Goal: Information Seeking & Learning: Understand process/instructions

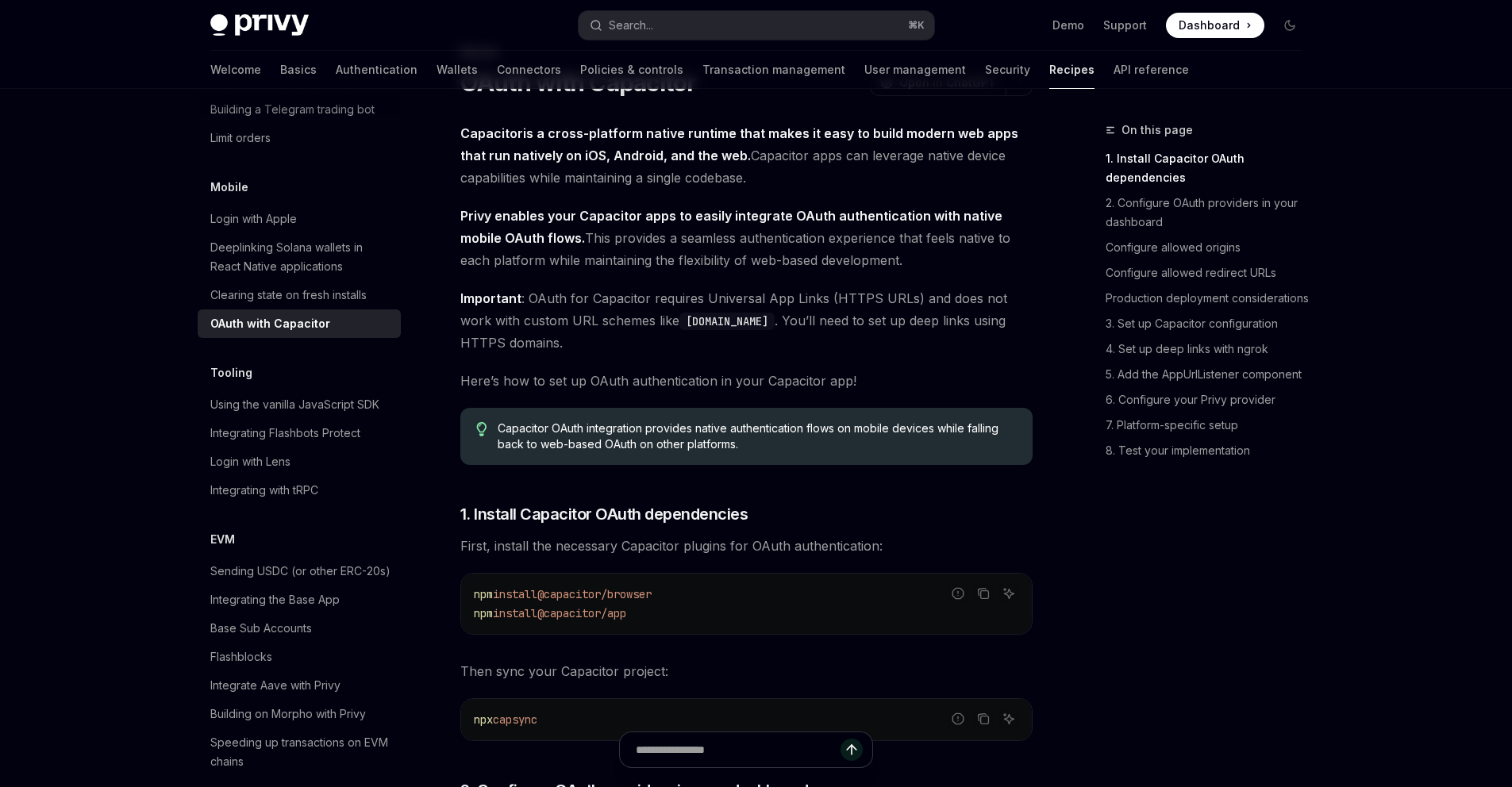
scroll to position [78, 0]
click at [741, 305] on span "Important : OAuth for Capacitor requires Universal App Links (HTTPS URLs) and d…" at bounding box center [746, 320] width 572 height 66
click at [775, 296] on span "Important : OAuth for Capacitor requires Universal App Links (HTTPS URLs) and d…" at bounding box center [746, 320] width 572 height 66
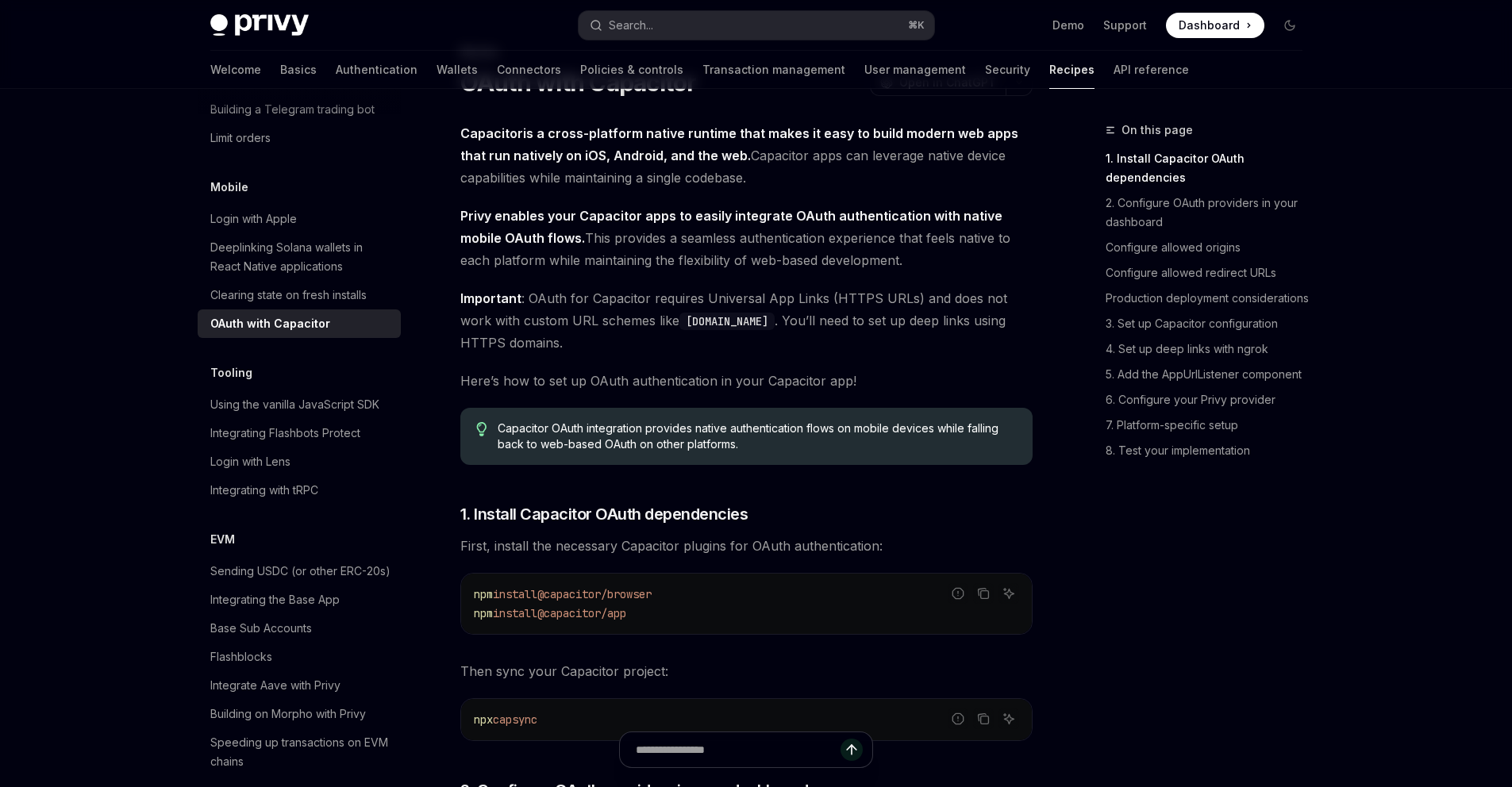
click at [825, 296] on span "Important : OAuth for Capacitor requires Universal App Links (HTTPS URLs) and d…" at bounding box center [746, 320] width 572 height 66
click at [807, 300] on span "Important : OAuth for Capacitor requires Universal App Links (HTTPS URLs) and d…" at bounding box center [746, 320] width 572 height 66
click at [749, 299] on span "Important : OAuth for Capacitor requires Universal App Links (HTTPS URLs) and d…" at bounding box center [746, 320] width 572 height 66
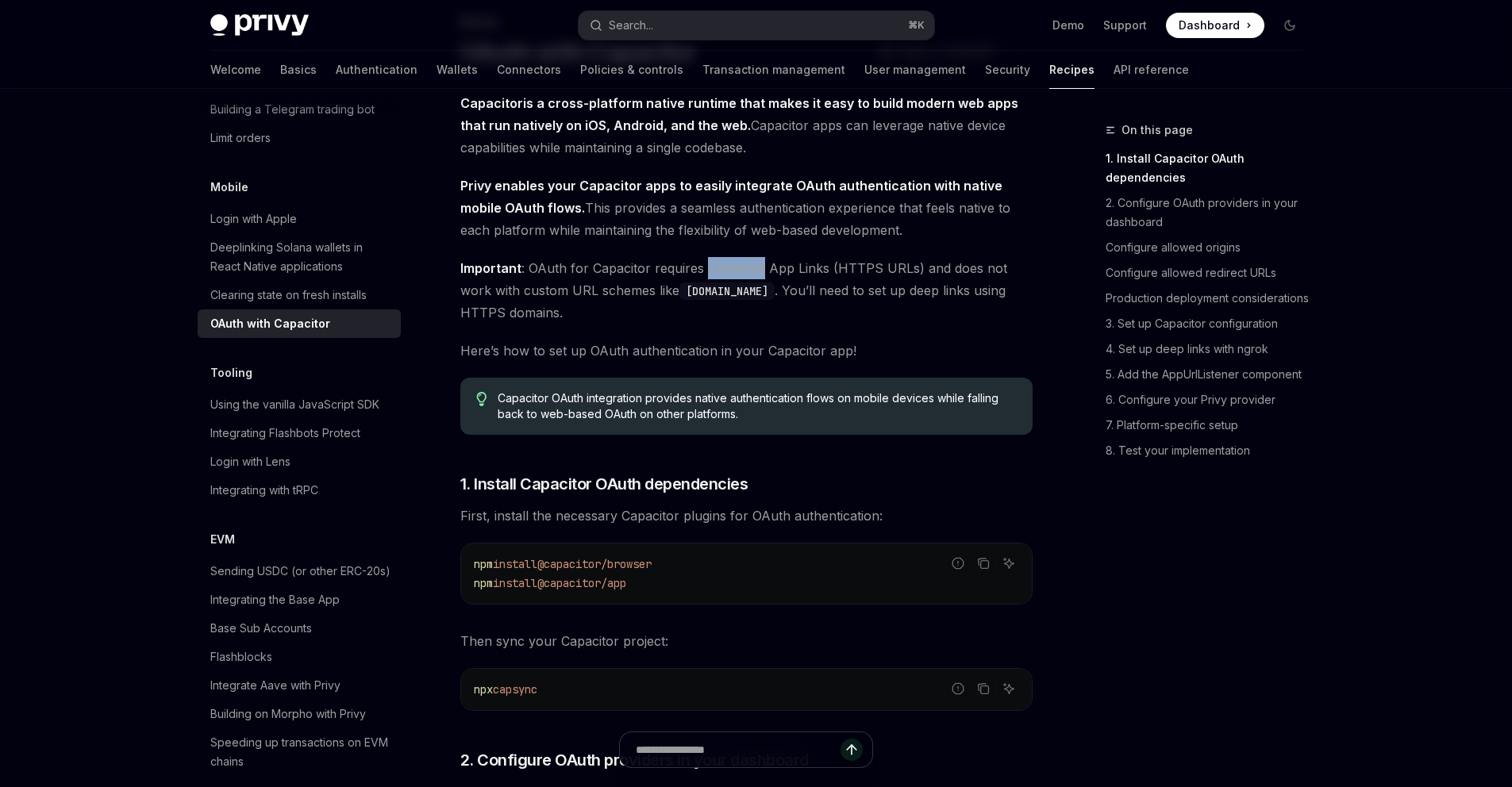
scroll to position [108, 0]
drag, startPoint x: 0, startPoint y: 0, endPoint x: 708, endPoint y: 347, distance: 788.5
click at [708, 347] on span "Here’s how to set up OAuth authentication in your Capacitor app!" at bounding box center [746, 351] width 572 height 22
click at [670, 356] on span "Here’s how to set up OAuth authentication in your Capacitor app!" at bounding box center [746, 351] width 572 height 22
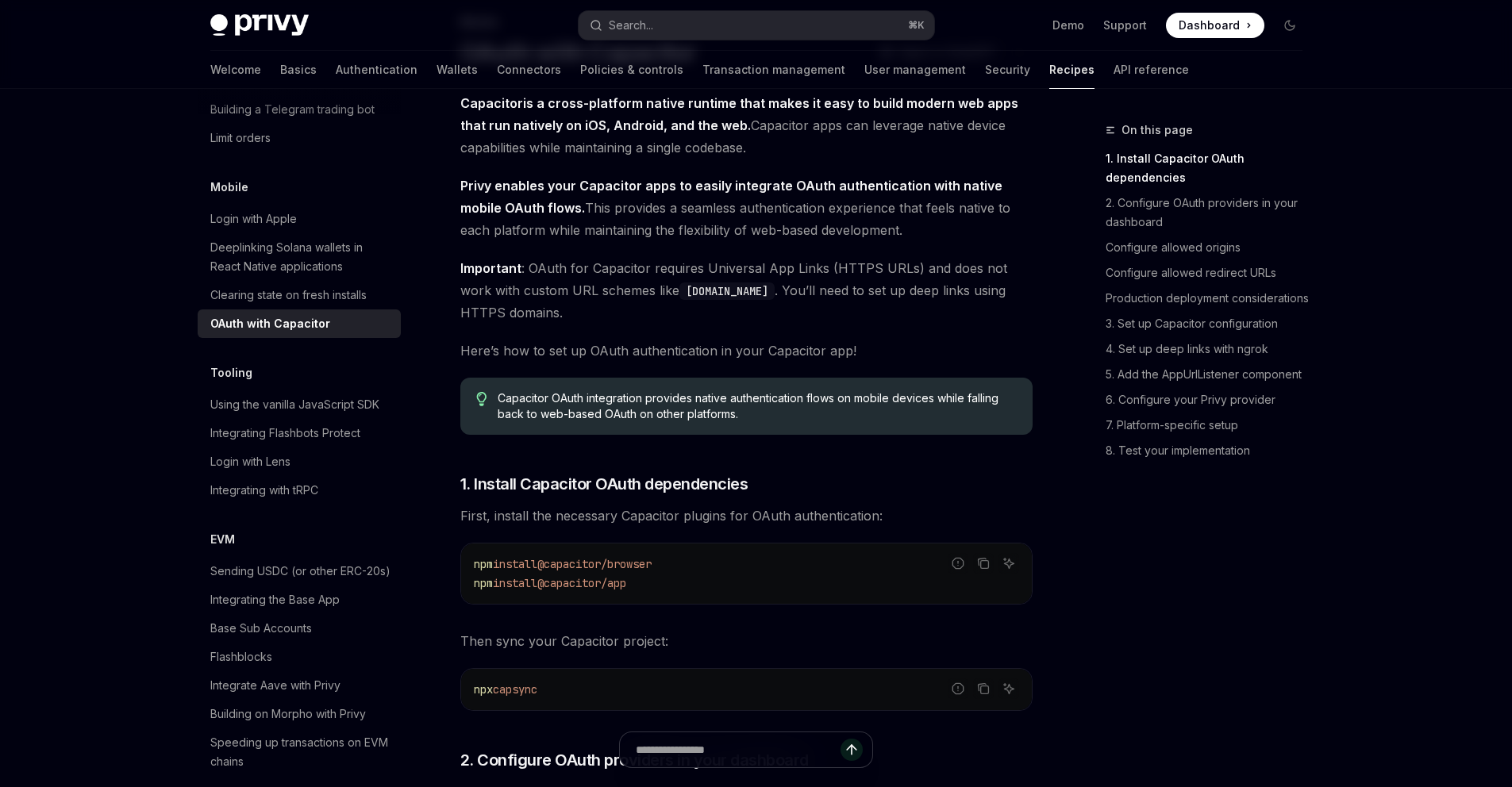
click at [717, 349] on span "Here’s how to set up OAuth authentication in your Capacitor app!" at bounding box center [746, 351] width 572 height 22
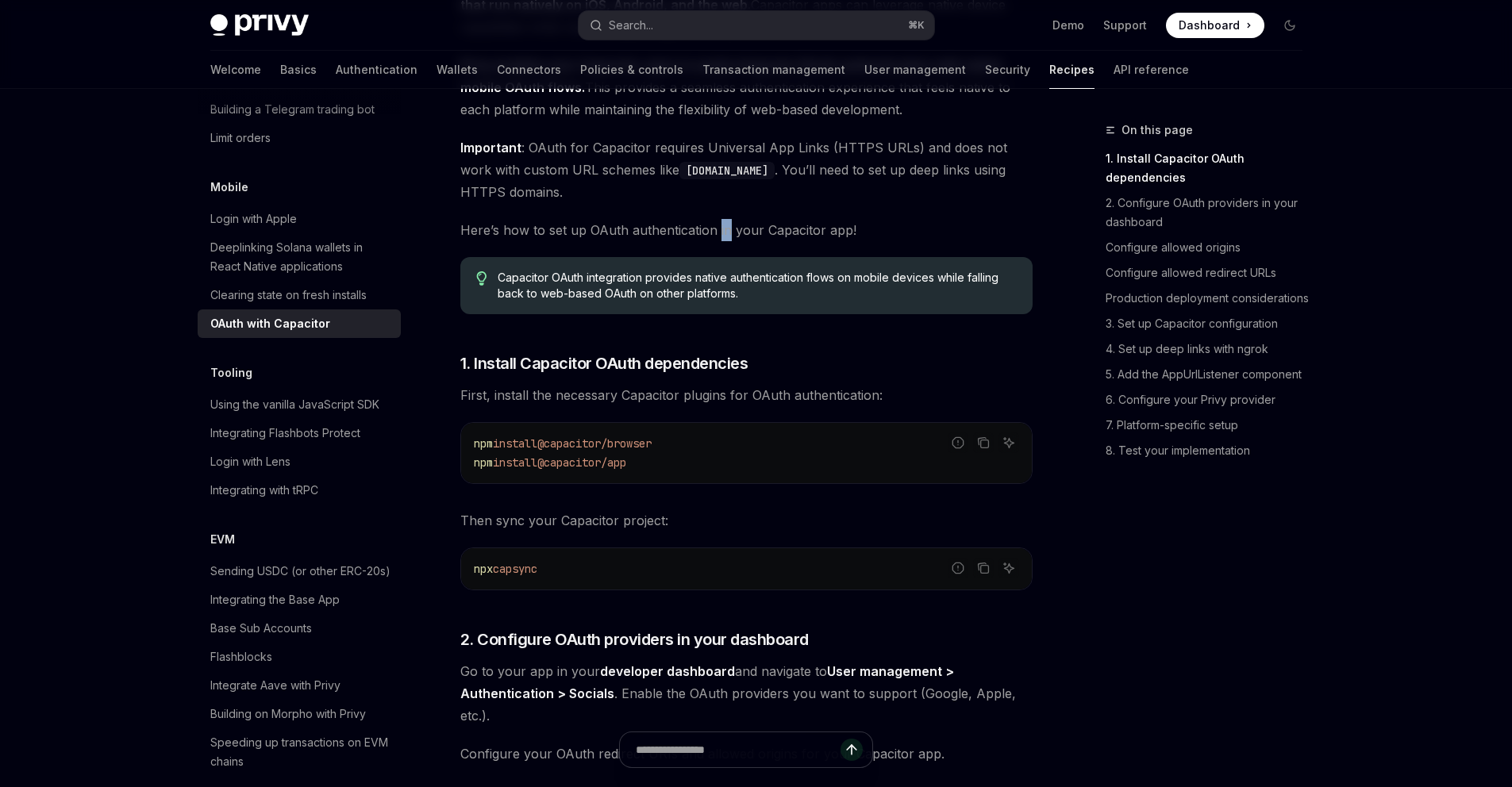
scroll to position [274, 0]
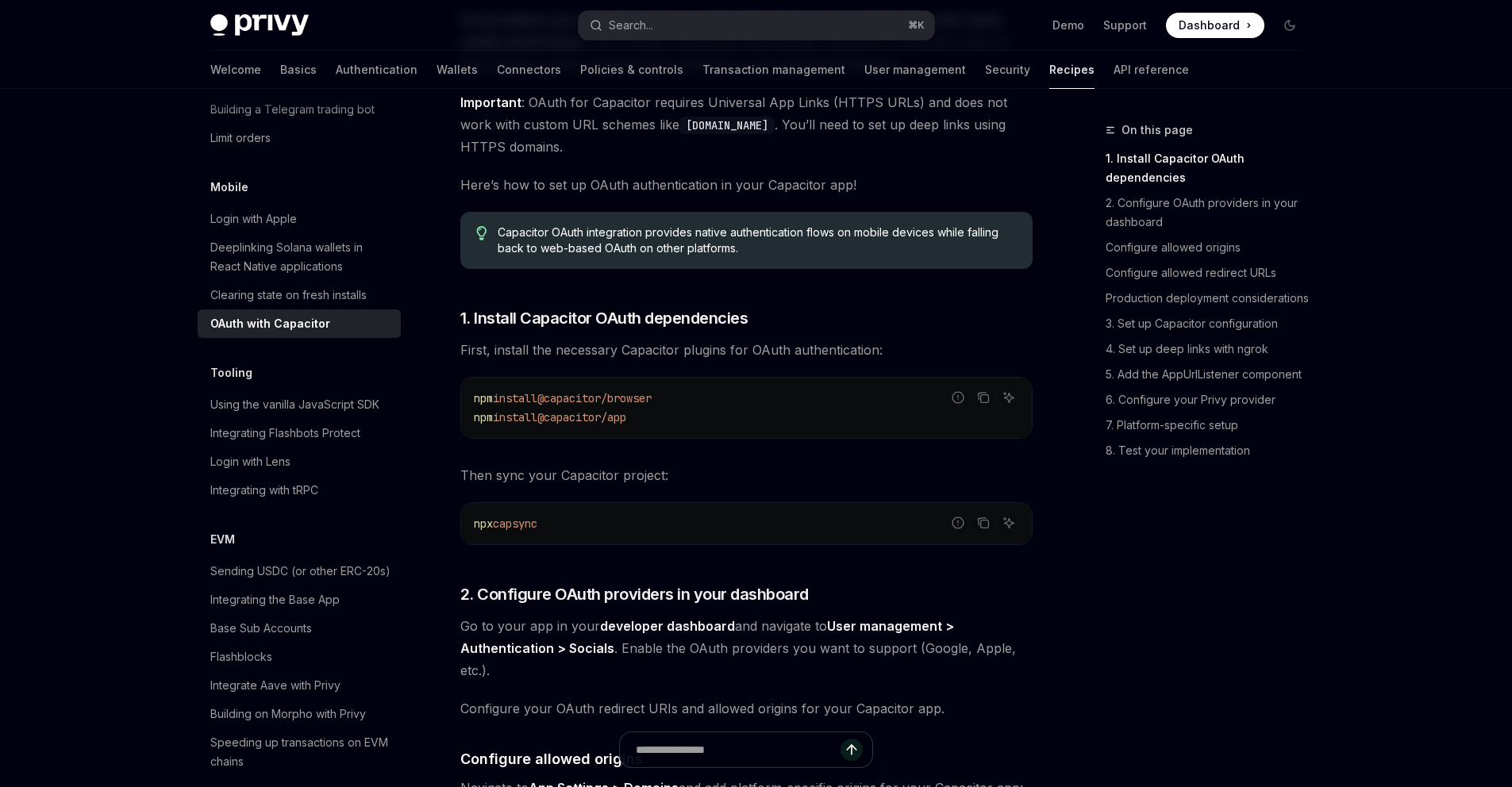
click at [675, 320] on span "1. Install Capacitor OAuth dependencies" at bounding box center [604, 318] width 288 height 22
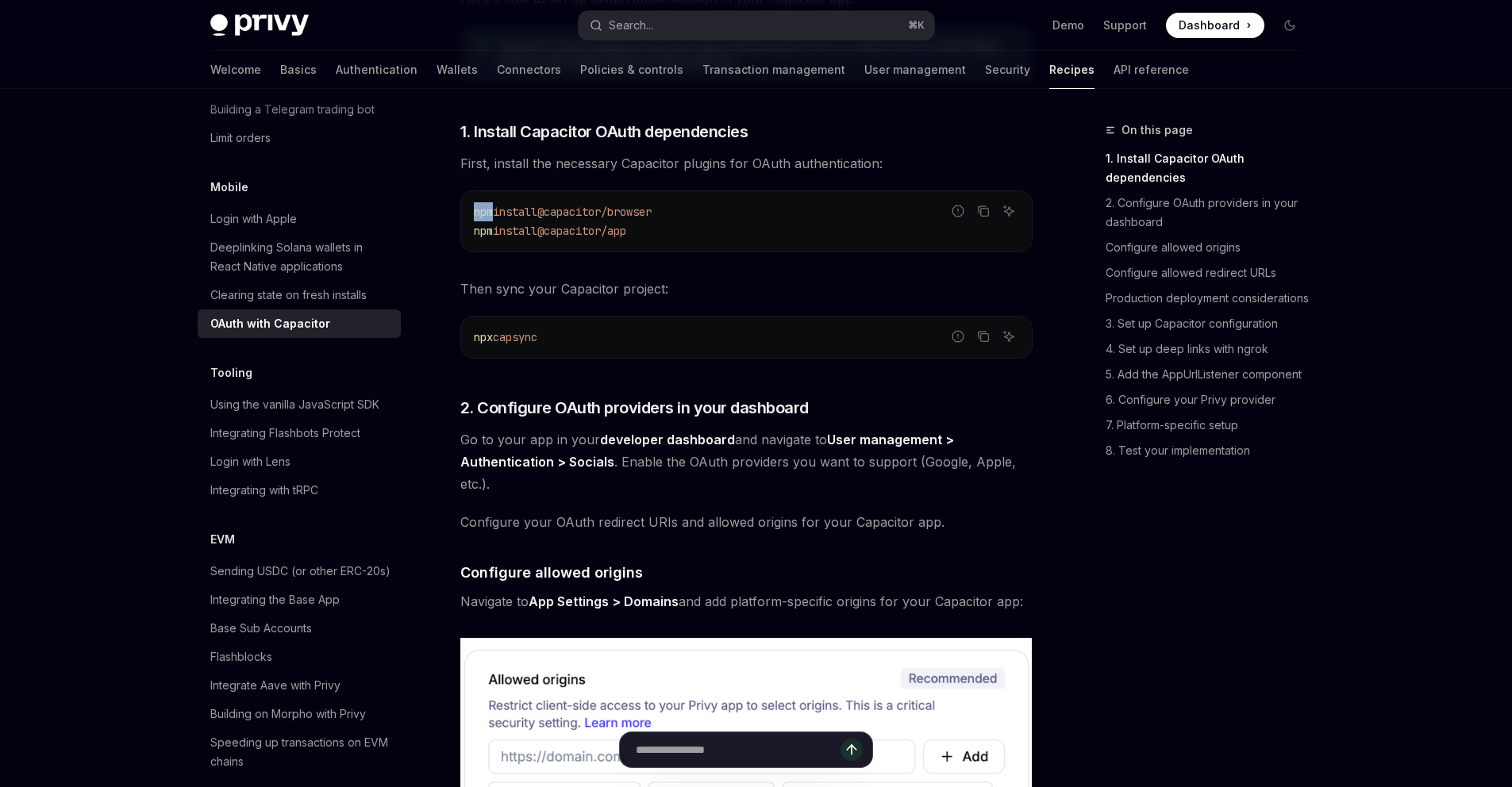
scroll to position [422, 0]
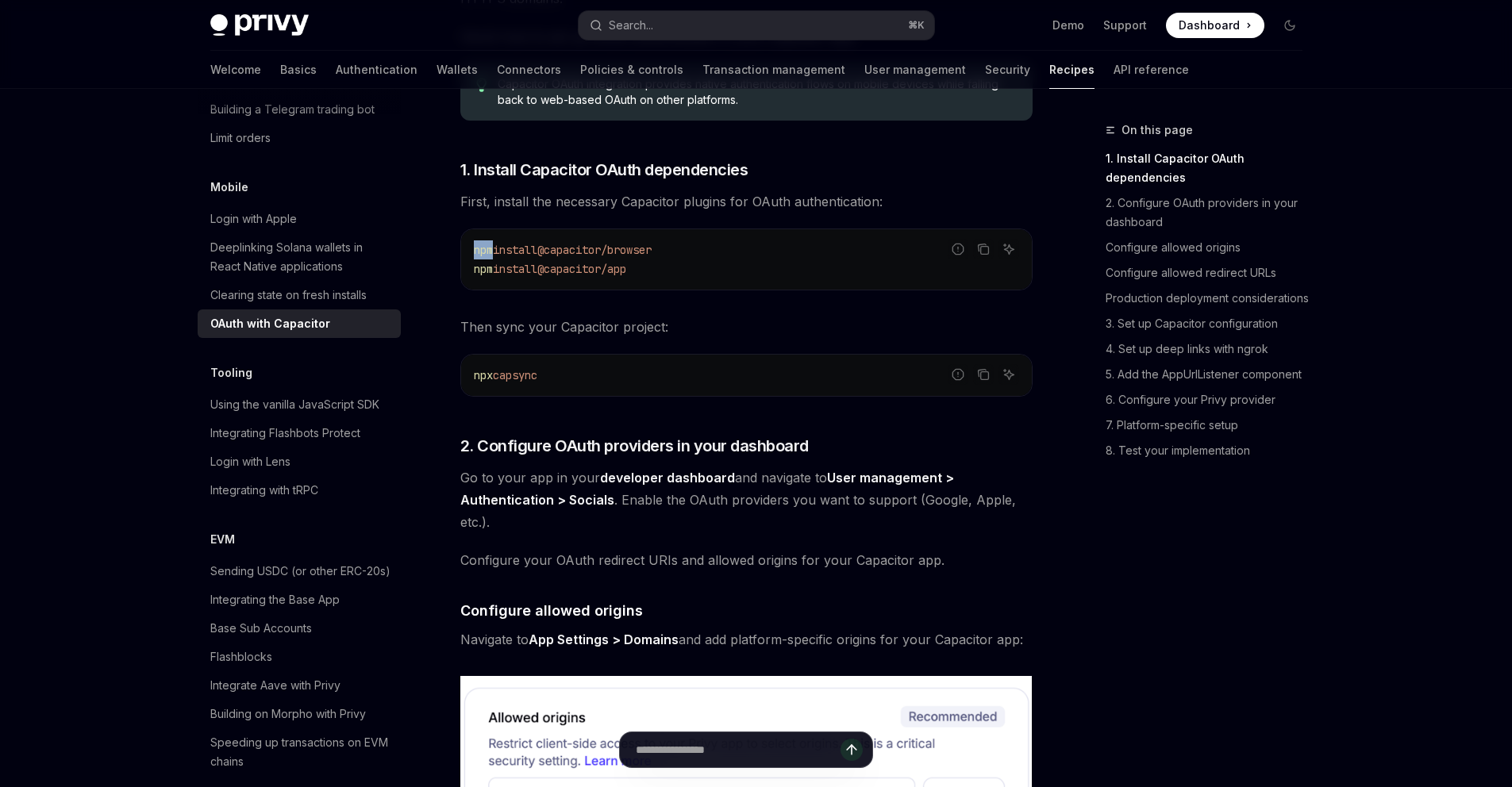
drag, startPoint x: 724, startPoint y: 251, endPoint x: 458, endPoint y: 246, distance: 266.0
copy span "npm install @capacitor/browser"
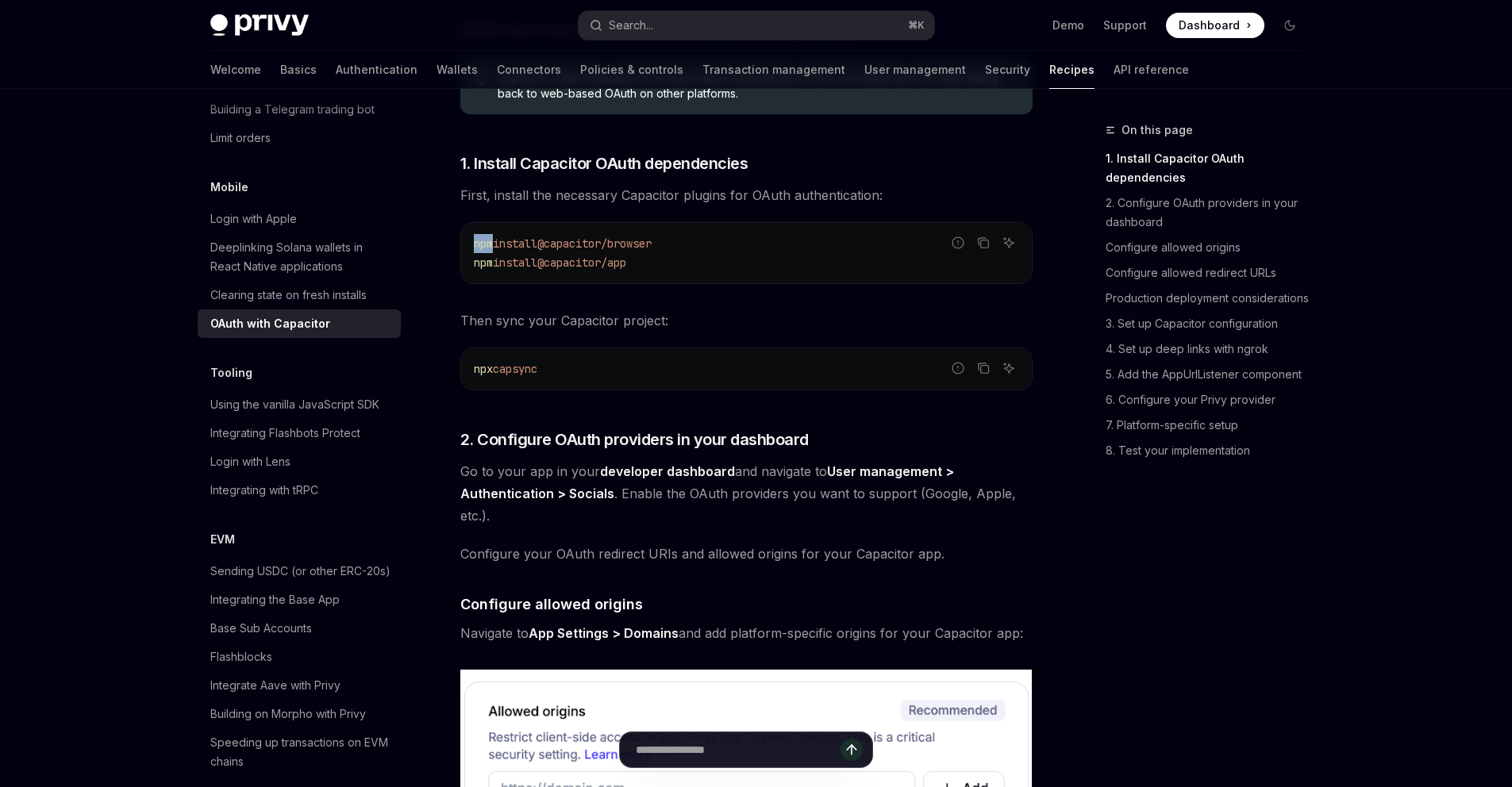
scroll to position [430, 0]
click at [978, 359] on button "Copy the contents from the code block" at bounding box center [983, 368] width 21 height 21
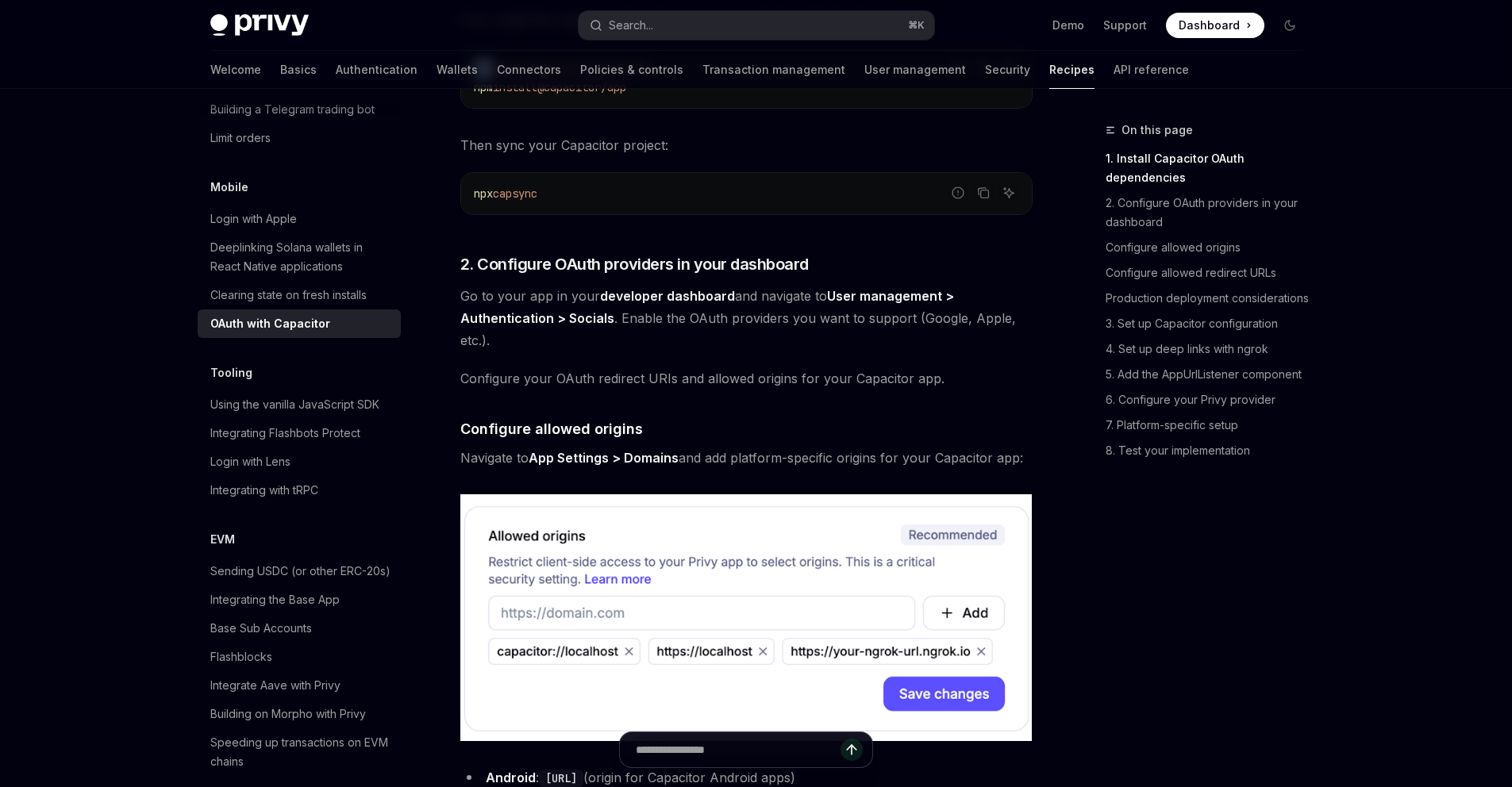
scroll to position [606, 0]
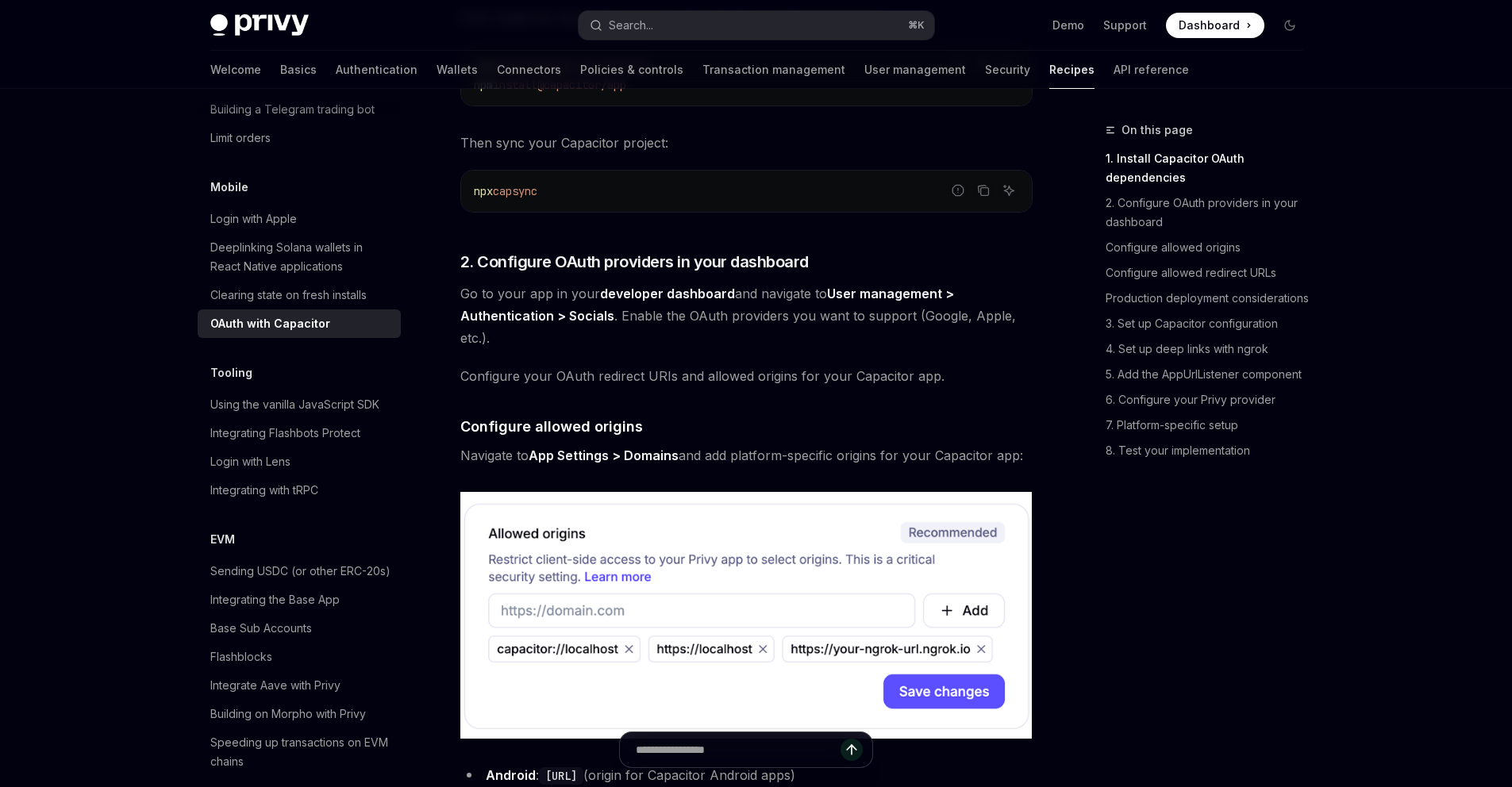
click at [752, 312] on span "Go to your app in your developer dashboard and navigate to User management > Au…" at bounding box center [746, 315] width 572 height 66
click at [825, 305] on span "Go to your app in your developer dashboard and navigate to User management > Au…" at bounding box center [746, 315] width 572 height 66
click at [905, 308] on span "Go to your app in your developer dashboard and navigate to User management > Au…" at bounding box center [746, 315] width 572 height 66
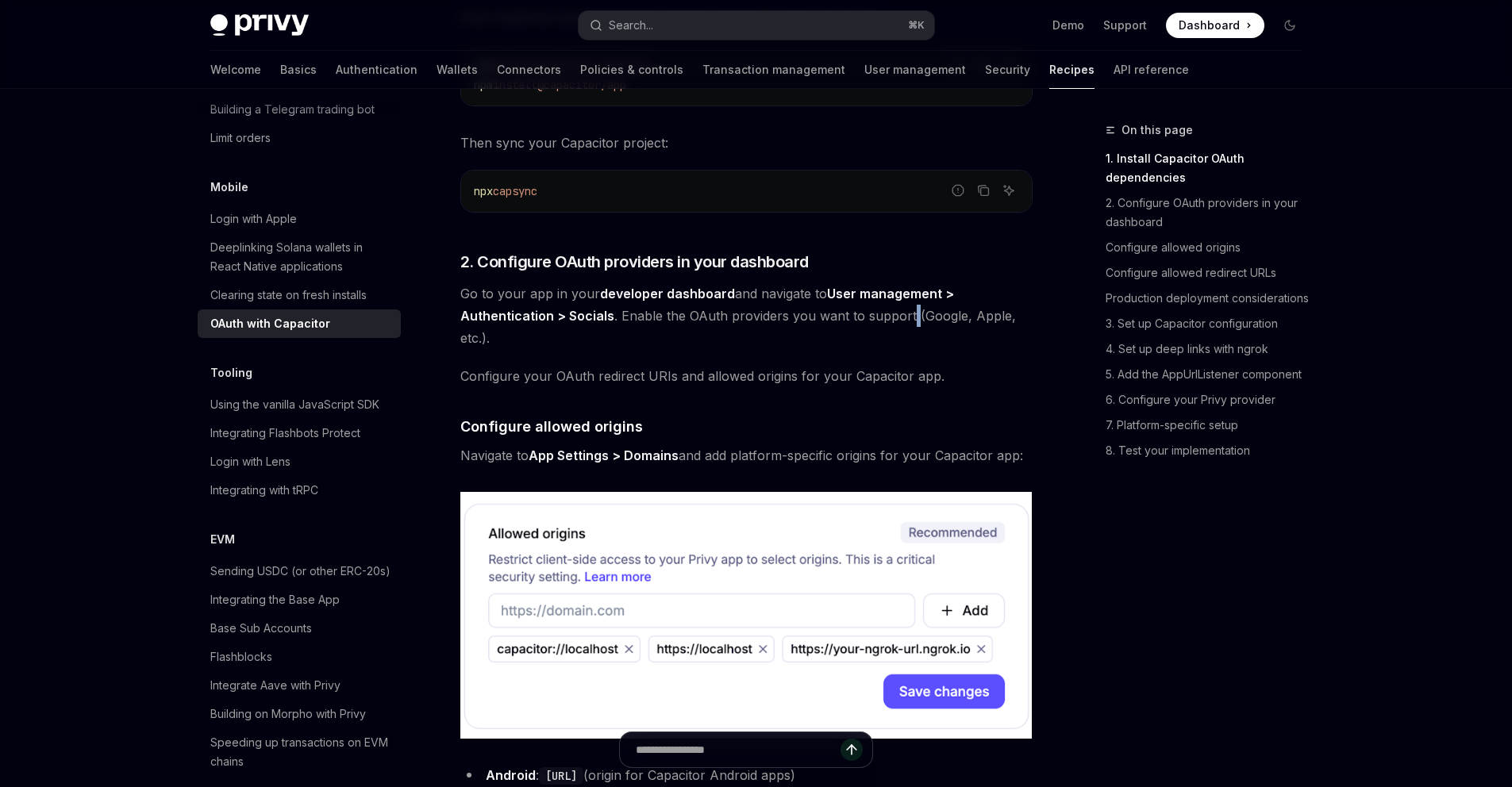
drag, startPoint x: 752, startPoint y: 312, endPoint x: 906, endPoint y: 308, distance: 154.1
click at [906, 308] on span "Go to your app in your developer dashboard and navigate to User management > Au…" at bounding box center [746, 315] width 572 height 66
click at [957, 310] on span "Go to your app in your developer dashboard and navigate to User management > Au…" at bounding box center [746, 315] width 572 height 66
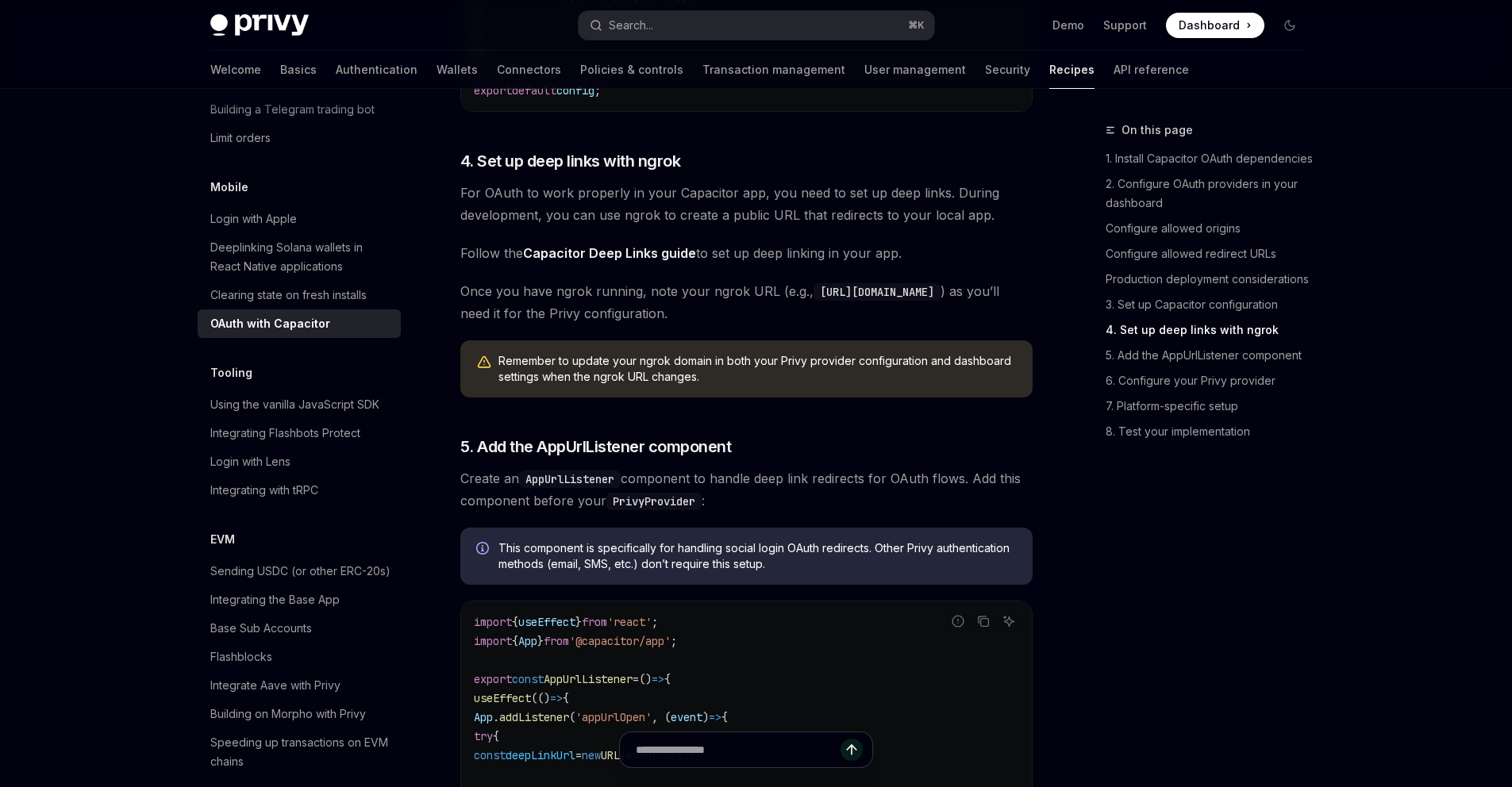
scroll to position [2555, 0]
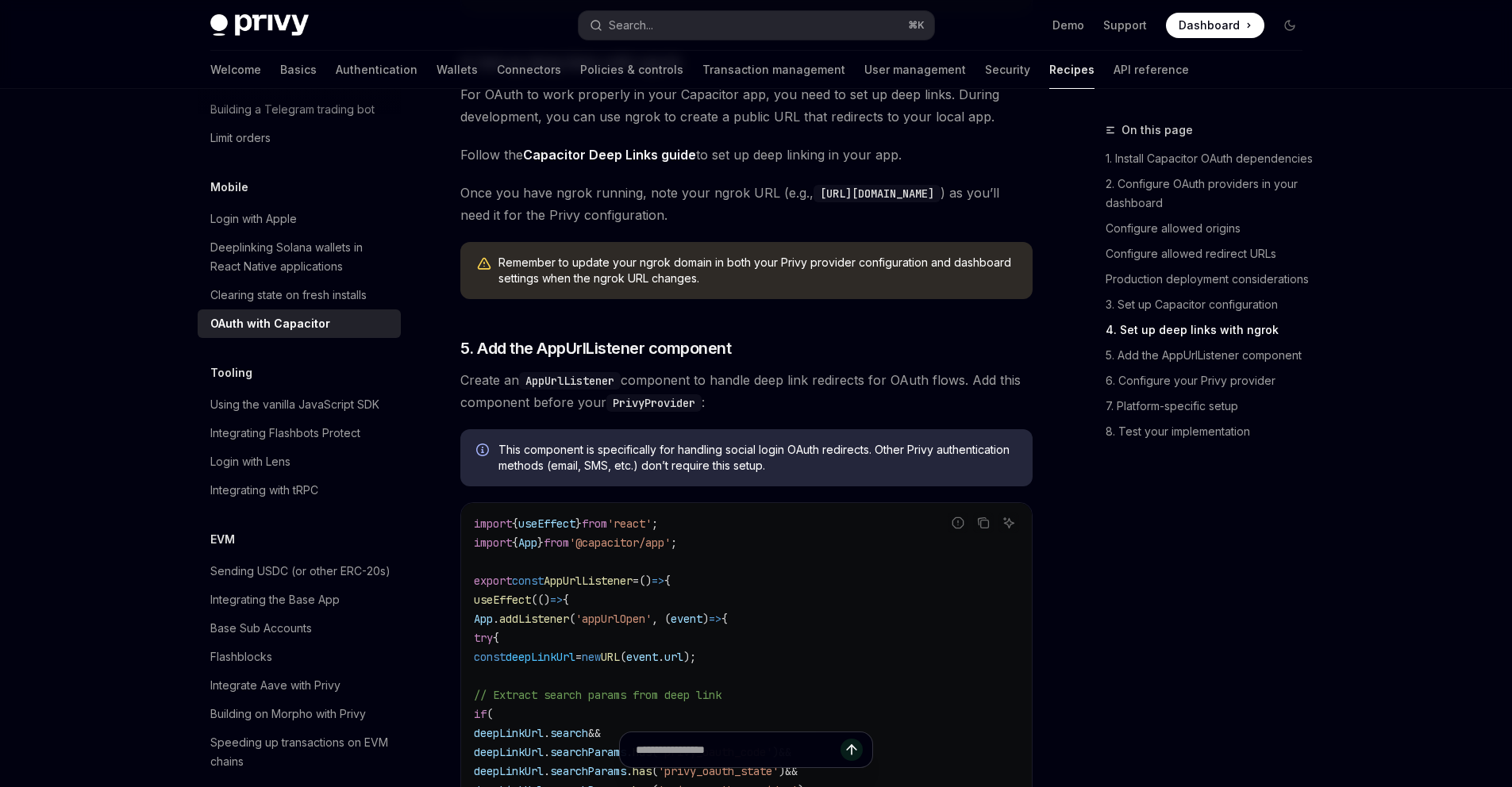
click at [515, 359] on span "5. Add the AppUrlListener component" at bounding box center [596, 348] width 271 height 22
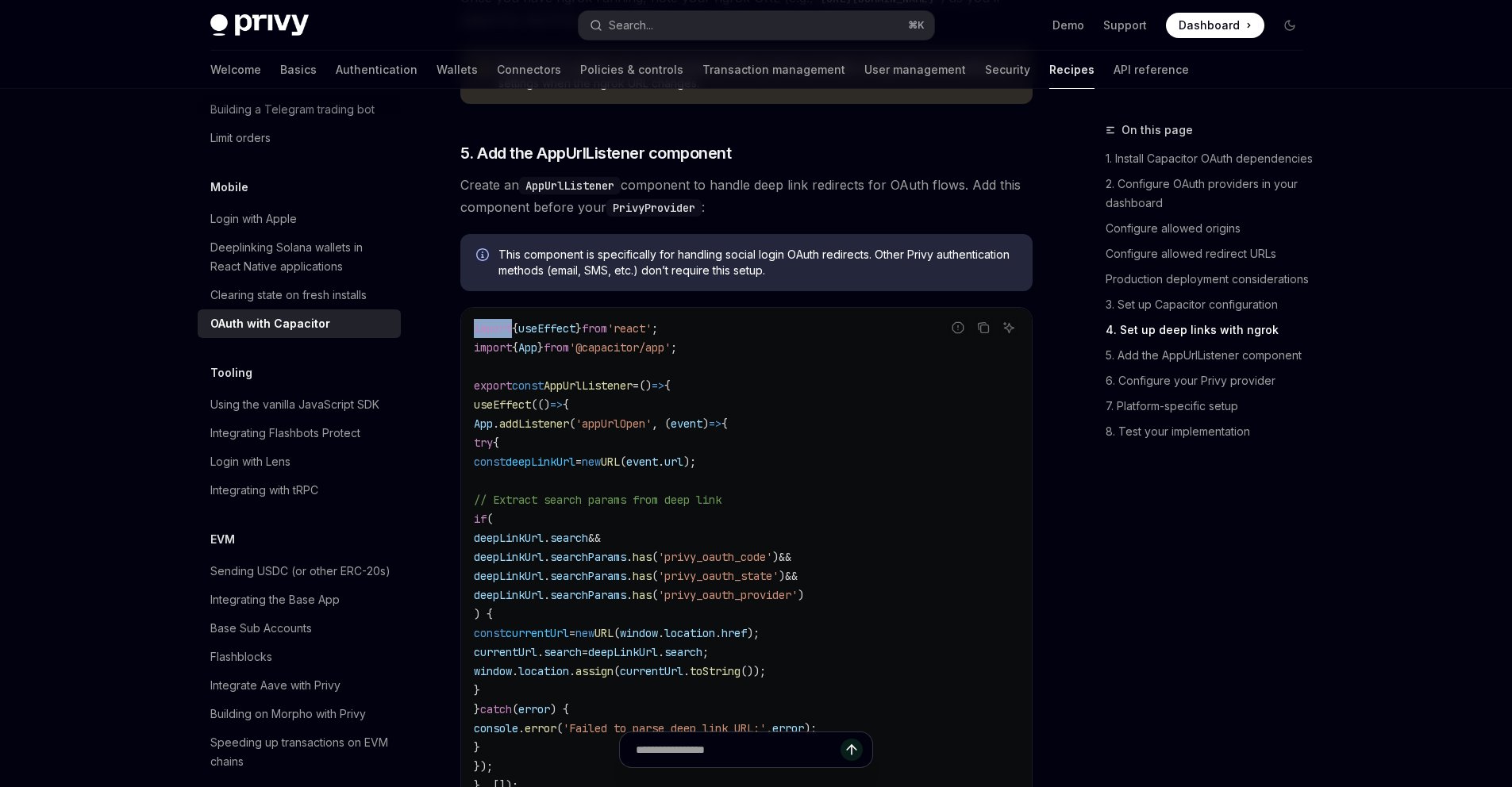
click at [515, 375] on div "import { useEffect } from 'react' ; import { App } from '@capacitor/app' ; expo…" at bounding box center [747, 586] width 571 height 556
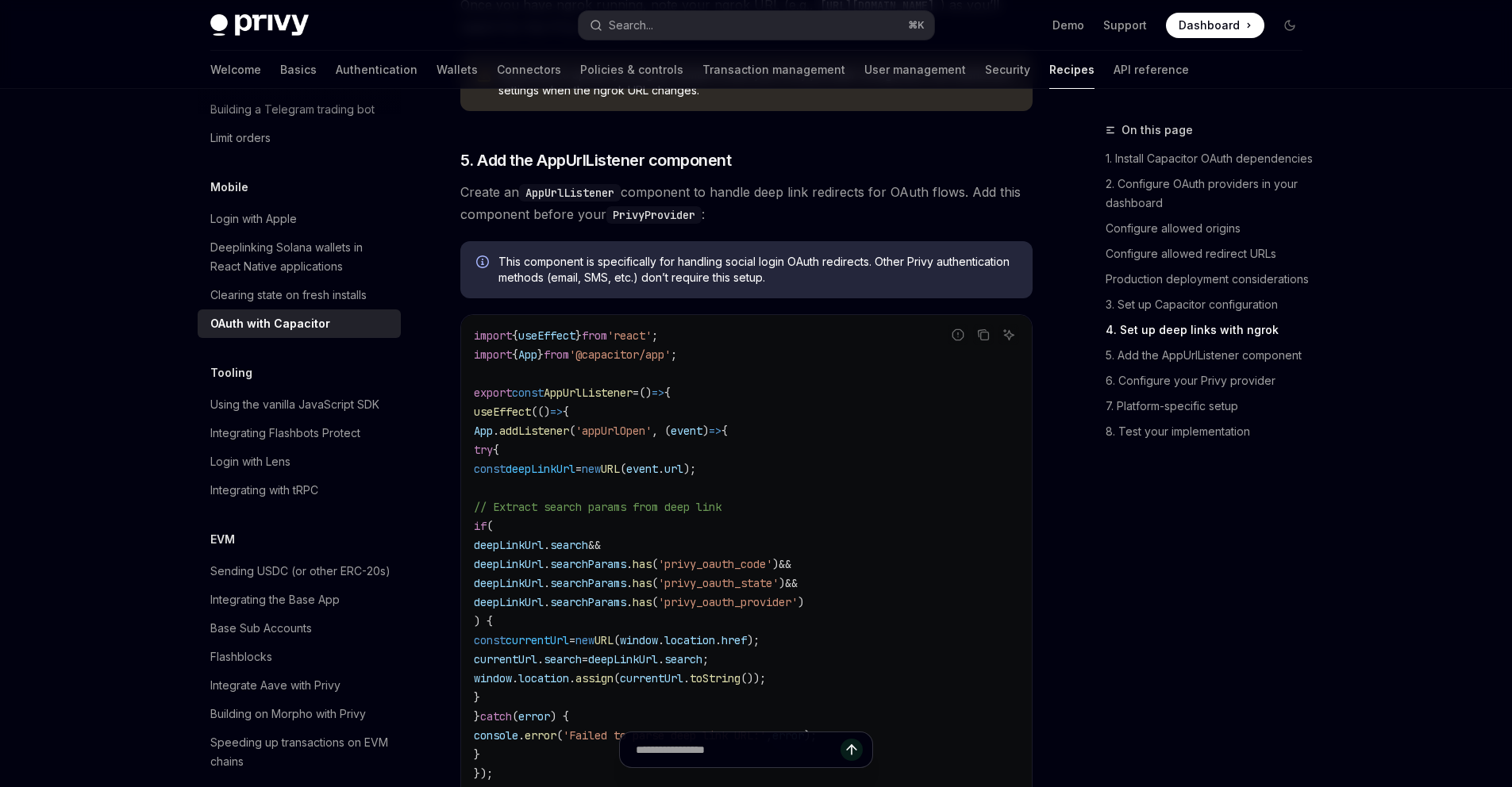
click at [598, 171] on span "5. Add the AppUrlListener component" at bounding box center [596, 160] width 271 height 22
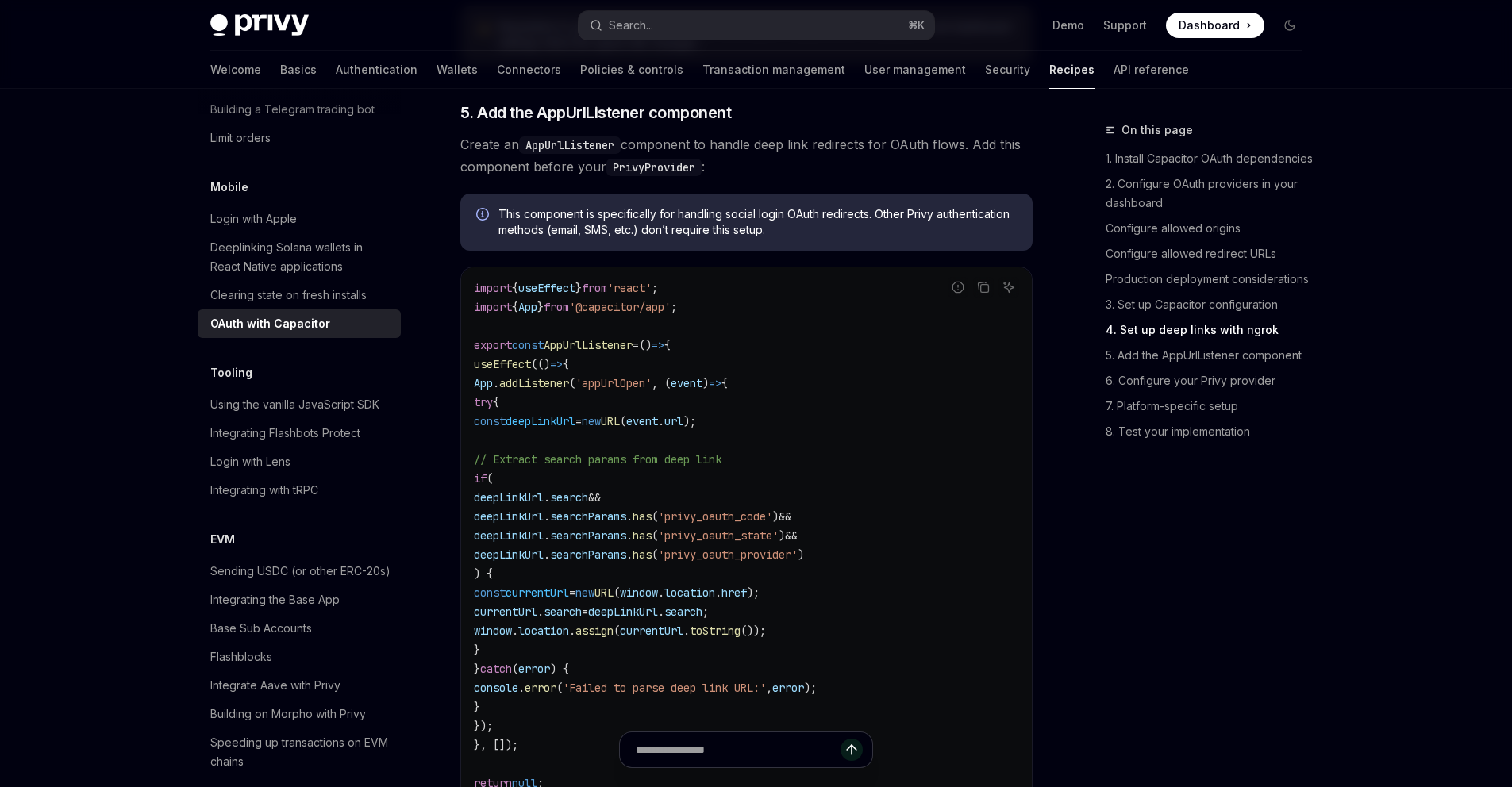
scroll to position [2793, 0]
click at [598, 175] on span "Create an AppUrlListener component to handle deep link redirects for OAuth flow…" at bounding box center [746, 152] width 572 height 44
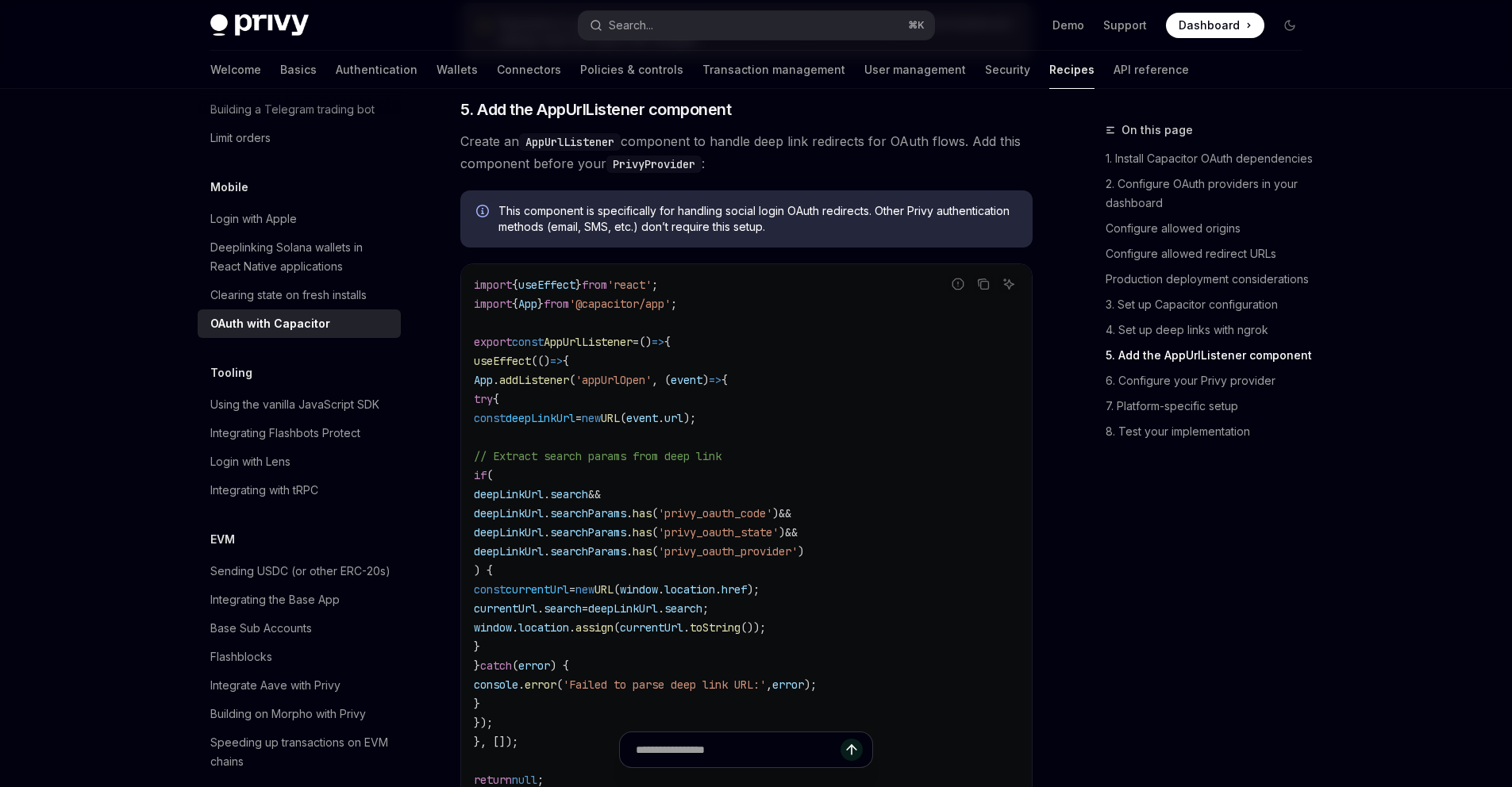
click at [613, 121] on span "5. Add the AppUrlListener component" at bounding box center [596, 109] width 271 height 22
click at [566, 151] on code "AppUrlListener" at bounding box center [570, 141] width 102 height 18
click at [712, 165] on span "Create an AppUrlListener component to handle deep link redirects for OAuth flow…" at bounding box center [746, 152] width 572 height 44
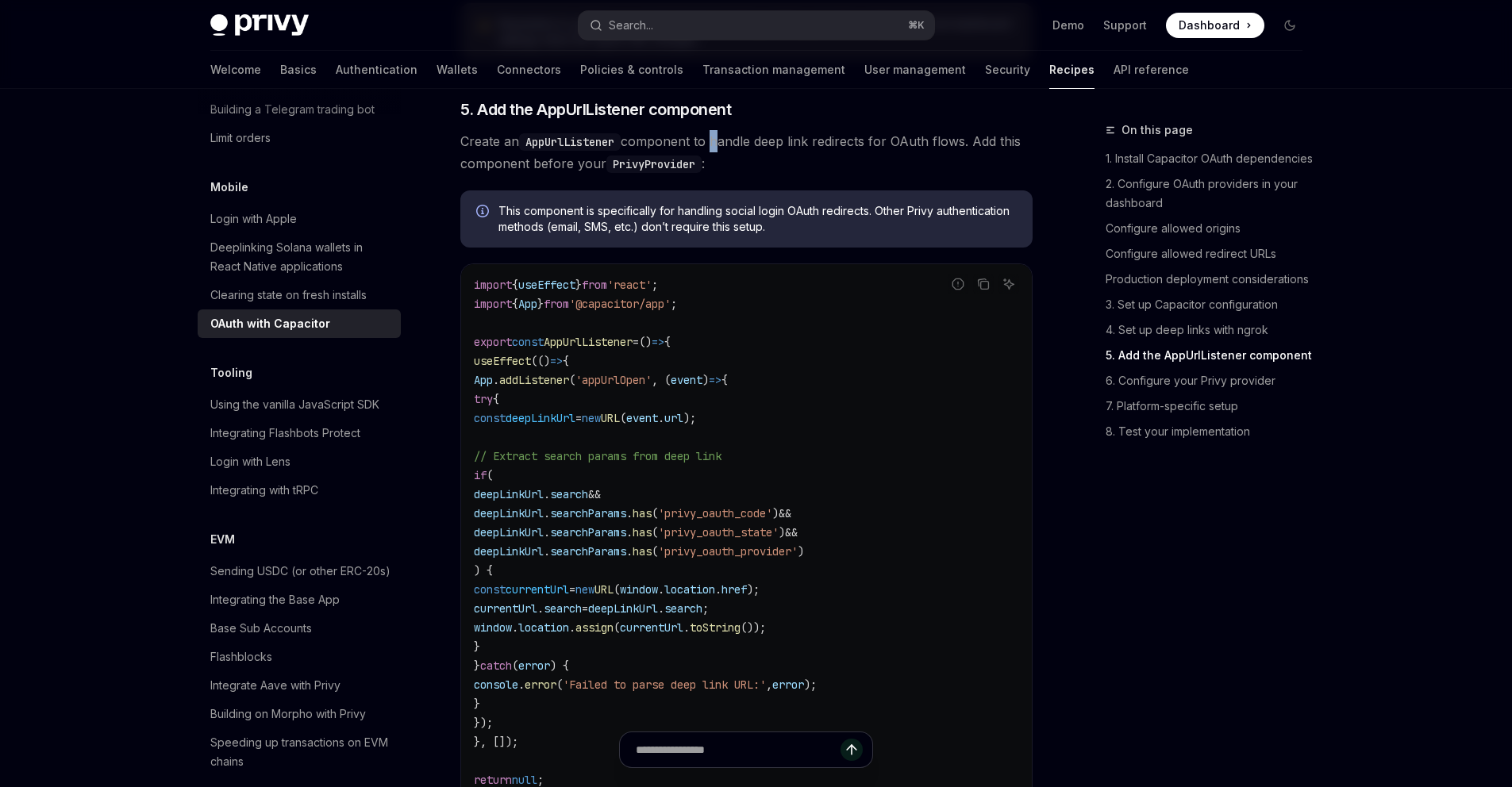
click at [712, 165] on span "Create an AppUrlListener component to handle deep link redirects for OAuth flow…" at bounding box center [746, 152] width 572 height 44
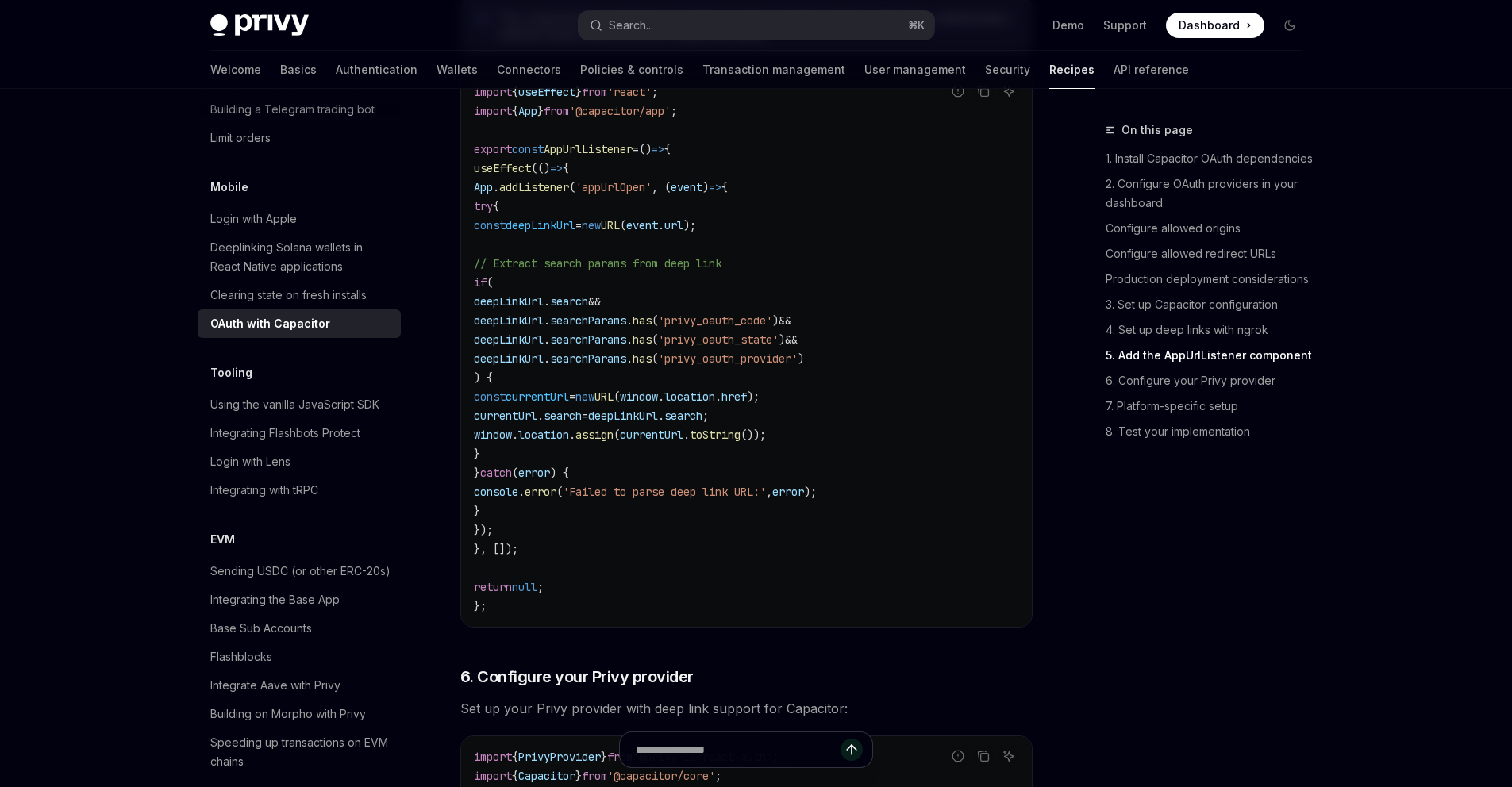
scroll to position [2986, 0]
click at [646, 196] on span "'appUrlOpen'" at bounding box center [613, 187] width 76 height 14
click at [624, 240] on code "import { useEffect } from 'react' ; import { App } from '@capacitor/app' ; expo…" at bounding box center [746, 350] width 545 height 533
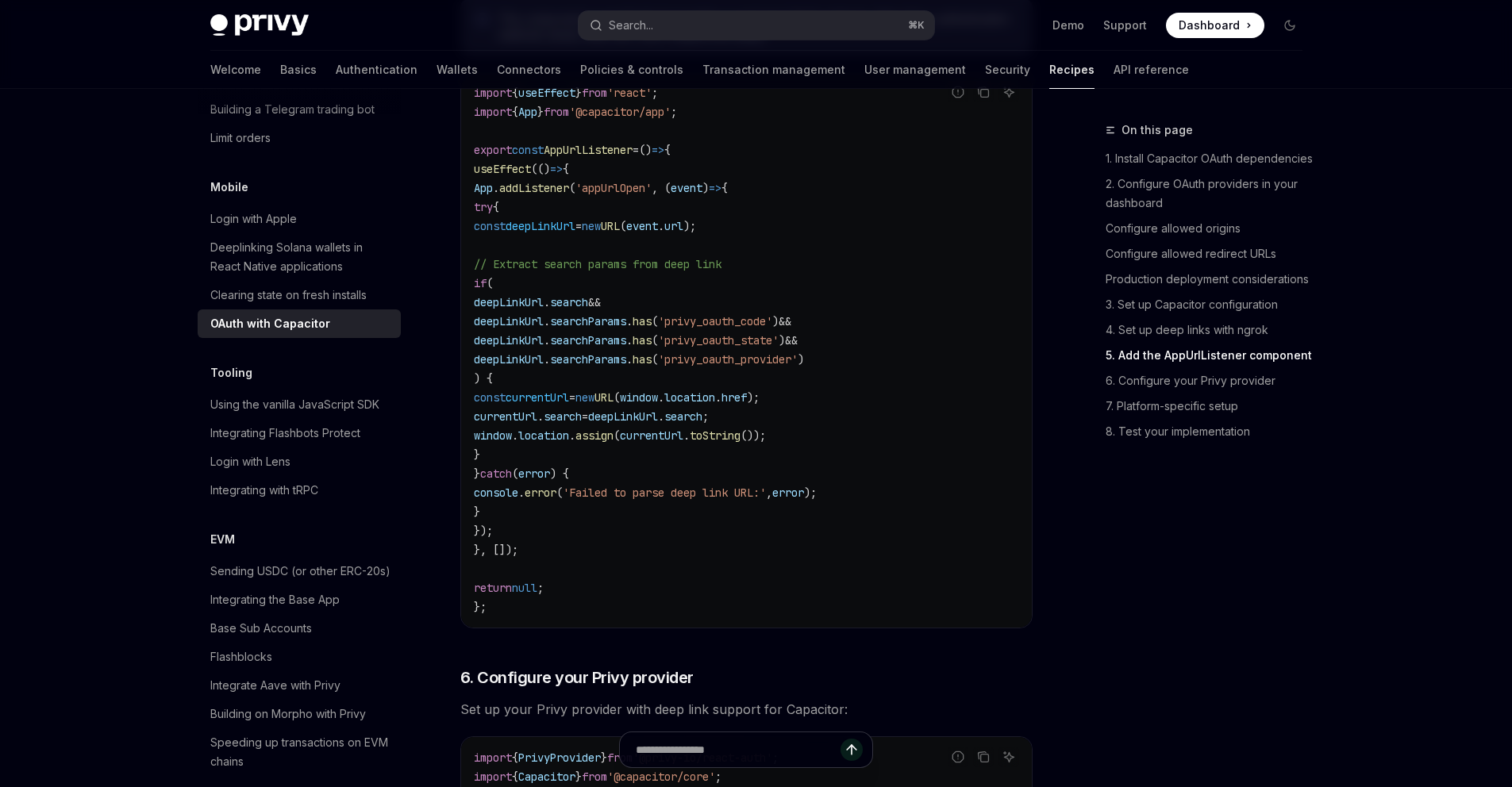
click at [614, 443] on span "assign" at bounding box center [594, 435] width 38 height 14
click at [683, 443] on span "currentUrl" at bounding box center [651, 435] width 64 height 14
click at [740, 443] on span "toString" at bounding box center [715, 435] width 51 height 14
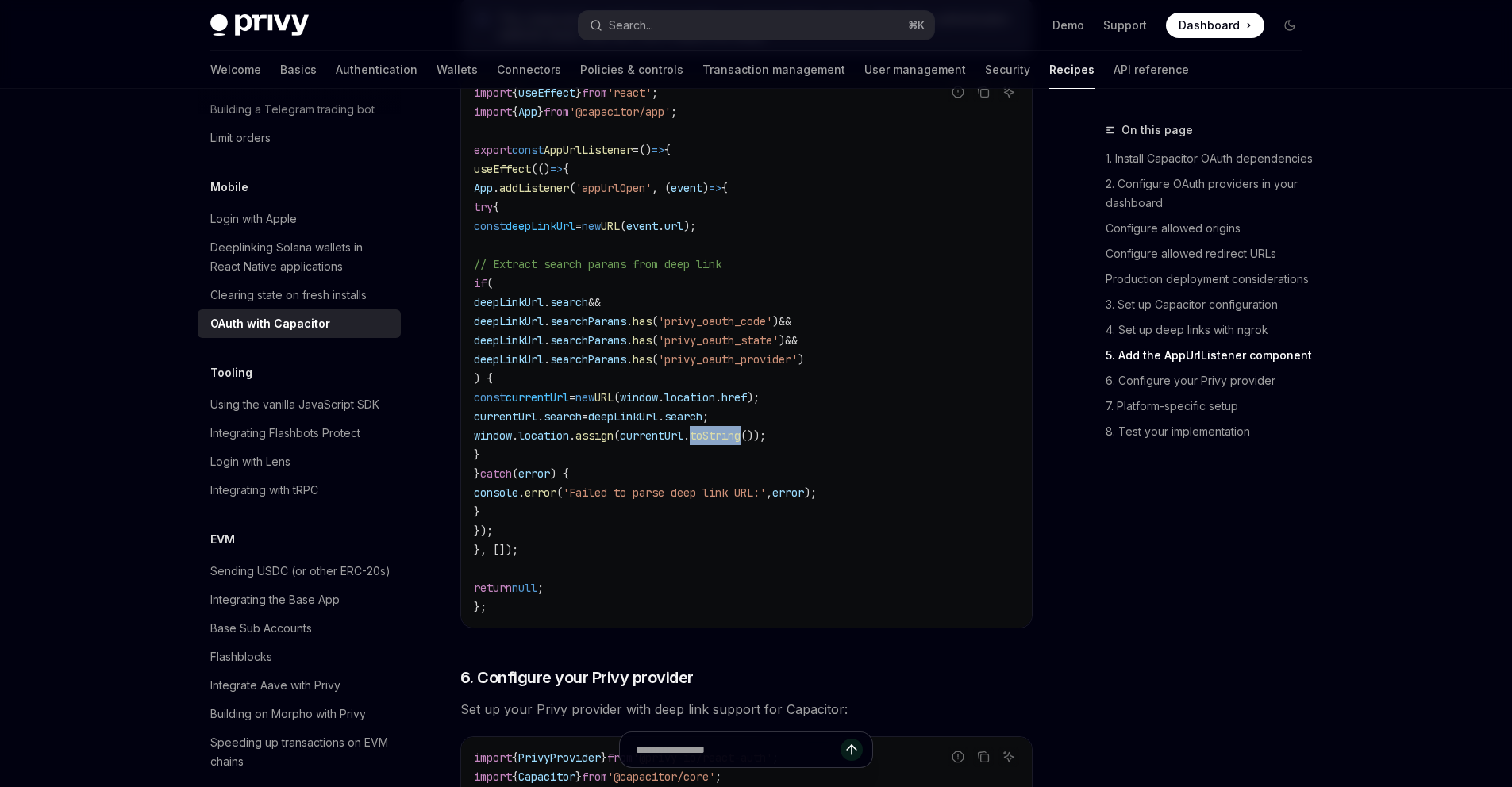
click at [740, 443] on span "toString" at bounding box center [715, 435] width 51 height 14
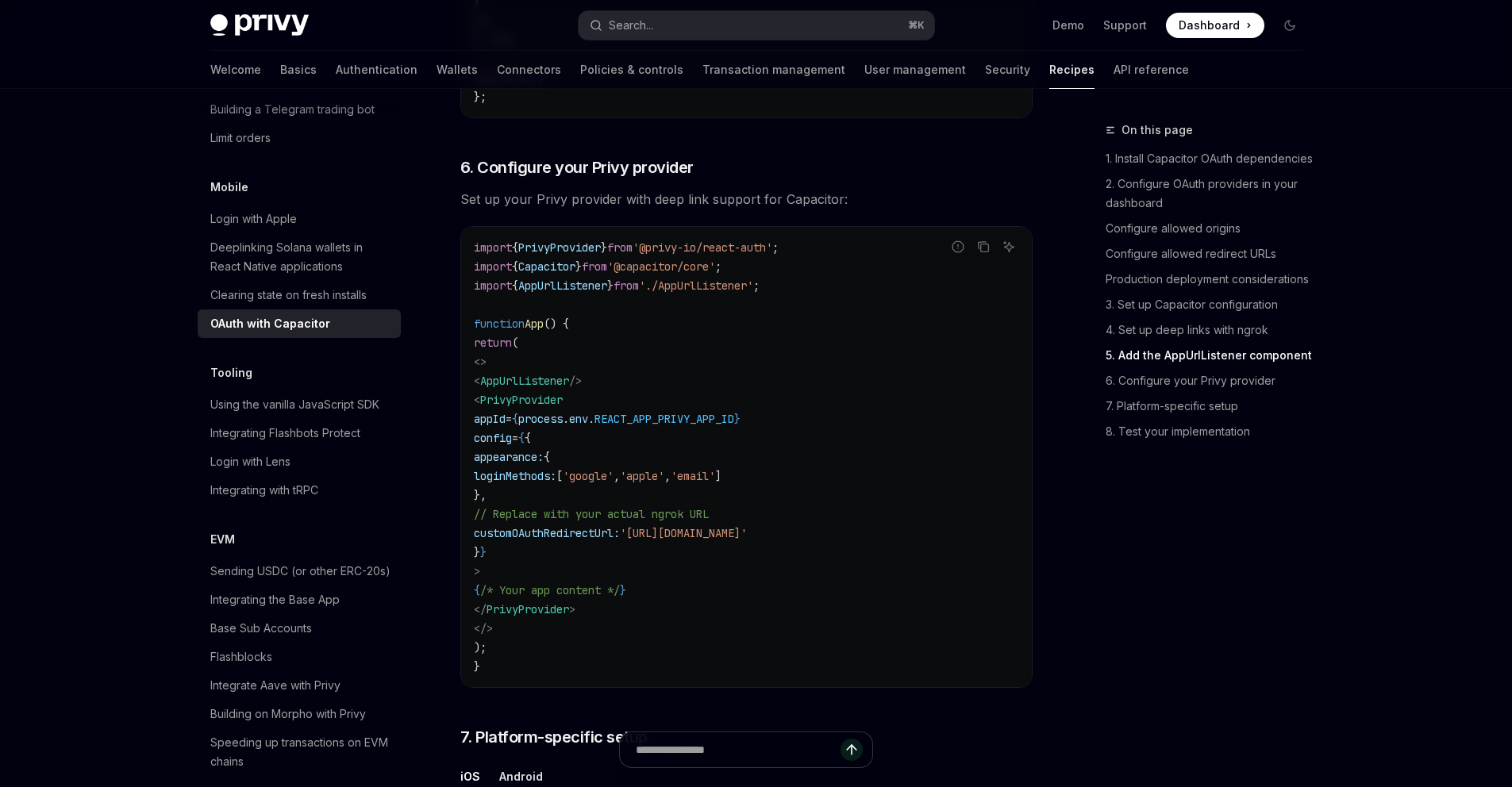
scroll to position [3496, 0]
click at [544, 464] on span "appearance:" at bounding box center [508, 457] width 70 height 14
click at [557, 484] on span "loginMethods:" at bounding box center [515, 475] width 82 height 14
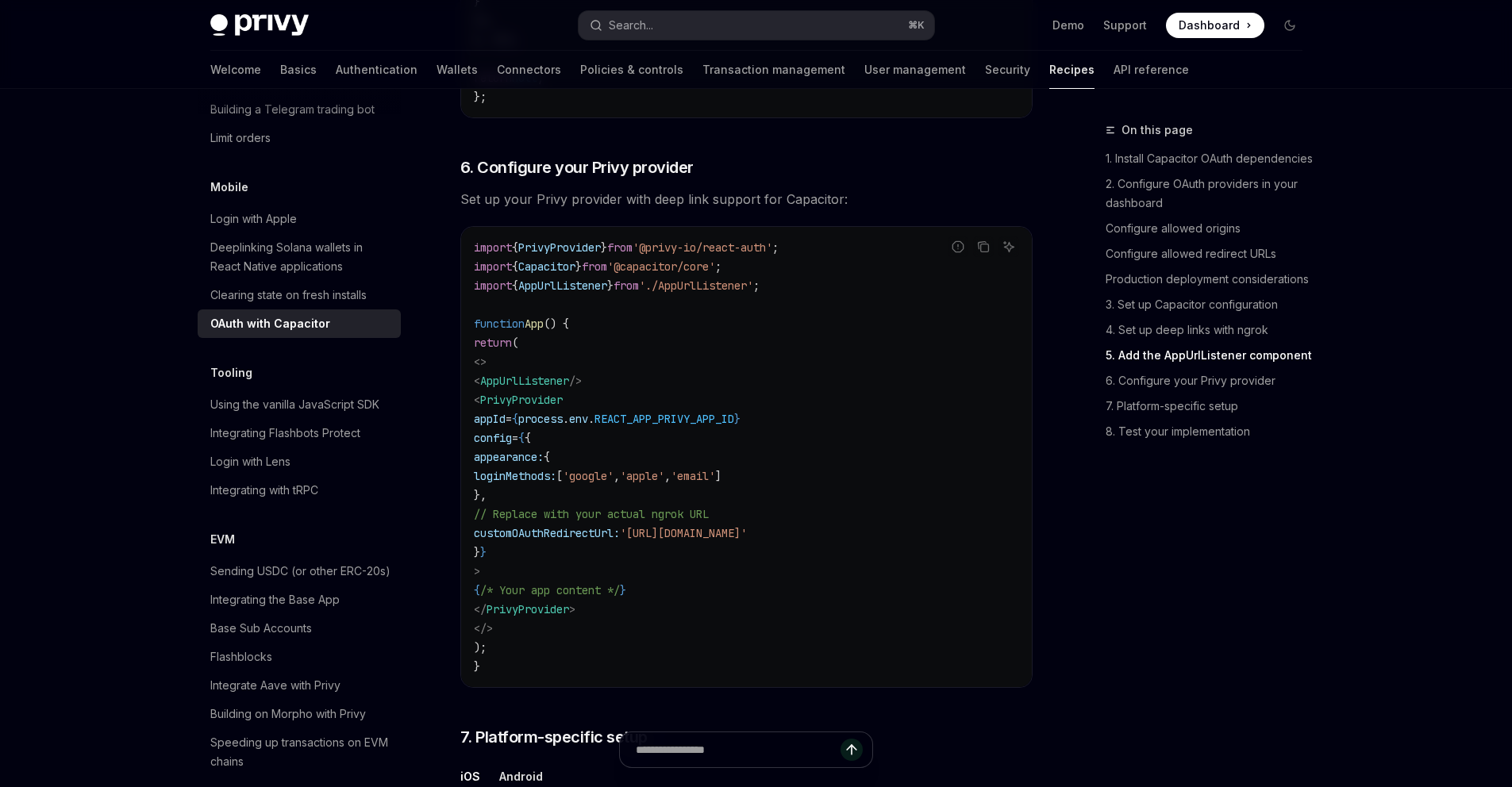
click at [614, 484] on span "'google'" at bounding box center [588, 475] width 51 height 14
drag, startPoint x: 906, startPoint y: 308, endPoint x: 727, endPoint y: 503, distance: 264.7
click at [664, 484] on span "'apple'" at bounding box center [641, 475] width 44 height 14
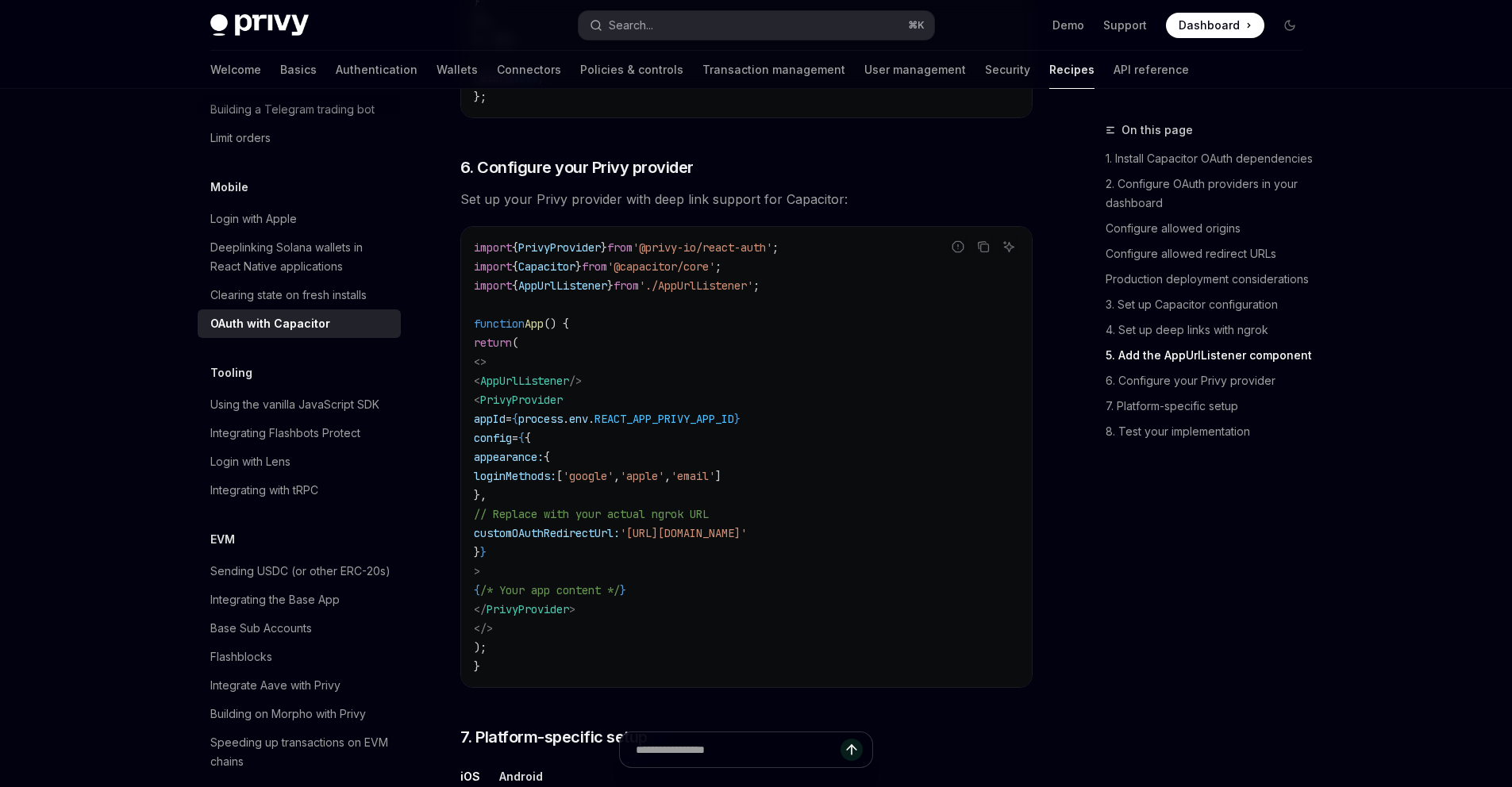
click at [715, 484] on span "'email'" at bounding box center [692, 475] width 44 height 14
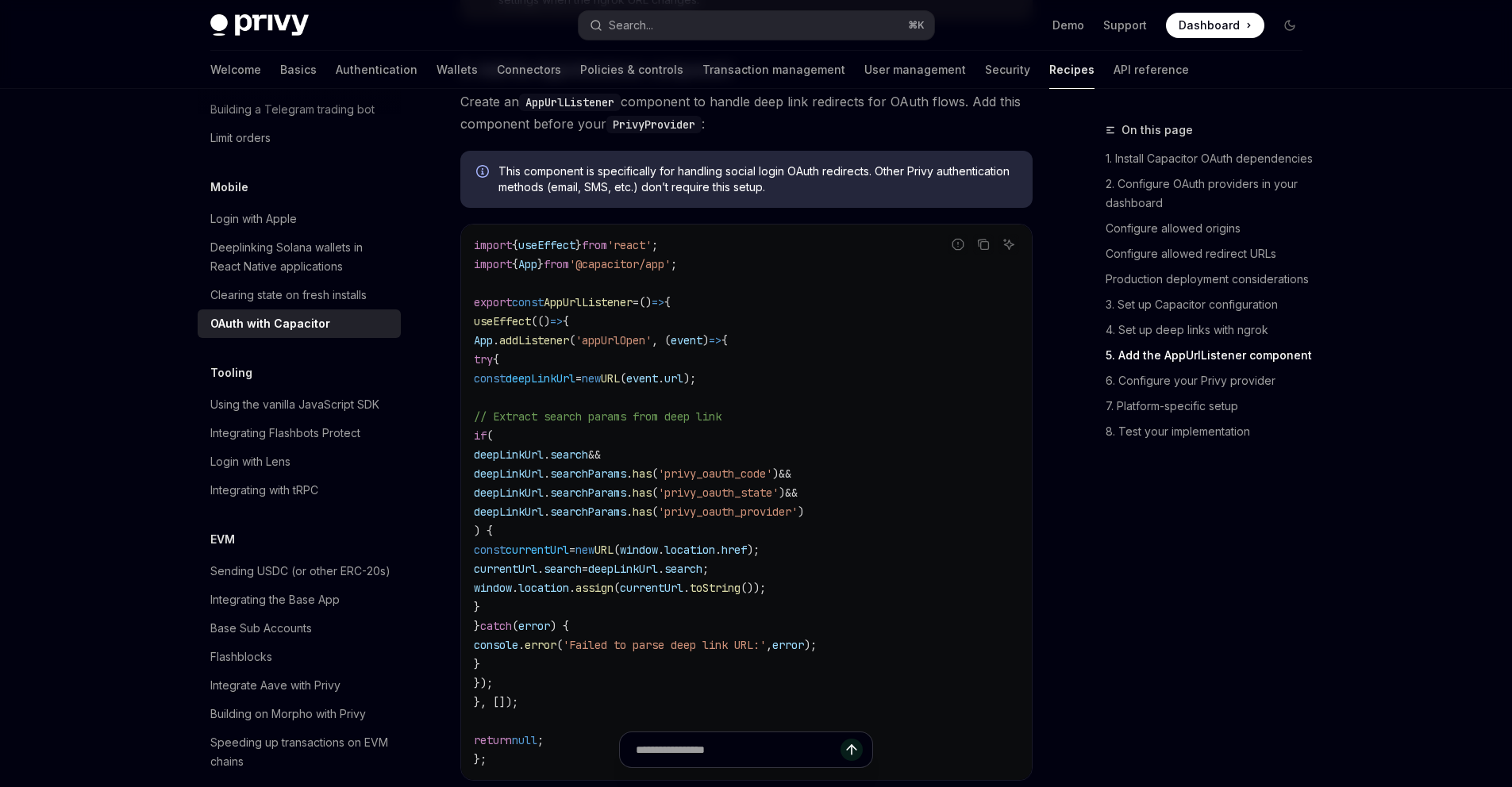
scroll to position [2888, 0]
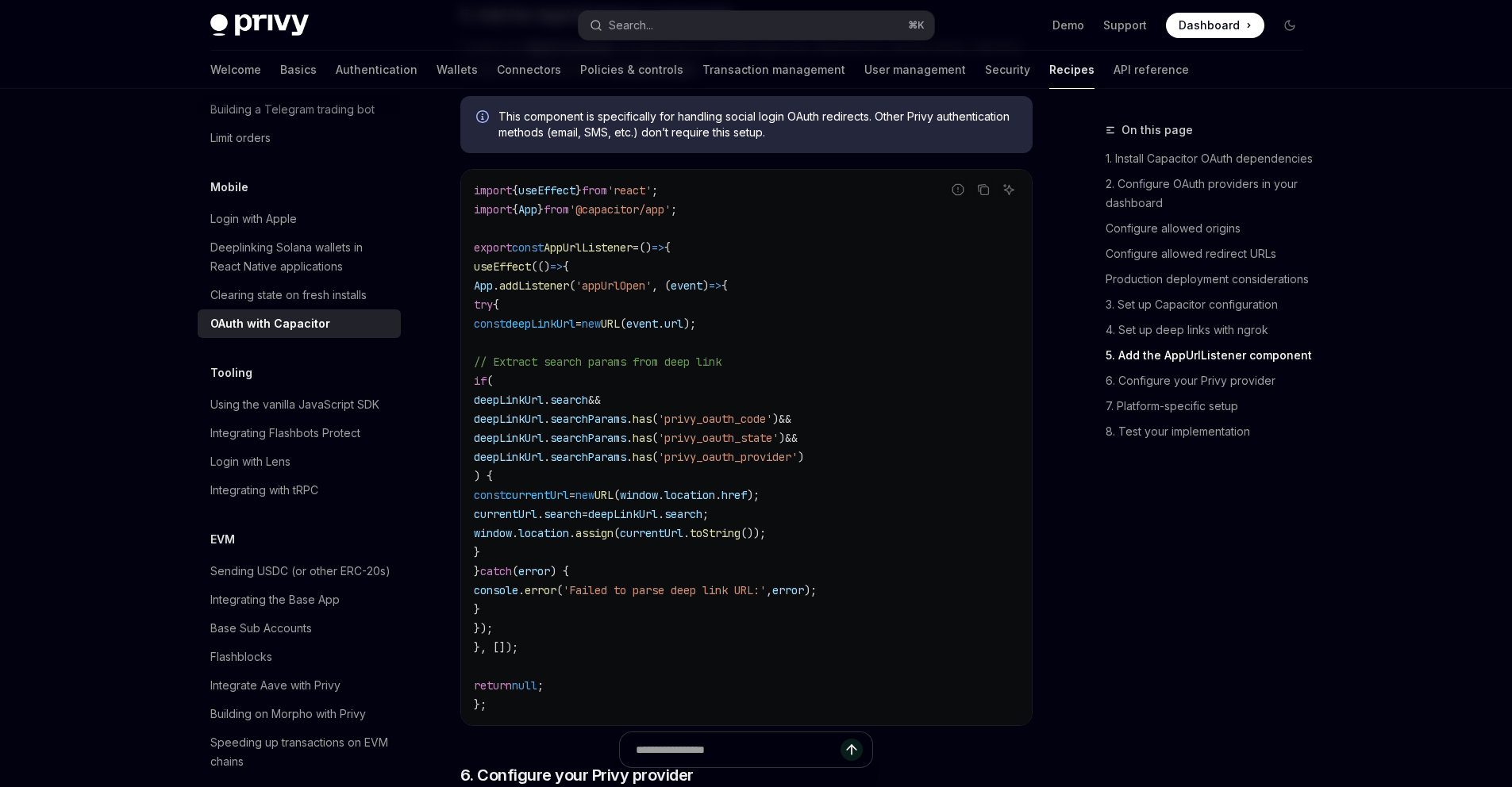
drag, startPoint x: 727, startPoint y: 503, endPoint x: 435, endPoint y: 326, distance: 341.5
copy code "try { const deepLinkUrl = new URL ( event . url ); // Extract search params fro…"
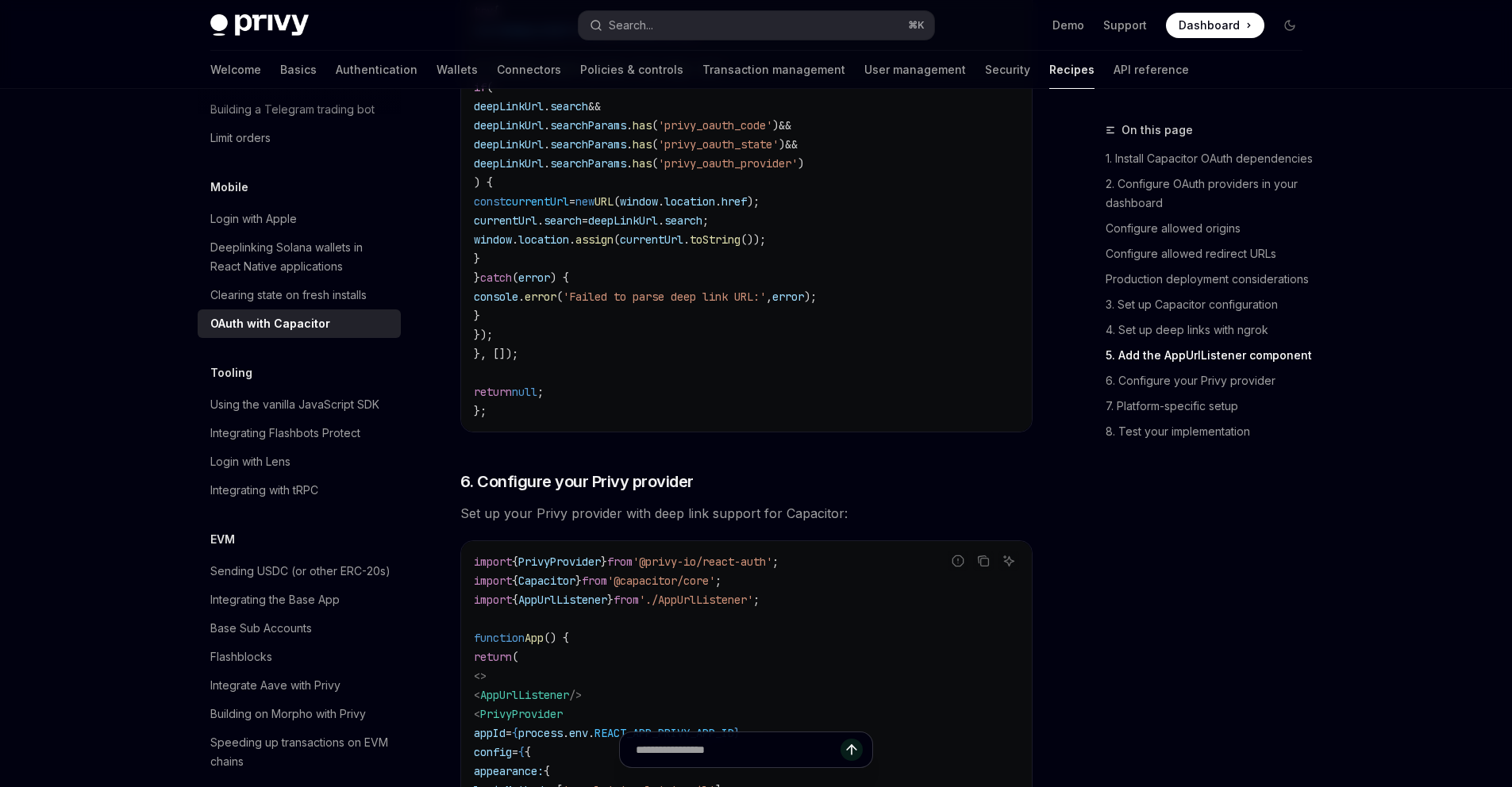
scroll to position [3438, 0]
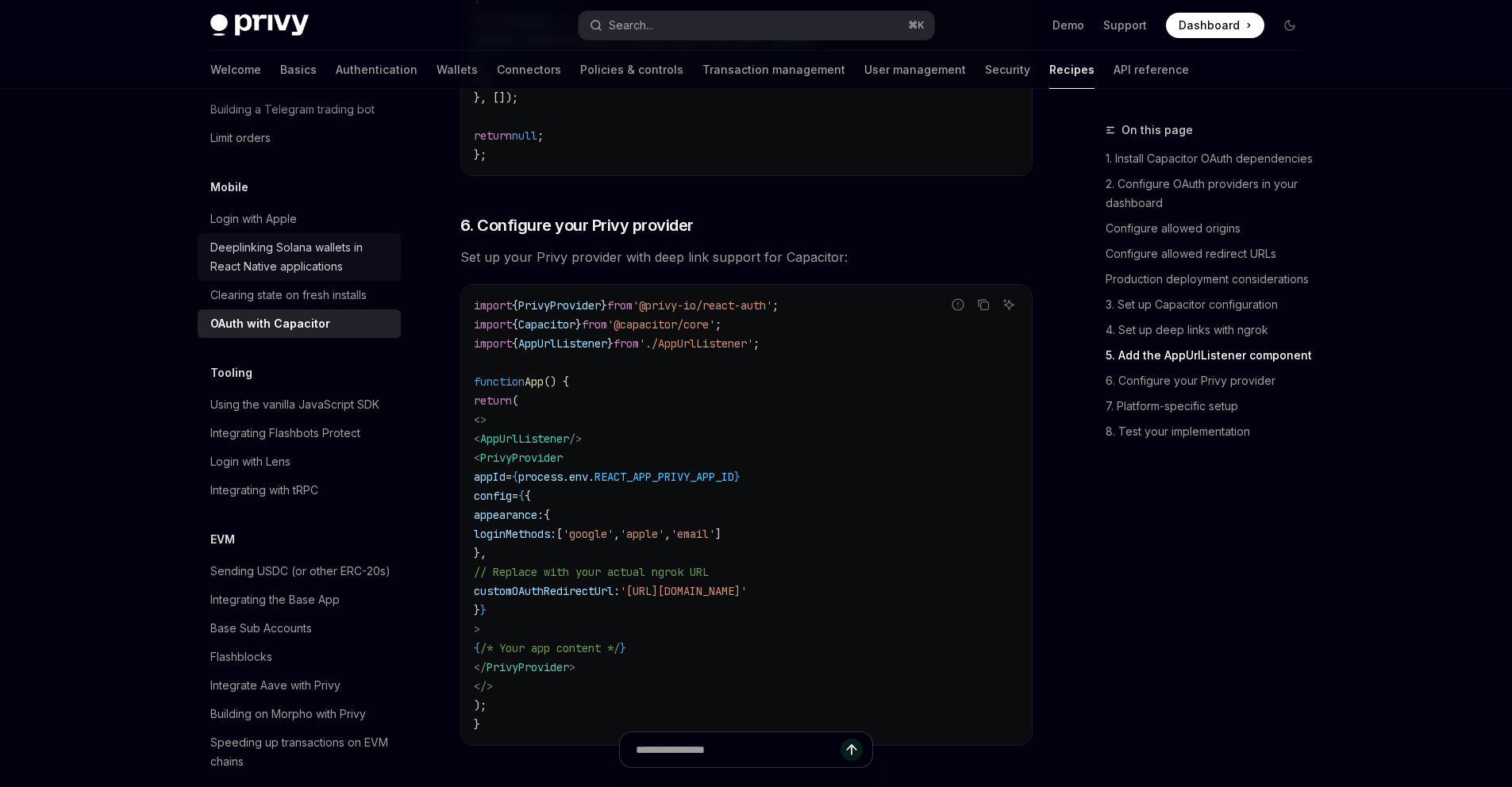
click at [316, 276] on div "Deeplinking Solana wallets in React Native applications" at bounding box center [300, 256] width 181 height 38
type textarea "*"
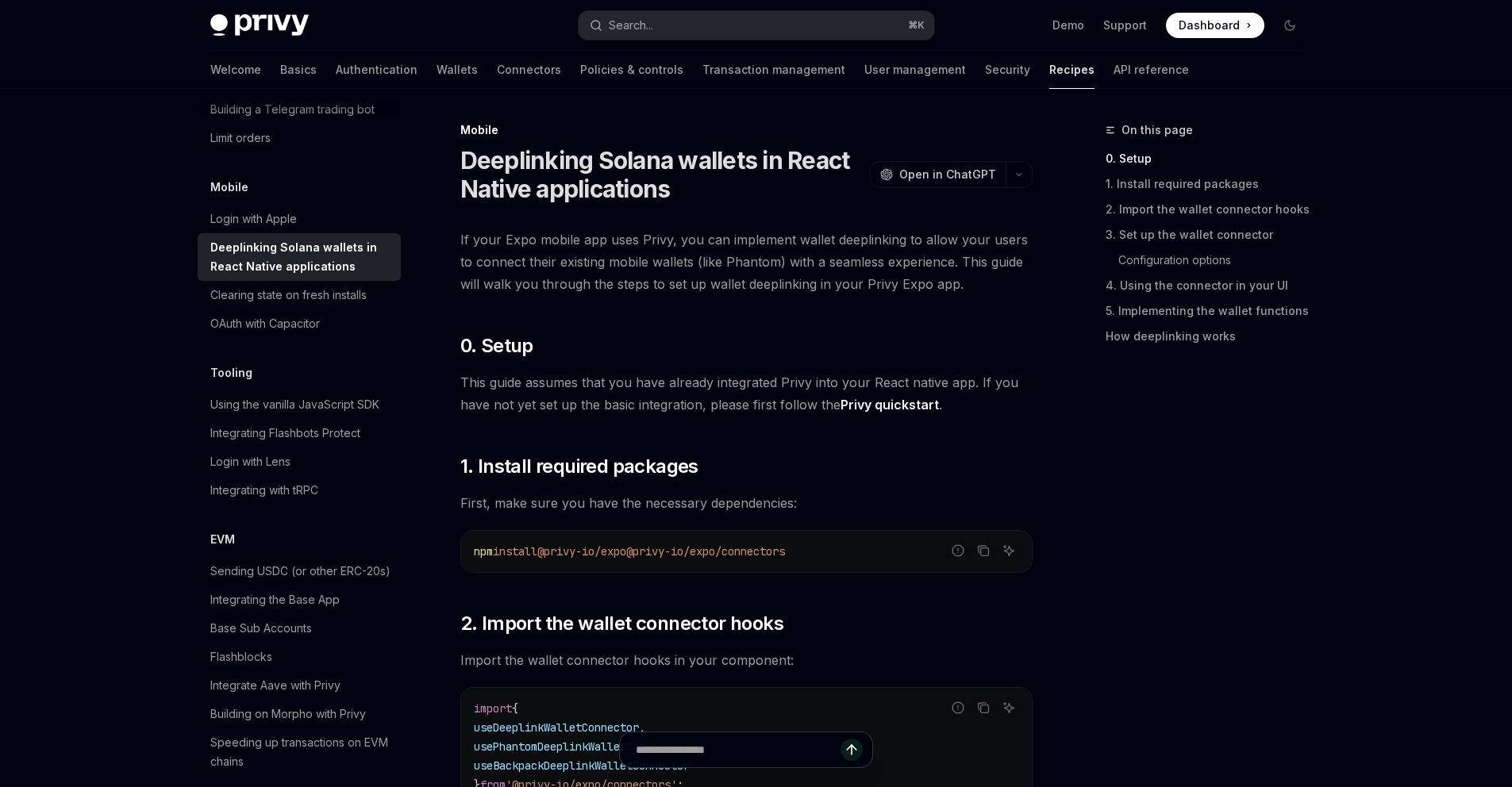
click at [705, 45] on div "Privy Docs home page Search... ⌘ K Demo Support Dashboard Dashboard Search..." at bounding box center [756, 25] width 1092 height 51
click at [704, 36] on button "Search... ⌘ K" at bounding box center [756, 25] width 356 height 29
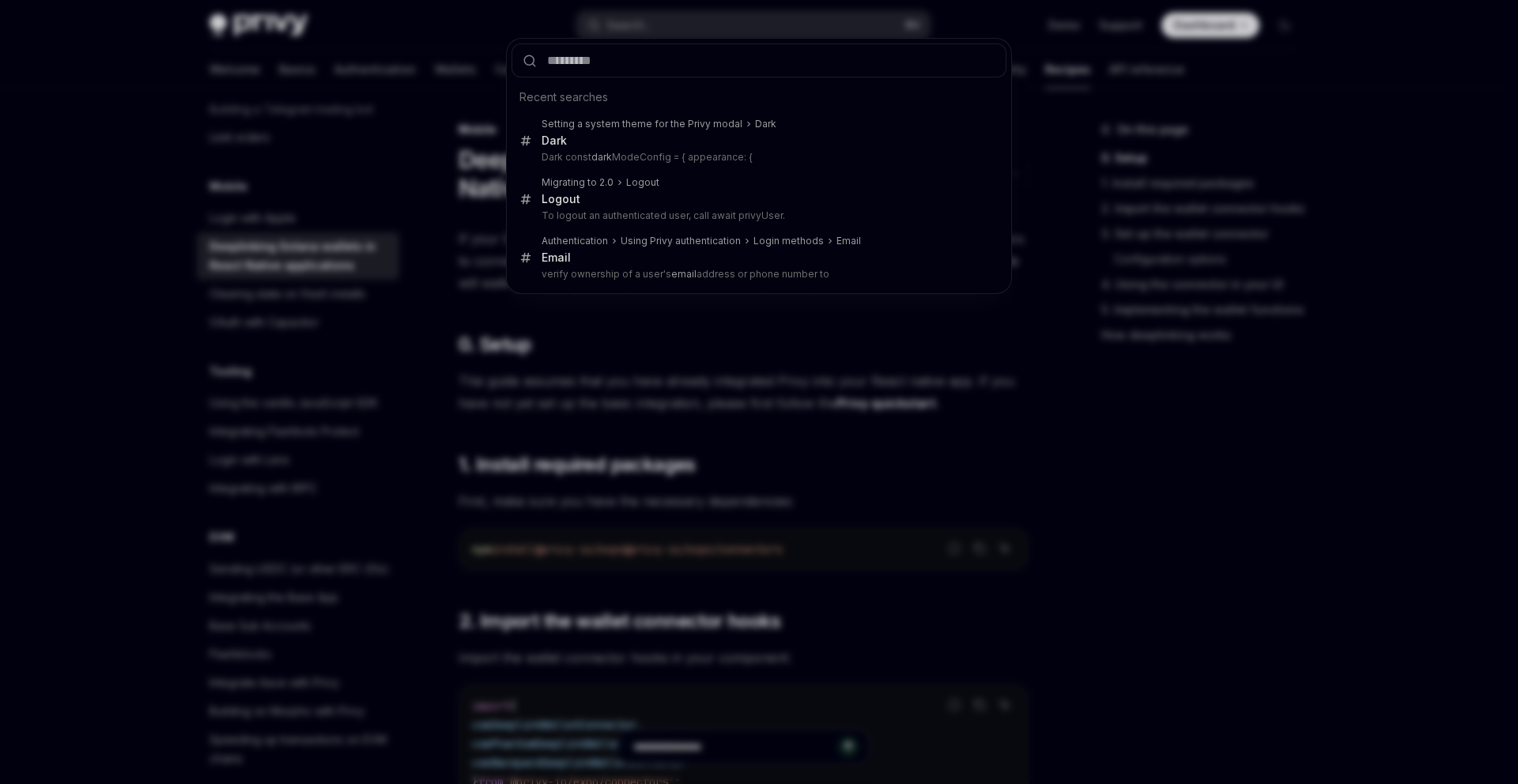
click at [703, 24] on div "Recent searches Setting a system theme for the Privy modal Dark Dark Dark const…" at bounding box center [759, 392] width 1518 height 784
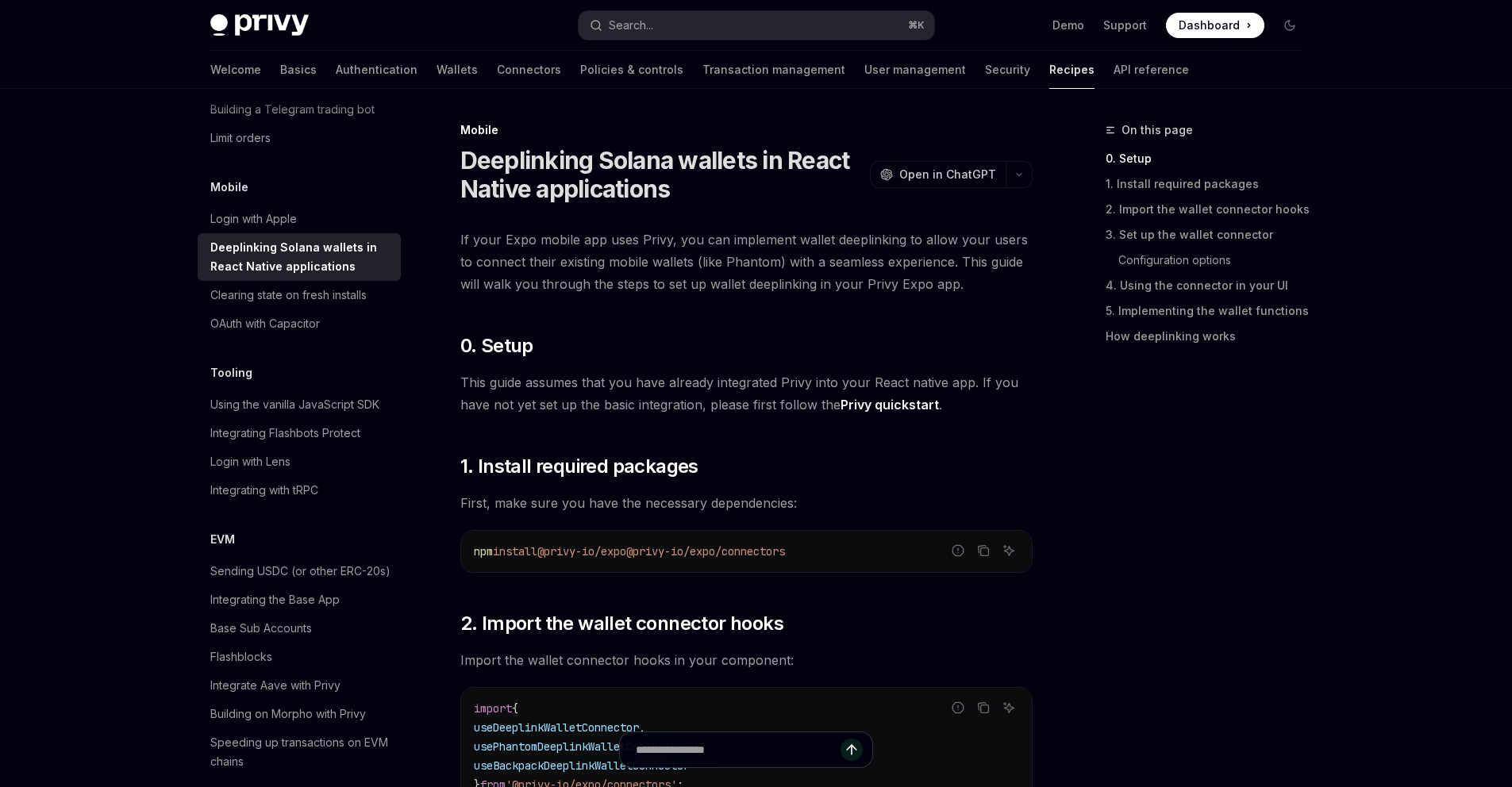
click at [705, 24] on button "Search... ⌘ K" at bounding box center [756, 25] width 356 height 29
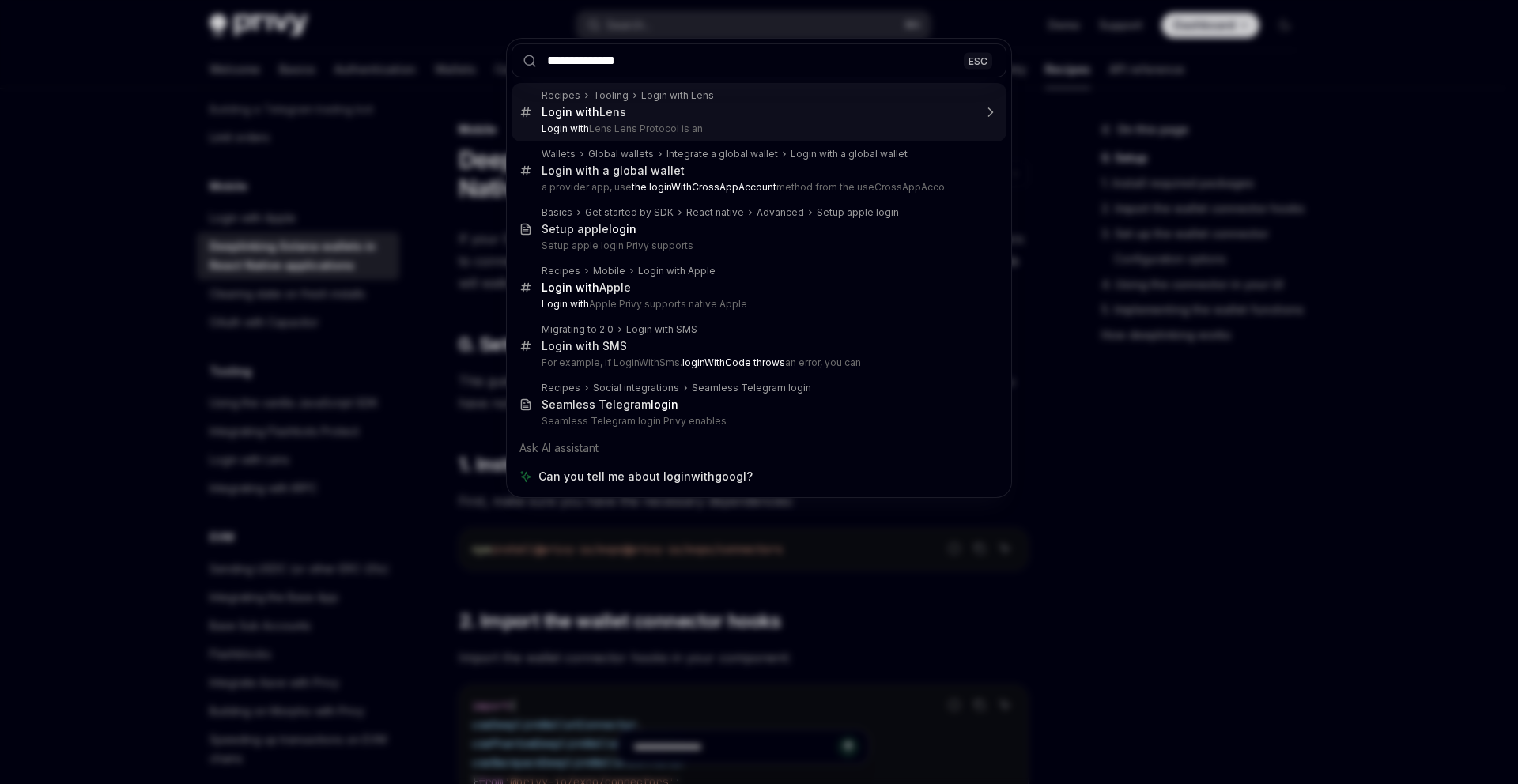
type input "**********"
type textarea "*"
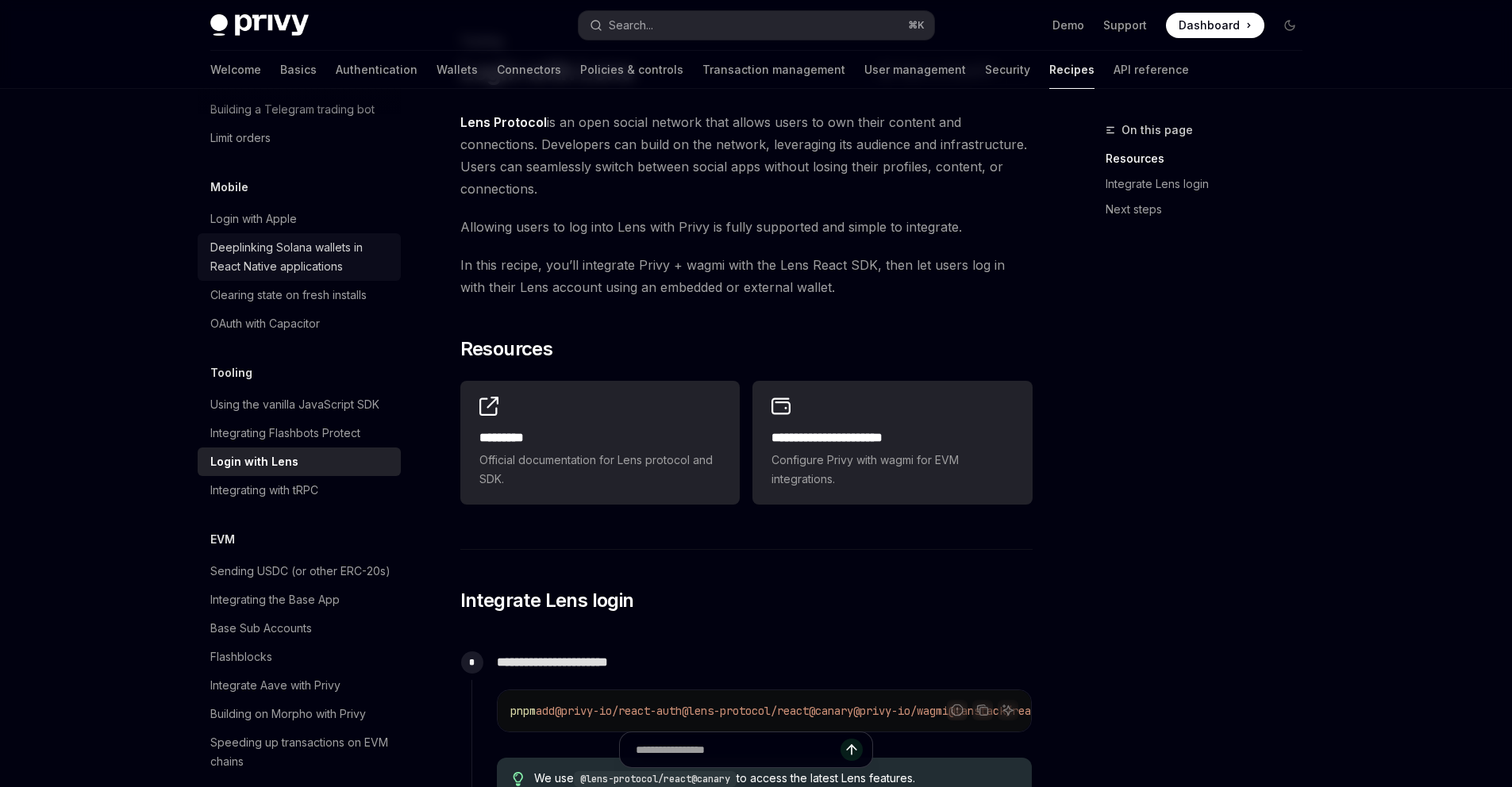
click at [647, 24] on div "Search..." at bounding box center [631, 25] width 44 height 19
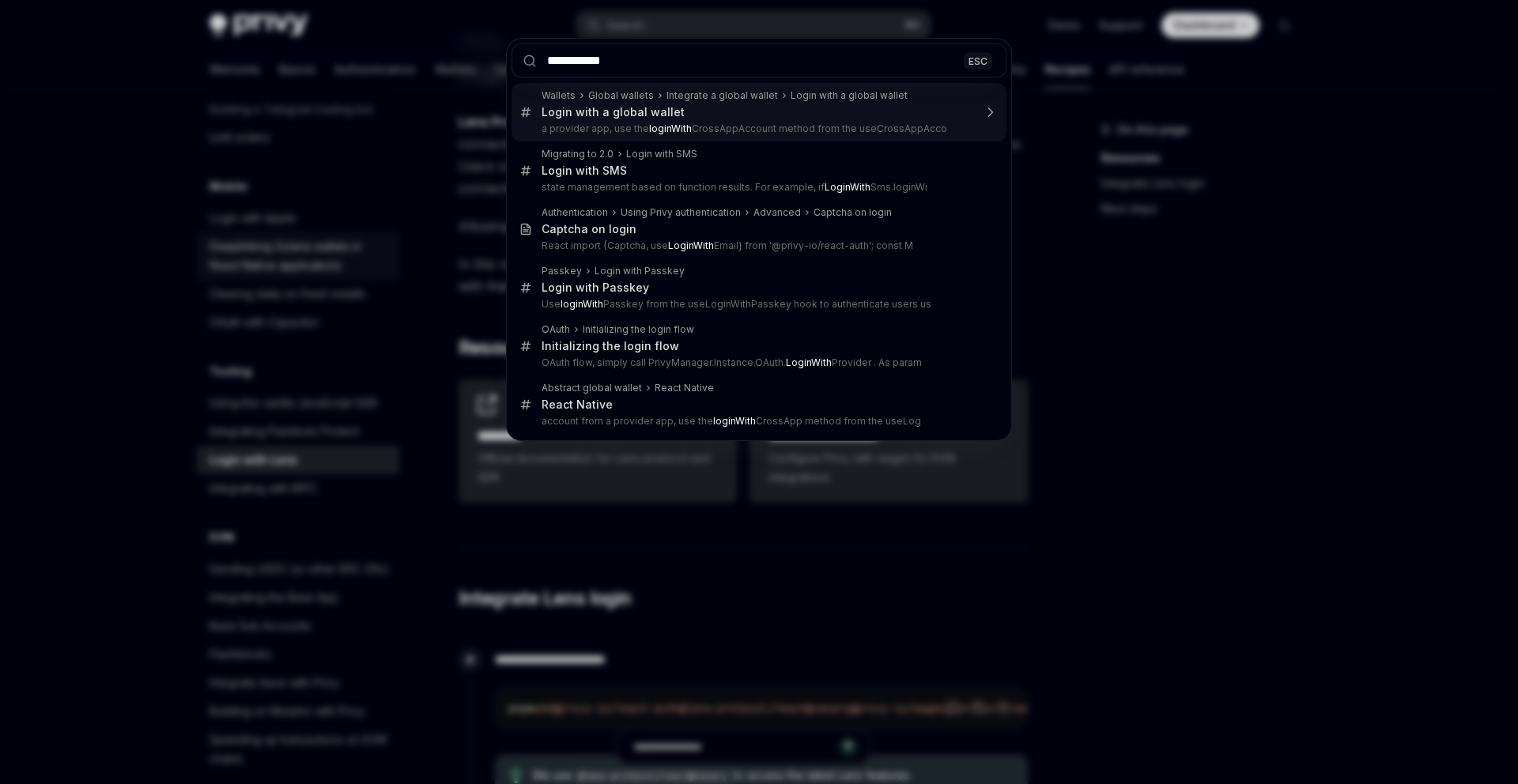
type input "**********"
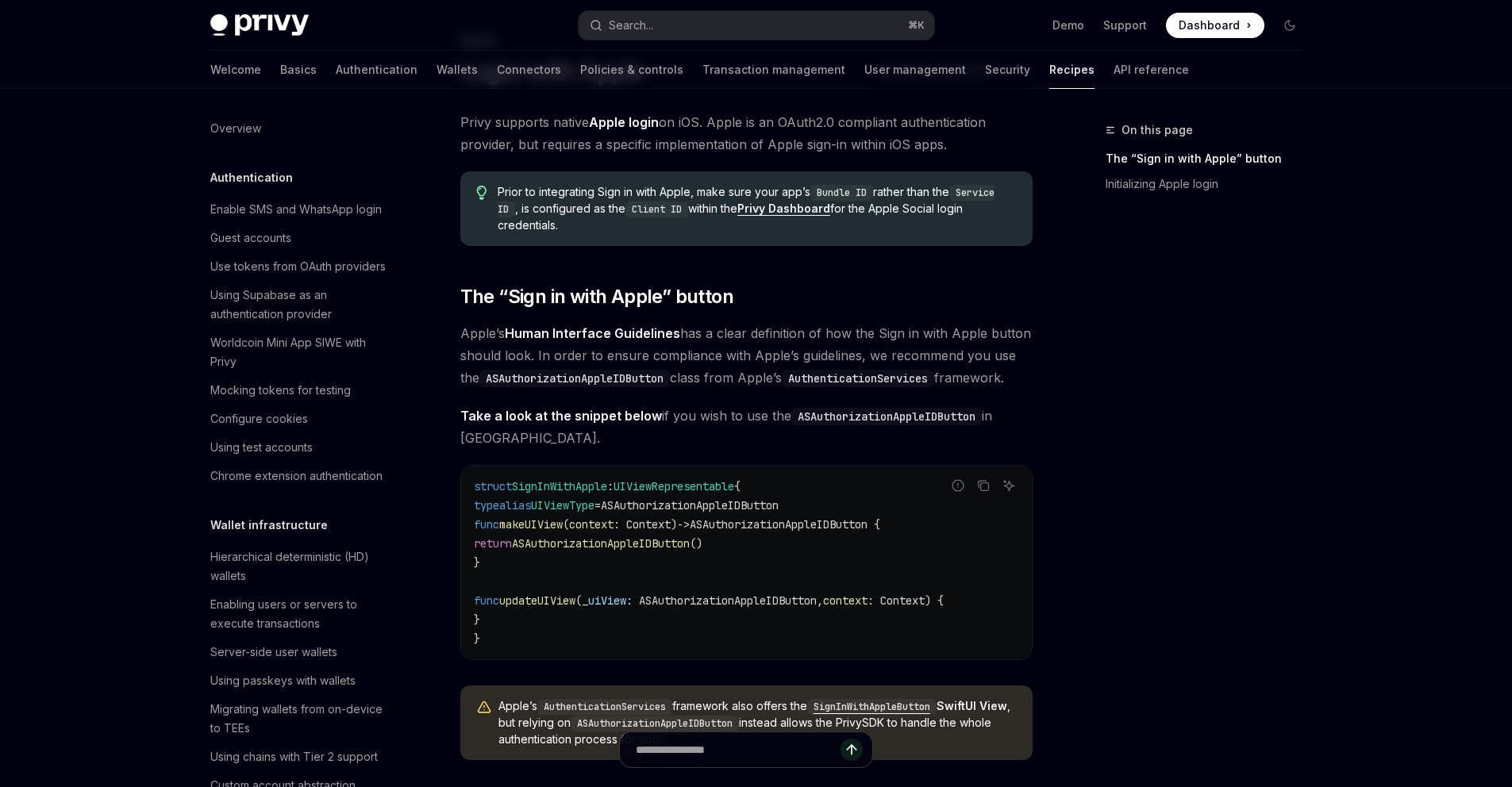
click at [284, 211] on div "Enable SMS and WhatsApp login" at bounding box center [296, 210] width 171 height 19
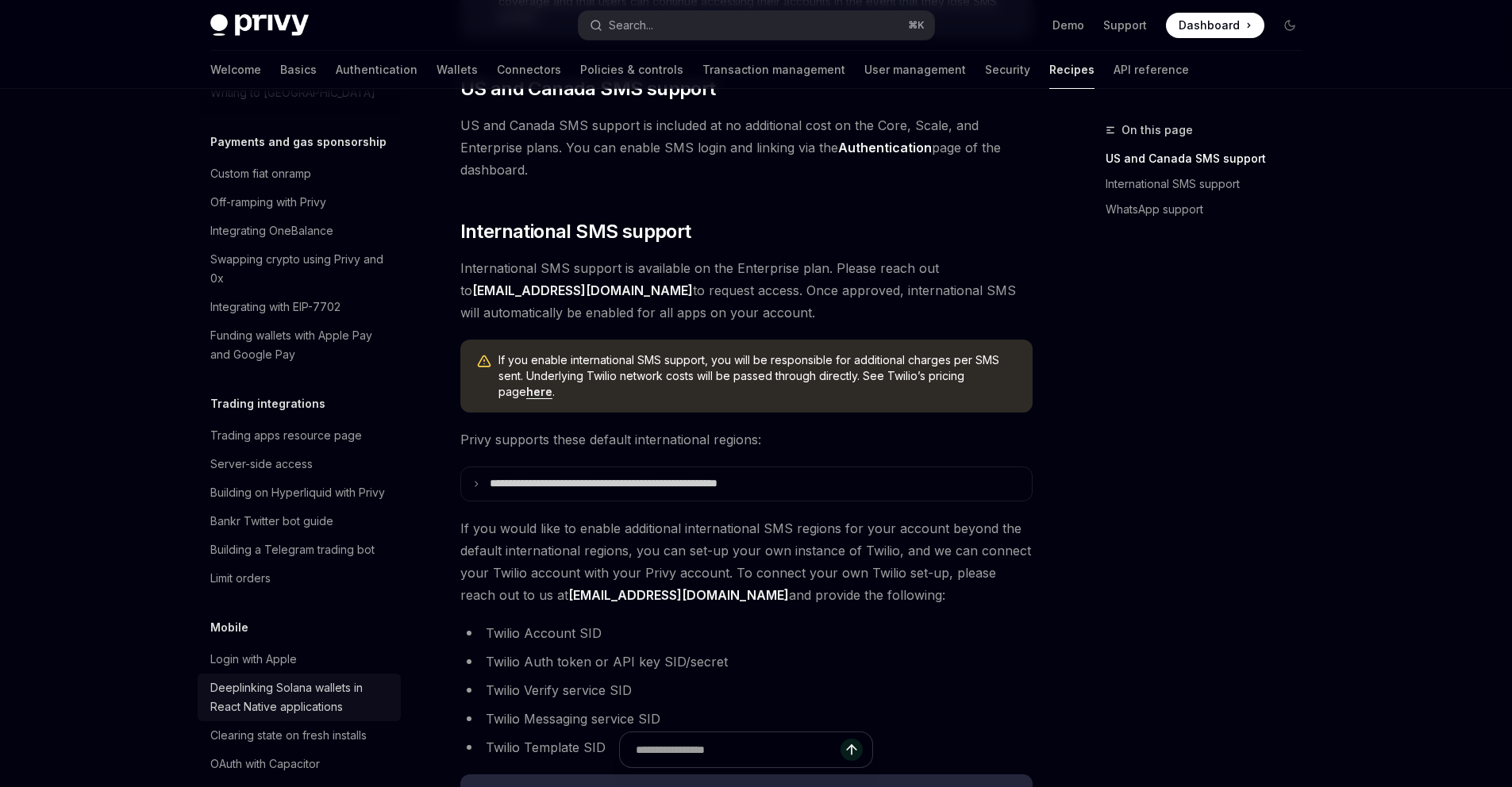
scroll to position [1082, 0]
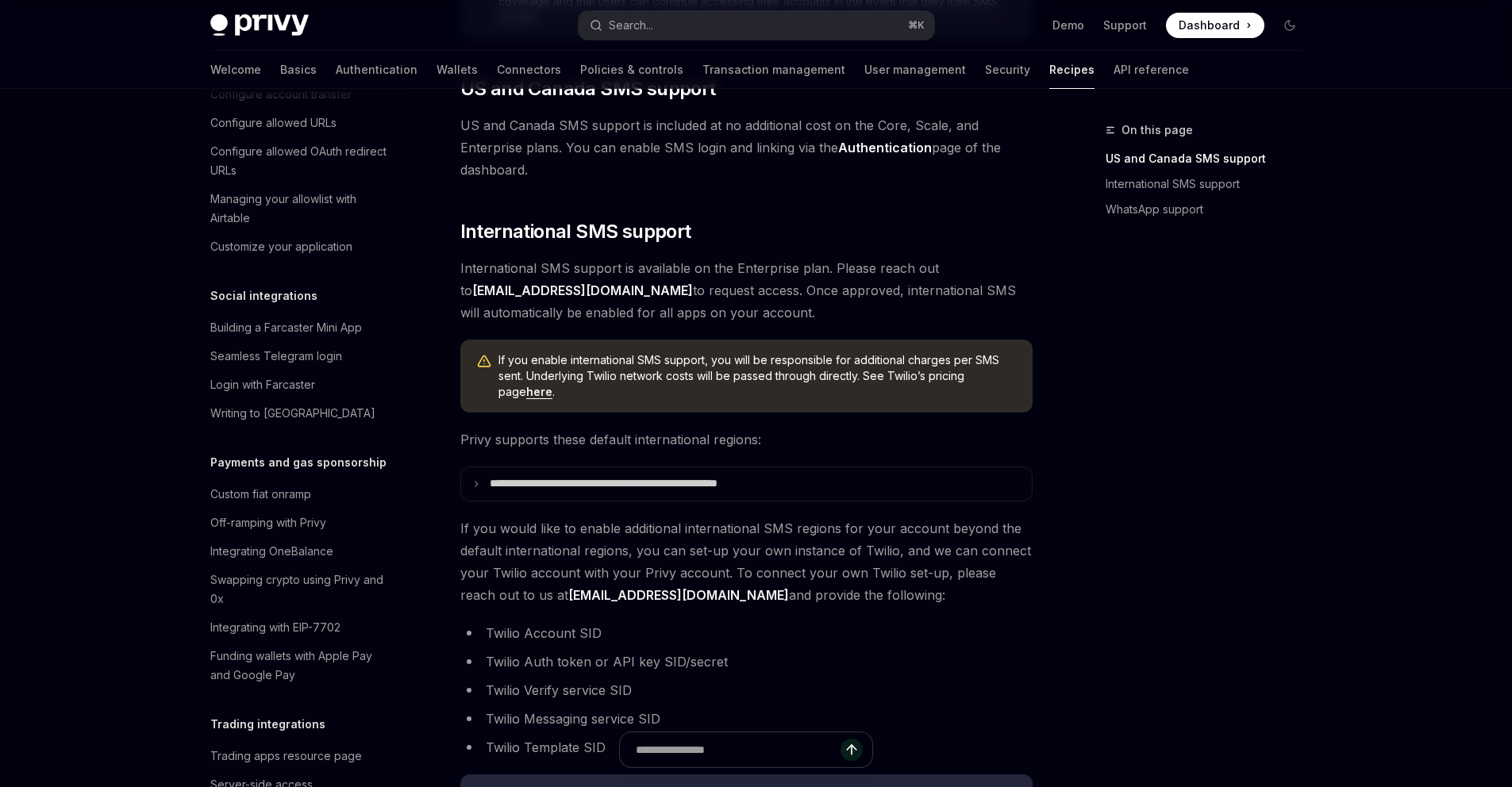
click at [336, 73] on link "Authentication" at bounding box center [376, 69] width 81 height 38
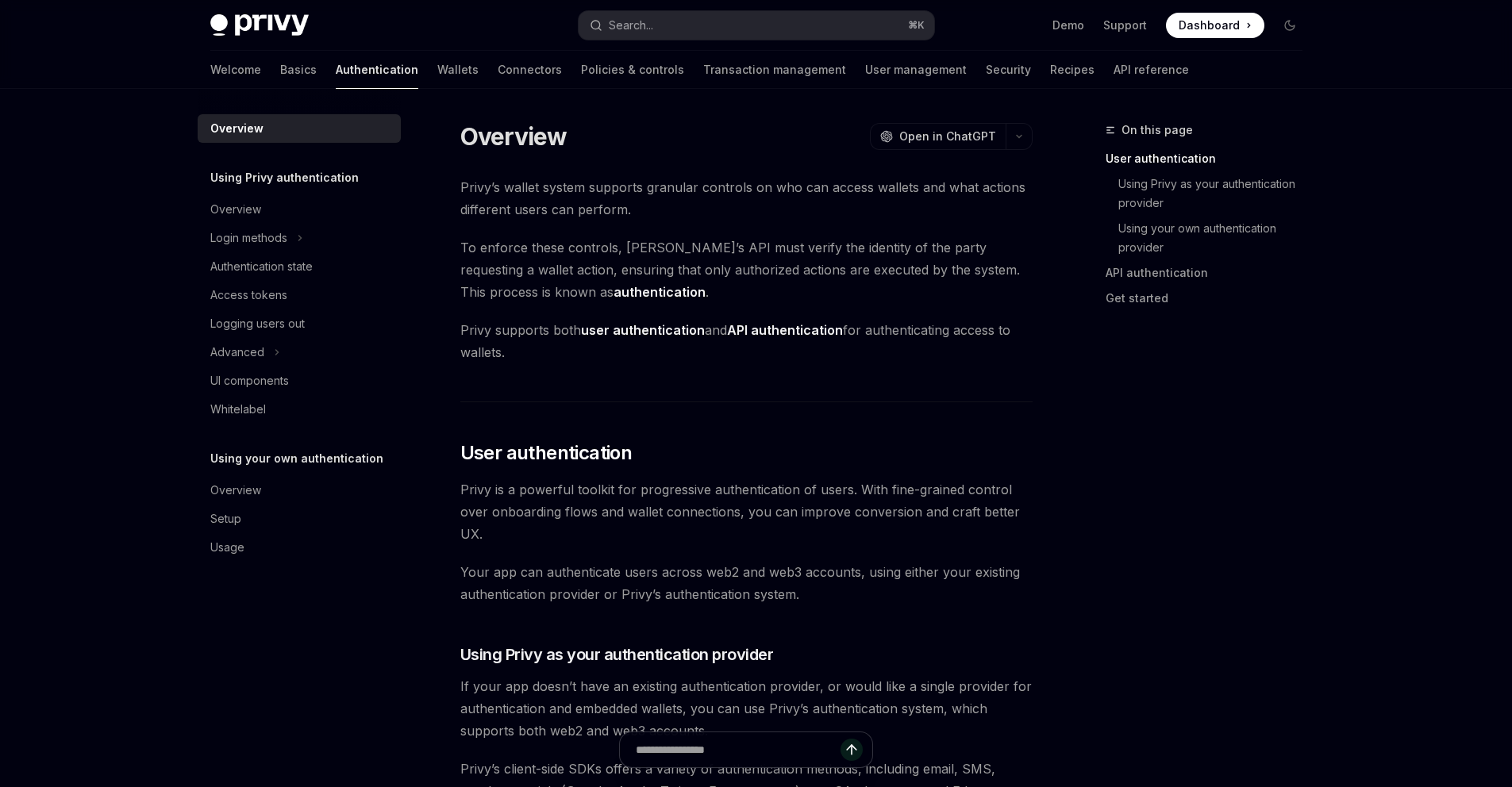
click at [290, 247] on button "Login methods" at bounding box center [298, 238] width 203 height 29
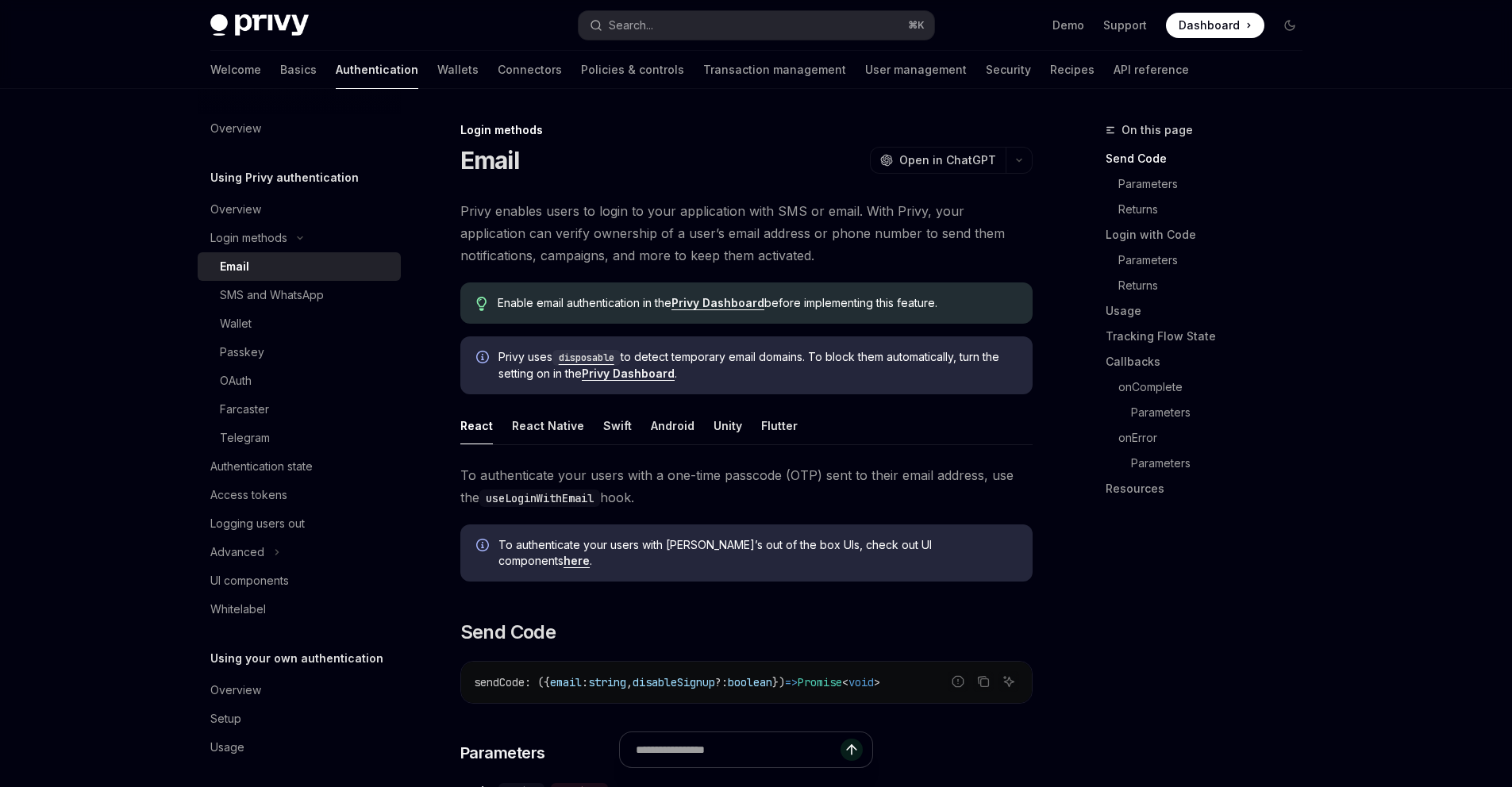
click at [258, 386] on div "OAuth" at bounding box center [305, 381] width 171 height 19
type textarea "*"
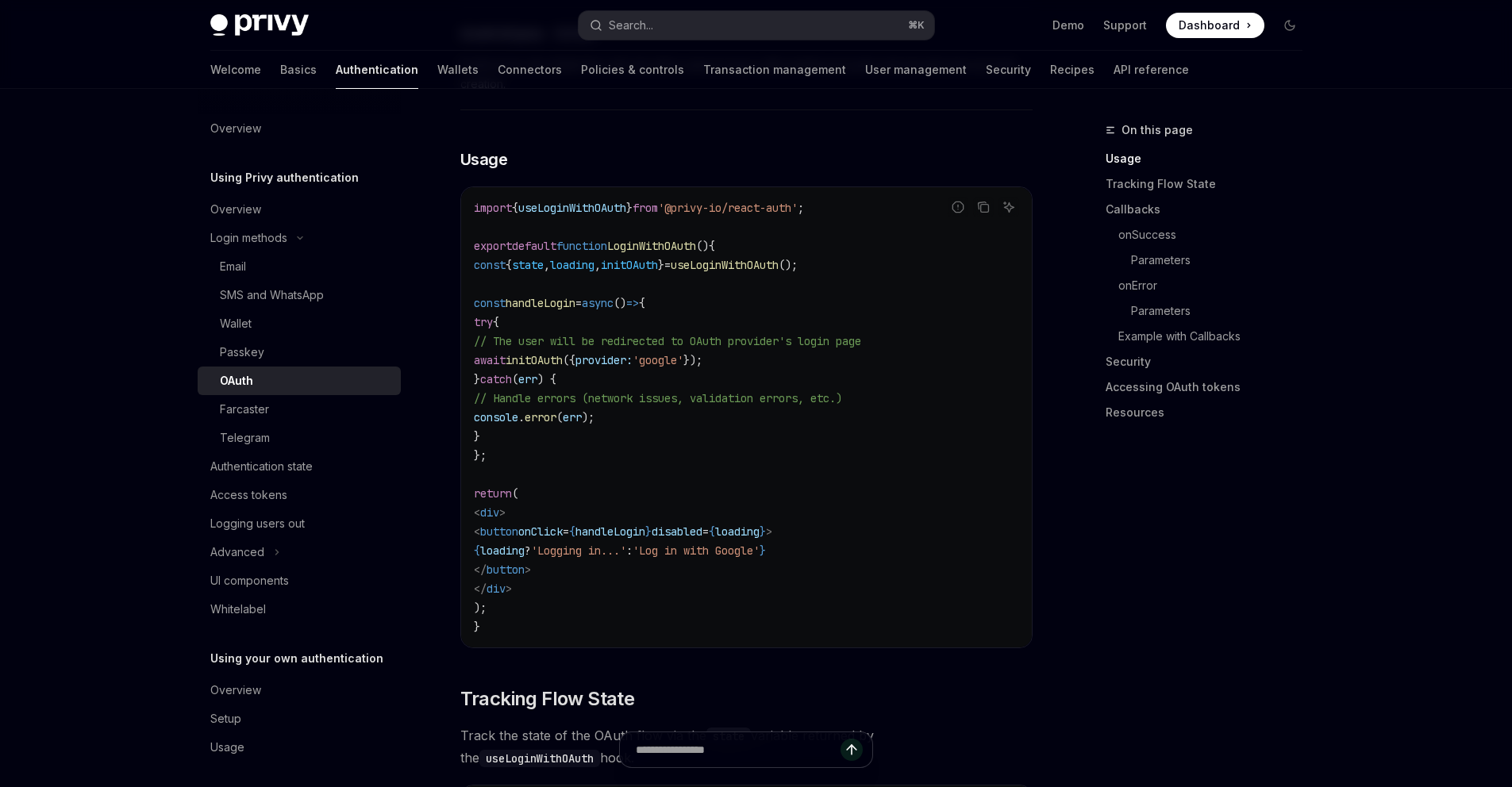
scroll to position [905, 0]
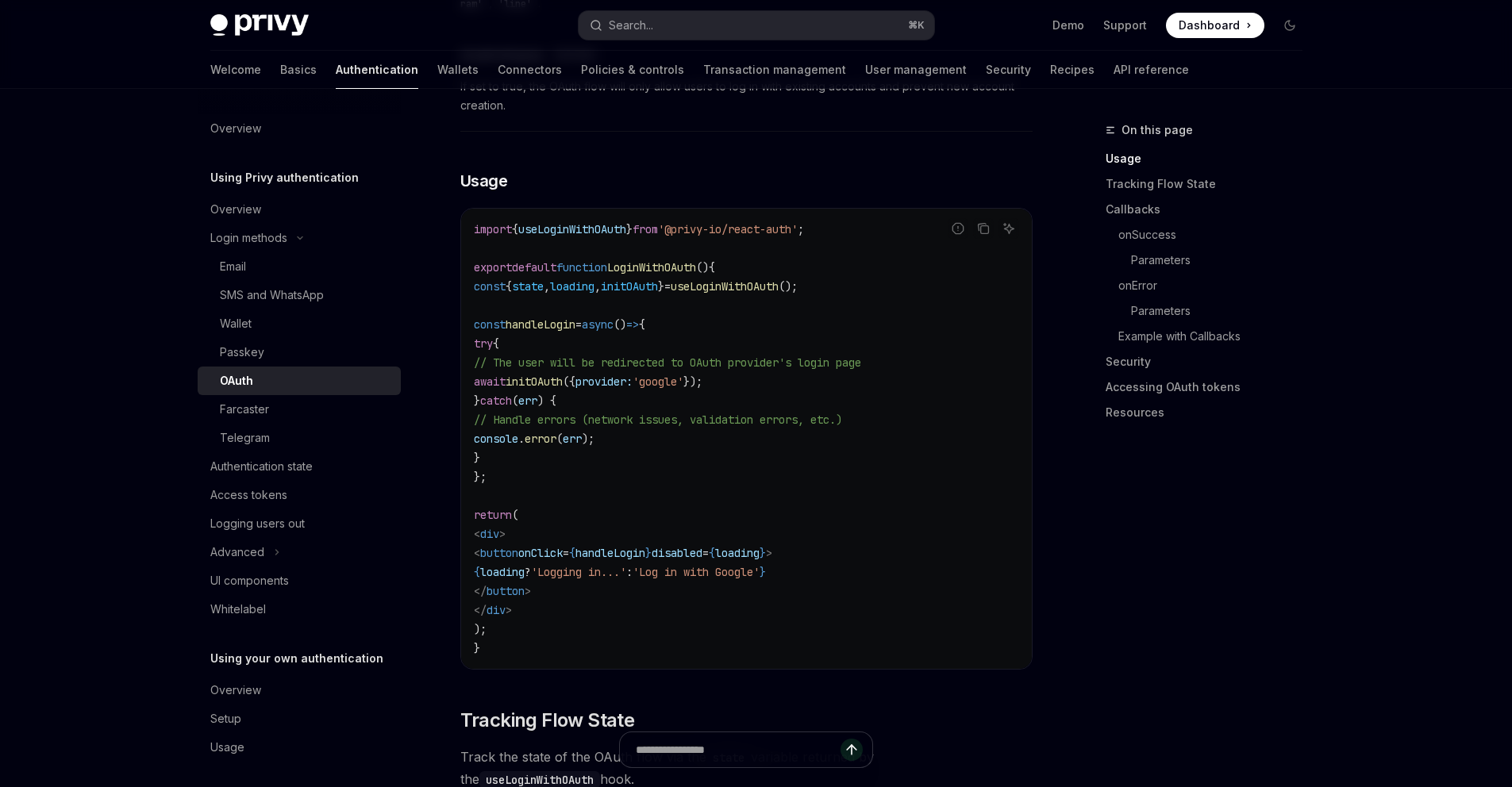
drag, startPoint x: 316, startPoint y: 367, endPoint x: 630, endPoint y: 349, distance: 314.5
click at [562, 374] on span "initOAuth" at bounding box center [533, 381] width 57 height 14
click at [815, 353] on code "import { useLoginWithOAuth } from '@privy-io/react-auth' ; export default funct…" at bounding box center [746, 439] width 545 height 438
drag, startPoint x: 630, startPoint y: 349, endPoint x: 540, endPoint y: 357, distance: 90.4
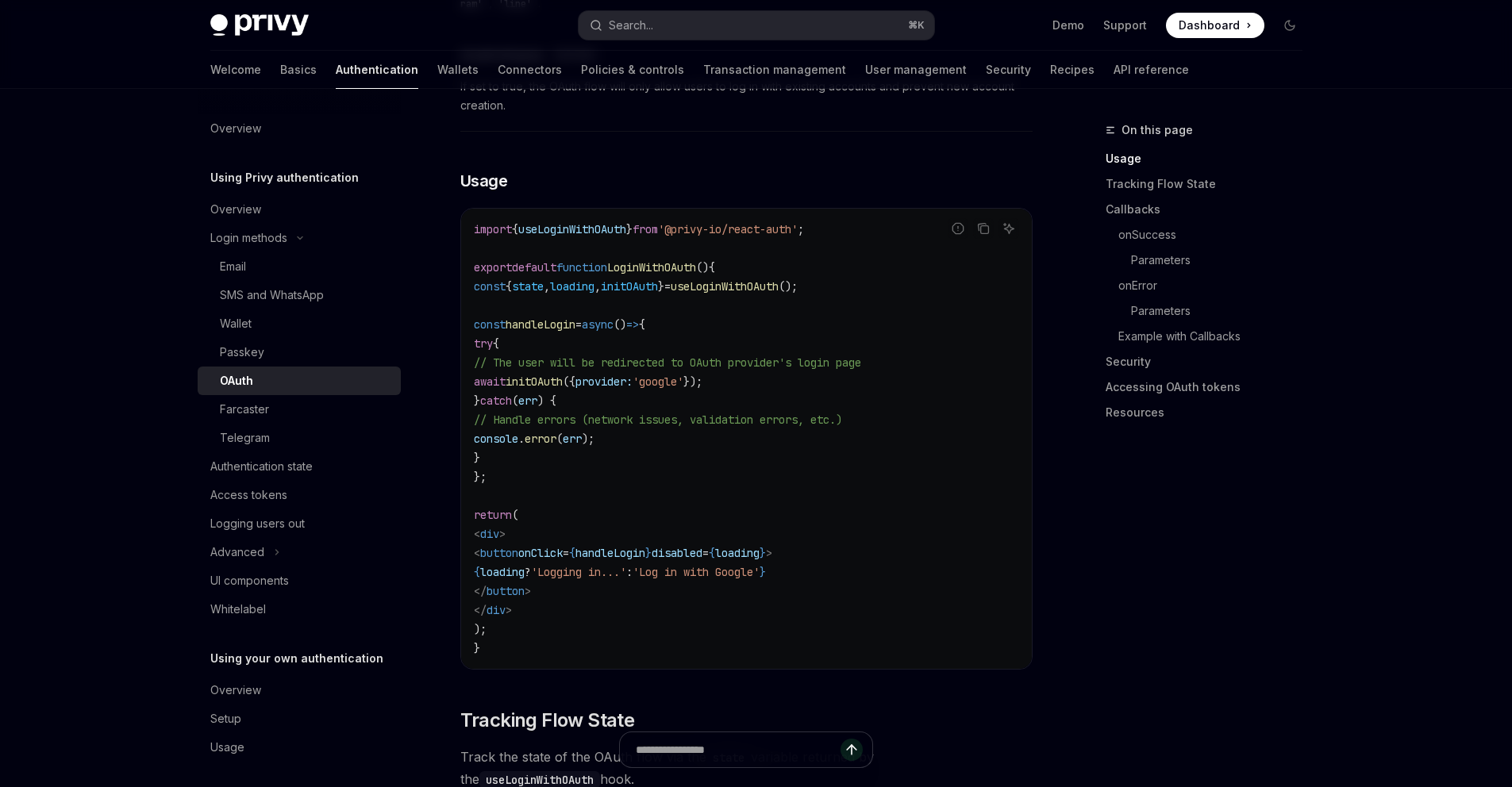
click at [540, 357] on code "import { useLoginWithOAuth } from '@privy-io/react-auth' ; export default funct…" at bounding box center [746, 439] width 545 height 438
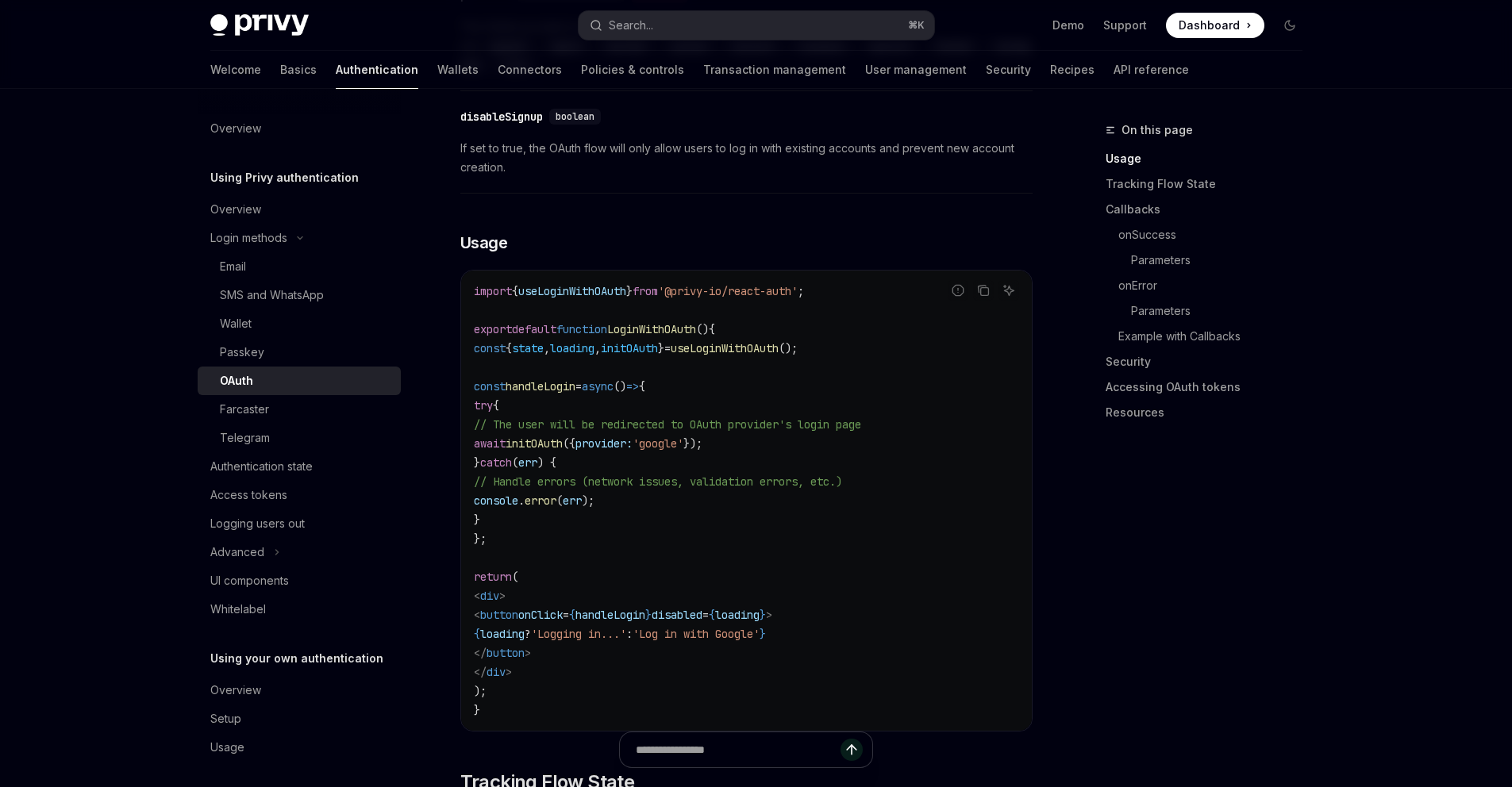
scroll to position [815, 0]
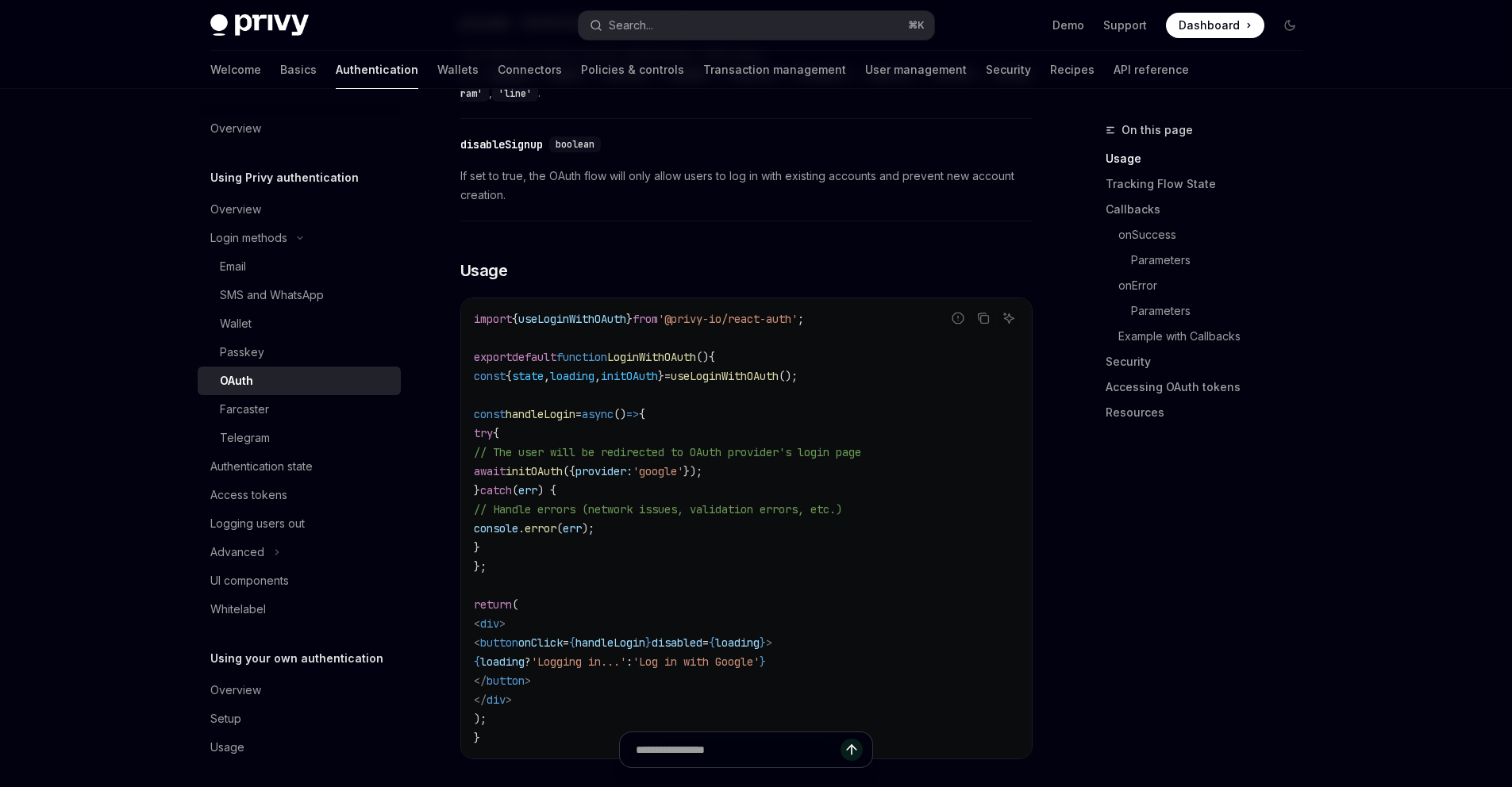
click at [814, 446] on code "import { useLoginWithOAuth } from '@privy-io/react-auth' ; export default funct…" at bounding box center [746, 529] width 545 height 438
drag, startPoint x: 814, startPoint y: 446, endPoint x: 541, endPoint y: 446, distance: 273.0
click at [541, 446] on code "import { useLoginWithOAuth } from '@privy-io/react-auth' ; export default funct…" at bounding box center [746, 529] width 545 height 438
click at [823, 357] on code "import { useLoginWithOAuth } from '@privy-io/react-auth' ; export default funct…" at bounding box center [746, 529] width 545 height 438
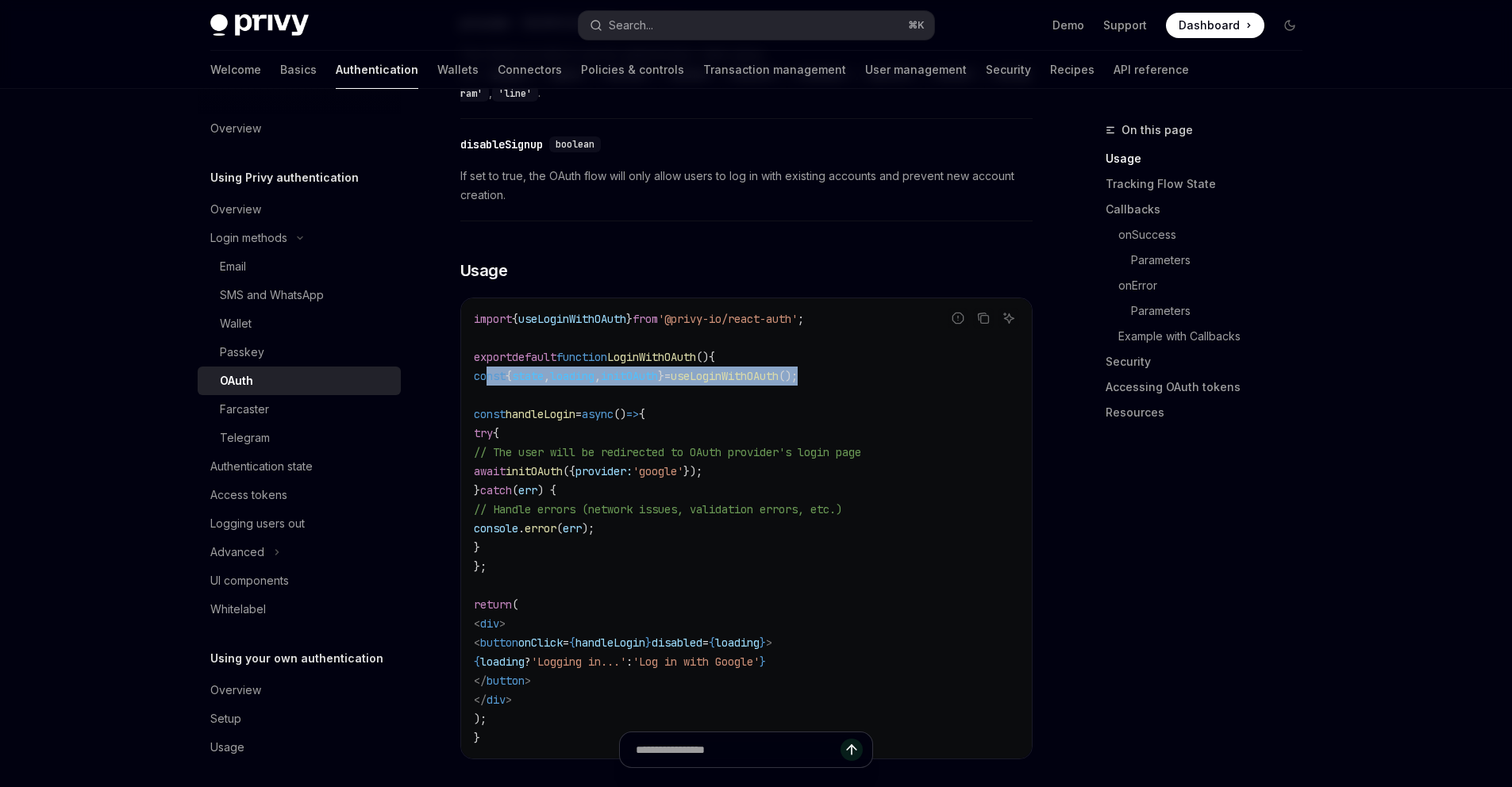
drag, startPoint x: 823, startPoint y: 357, endPoint x: 486, endPoint y: 353, distance: 337.0
click at [486, 353] on code "import { useLoginWithOAuth } from '@privy-io/react-auth' ; export default funct…" at bounding box center [746, 529] width 545 height 438
copy span "const { state , loading , initOAuth } = useLoginWithOAuth ();"
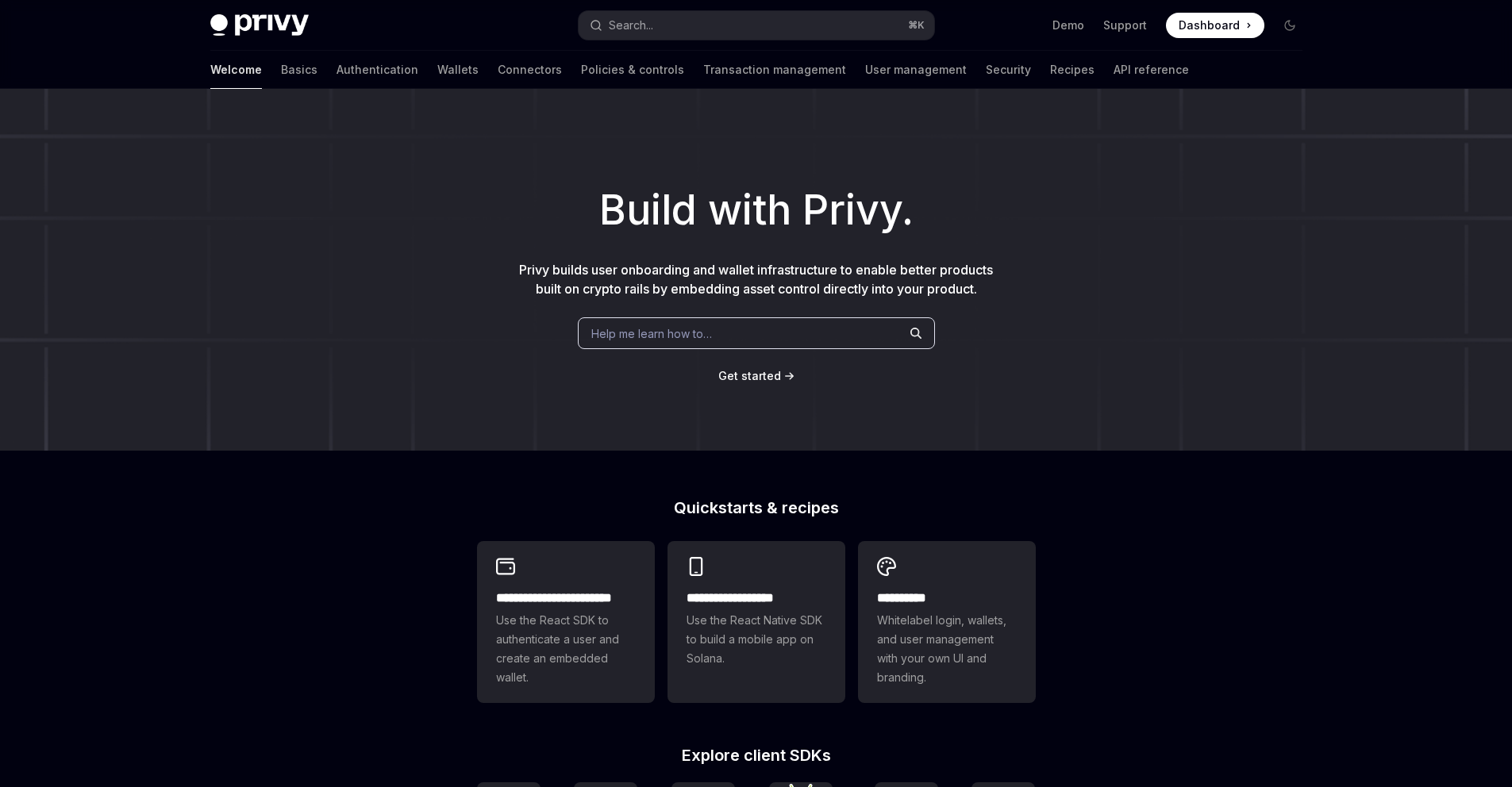
drag, startPoint x: 0, startPoint y: 0, endPoint x: 790, endPoint y: 324, distance: 853.9
click at [790, 324] on div "Help me learn how to…" at bounding box center [756, 333] width 357 height 32
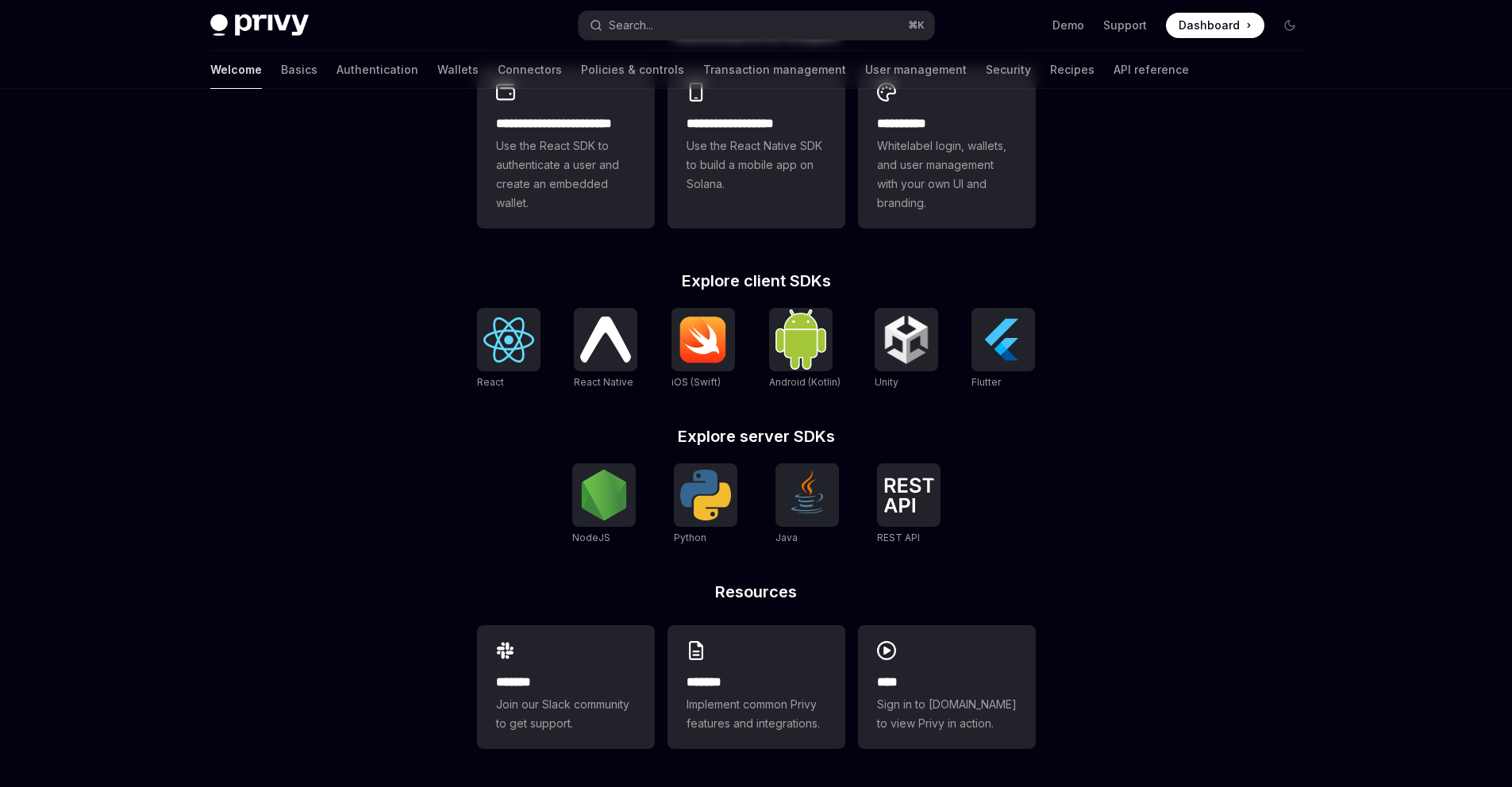
type textarea "*"
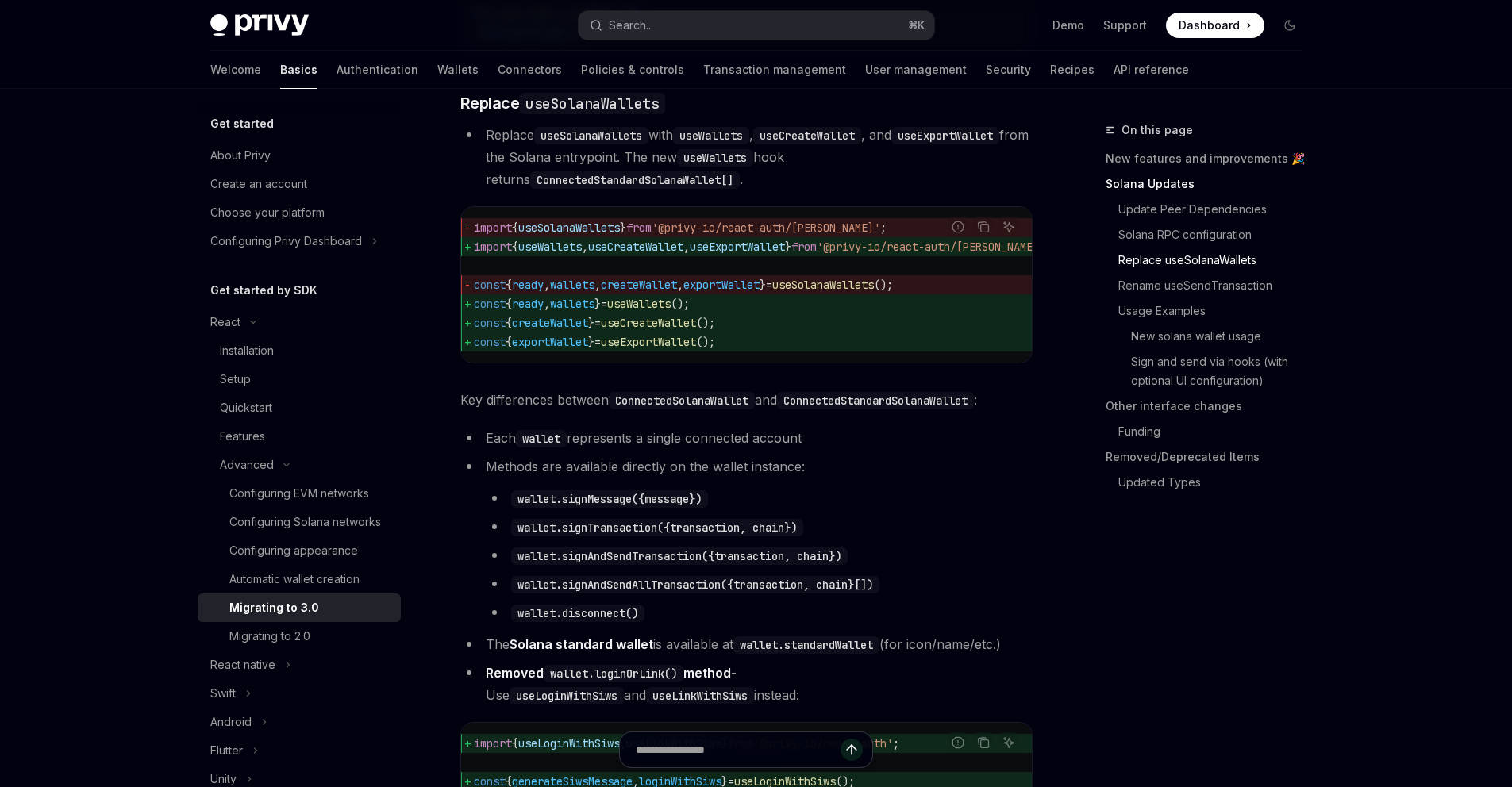
click at [581, 235] on span "useSolanaWallets" at bounding box center [569, 227] width 102 height 14
click at [512, 292] on span "{" at bounding box center [508, 284] width 7 height 14
click at [593, 292] on span "wallets" at bounding box center [572, 284] width 44 height 14
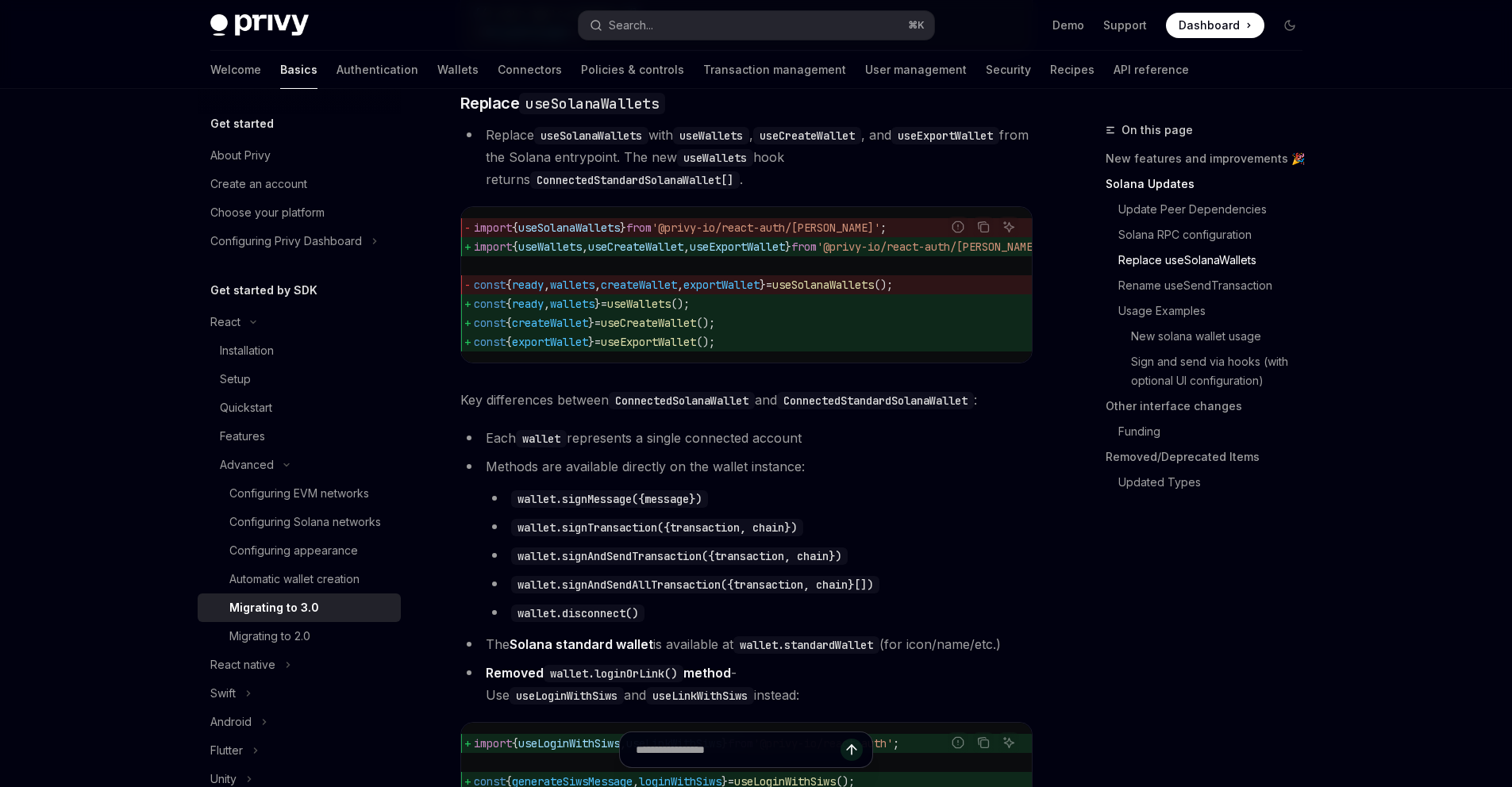
click at [656, 292] on span "createWallet" at bounding box center [638, 284] width 76 height 14
click at [734, 292] on span "exportWallet" at bounding box center [720, 284] width 76 height 14
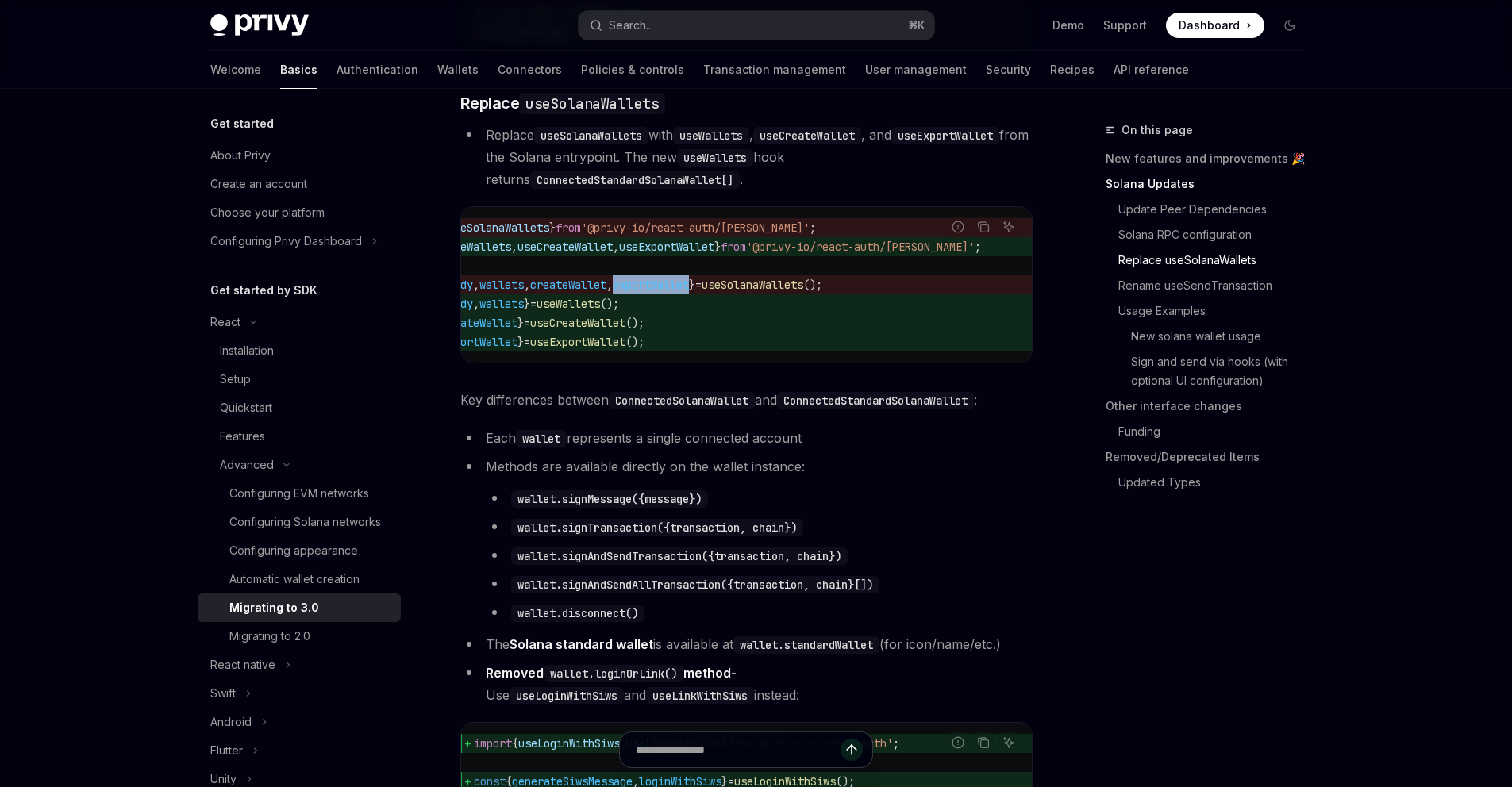
scroll to position [0, 0]
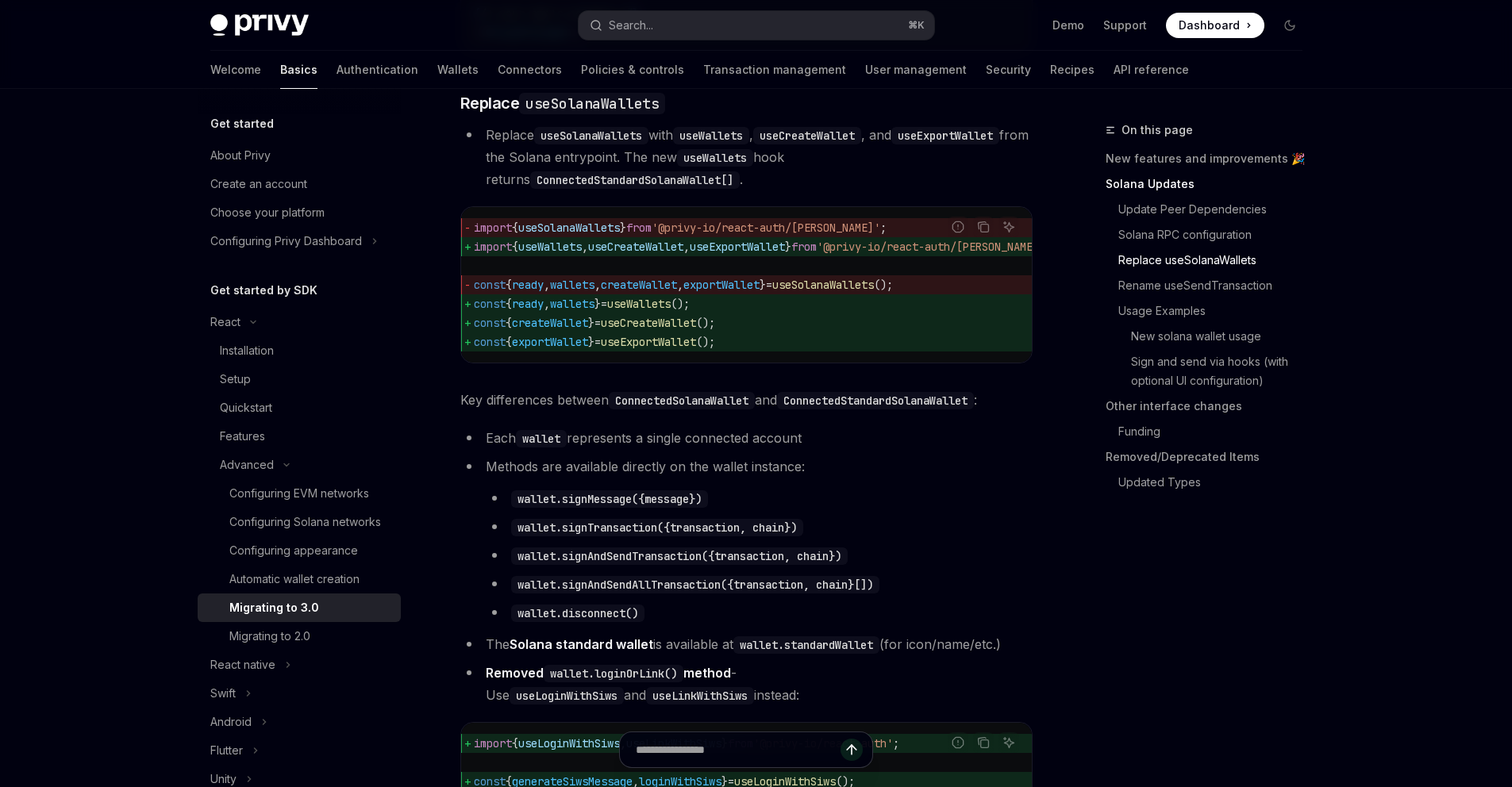
click at [529, 311] on span "ready" at bounding box center [528, 303] width 32 height 14
click at [670, 311] on span "useWallets" at bounding box center [639, 303] width 64 height 14
click at [874, 292] on span "useSolanaWallets" at bounding box center [822, 284] width 102 height 14
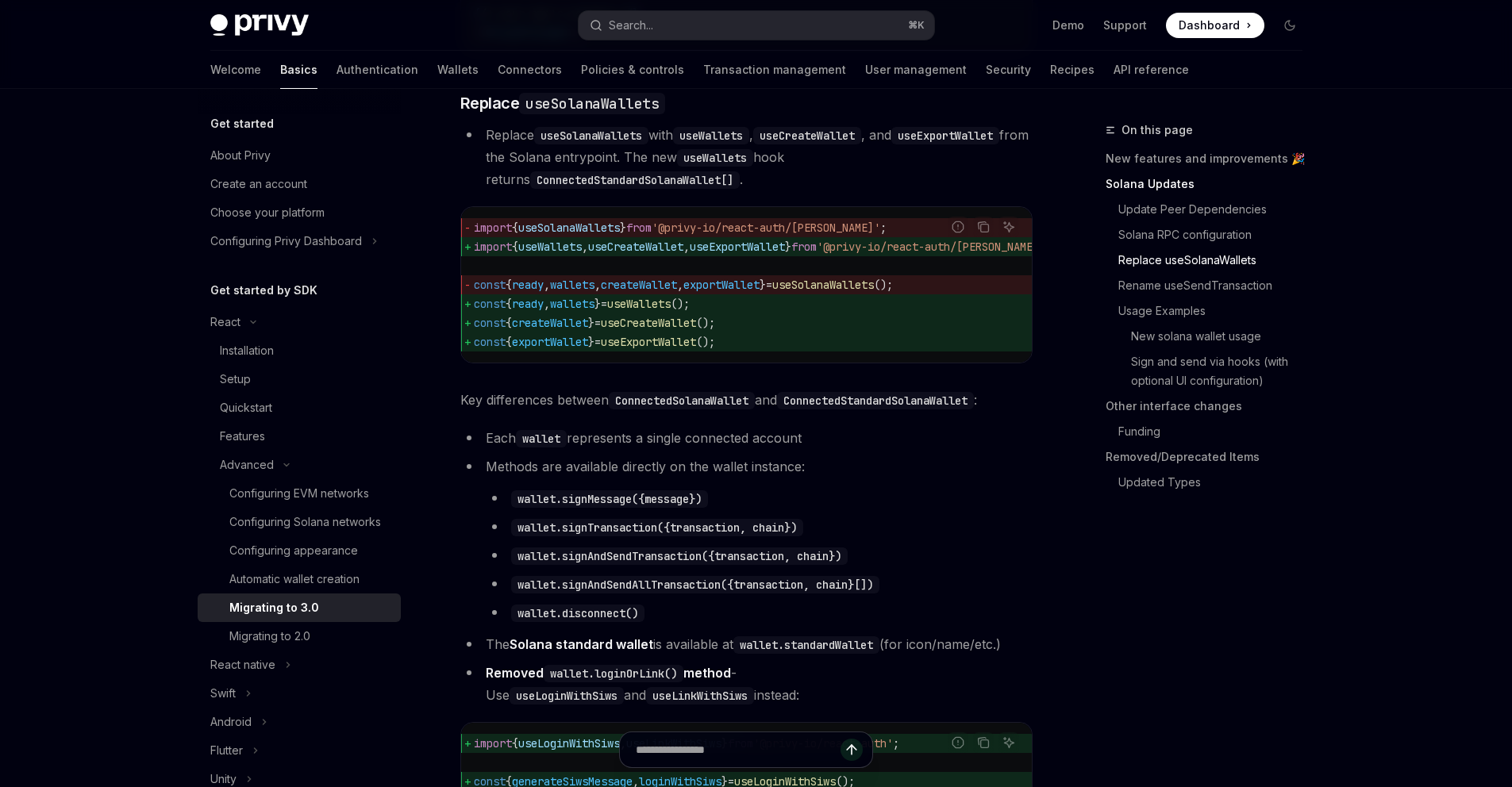
click at [874, 292] on span "useSolanaWallets" at bounding box center [822, 284] width 102 height 14
copy span "useSolanaWallets"
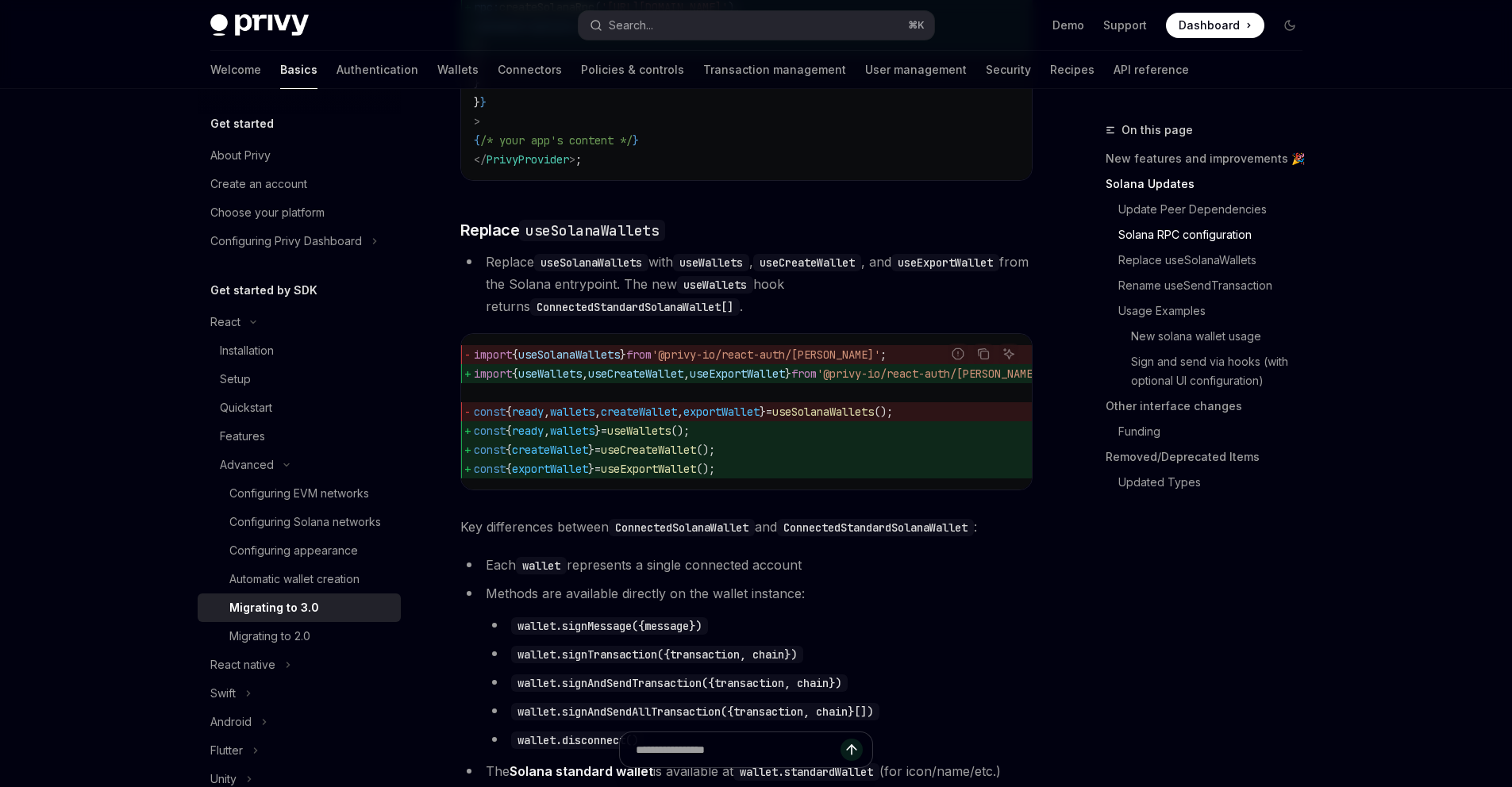
scroll to position [1301, 0]
click at [850, 421] on span "useSolanaWallets" at bounding box center [822, 414] width 102 height 14
click at [863, 421] on span "useSolanaWallets" at bounding box center [822, 414] width 102 height 14
copy span "useSolanaWallets"
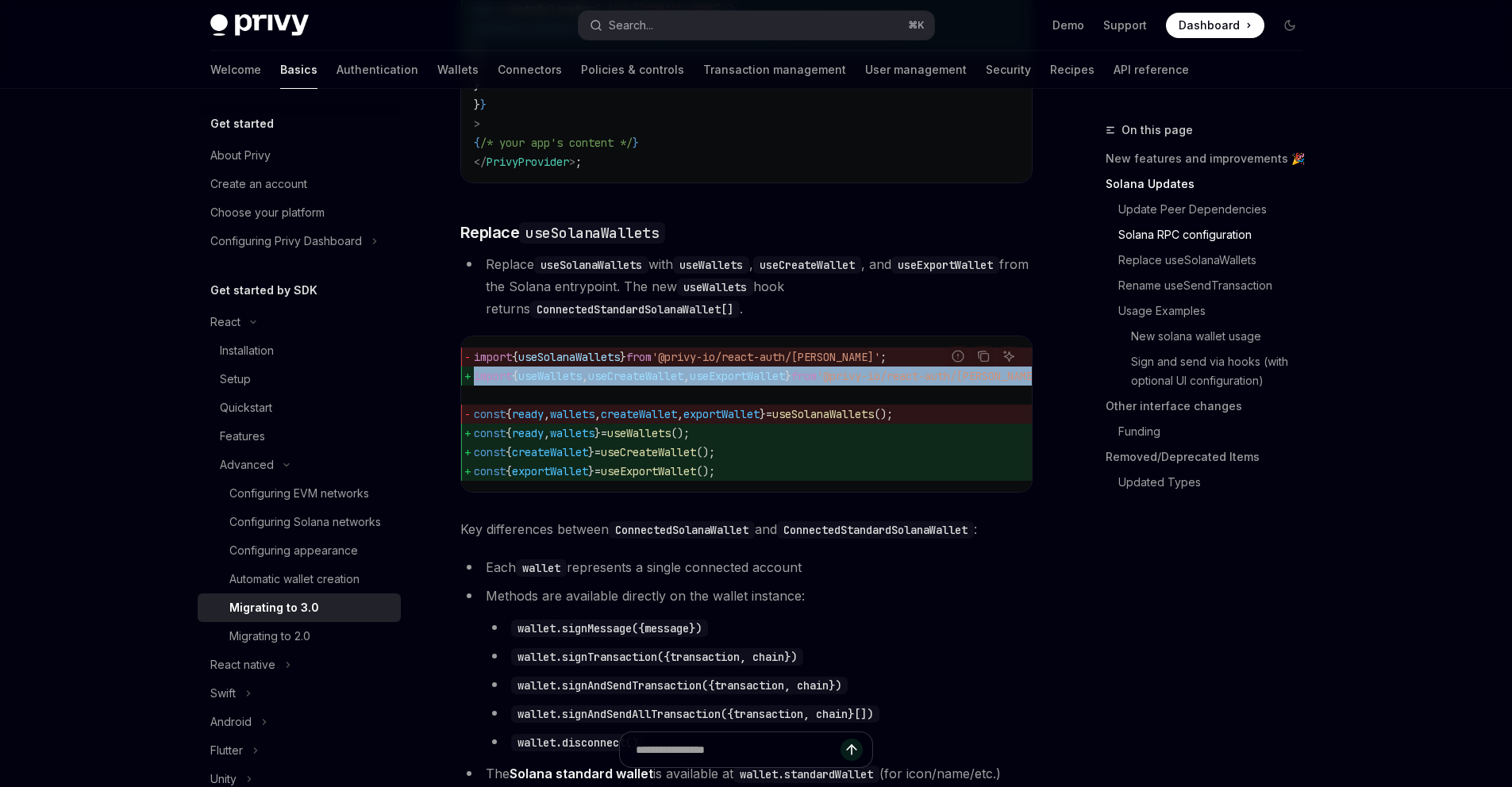
drag, startPoint x: 679, startPoint y: 421, endPoint x: 442, endPoint y: 403, distance: 237.7
copy code "import { useWallets , useCreateWallet , useExportWallet } from '@privy-io/react…"
drag, startPoint x: 744, startPoint y: 459, endPoint x: 429, endPoint y: 465, distance: 315.1
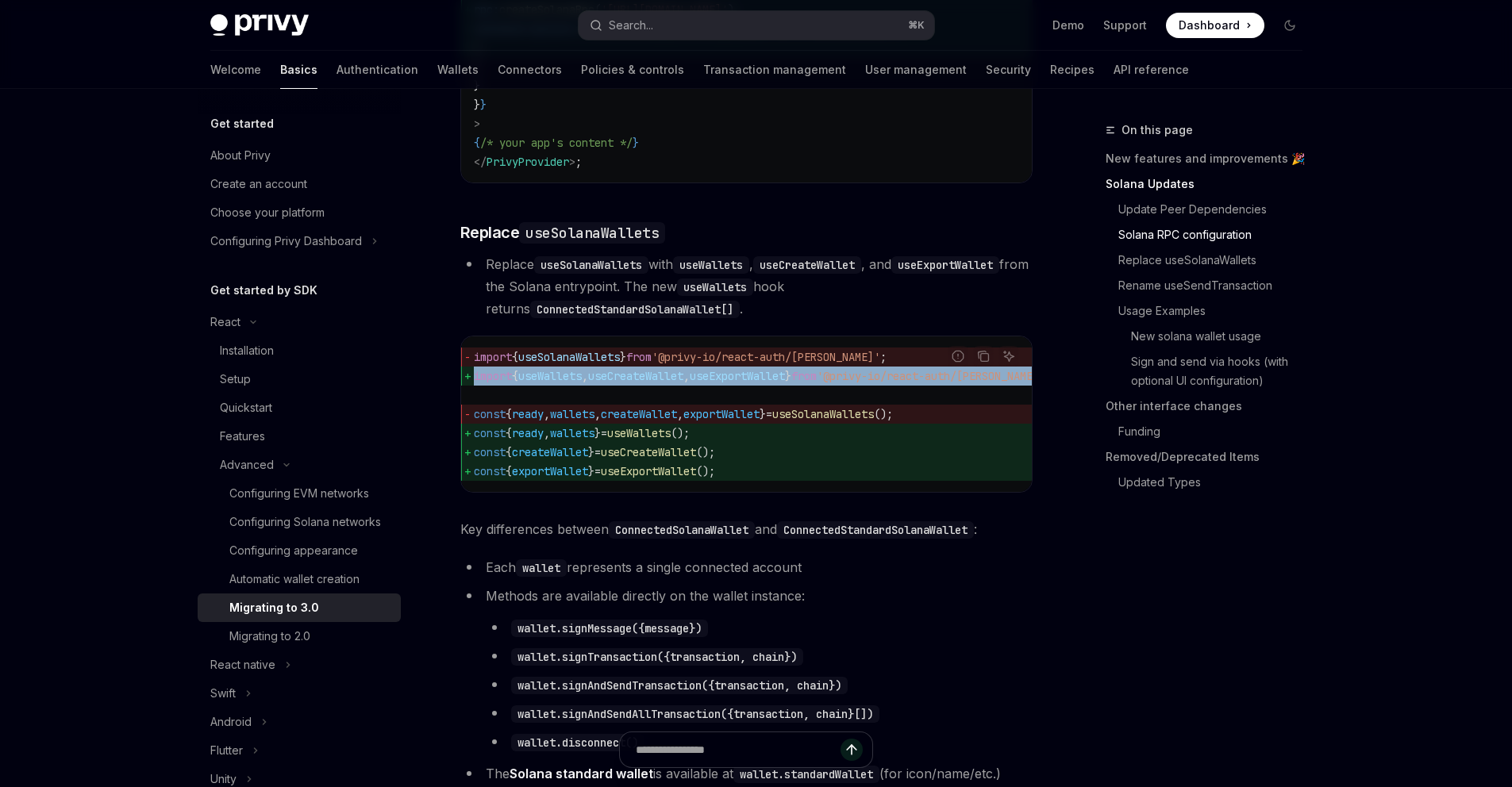
copy span "const { ready , wallets } = useWallets ();"
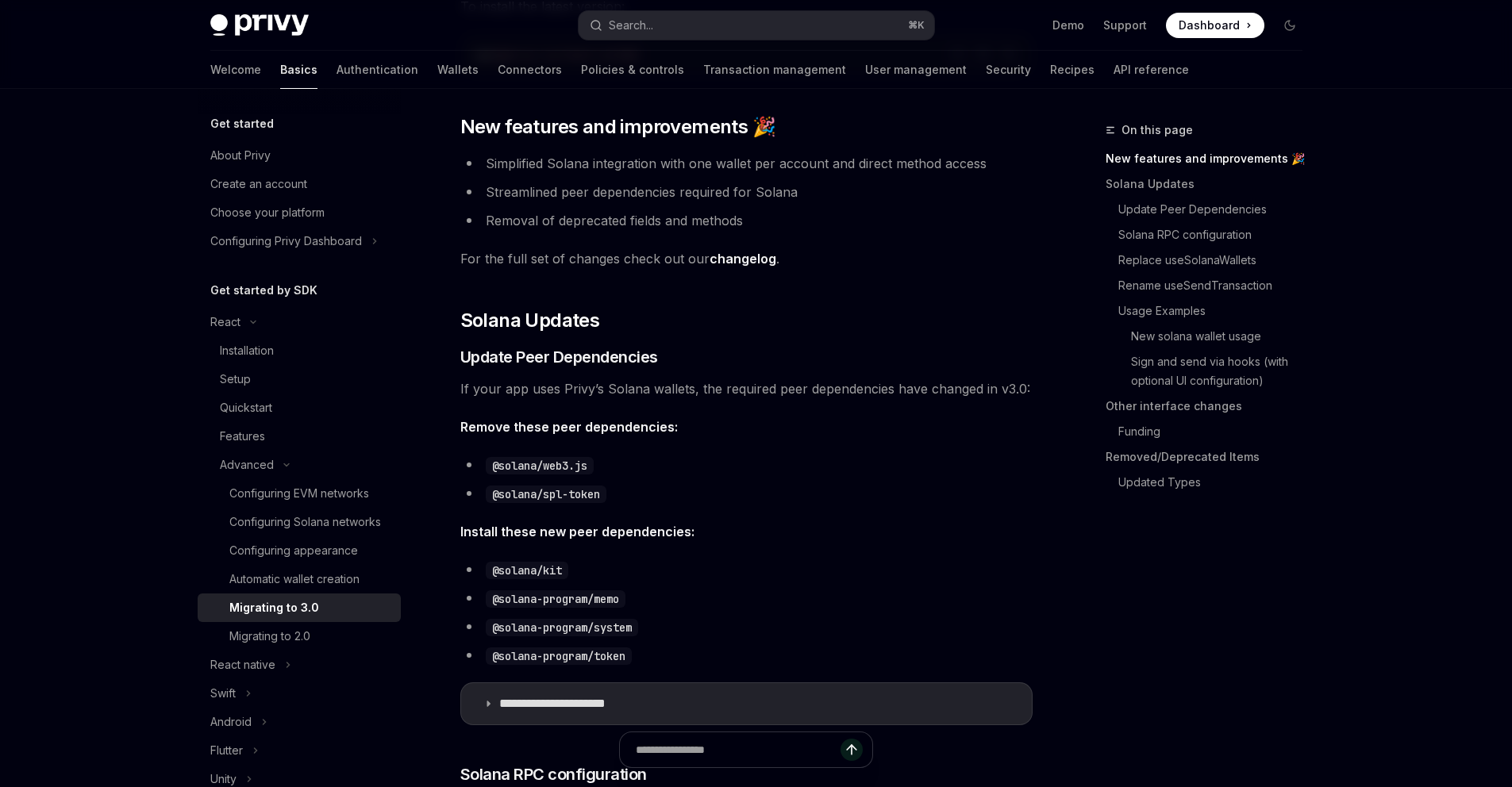
scroll to position [435, 0]
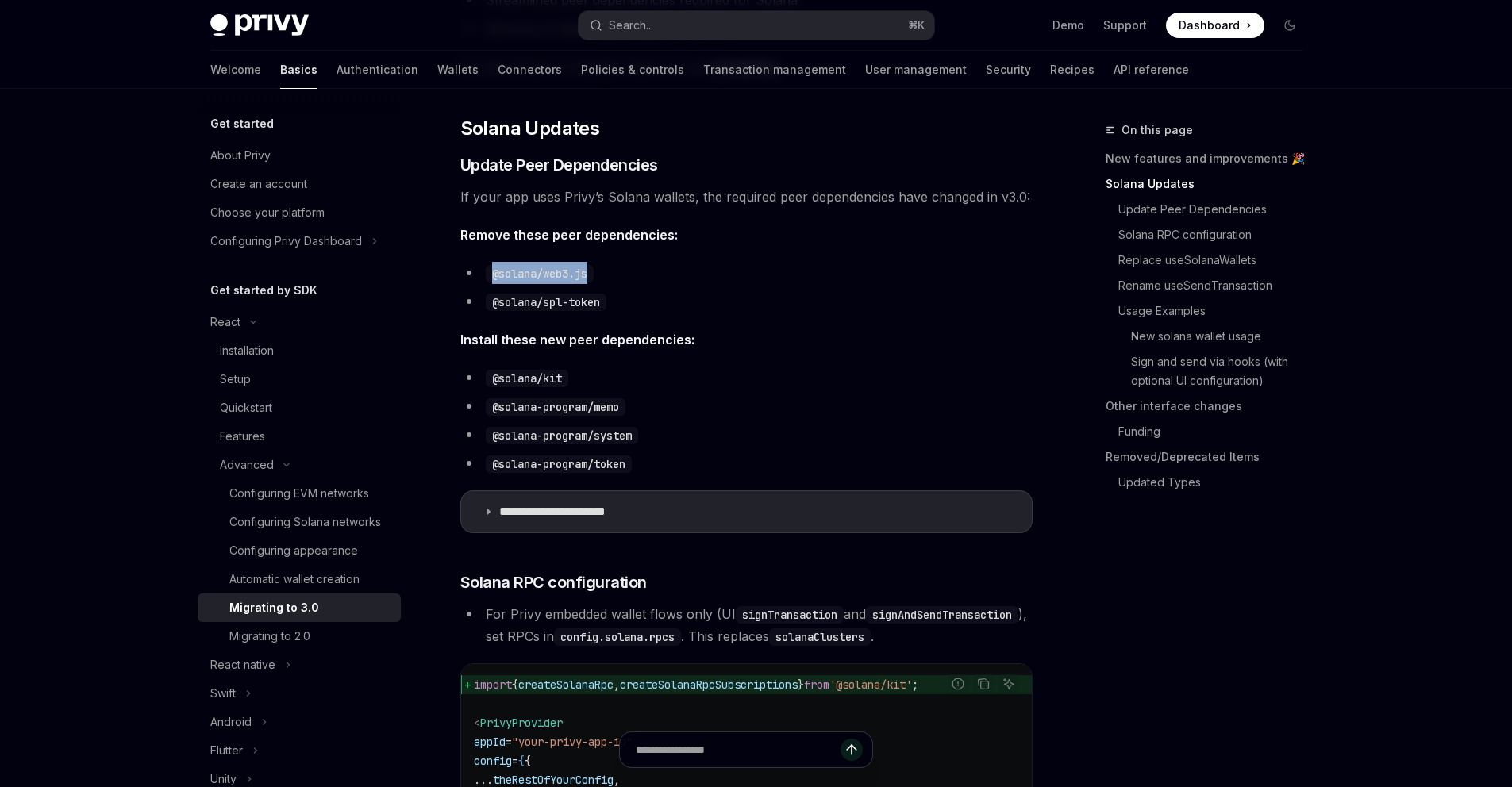
drag, startPoint x: 493, startPoint y: 274, endPoint x: 631, endPoint y: 279, distance: 138.1
click at [631, 279] on li "@solana/web3.js" at bounding box center [746, 273] width 572 height 22
copy code "@solana/web3.js"
drag, startPoint x: 489, startPoint y: 299, endPoint x: 611, endPoint y: 311, distance: 122.6
click at [611, 311] on li "@solana/spl-token" at bounding box center [746, 301] width 572 height 22
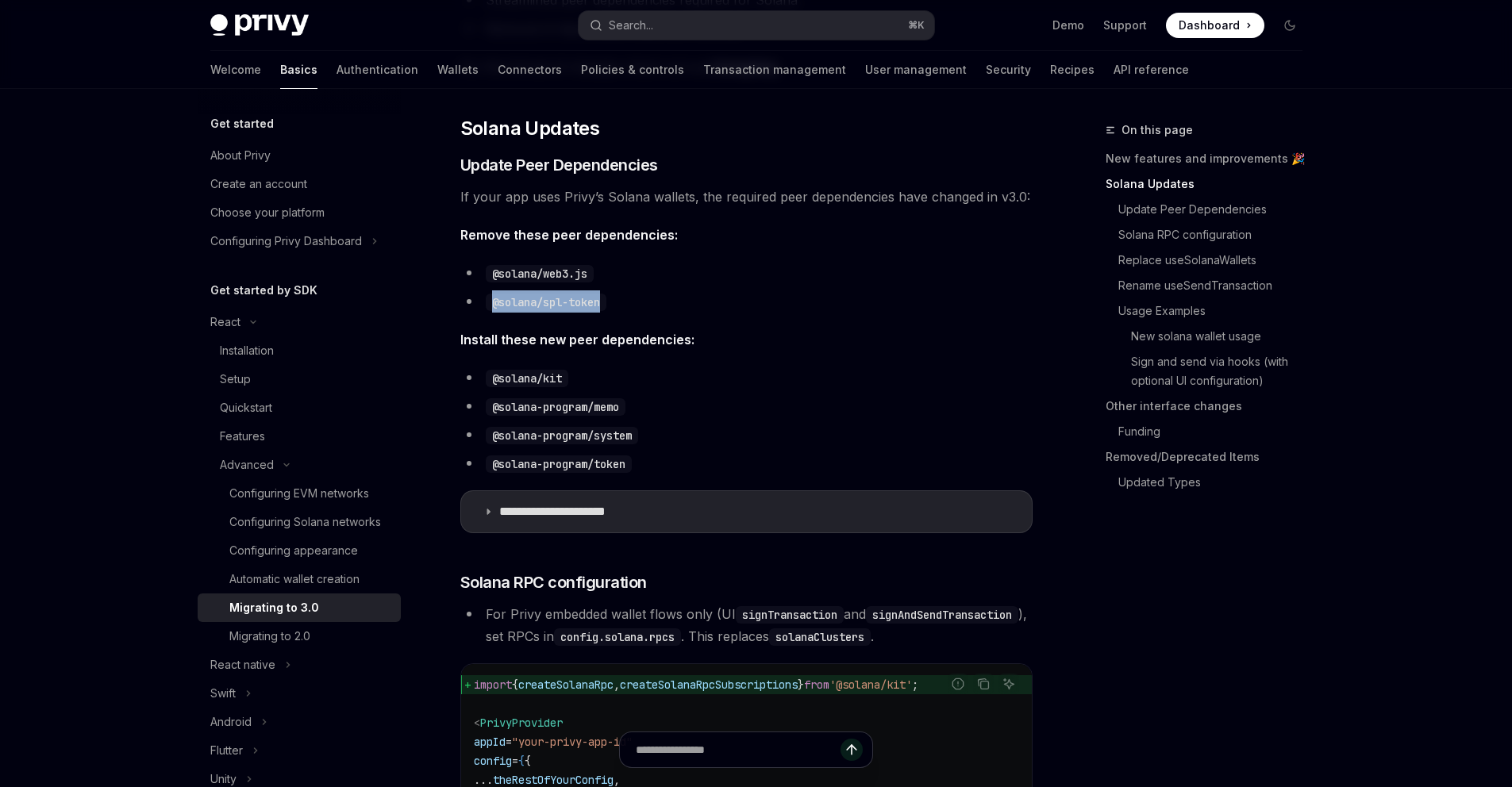
copy code "@solana/spl-token"
drag, startPoint x: 490, startPoint y: 379, endPoint x: 625, endPoint y: 374, distance: 135.1
click at [625, 374] on li "@solana/kit" at bounding box center [746, 378] width 572 height 22
copy code "@solana/kit"
drag, startPoint x: 489, startPoint y: 408, endPoint x: 658, endPoint y: 407, distance: 169.0
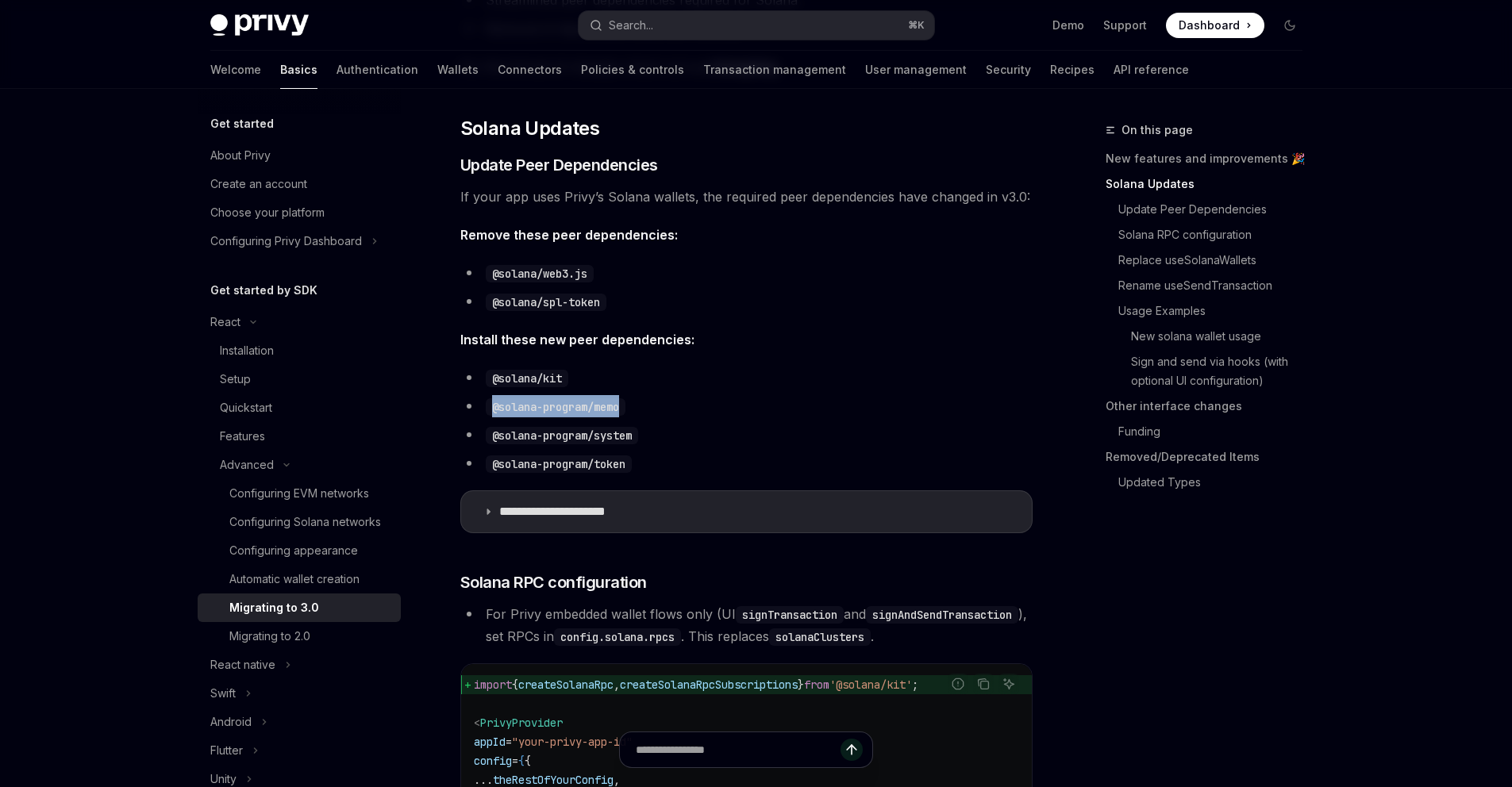
click at [658, 407] on li "@solana-program/memo" at bounding box center [746, 406] width 572 height 22
copy code "@solana-program/memo"
drag, startPoint x: 488, startPoint y: 438, endPoint x: 649, endPoint y: 428, distance: 161.3
click at [649, 428] on li "@solana-program/system" at bounding box center [746, 435] width 572 height 22
copy code "@solana-program/system"
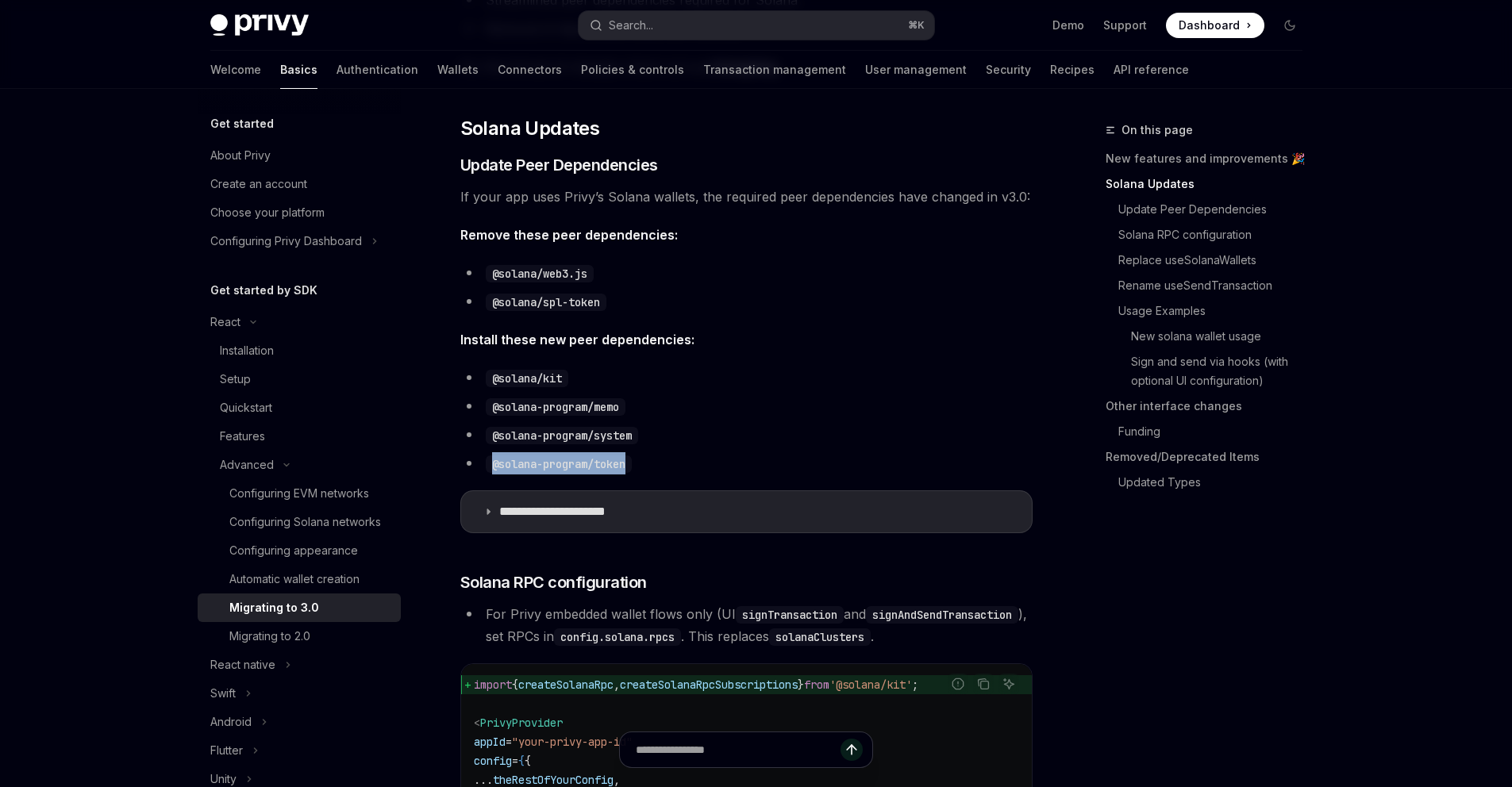
drag, startPoint x: 484, startPoint y: 467, endPoint x: 698, endPoint y: 463, distance: 214.0
click at [698, 463] on li "@solana-program/token" at bounding box center [746, 463] width 572 height 22
copy code "@solana-program/token"
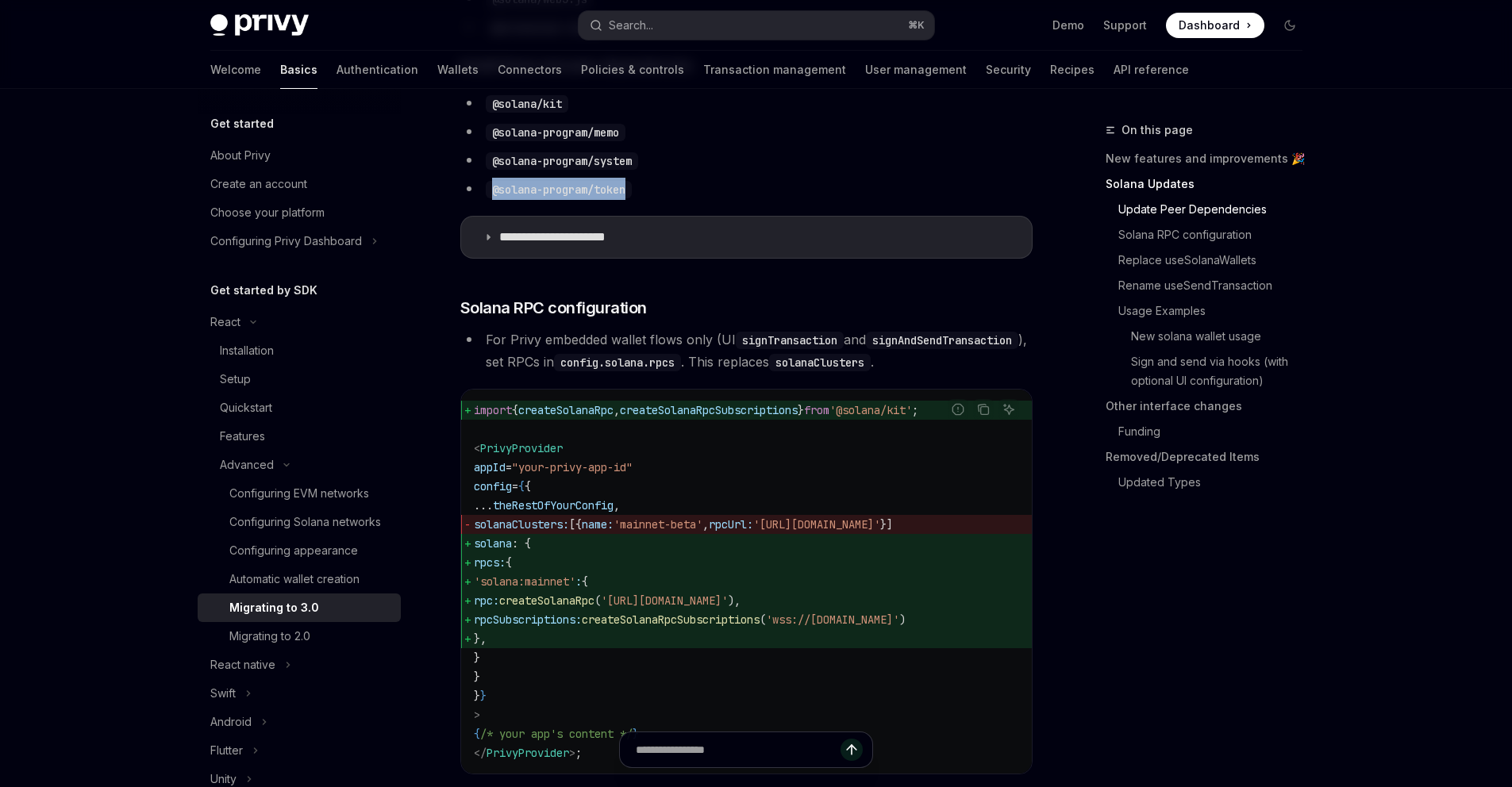
scroll to position [755, 0]
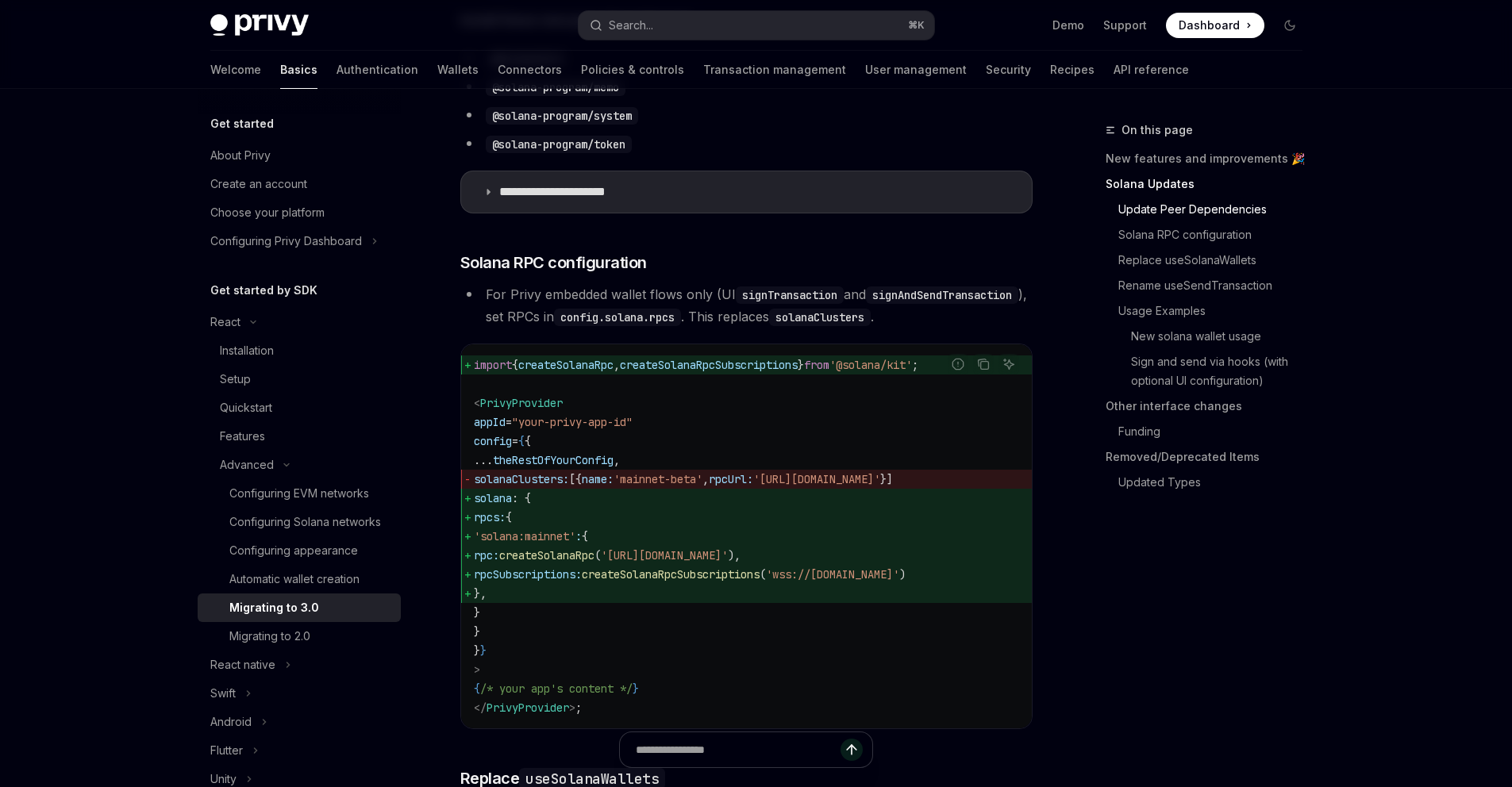
click at [520, 410] on span "PrivyProvider" at bounding box center [521, 402] width 82 height 14
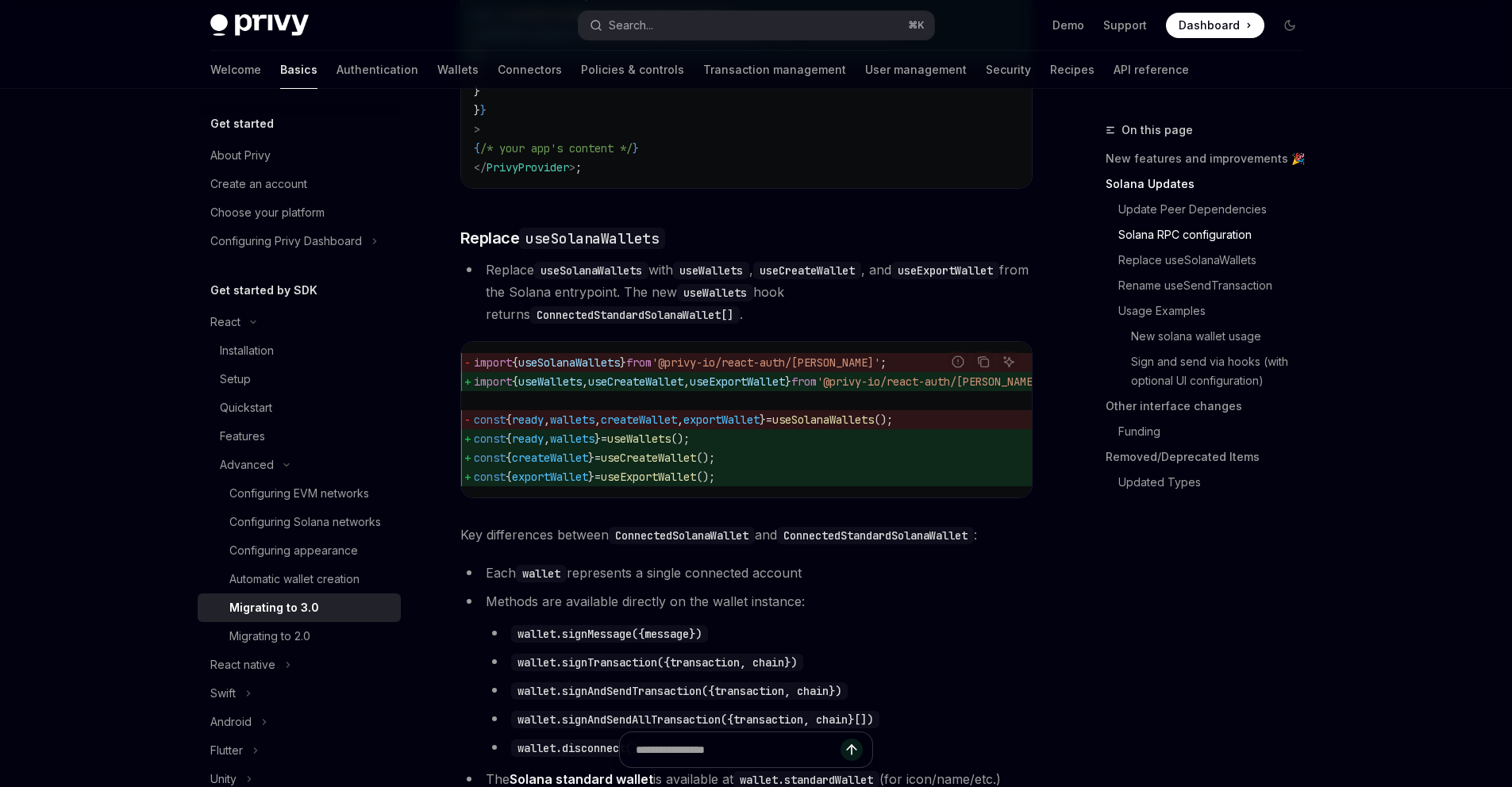
scroll to position [1350, 0]
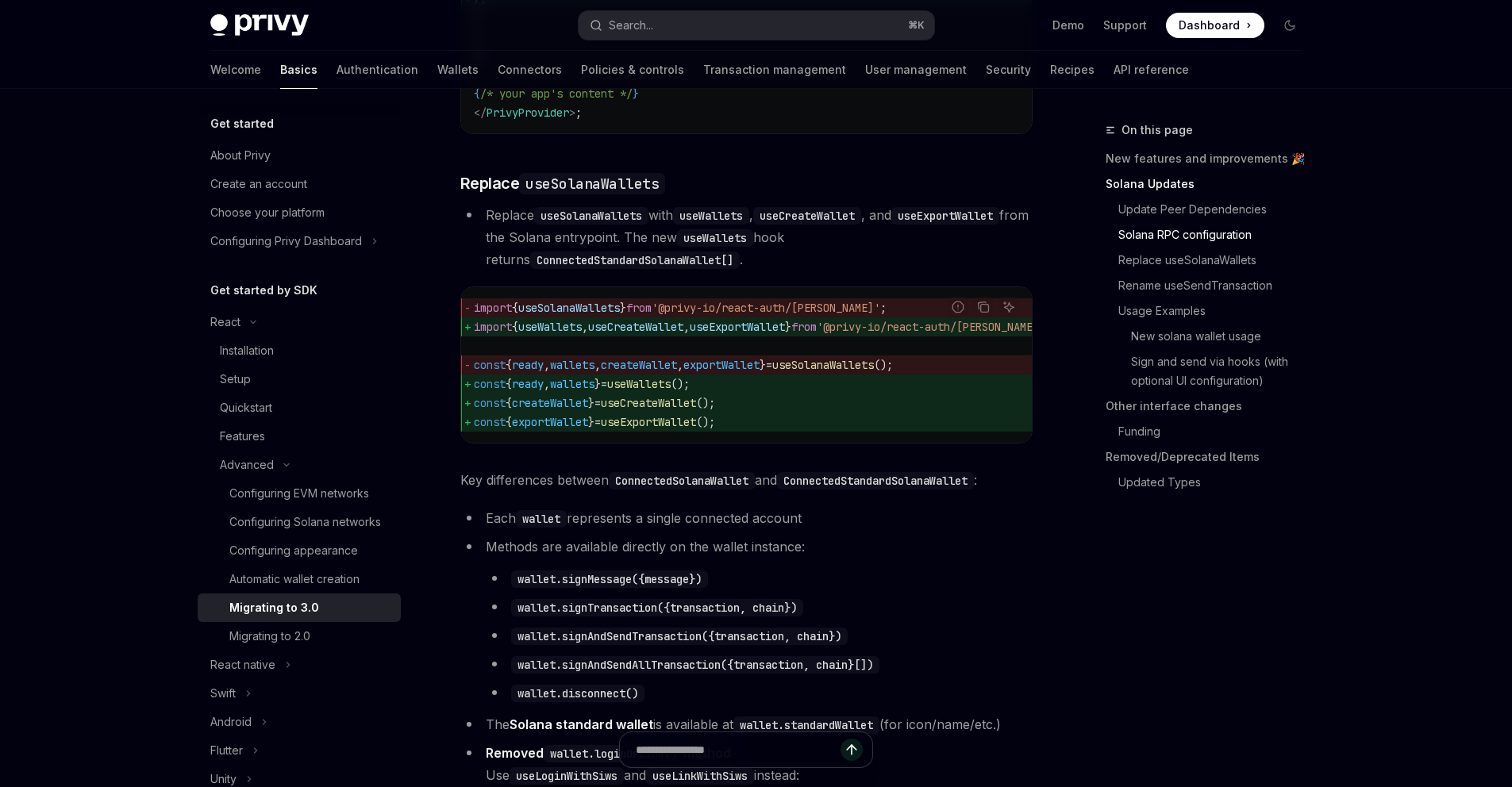
click at [751, 372] on span "exportWallet" at bounding box center [720, 365] width 76 height 14
click at [682, 430] on span "useExportWallet" at bounding box center [648, 422] width 95 height 14
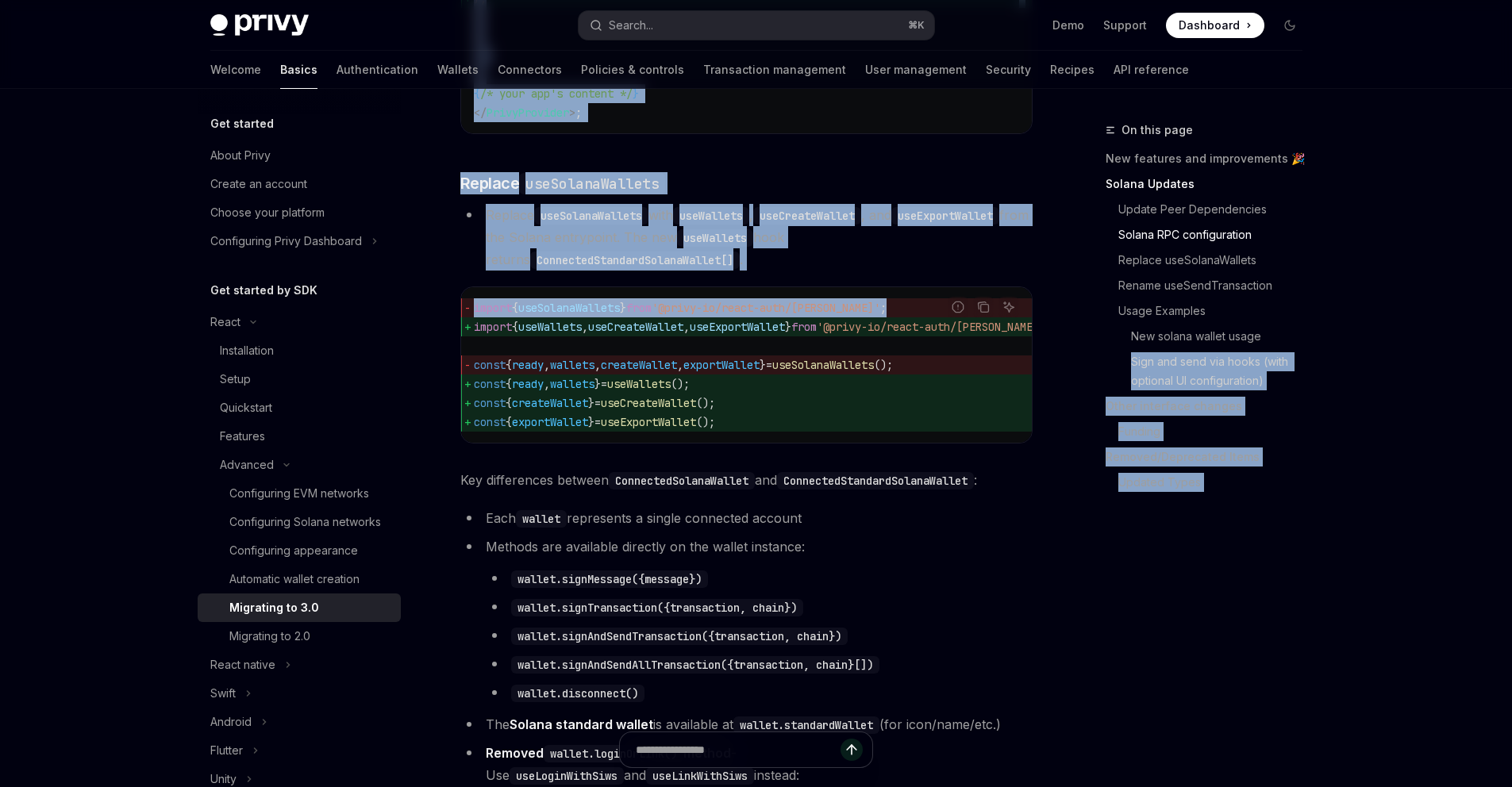
scroll to position [0, 93]
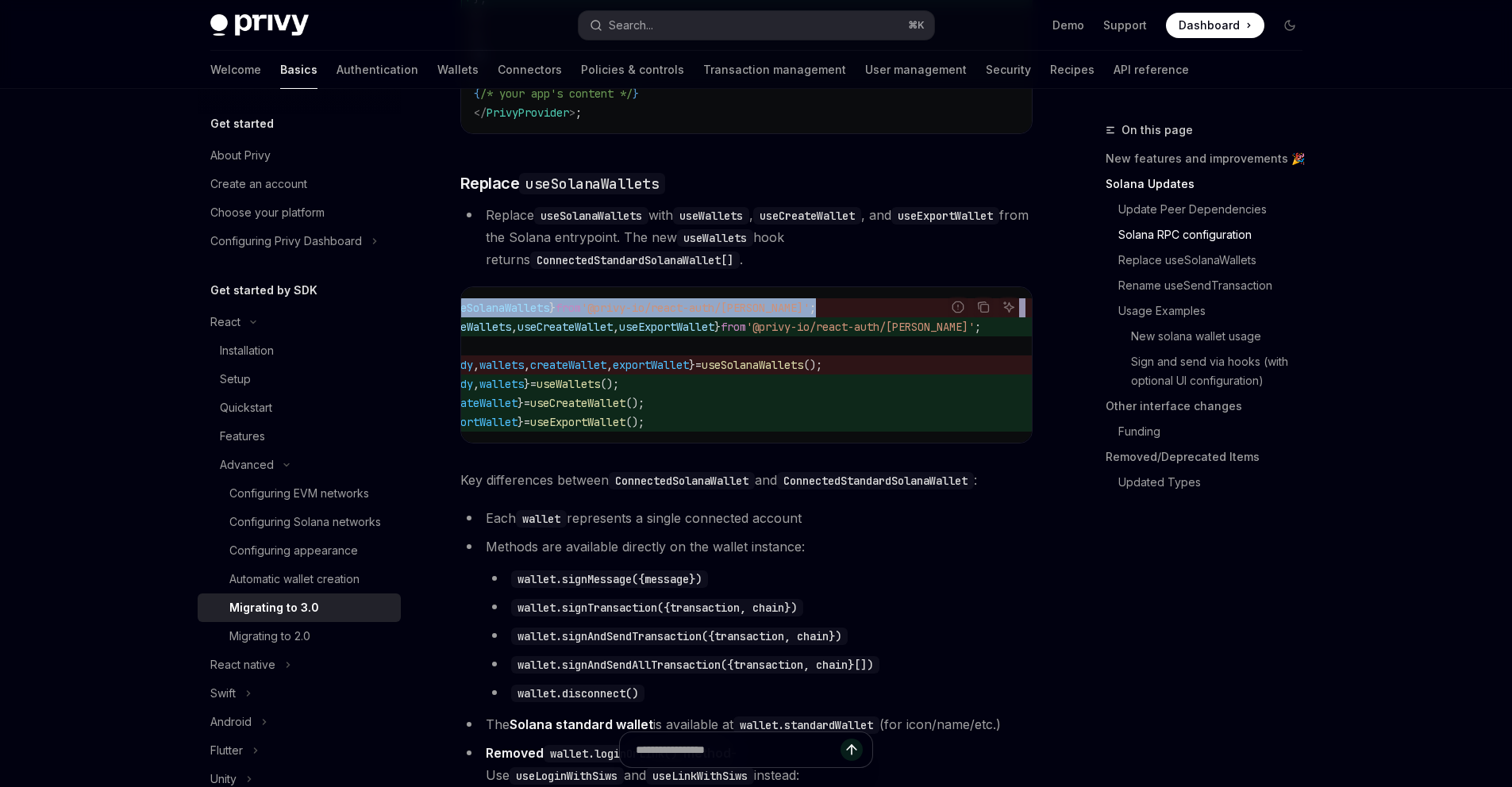
drag, startPoint x: 774, startPoint y: 373, endPoint x: 942, endPoint y: 358, distance: 168.7
click at [942, 358] on div "Report incorrect code Copy Ask AI import { useSolanaWallets } from '@privy-io/r…" at bounding box center [746, 365] width 572 height 157
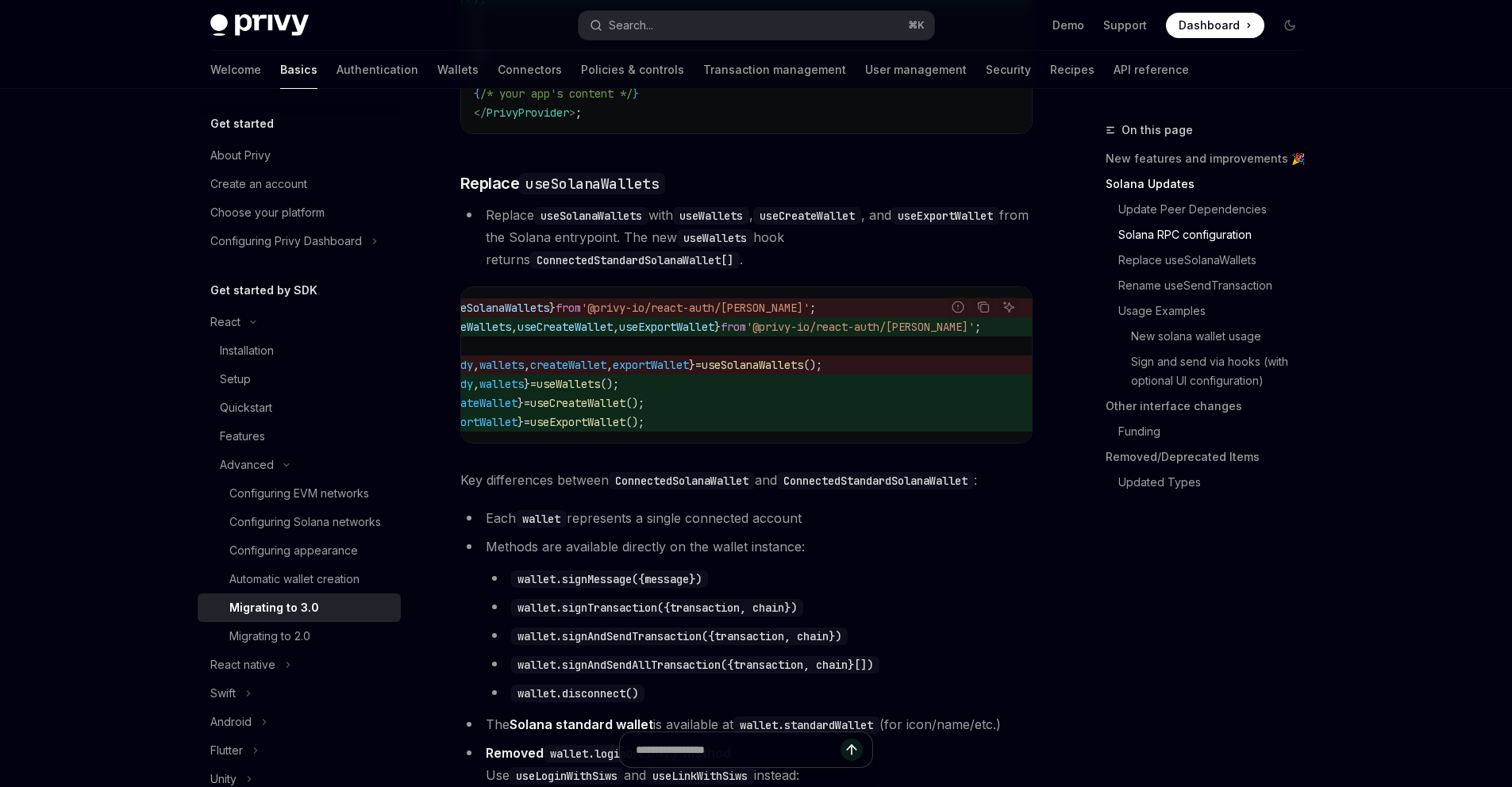
click at [961, 340] on div "Report incorrect code" at bounding box center [957, 331] width 112 height 16
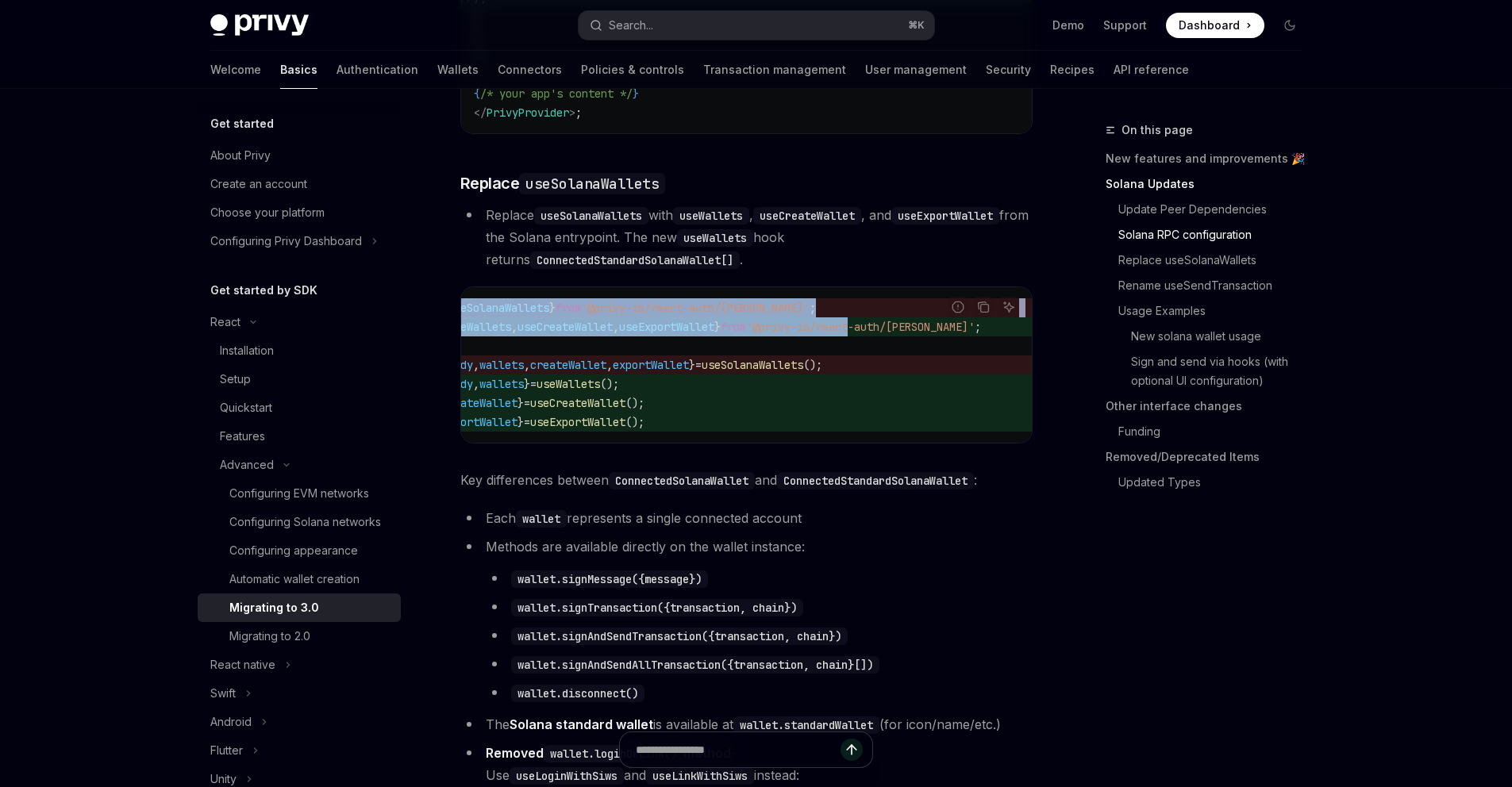
drag, startPoint x: 942, startPoint y: 358, endPoint x: 878, endPoint y: 363, distance: 64.2
click at [878, 363] on div "Report incorrect code Copy Ask AI import { useSolanaWallets } from '@privy-io/r…" at bounding box center [746, 365] width 572 height 157
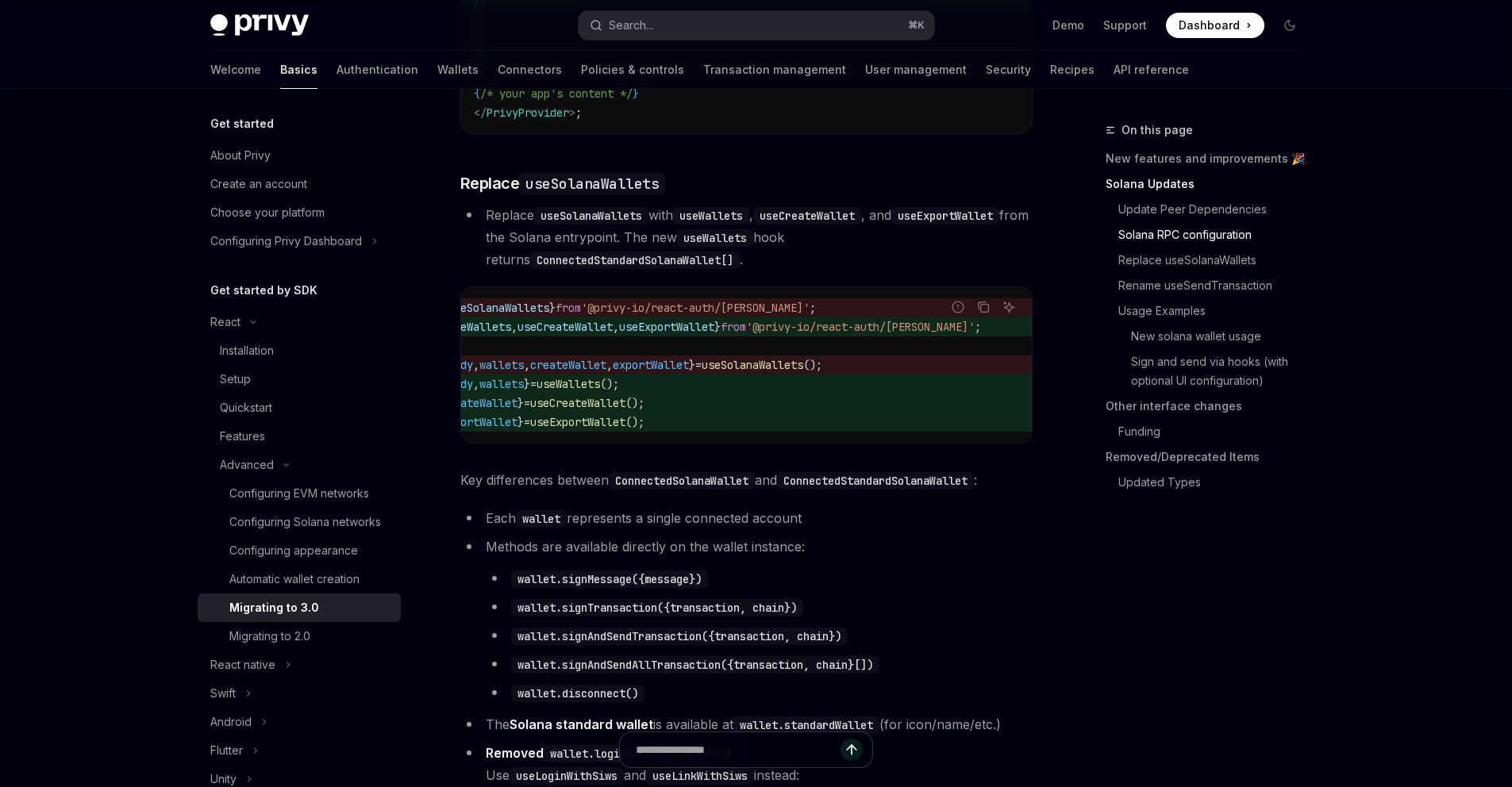
click at [964, 340] on div "Report incorrect code" at bounding box center [957, 331] width 112 height 16
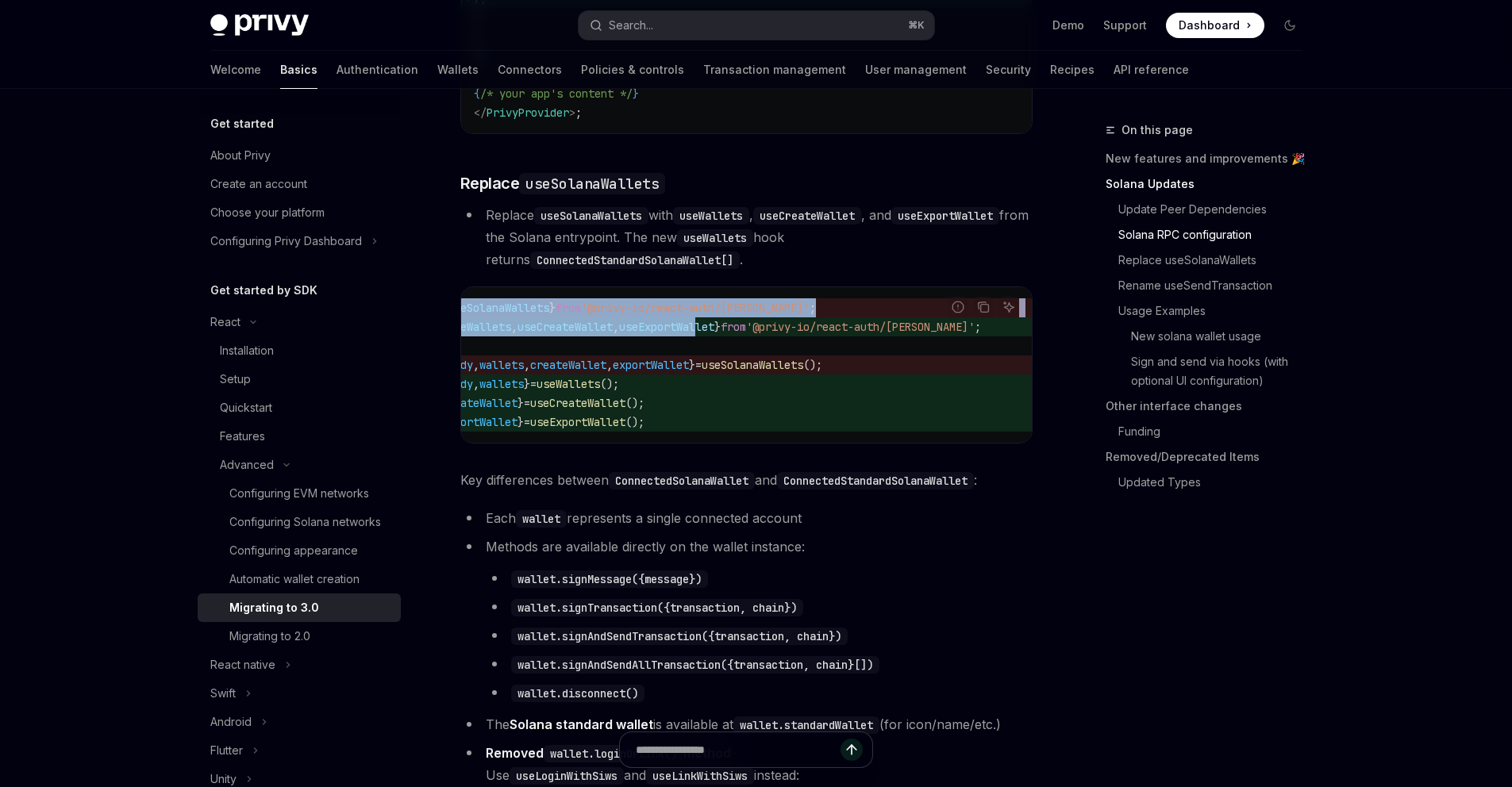
drag, startPoint x: 878, startPoint y: 363, endPoint x: 708, endPoint y: 358, distance: 170.1
click at [708, 358] on div "Report incorrect code Copy Ask AI import { useSolanaWallets } from '@privy-io/r…" at bounding box center [746, 365] width 572 height 157
click at [708, 334] on span "useExportWallet" at bounding box center [667, 327] width 95 height 14
drag, startPoint x: 708, startPoint y: 358, endPoint x: 873, endPoint y: 362, distance: 165.0
click at [873, 362] on div "Report incorrect code Copy Ask AI import { useSolanaWallets } from '@privy-io/r…" at bounding box center [746, 365] width 572 height 157
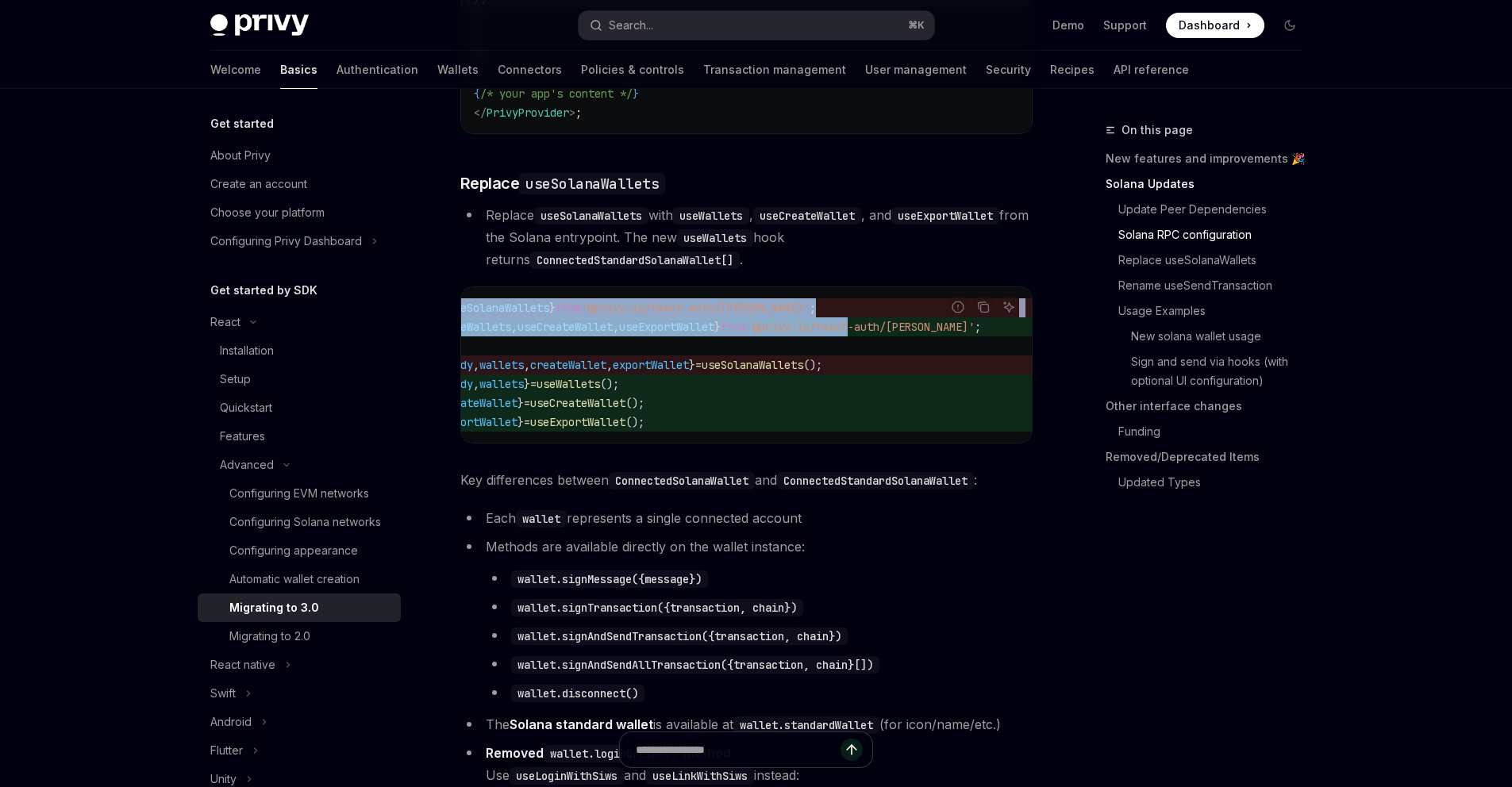
click at [974, 340] on div "Copy" at bounding box center [982, 331] width 35 height 16
click at [980, 340] on div "Copy" at bounding box center [982, 331] width 35 height 16
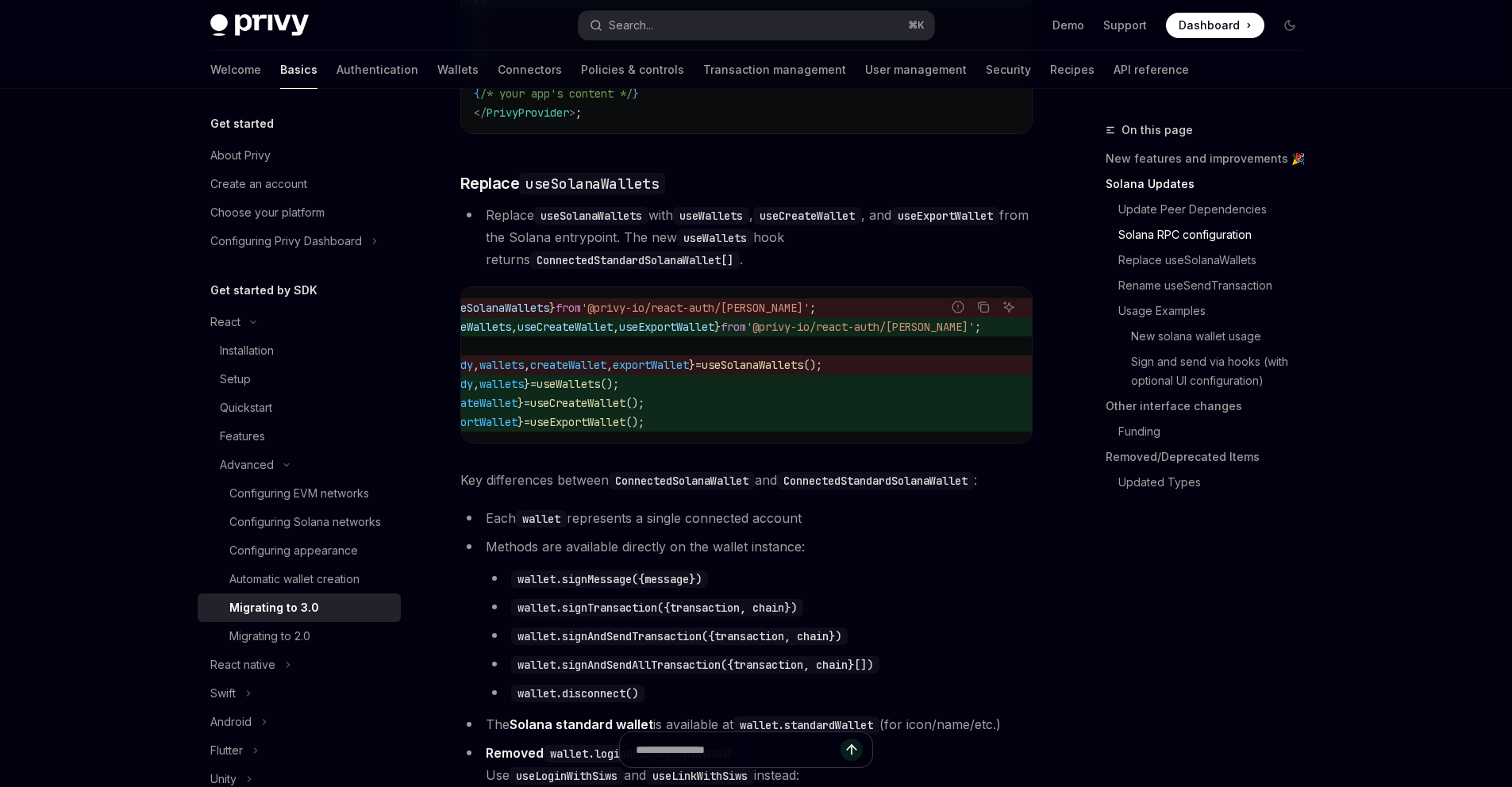
drag, startPoint x: 873, startPoint y: 362, endPoint x: 780, endPoint y: 342, distance: 95.1
click at [780, 342] on div "Report incorrect code Copy Ask AI import { useSolanaWallets } from '@privy-io/r…" at bounding box center [746, 365] width 572 height 157
drag, startPoint x: 780, startPoint y: 342, endPoint x: 911, endPoint y: 396, distance: 141.7
click at [911, 396] on code "import { useSolanaWallets } from '@privy-io/react-auth/solana' ; import { useWa…" at bounding box center [711, 365] width 616 height 133
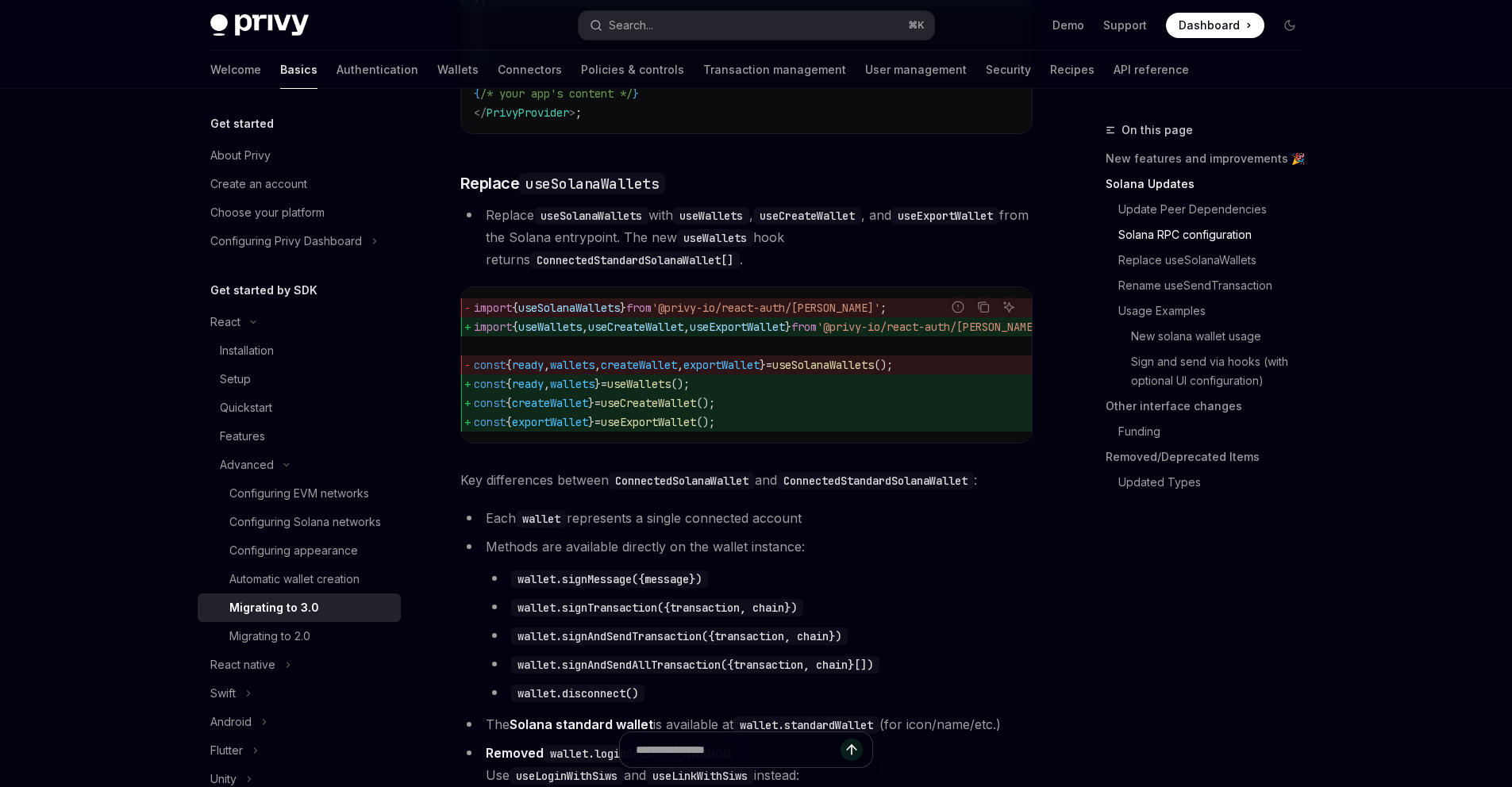
click at [775, 413] on span "const { createWallet } = useCreateWallet ();" at bounding box center [781, 403] width 616 height 19
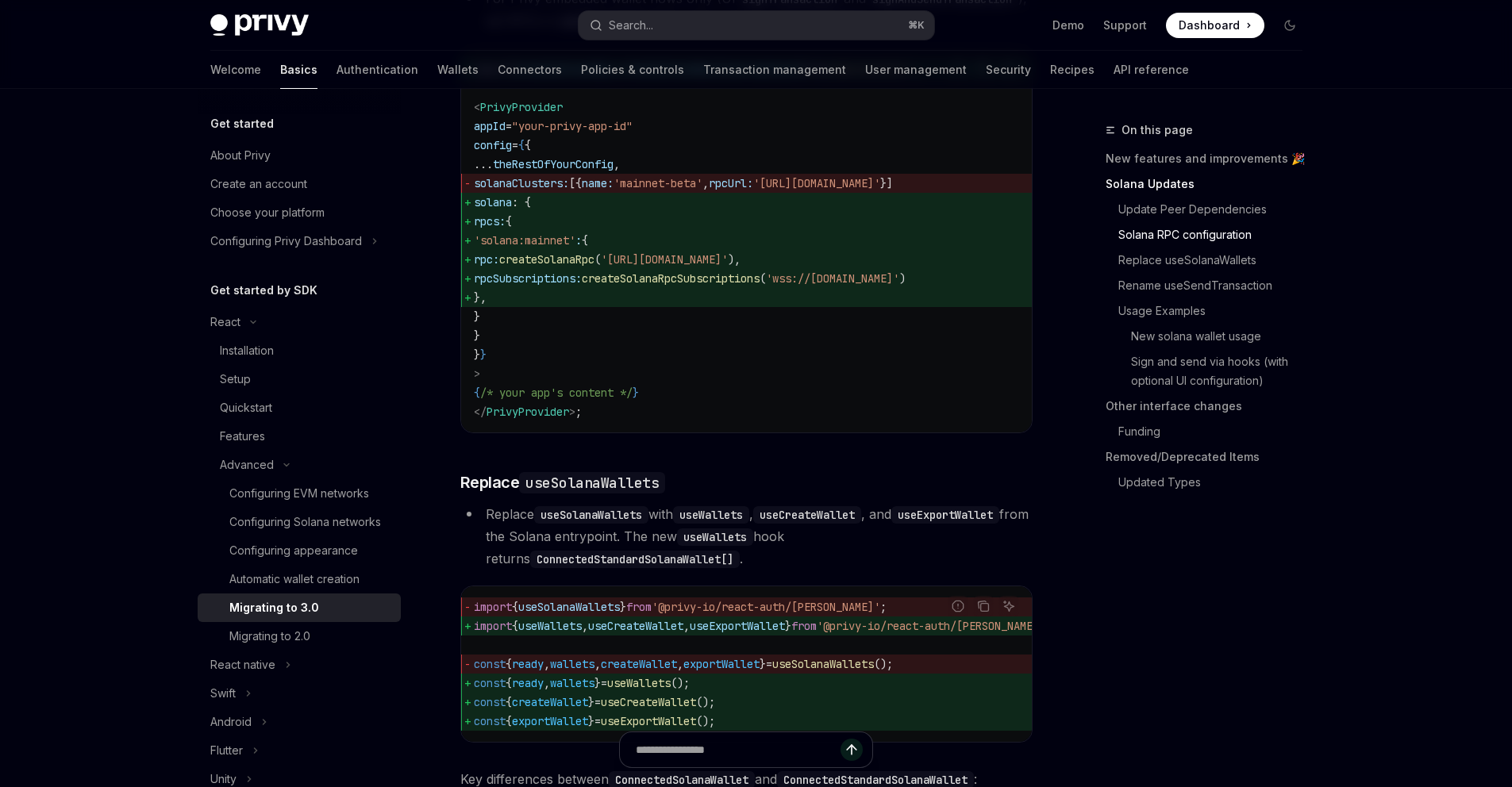
scroll to position [852, 0]
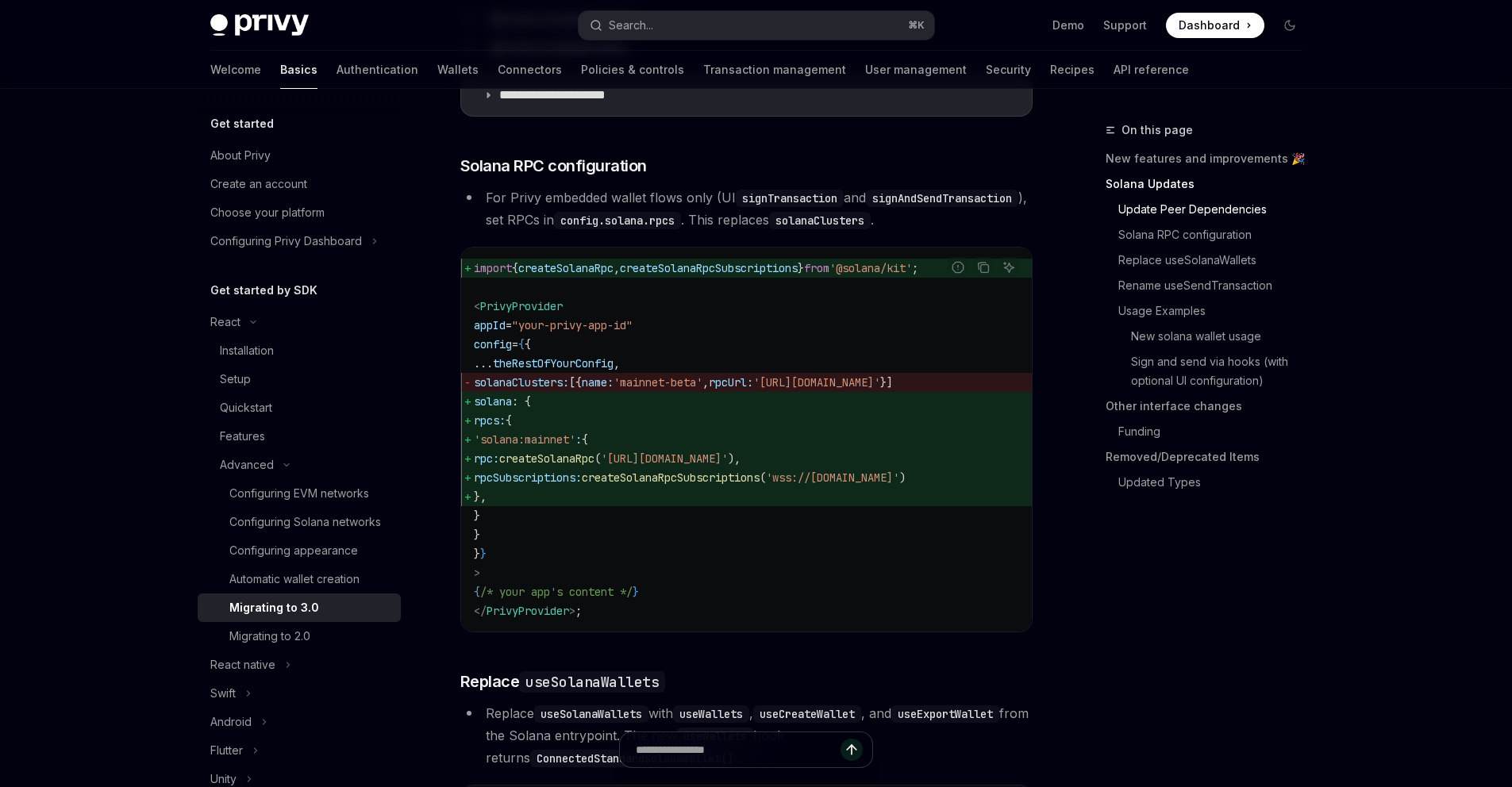
click at [506, 313] on span "PrivyProvider" at bounding box center [521, 306] width 82 height 14
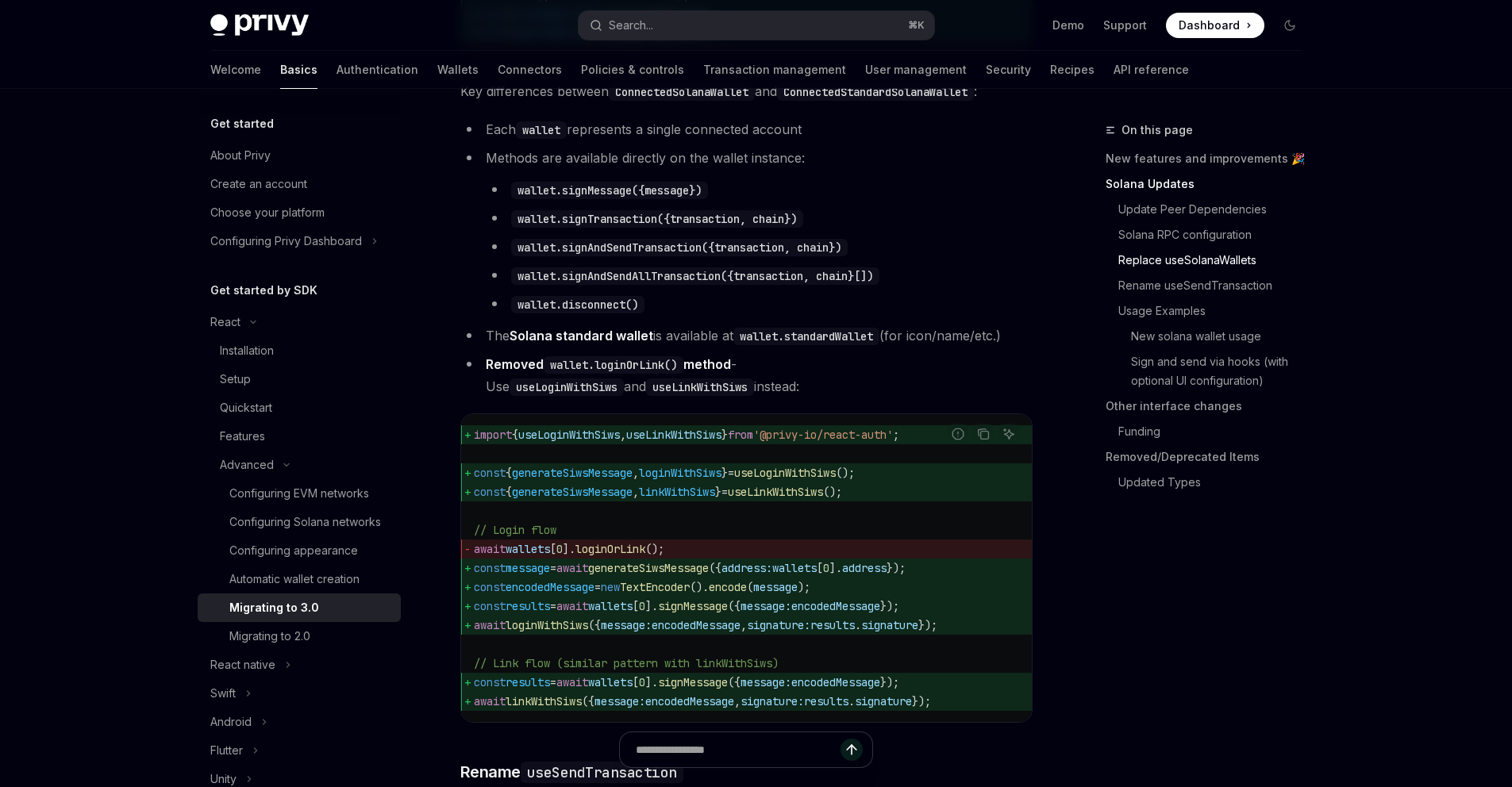
scroll to position [1544, 0]
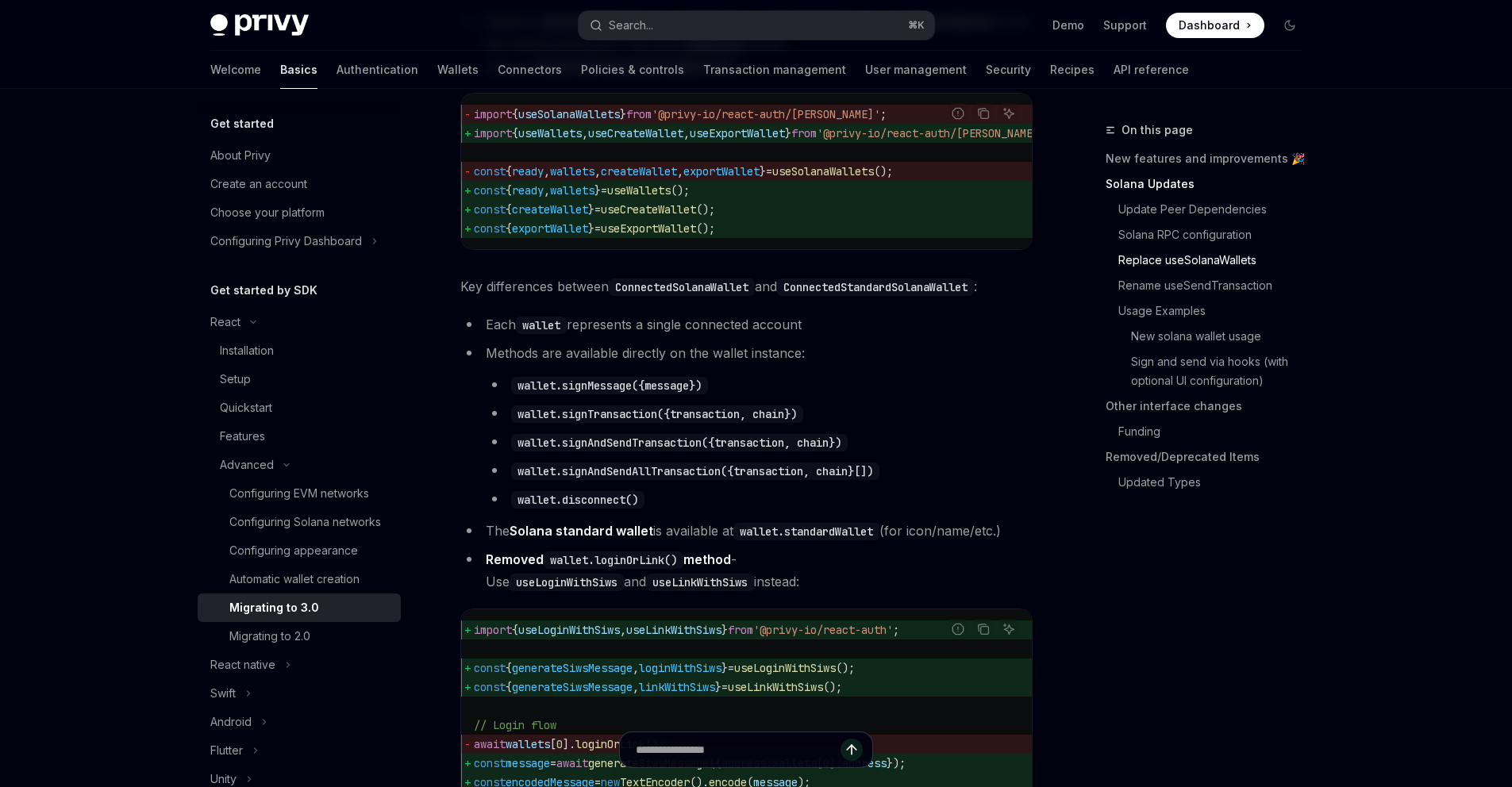
click at [703, 380] on li "Methods are available directly on the wallet instance: wallet.signMessage({mess…" at bounding box center [746, 427] width 572 height 168
click at [655, 296] on code "ConnectedSolanaWallet" at bounding box center [682, 287] width 146 height 18
click at [848, 296] on code "ConnectedStandardSolanaWallet" at bounding box center [875, 287] width 196 height 18
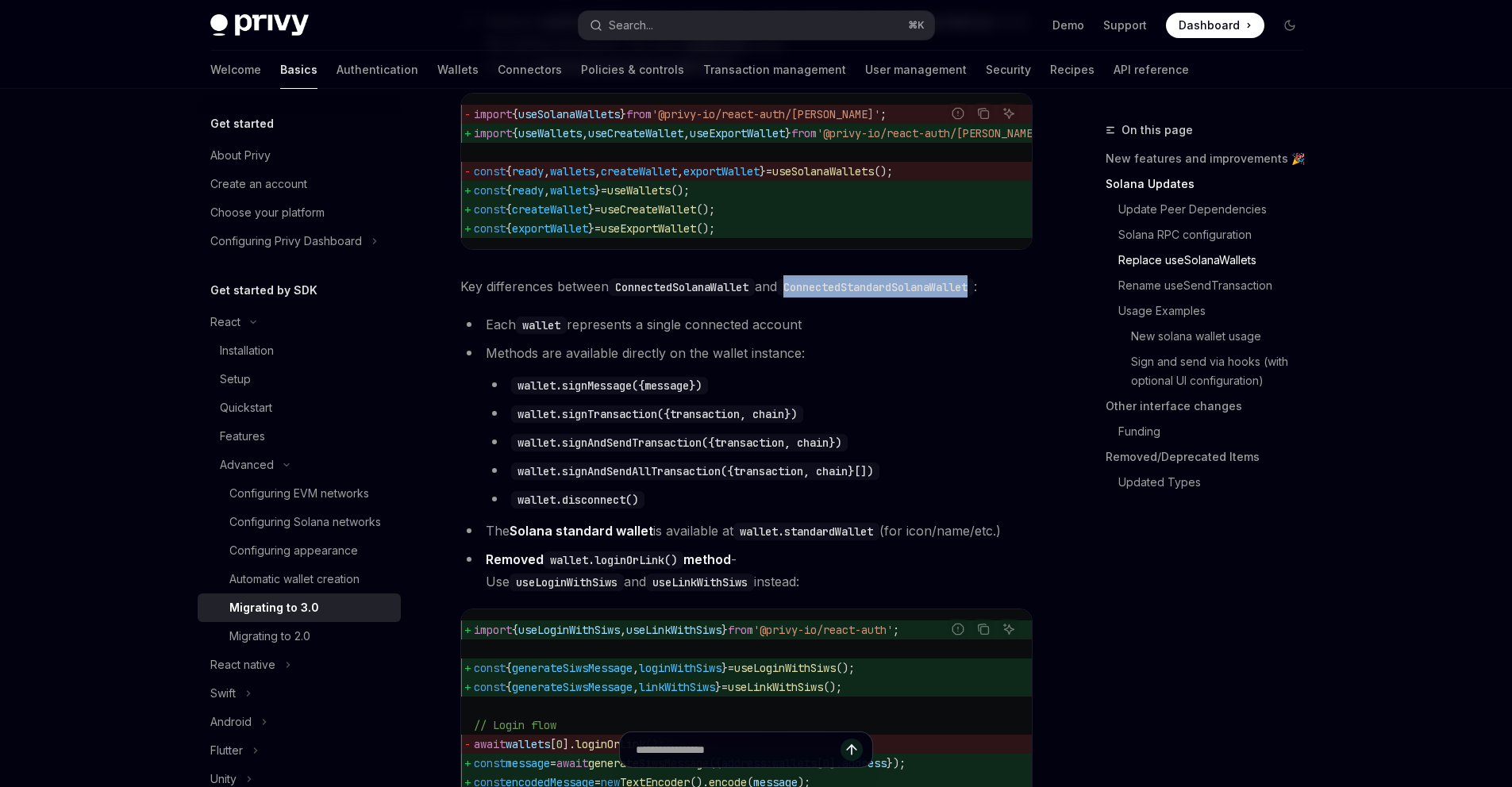
click at [848, 296] on code "ConnectedStandardSolanaWallet" at bounding box center [875, 287] width 196 height 18
click at [540, 334] on code "wallet" at bounding box center [541, 325] width 51 height 18
click at [643, 336] on li "Each wallet represents a single connected account" at bounding box center [746, 325] width 572 height 22
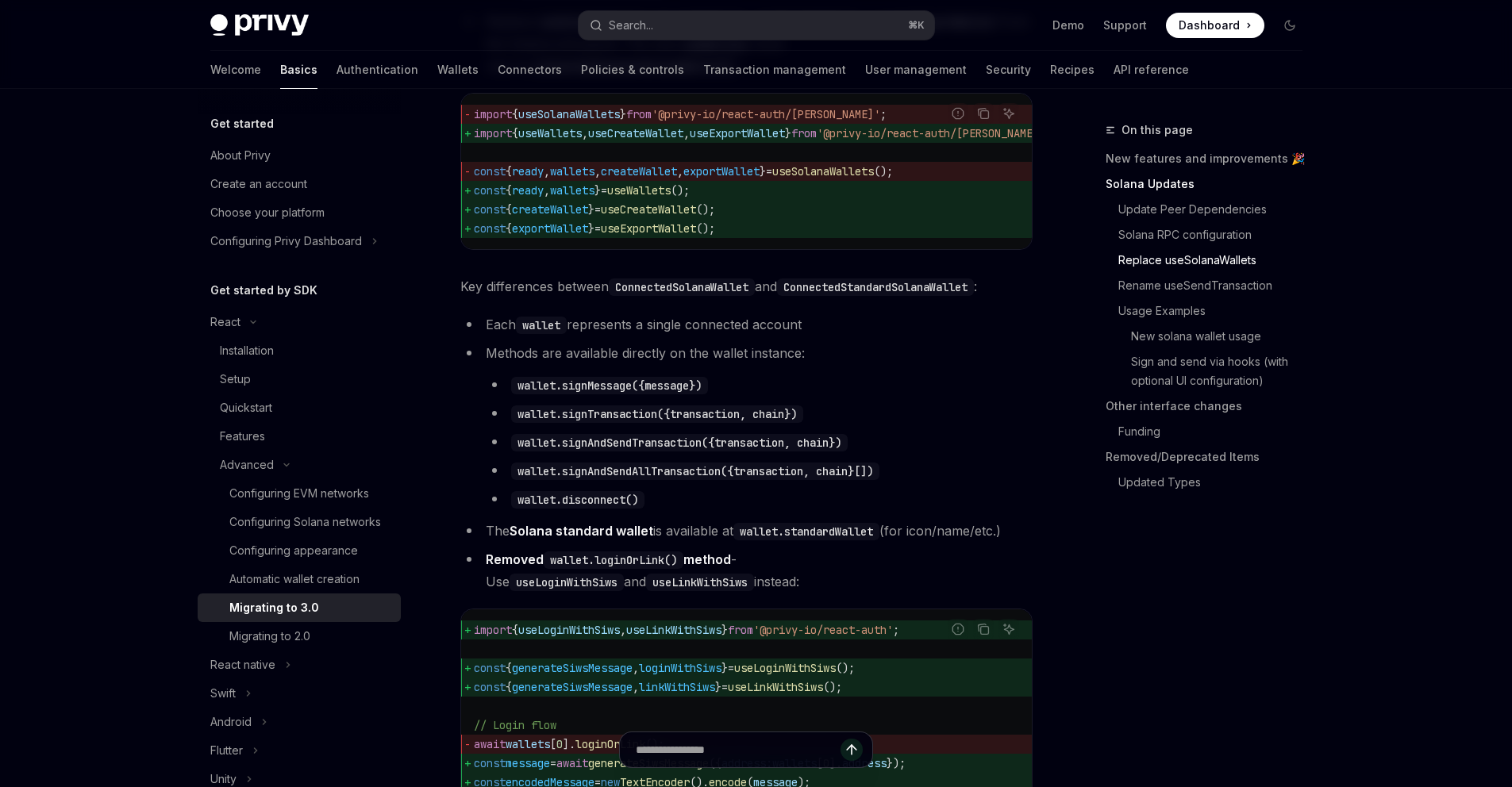
click at [745, 336] on li "Each wallet represents a single connected account" at bounding box center [746, 325] width 572 height 22
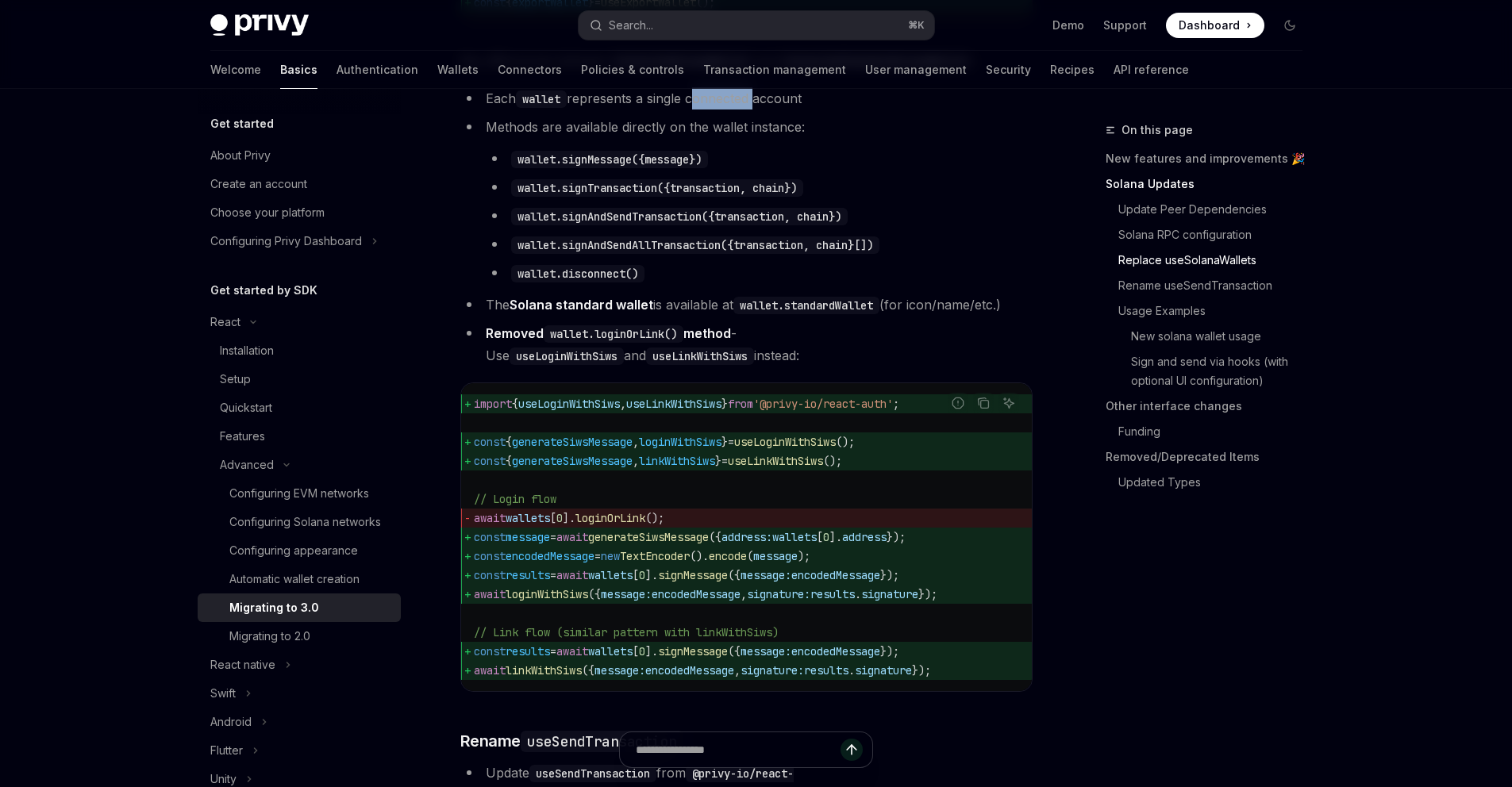
scroll to position [1771, 0]
click at [581, 342] on code "wallet.loginOrLink()" at bounding box center [613, 333] width 139 height 18
click at [662, 342] on code "wallet.loginOrLink()" at bounding box center [613, 333] width 139 height 18
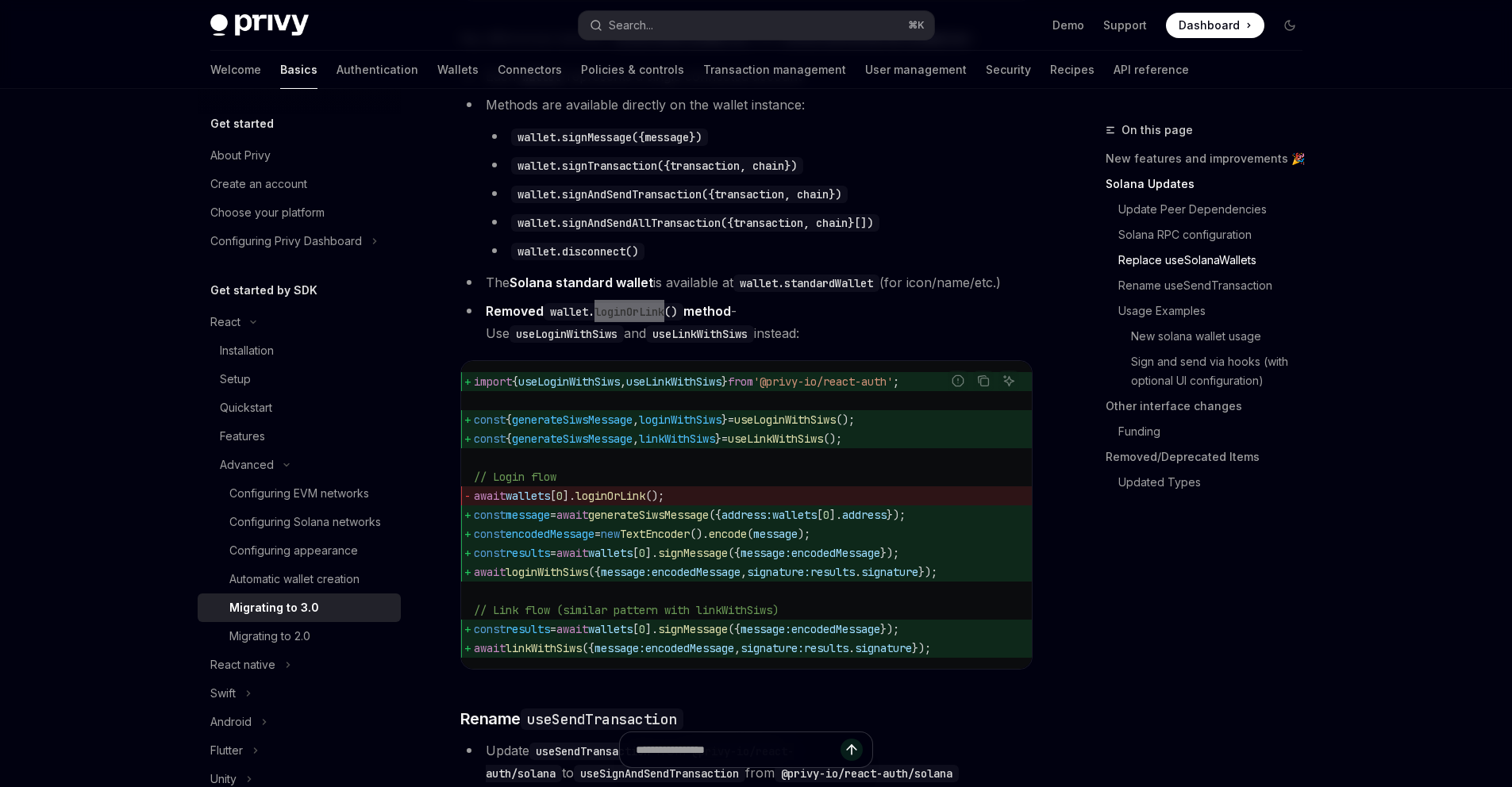
scroll to position [1805, 0]
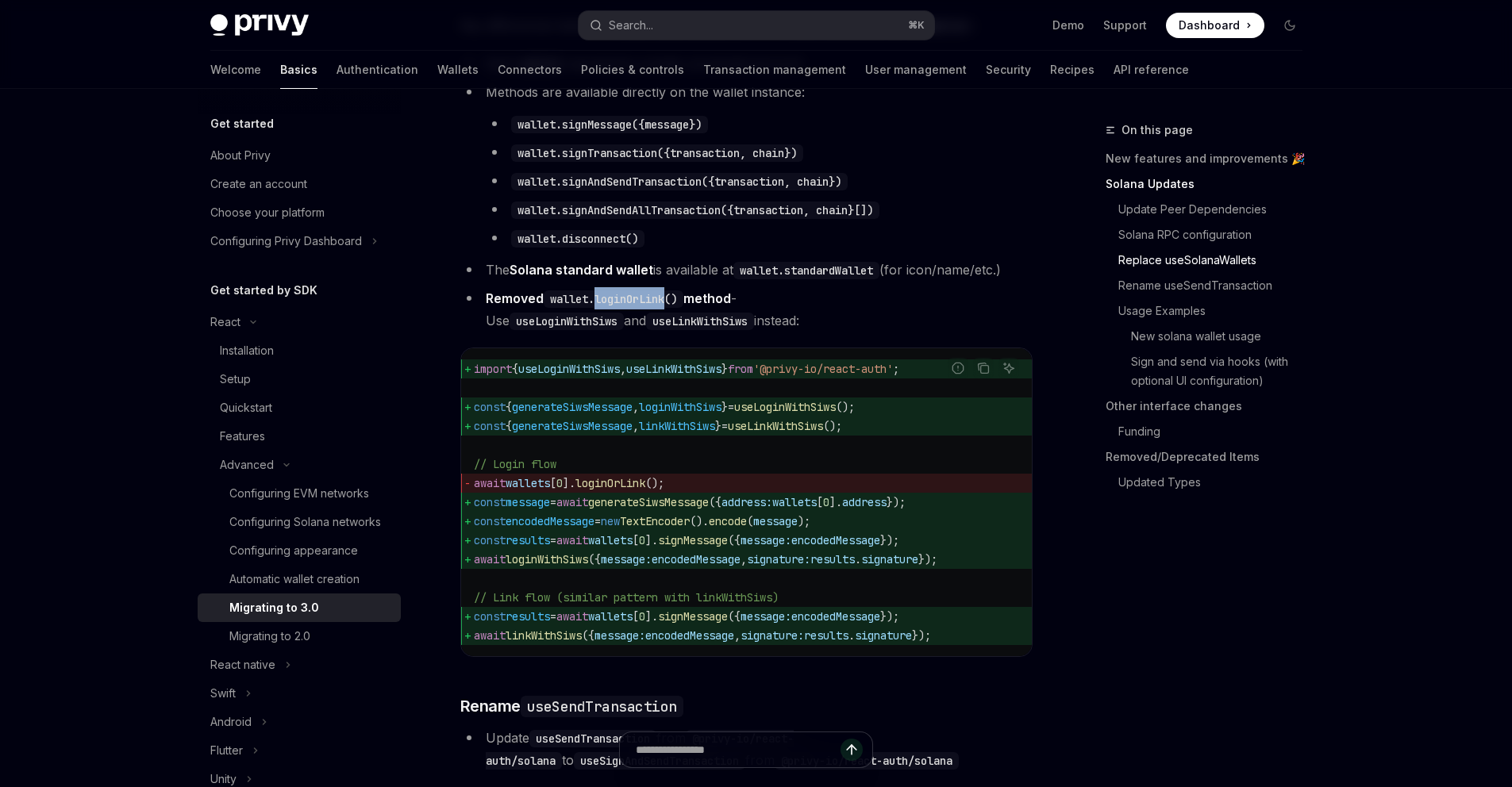
click at [623, 490] on span "loginOrLink" at bounding box center [610, 483] width 70 height 14
click at [575, 436] on span "const { generateSiwsMessage , linkWithSiws } = useLinkWithSiws ();" at bounding box center [746, 426] width 545 height 19
drag, startPoint x: 623, startPoint y: 519, endPoint x: 575, endPoint y: 452, distance: 82.4
click at [575, 436] on span "const { generateSiwsMessage , linkWithSiws } = useLinkWithSiws ();" at bounding box center [746, 426] width 545 height 19
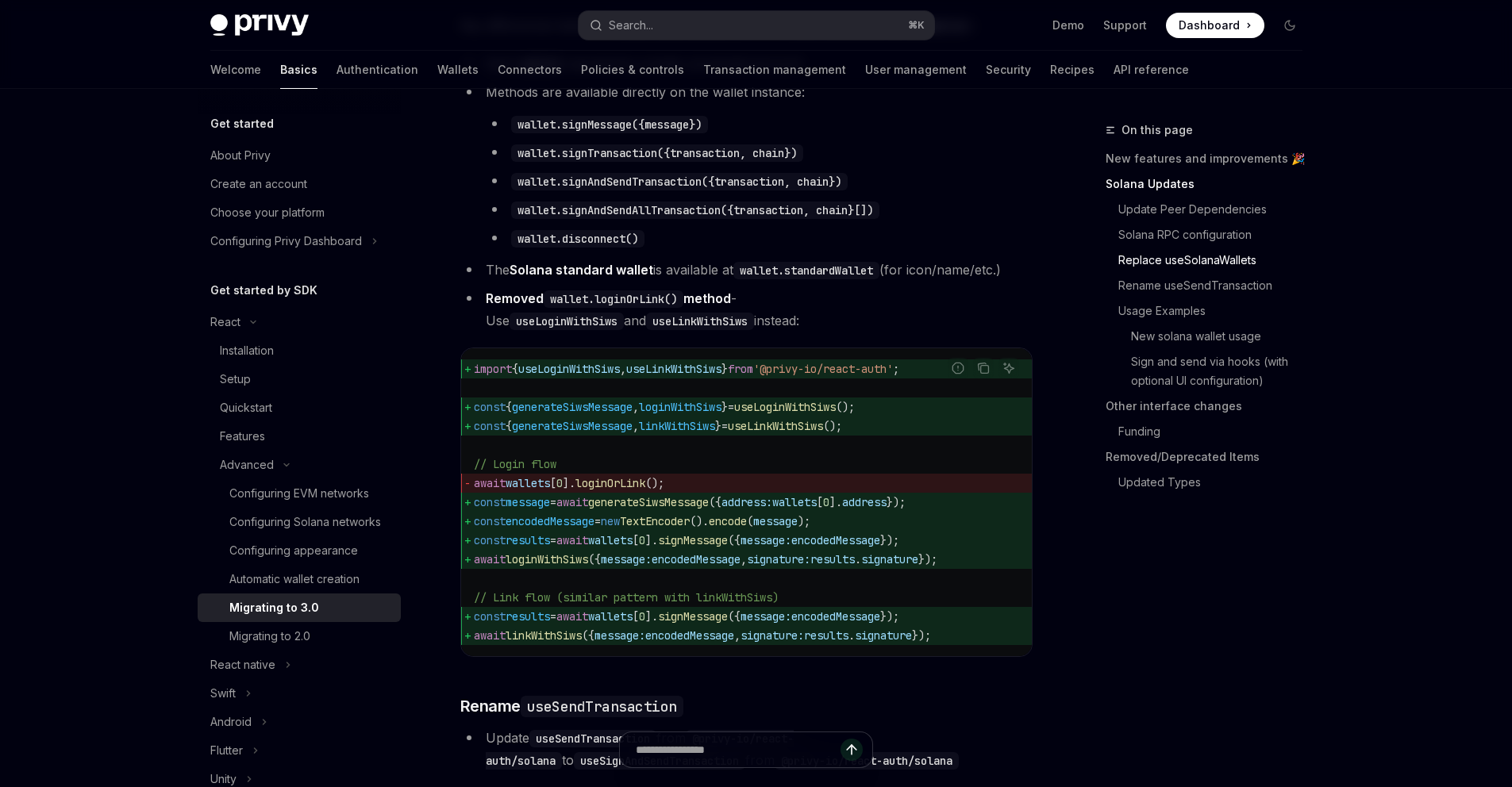
click at [592, 415] on span "generateSiwsMessage" at bounding box center [572, 406] width 121 height 14
click at [676, 415] on span "loginWithSiws" at bounding box center [680, 406] width 82 height 14
click at [649, 605] on span "// Link flow (similar pattern with linkWithSiws)" at bounding box center [626, 597] width 305 height 14
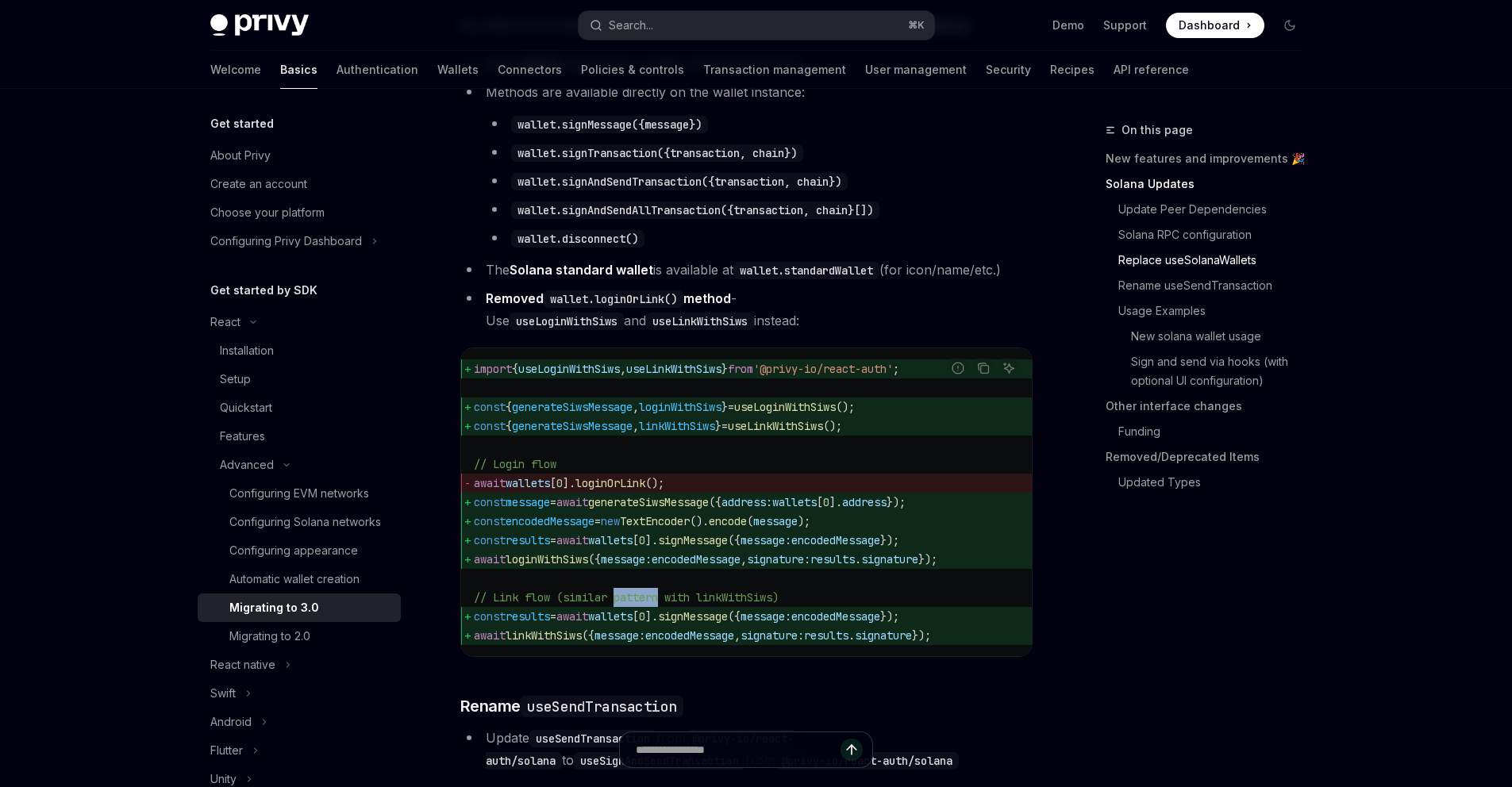
click at [649, 605] on span "// Link flow (similar pattern with linkWithSiws)" at bounding box center [626, 597] width 305 height 14
click at [742, 605] on span "// Link flow (similar pattern with linkWithSiws)" at bounding box center [626, 597] width 305 height 14
click at [705, 567] on span "encodedMessage" at bounding box center [695, 559] width 89 height 14
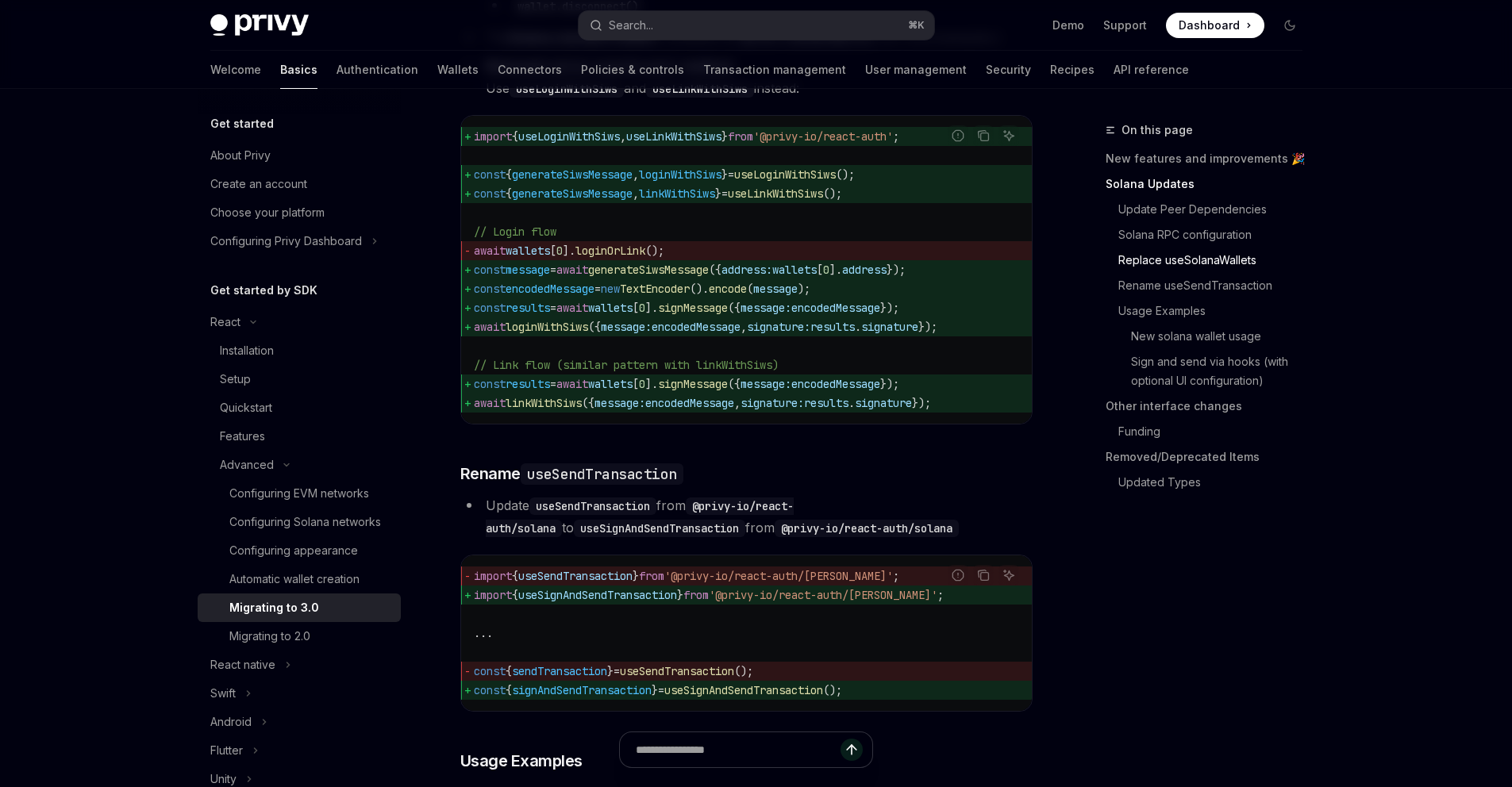
scroll to position [1915, 0]
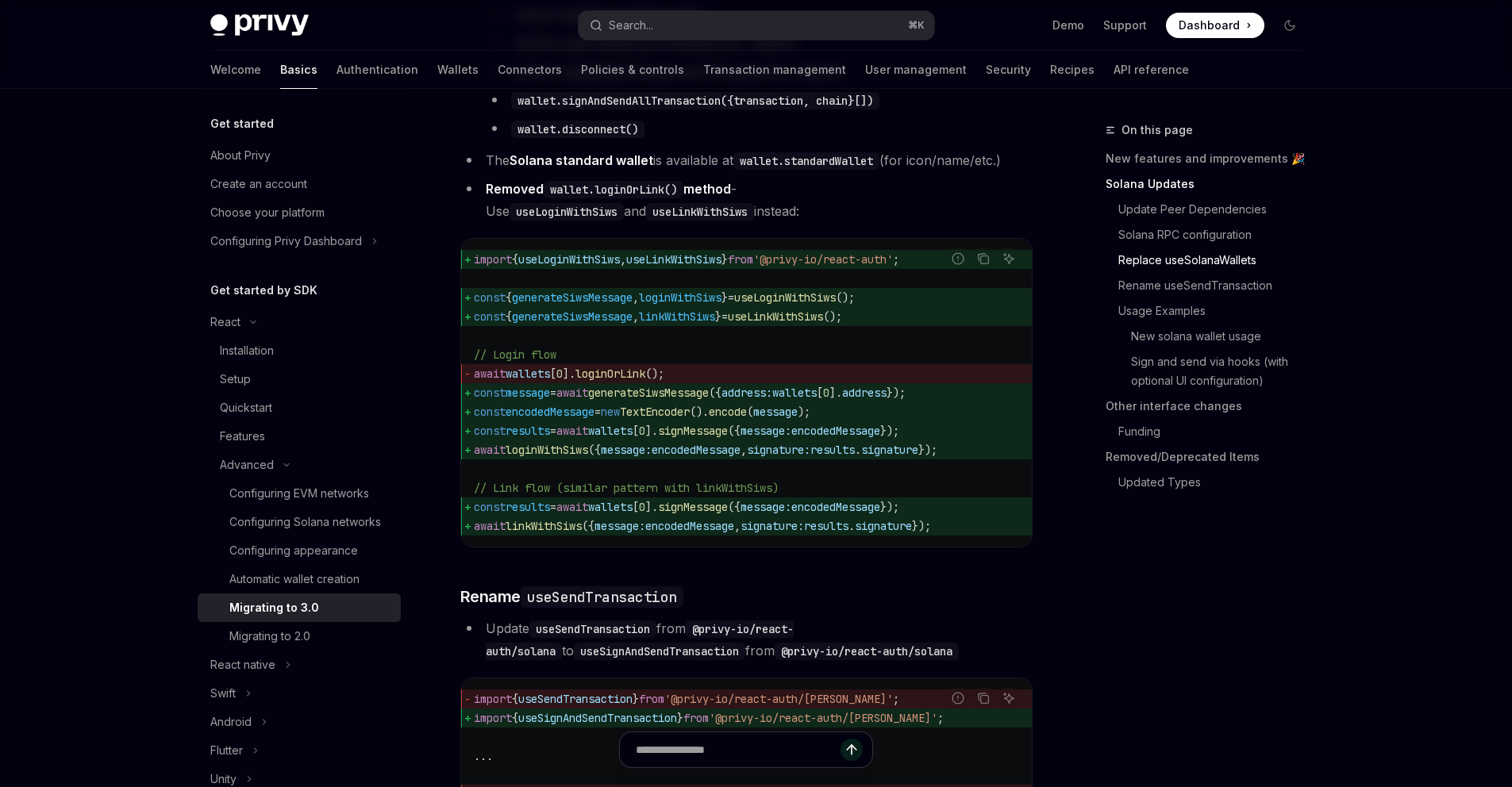
click at [624, 219] on code "useLoginWithSiws" at bounding box center [566, 211] width 114 height 18
click at [624, 221] on code "useLoginWithSiws" at bounding box center [566, 211] width 114 height 18
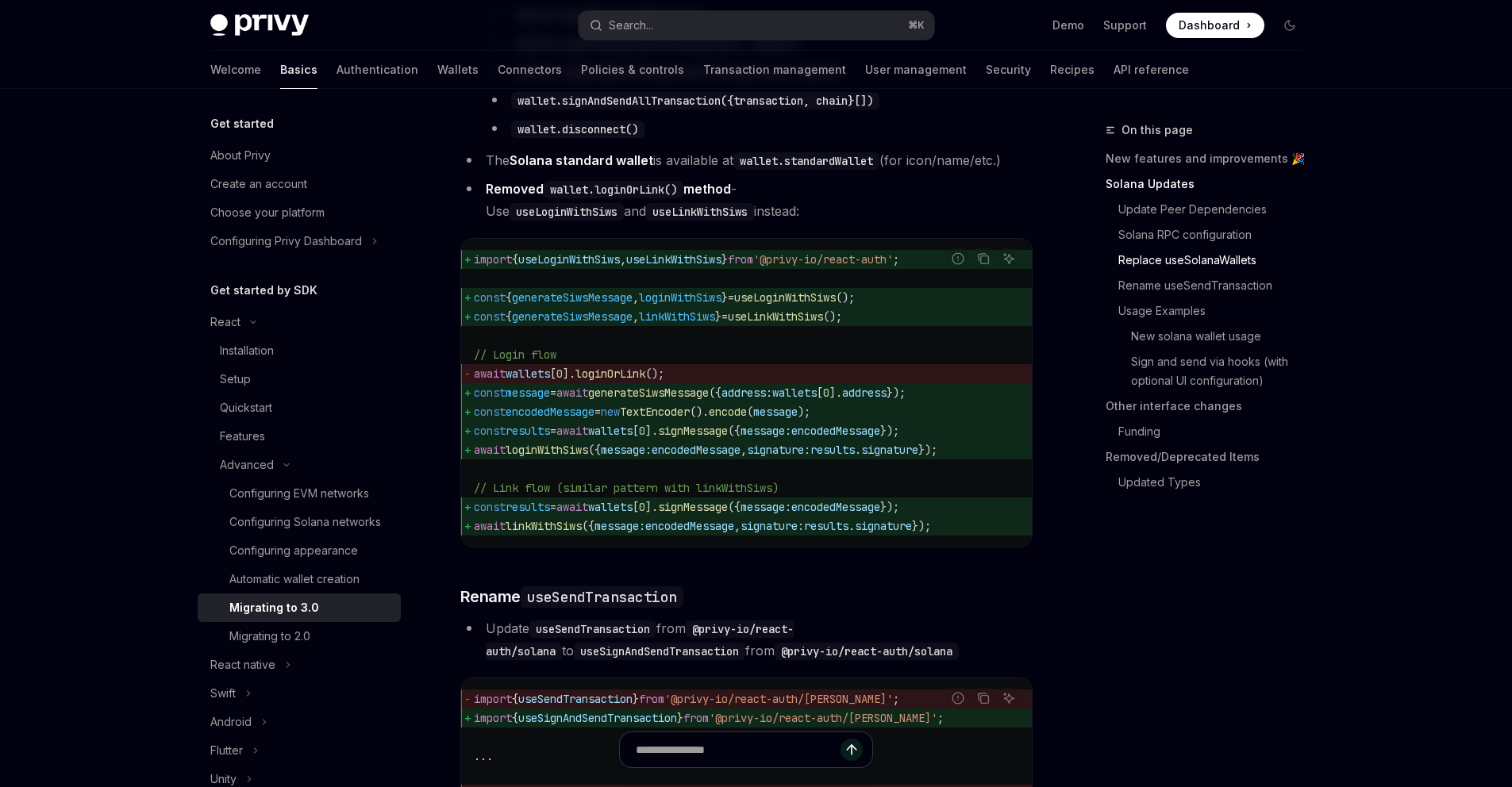
click at [646, 221] on code "useLinkWithSiws" at bounding box center [699, 211] width 108 height 18
drag, startPoint x: 807, startPoint y: 219, endPoint x: 474, endPoint y: 433, distance: 395.8
click at [474, 433] on code "import { useLoginWithSiws , useLinkWithSiws } from '@privy-io/react-auth' ; con…" at bounding box center [746, 392] width 545 height 285
click at [740, 458] on span "encodedMessage" at bounding box center [695, 449] width 89 height 14
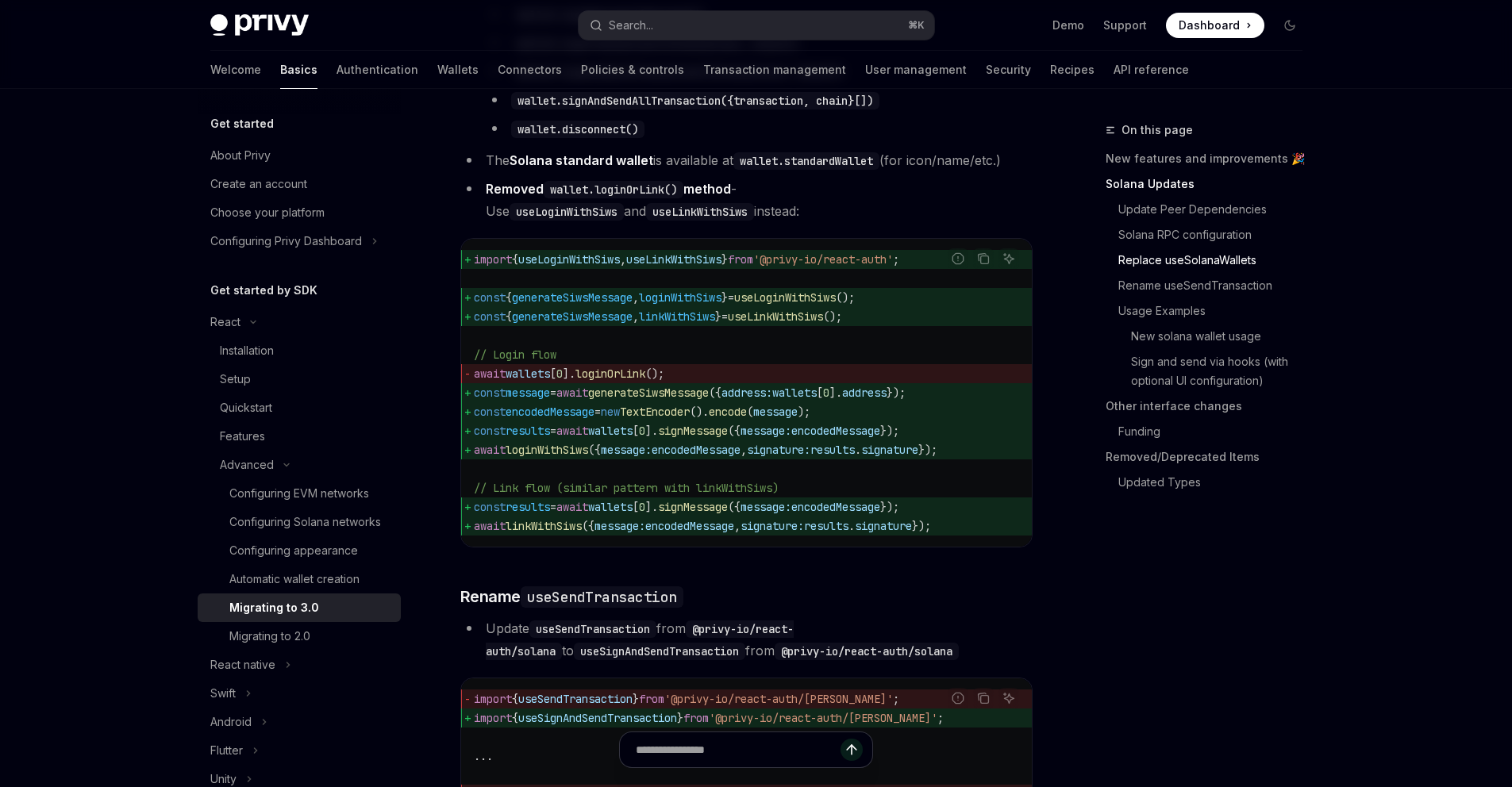
click at [980, 264] on icon "Copy the contents from the code block" at bounding box center [983, 260] width 7 height 7
drag, startPoint x: 926, startPoint y: 345, endPoint x: 432, endPoint y: 333, distance: 494.1
click at [638, 363] on code "import { useLoginWithSiws , useLinkWithSiws } from '@privy-io/react-auth' ; con…" at bounding box center [746, 392] width 545 height 285
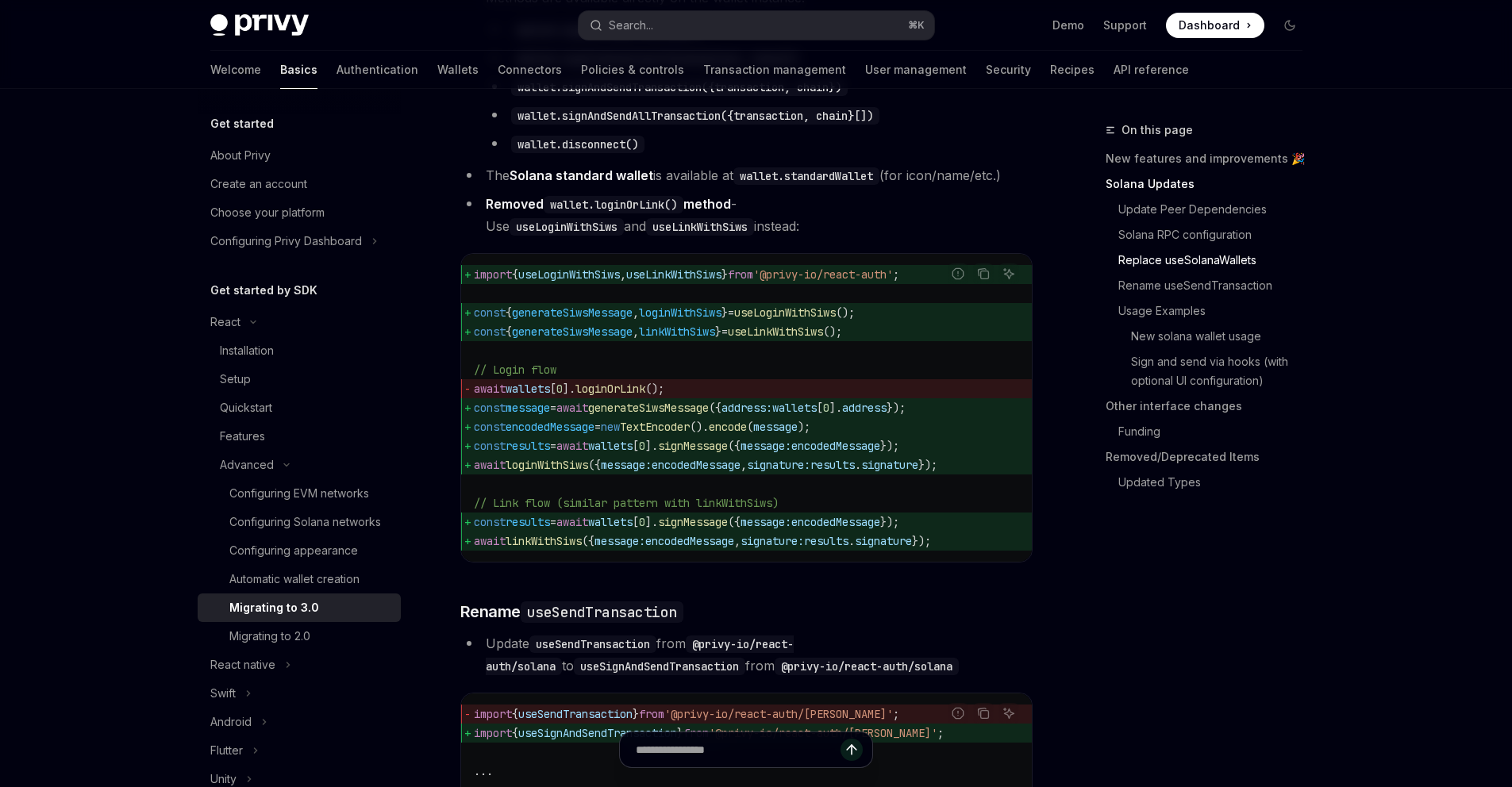
scroll to position [1887, 0]
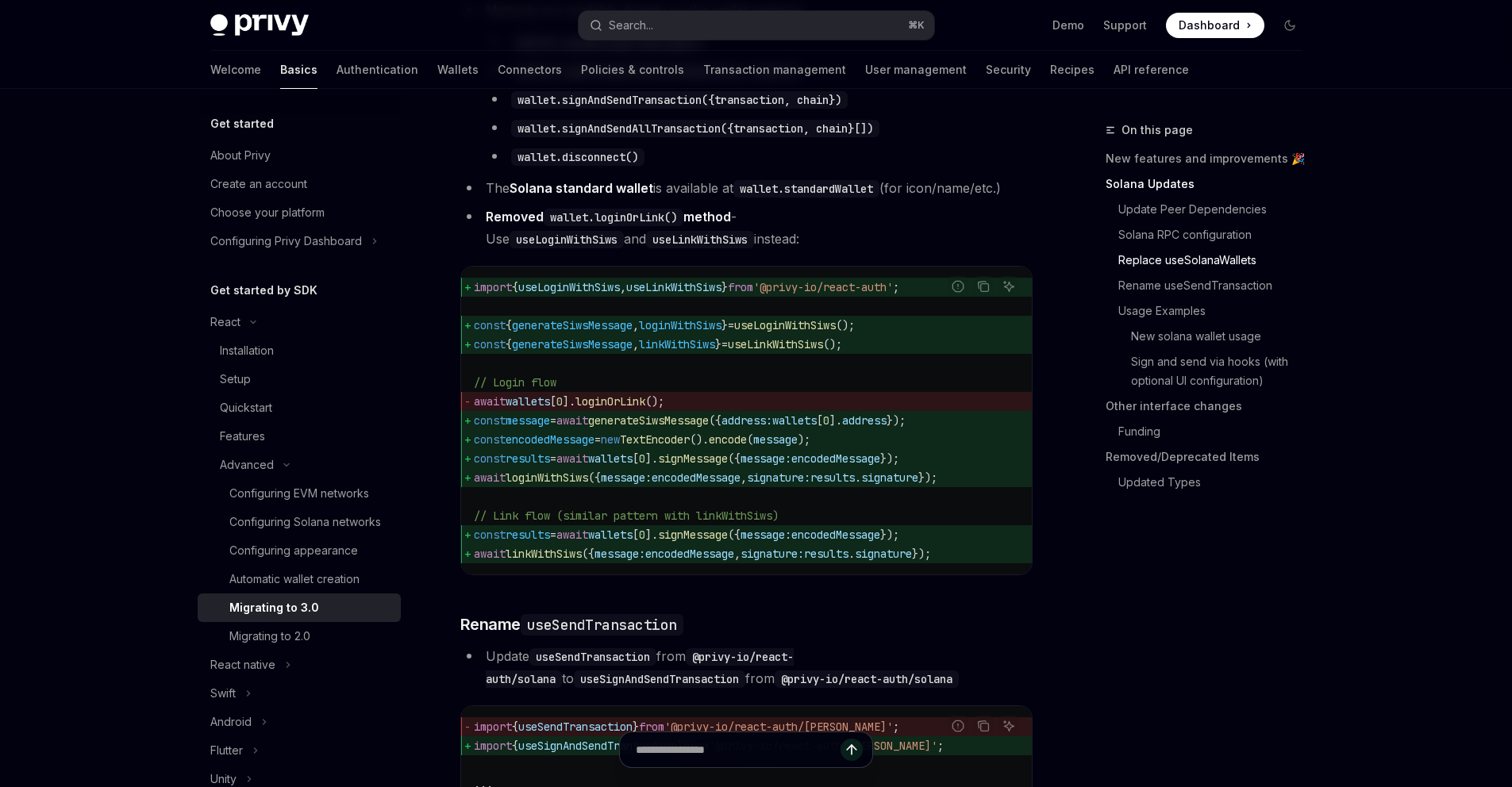
drag, startPoint x: 638, startPoint y: 363, endPoint x: 461, endPoint y: 458, distance: 200.9
click at [473, 458] on code "import { useLoginWithSiws , useLinkWithSiws } from '@privy-io/react-auth' ; con…" at bounding box center [746, 420] width 545 height 285
click at [540, 409] on span "wallets" at bounding box center [527, 401] width 44 height 14
click at [525, 523] on span "// Link flow (similar pattern with linkWithSiws)" at bounding box center [626, 516] width 305 height 14
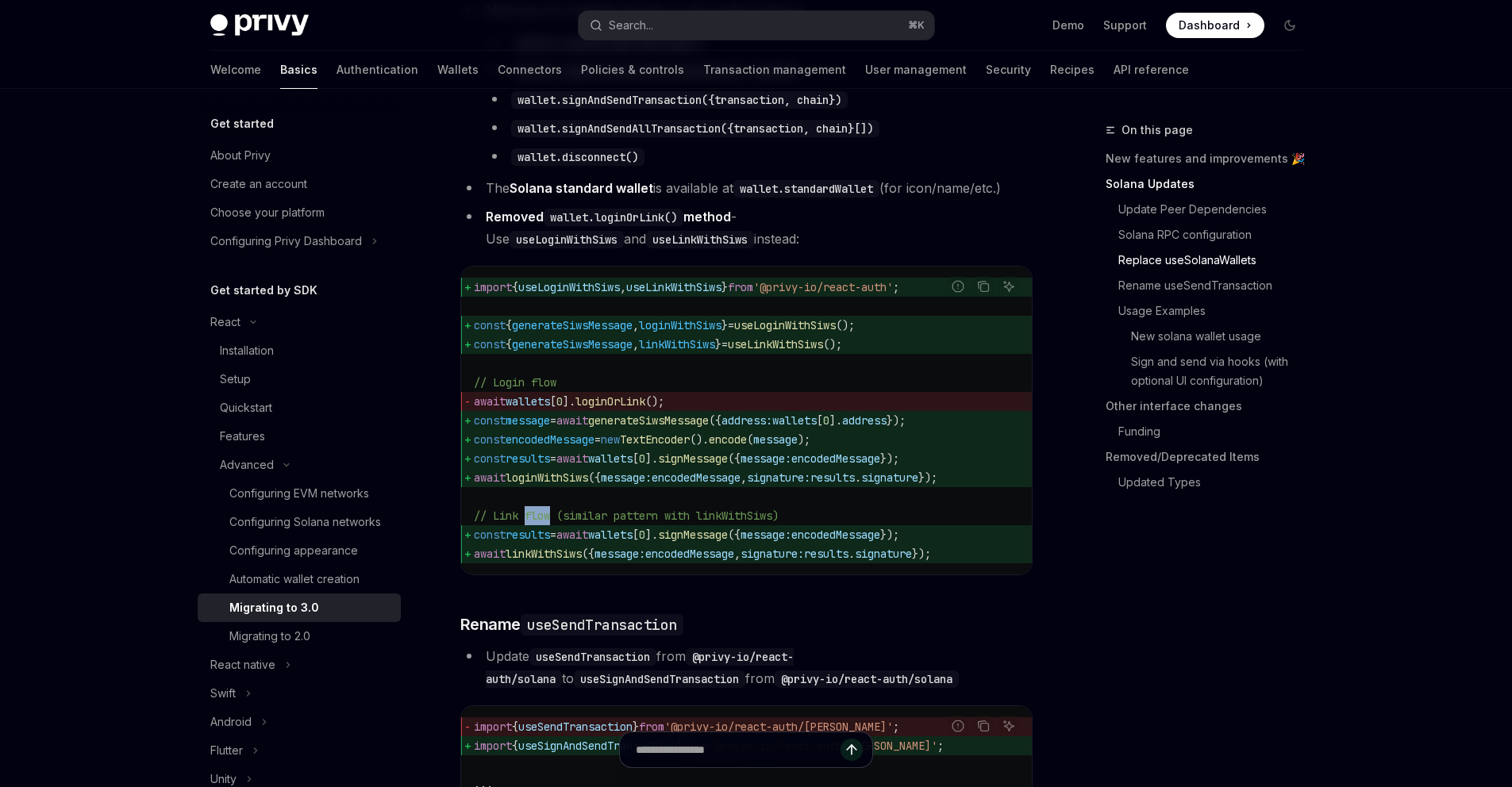
click at [525, 523] on span "// Link flow (similar pattern with linkWithSiws)" at bounding box center [626, 516] width 305 height 14
click at [594, 523] on span "// Link flow (similar pattern with linkWithSiws)" at bounding box center [626, 516] width 305 height 14
click at [648, 523] on span "// Link flow (similar pattern with linkWithSiws)" at bounding box center [626, 516] width 305 height 14
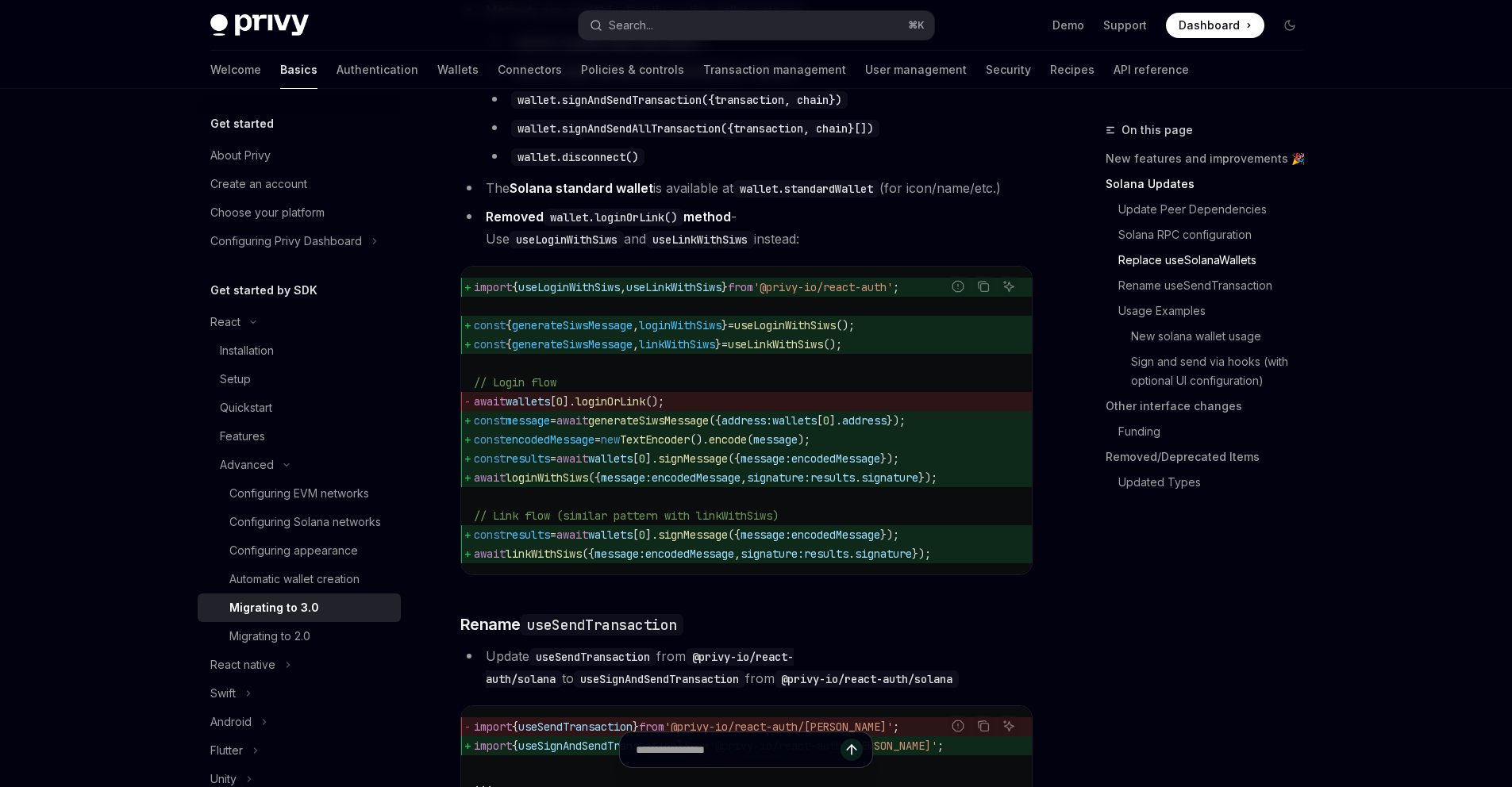
click at [688, 523] on span "// Link flow (similar pattern with linkWithSiws)" at bounding box center [626, 516] width 305 height 14
click at [749, 523] on span "// Link flow (similar pattern with linkWithSiws)" at bounding box center [626, 516] width 305 height 14
click at [548, 466] on span "results" at bounding box center [527, 459] width 44 height 14
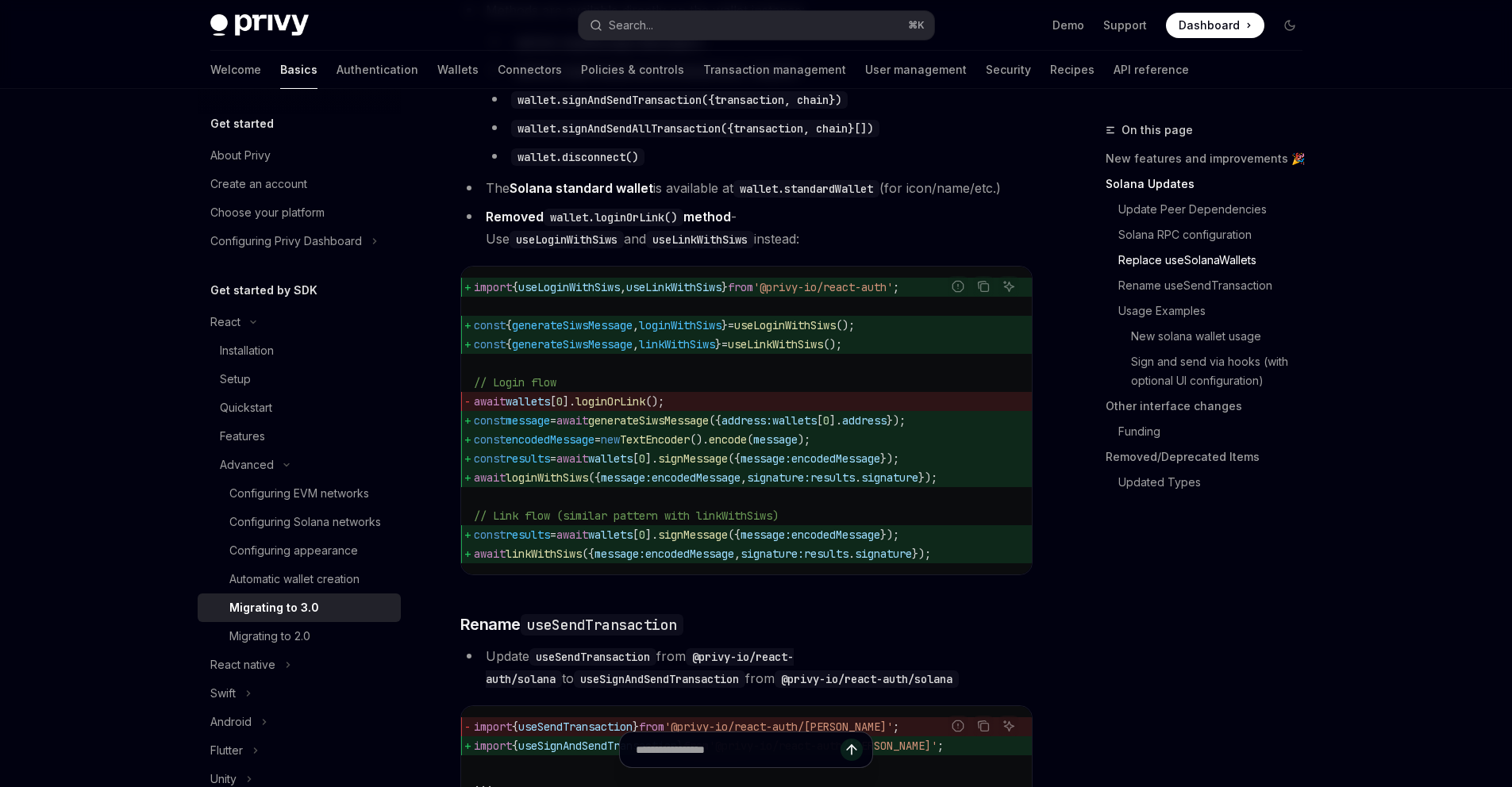
click at [548, 466] on span "results" at bounding box center [527, 459] width 44 height 14
click at [728, 542] on span "signMessage" at bounding box center [692, 534] width 70 height 14
click at [792, 542] on span "message:" at bounding box center [765, 534] width 51 height 14
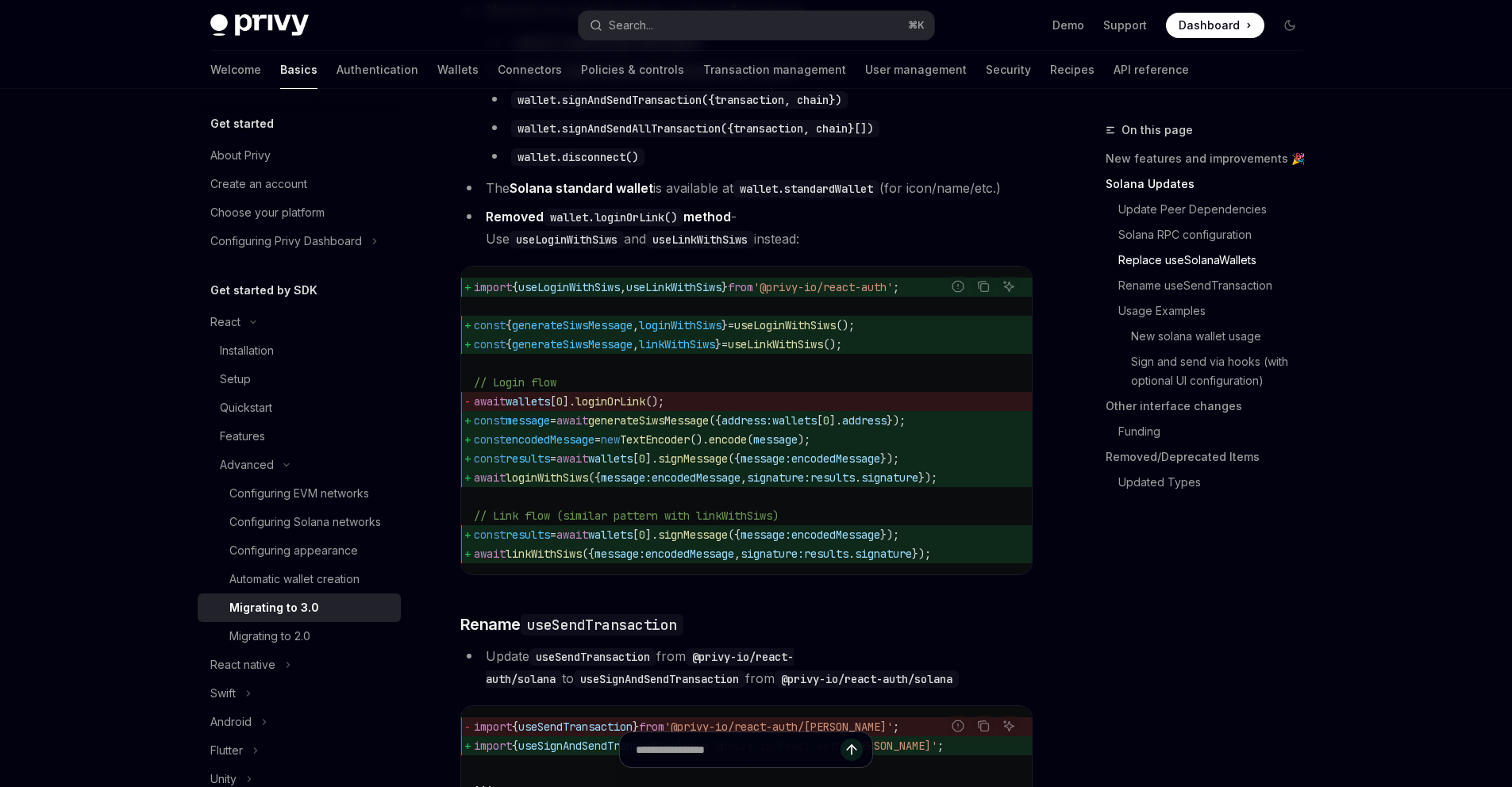
click at [880, 542] on span "encodedMessage" at bounding box center [836, 534] width 89 height 14
click at [566, 561] on span "linkWithSiws" at bounding box center [543, 553] width 76 height 14
click at [638, 561] on span "message:" at bounding box center [619, 553] width 51 height 14
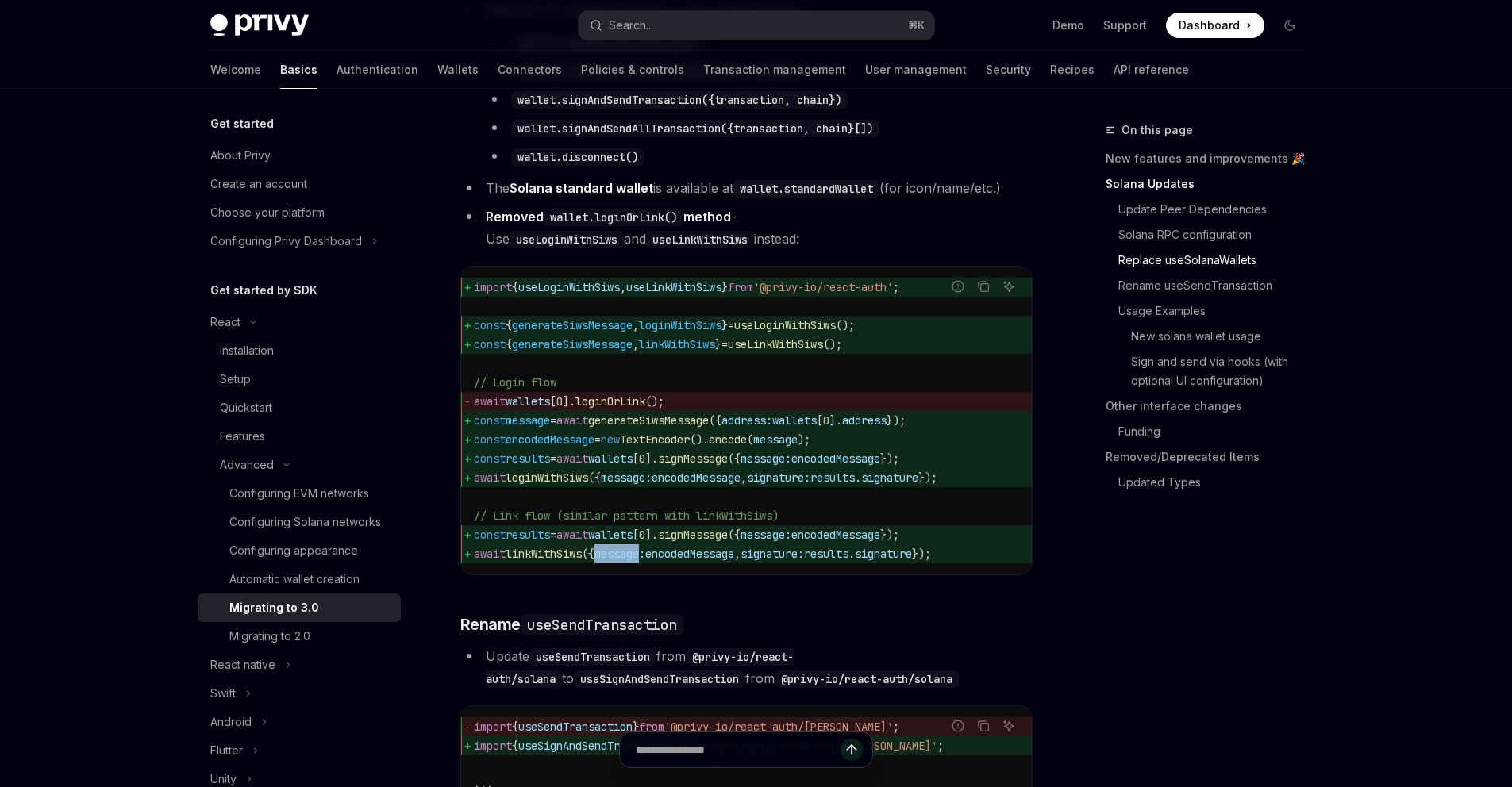
click at [638, 561] on span "message:" at bounding box center [619, 553] width 51 height 14
click at [707, 561] on span "encodedMessage" at bounding box center [690, 553] width 89 height 14
click at [783, 561] on span "signature:" at bounding box center [772, 553] width 64 height 14
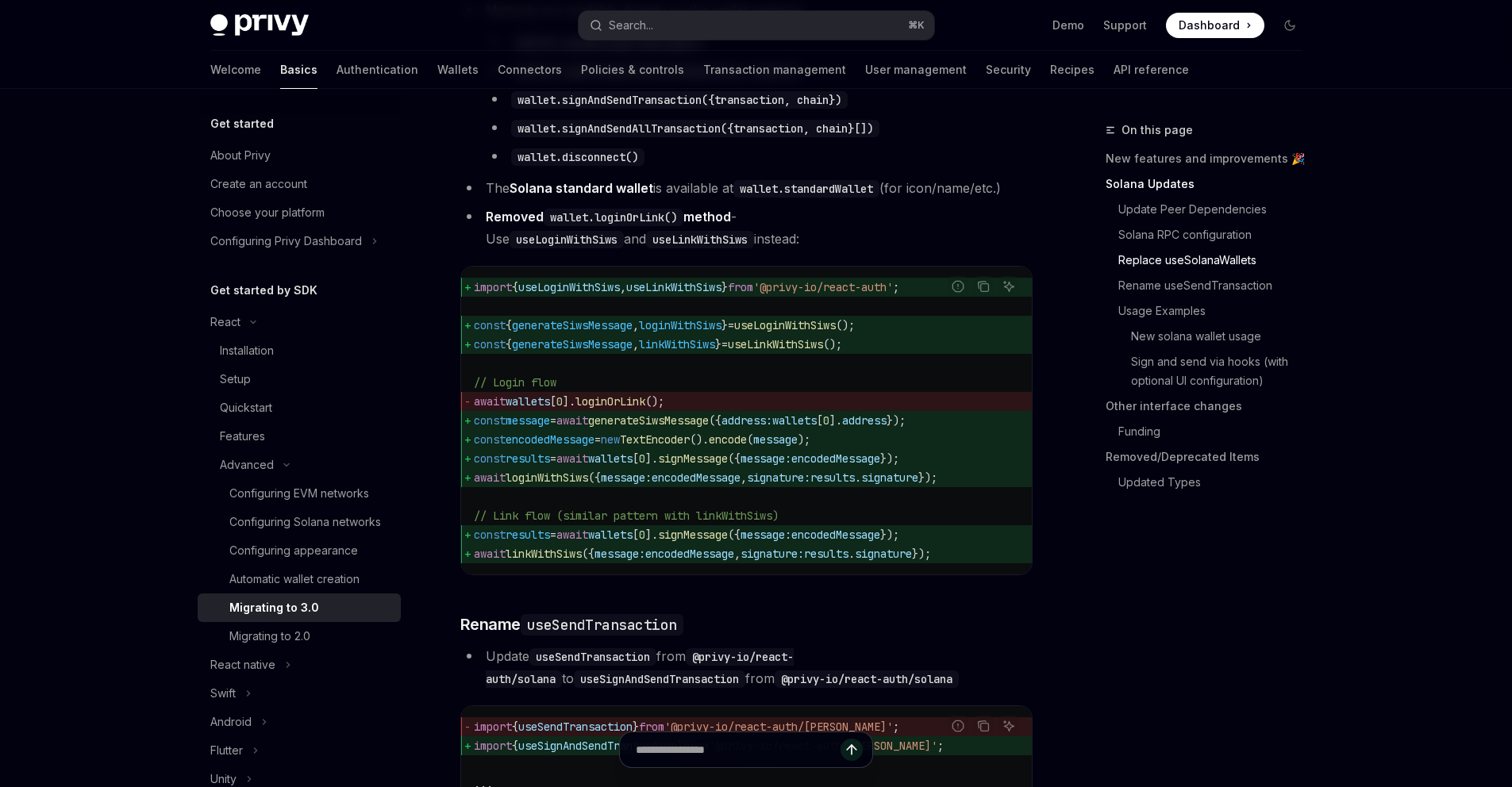
click at [849, 561] on span "results" at bounding box center [825, 553] width 44 height 14
drag, startPoint x: 635, startPoint y: 542, endPoint x: 870, endPoint y: 587, distance: 239.3
click at [849, 561] on span "results" at bounding box center [825, 553] width 44 height 14
click at [911, 561] on span "signature" at bounding box center [882, 553] width 57 height 14
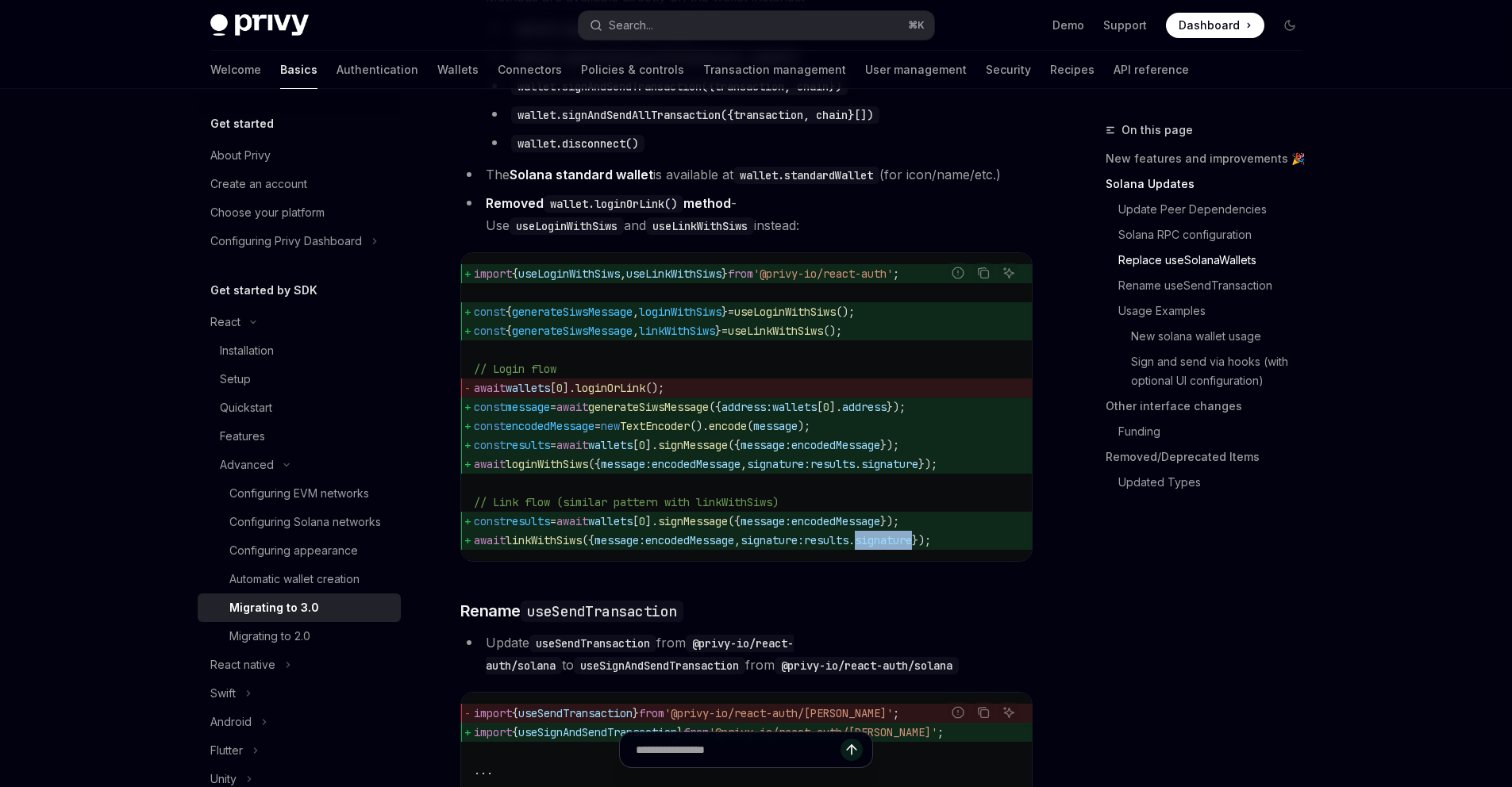
scroll to position [1902, 0]
click at [931, 547] on span "});" at bounding box center [921, 538] width 19 height 14
drag, startPoint x: 870, startPoint y: 587, endPoint x: 448, endPoint y: 308, distance: 505.9
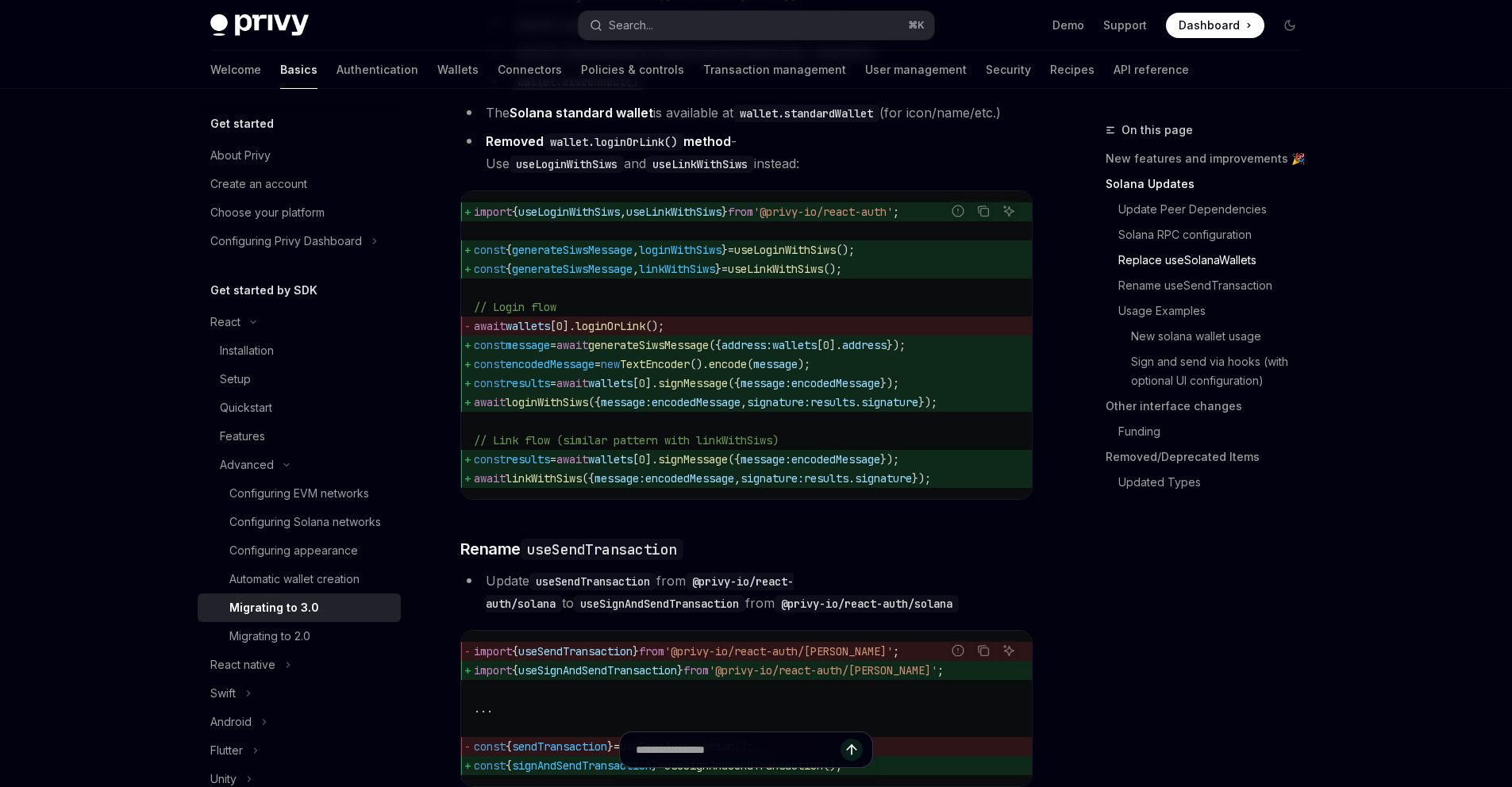
scroll to position [2184, 0]
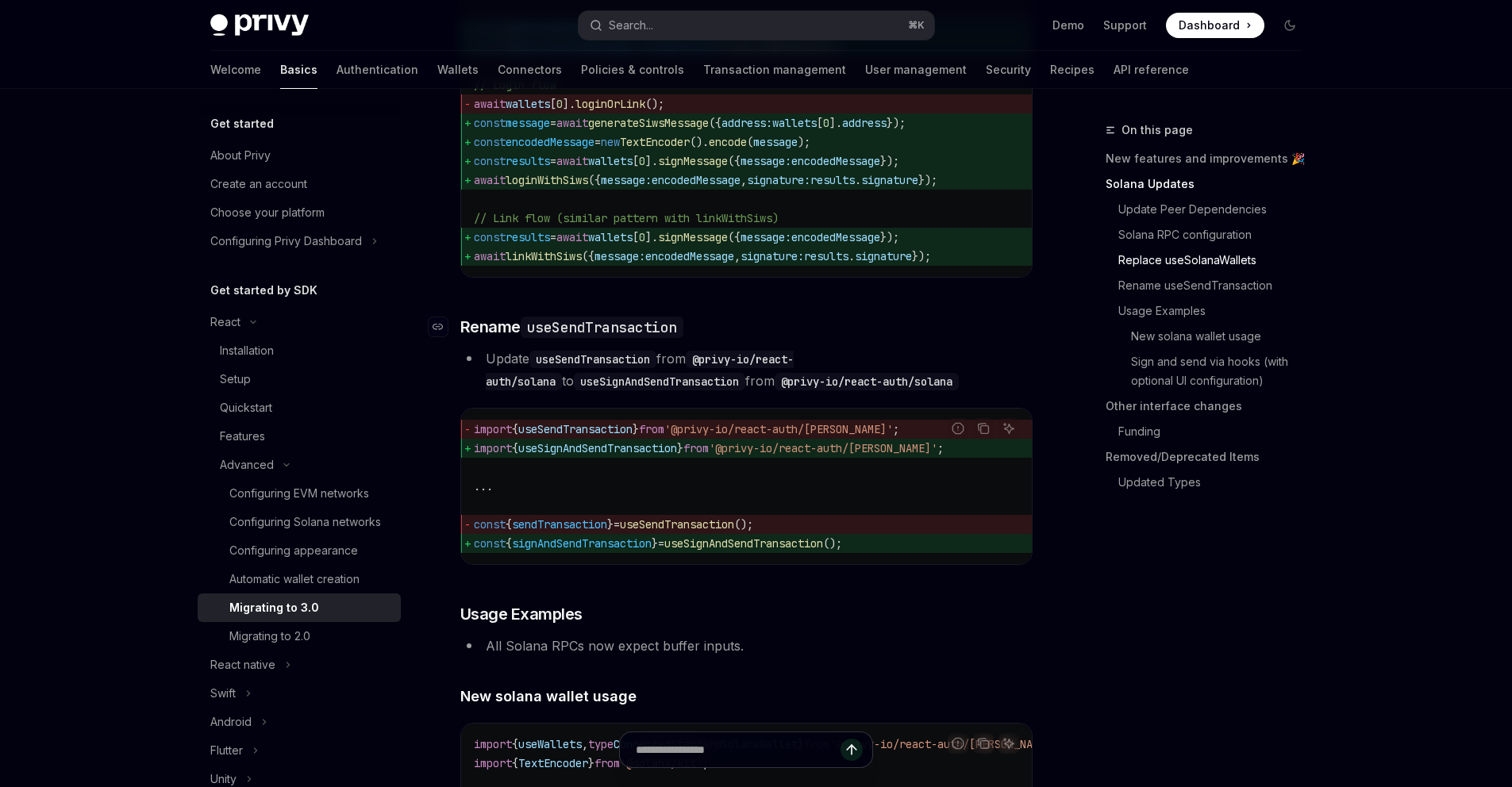
click at [606, 338] on code "useSendTransaction" at bounding box center [602, 327] width 163 height 22
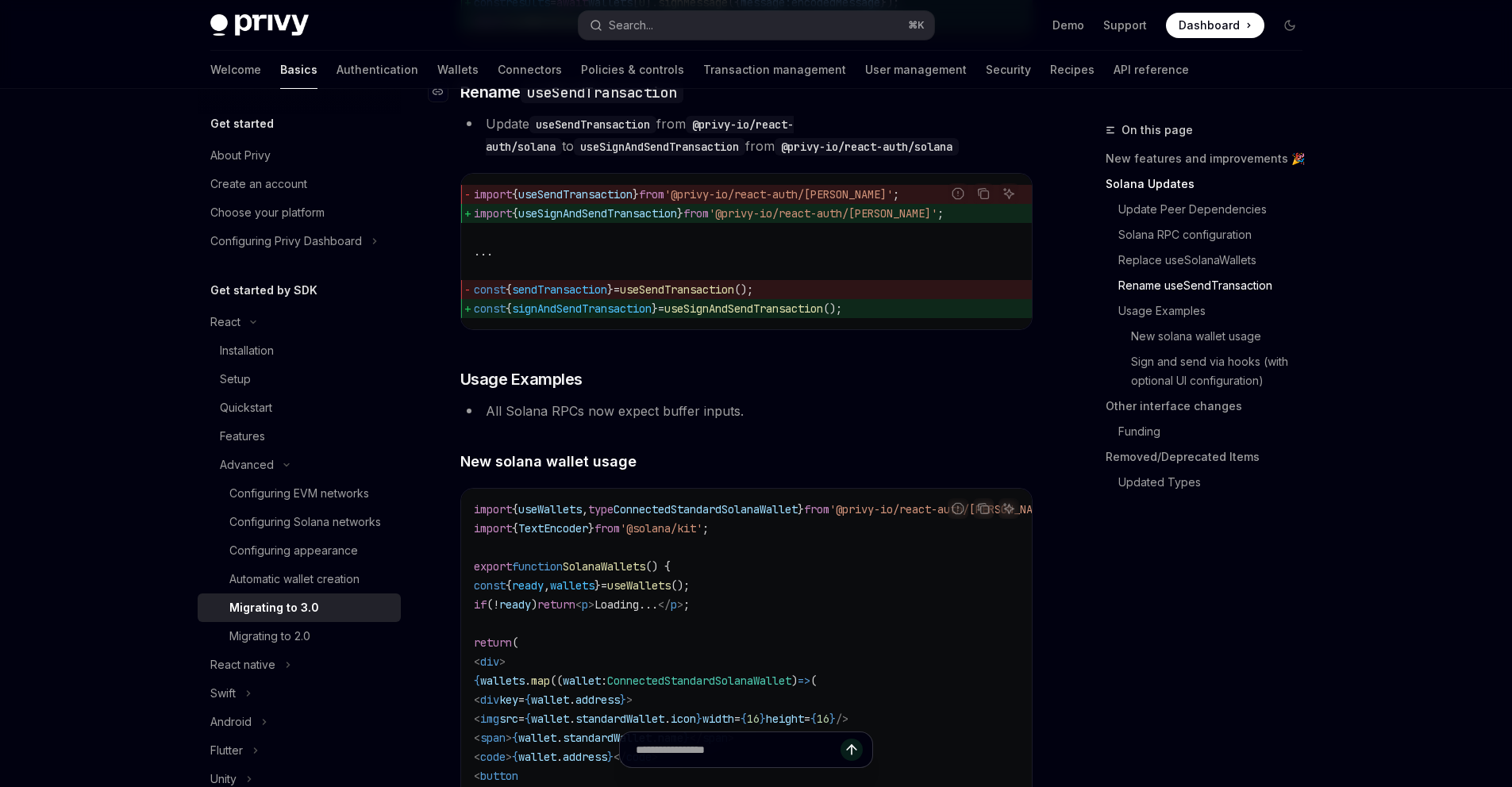
scroll to position [2421, 0]
click at [691, 296] on span "useSendTransaction" at bounding box center [676, 287] width 114 height 14
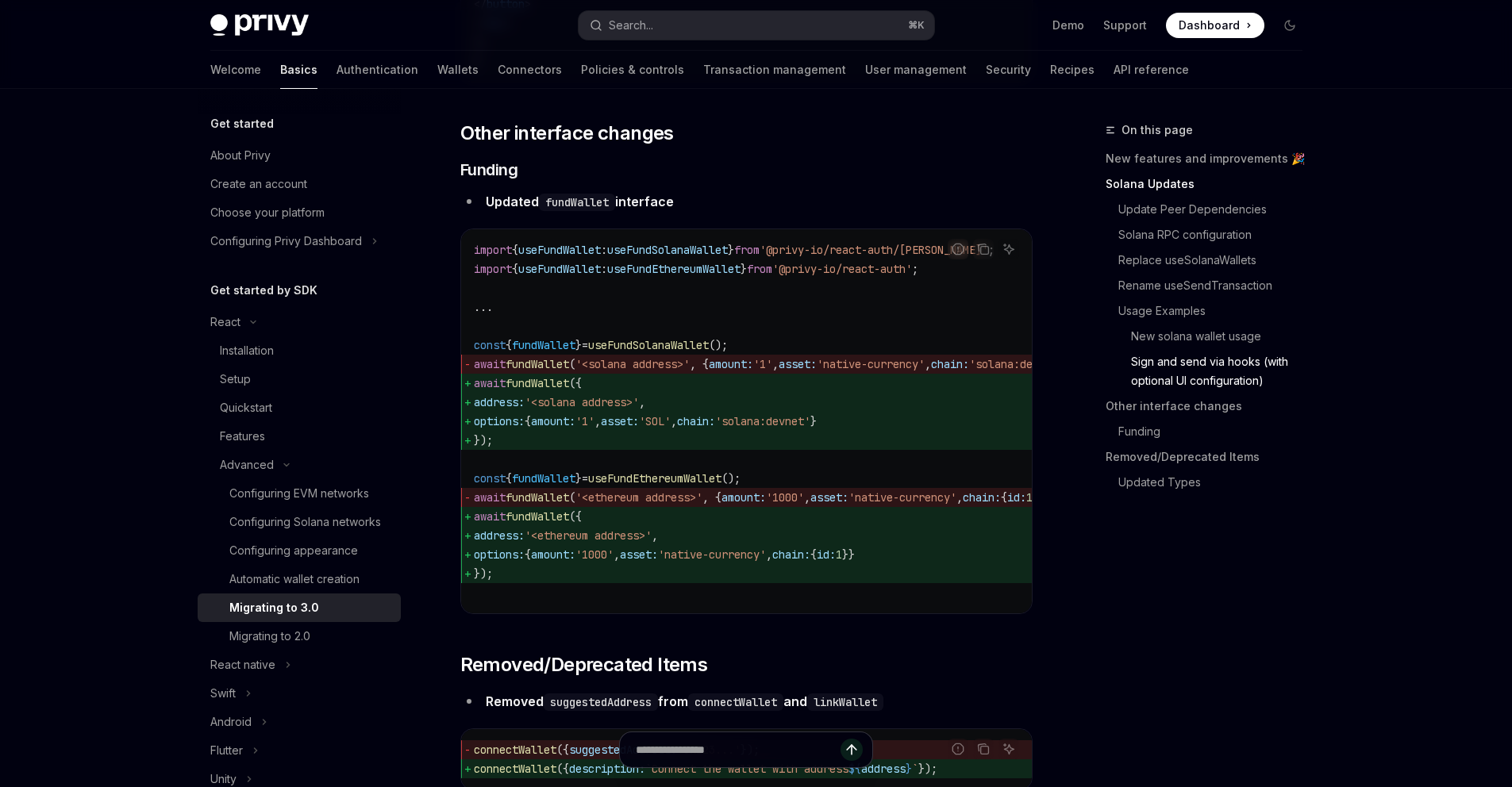
scroll to position [4691, 0]
click at [564, 389] on span "fundWallet" at bounding box center [537, 382] width 64 height 14
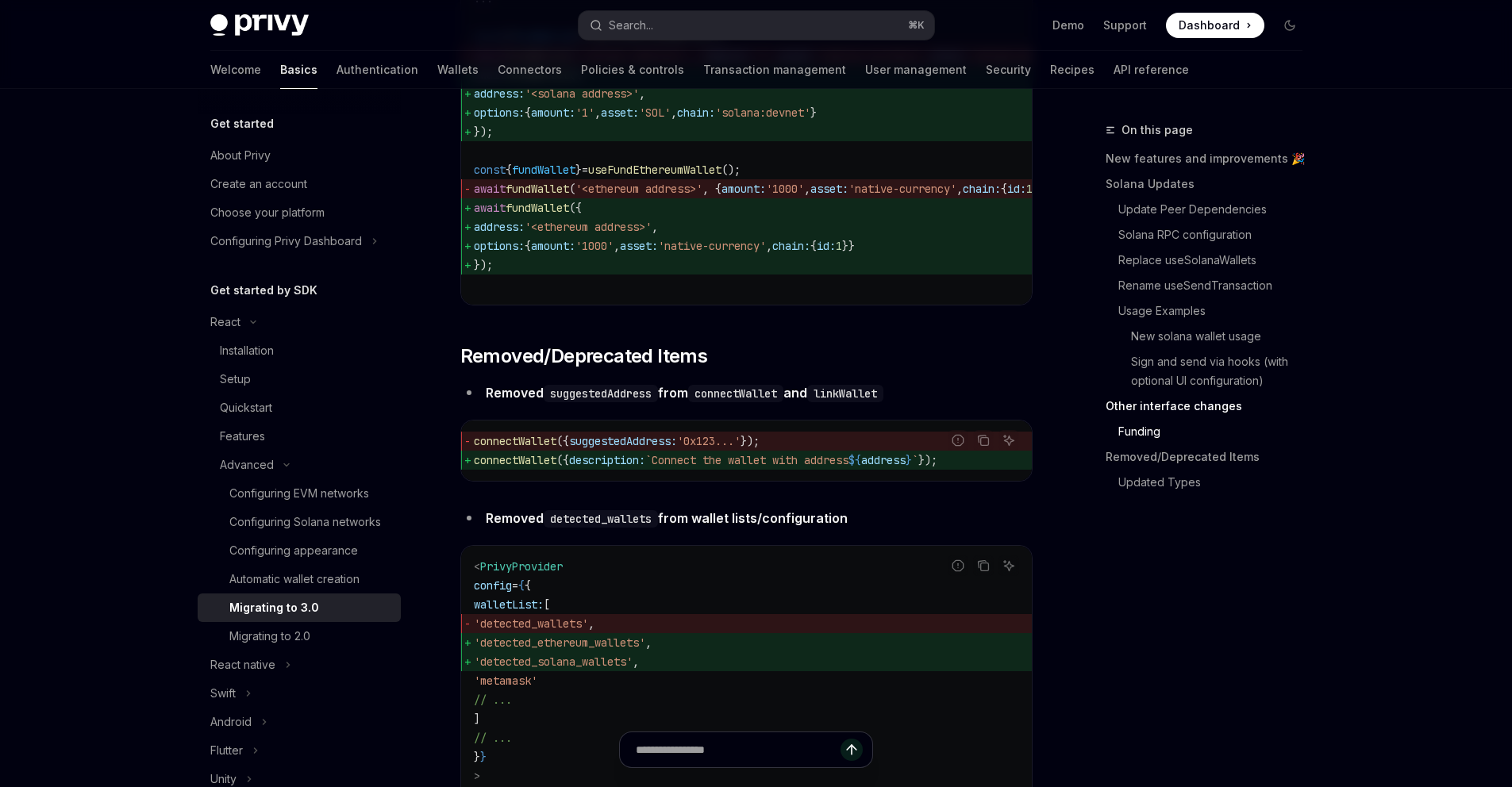
scroll to position [5003, 0]
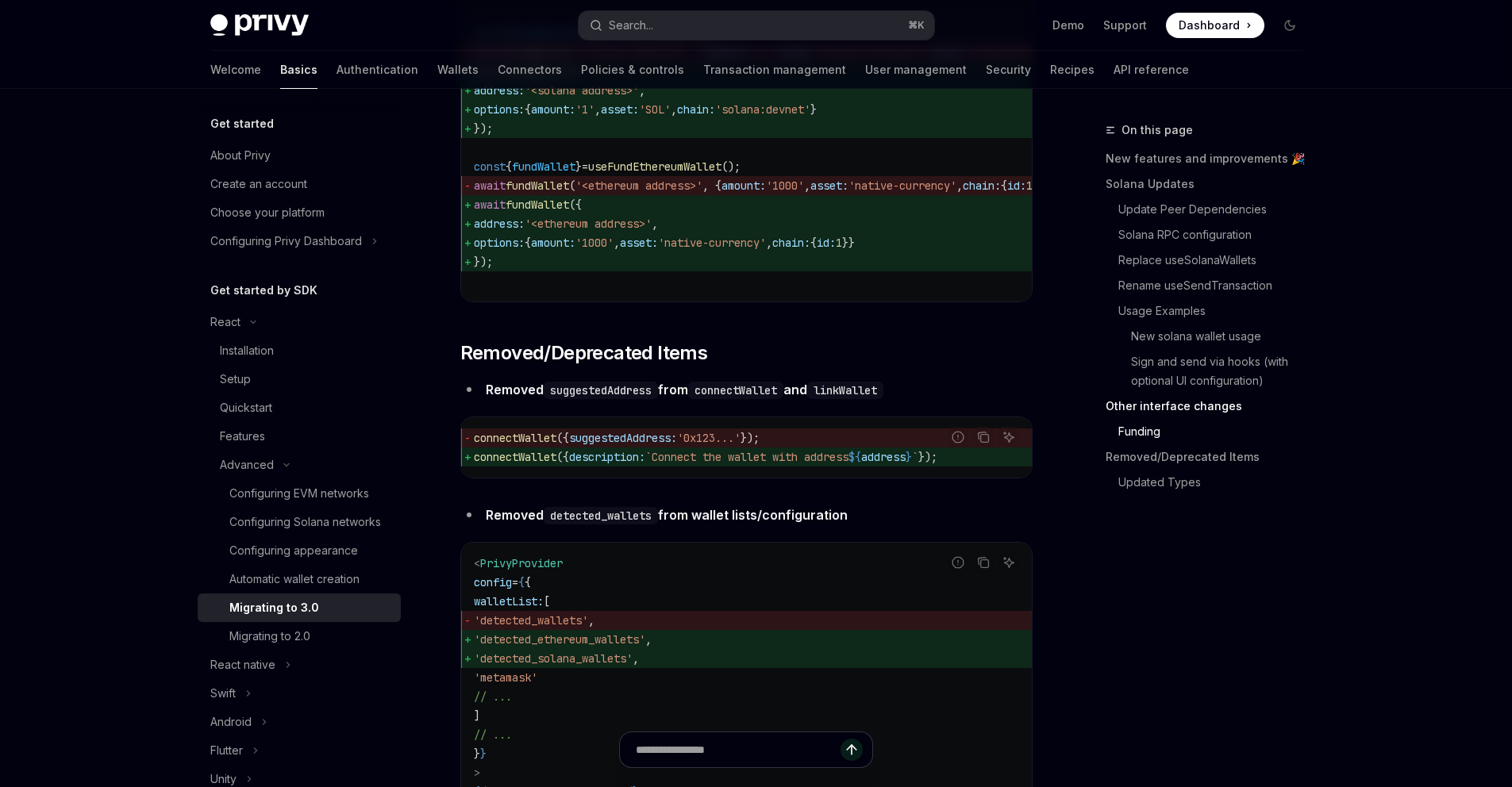
click at [537, 464] on span "connectWallet" at bounding box center [515, 457] width 82 height 14
click at [619, 445] on span "suggestedAddress:" at bounding box center [622, 438] width 108 height 14
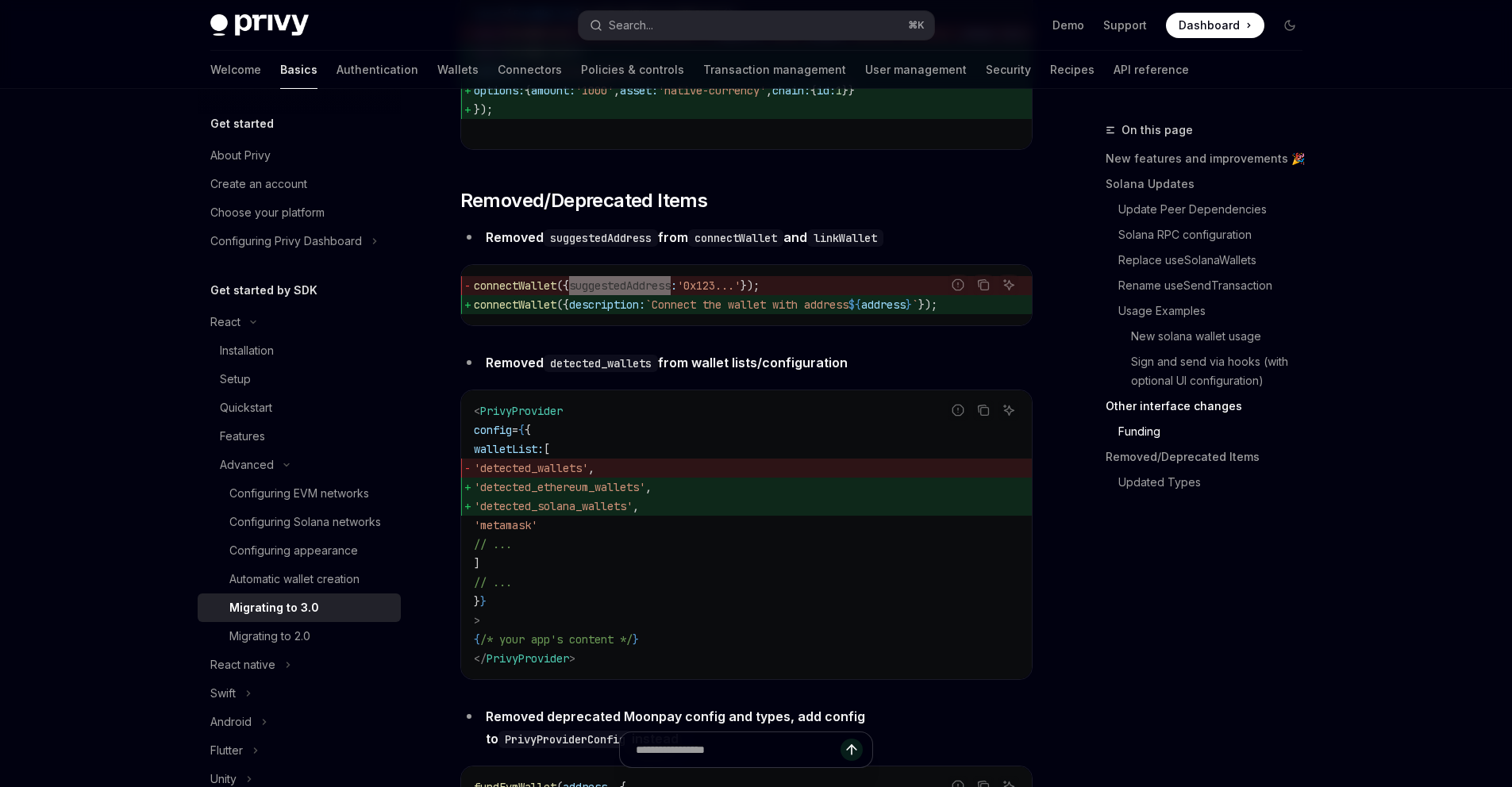
scroll to position [5161, 0]
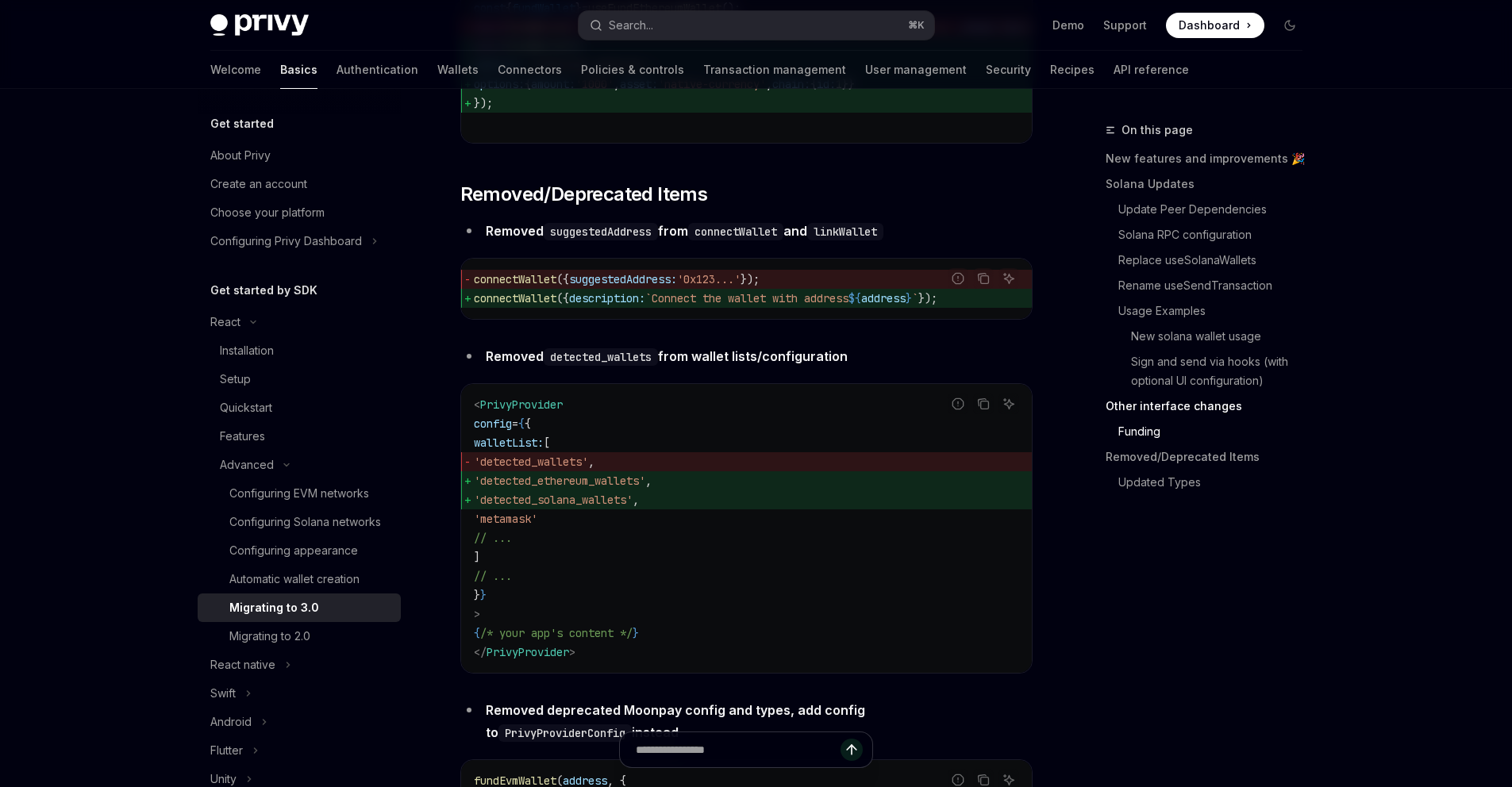
click at [539, 450] on span "walletList:" at bounding box center [508, 443] width 70 height 14
click at [544, 450] on span "walletList:" at bounding box center [508, 443] width 70 height 14
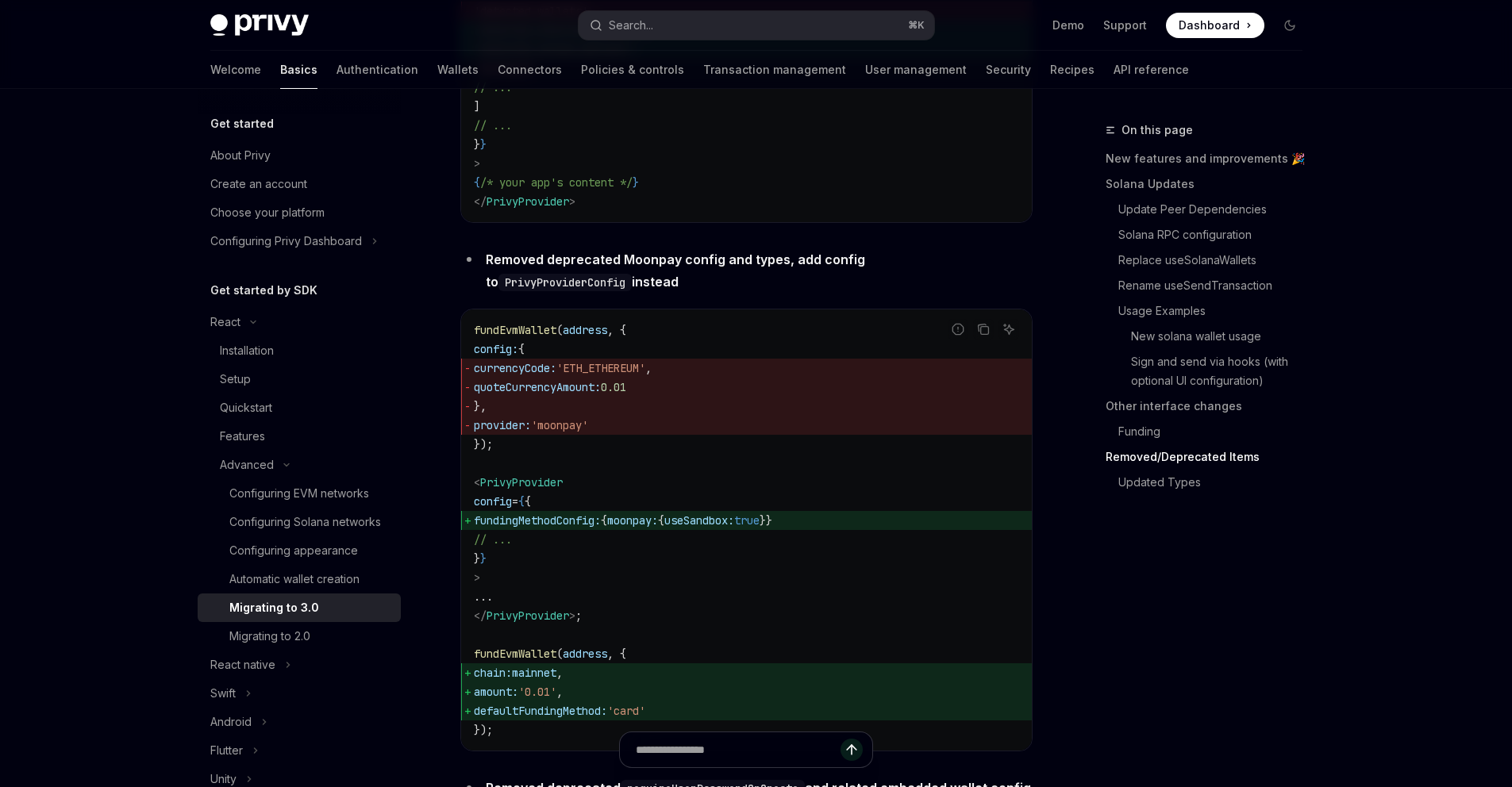
scroll to position [5637, 0]
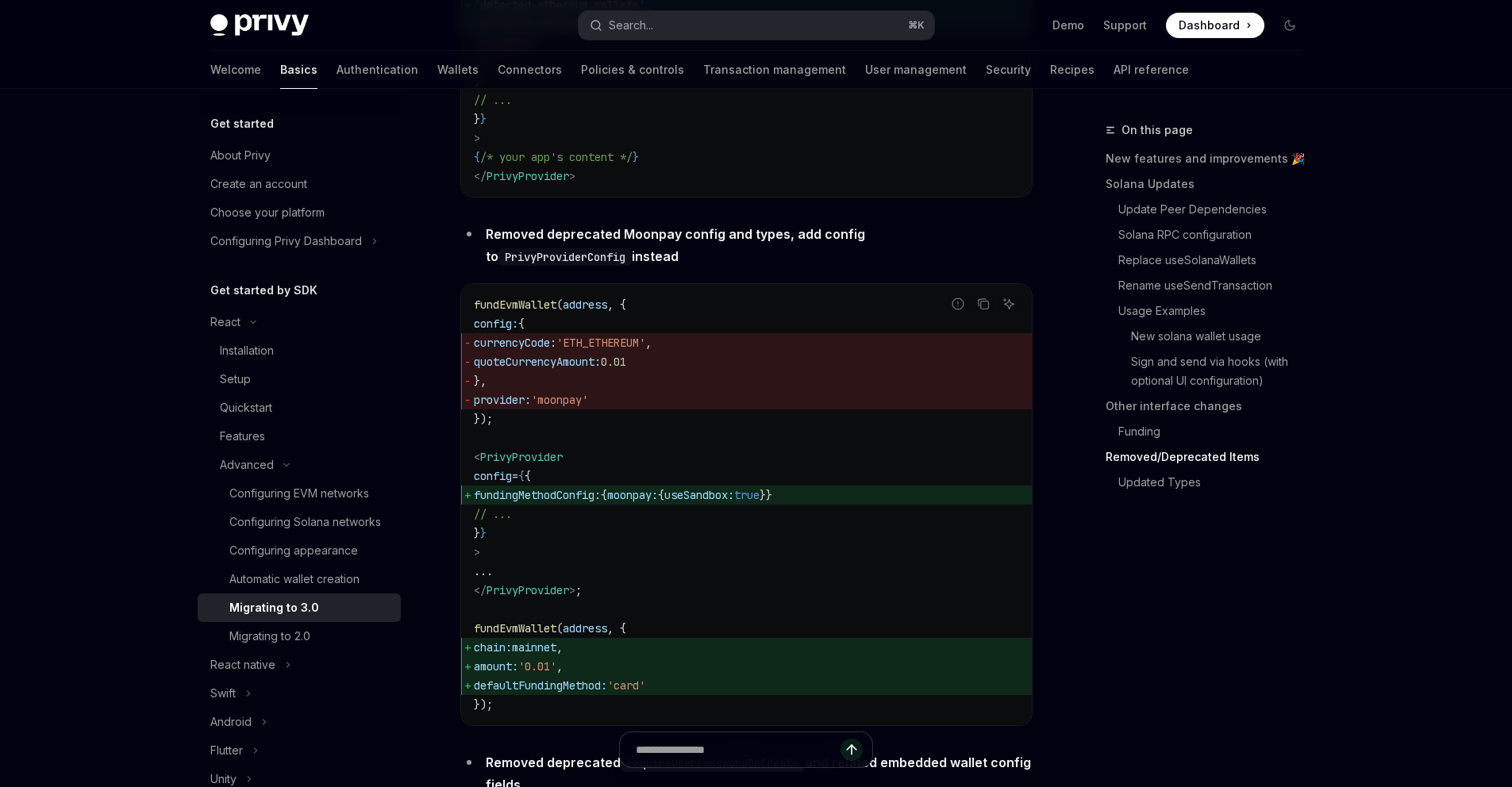
click at [531, 367] on code "fundEvmWallet ( address , { config: { currencyCode: 'ETH_ETHEREUM' , quoteCurre…" at bounding box center [746, 505] width 545 height 419
click at [536, 312] on span "fundEvmWallet" at bounding box center [515, 304] width 82 height 14
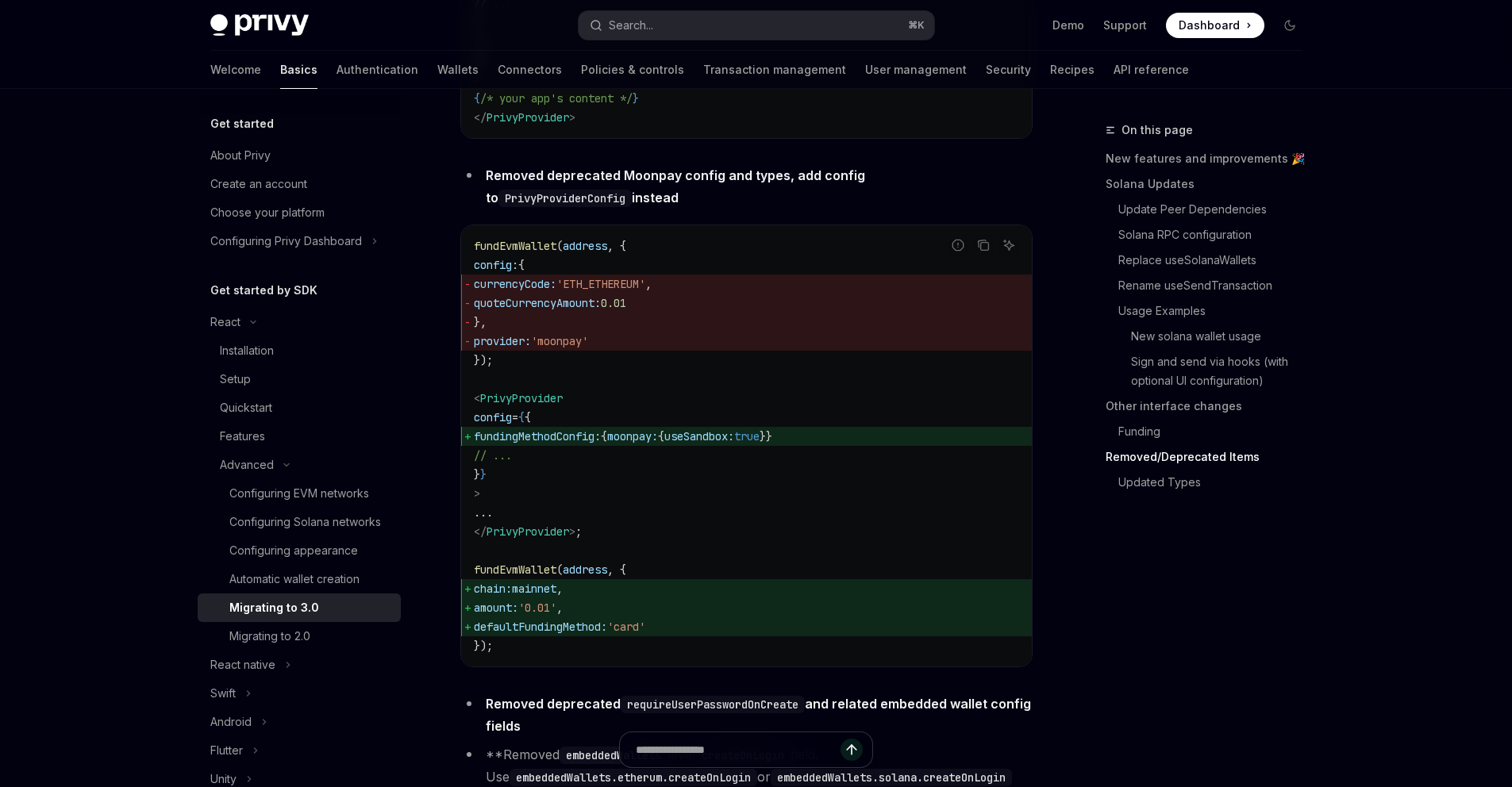
scroll to position [5698, 0]
click at [582, 442] on span "fundingMethodConfig:" at bounding box center [537, 434] width 127 height 14
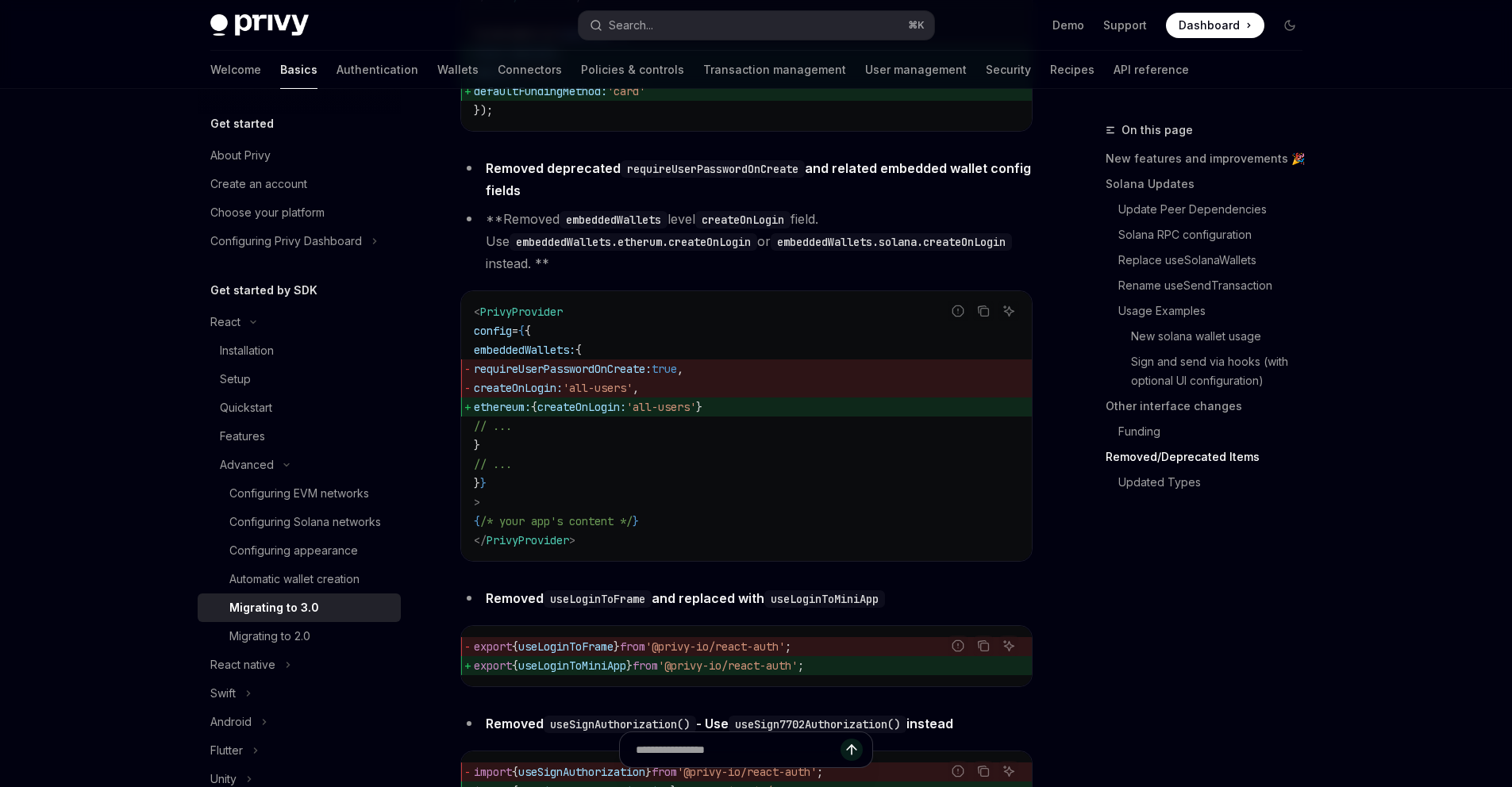
scroll to position [6271, 0]
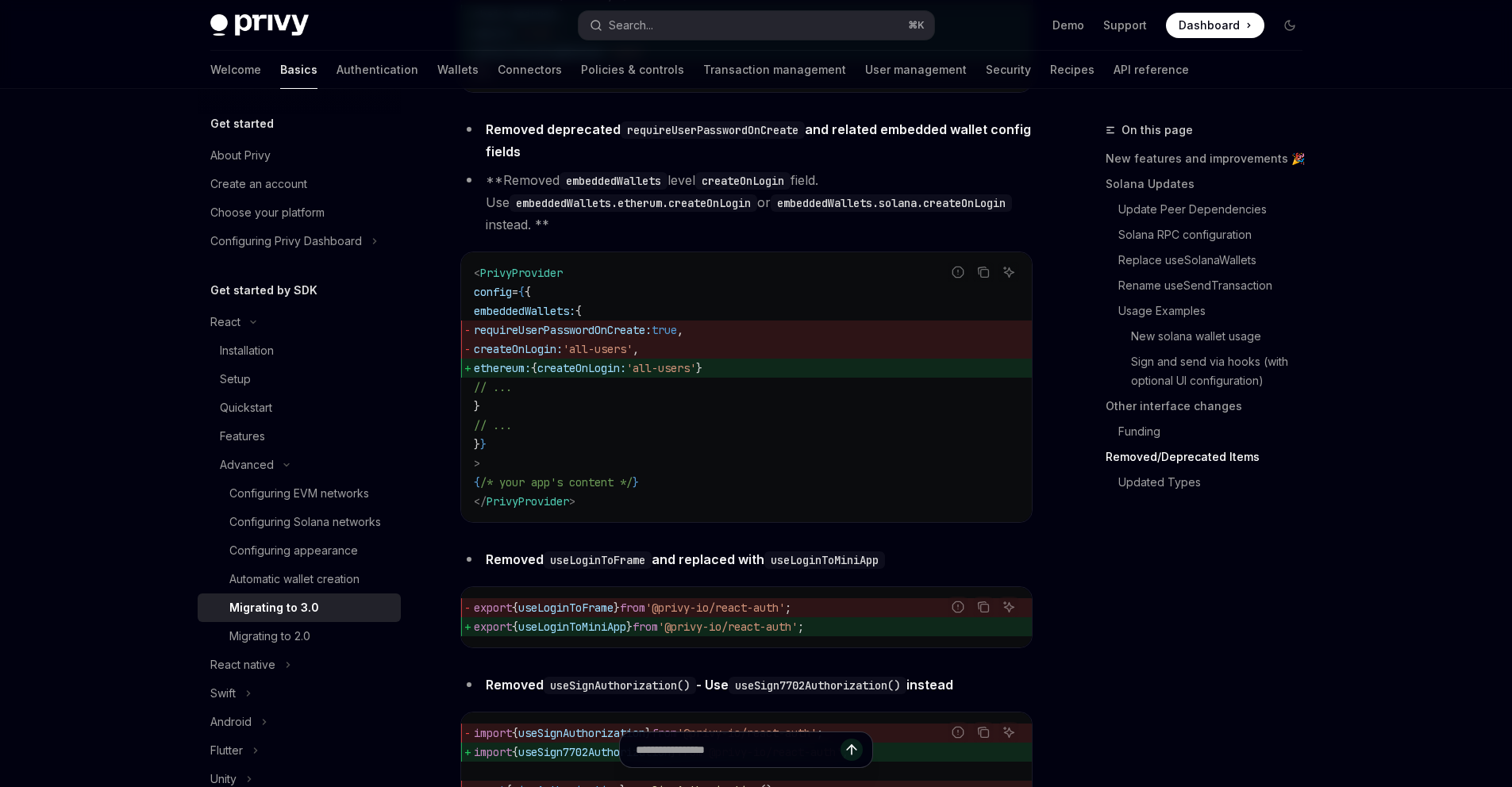
click at [531, 375] on span "ethereum:" at bounding box center [502, 368] width 57 height 14
click at [603, 190] on code "embeddedWallets" at bounding box center [613, 181] width 108 height 18
click at [765, 190] on code "createOnLogin" at bounding box center [743, 181] width 95 height 18
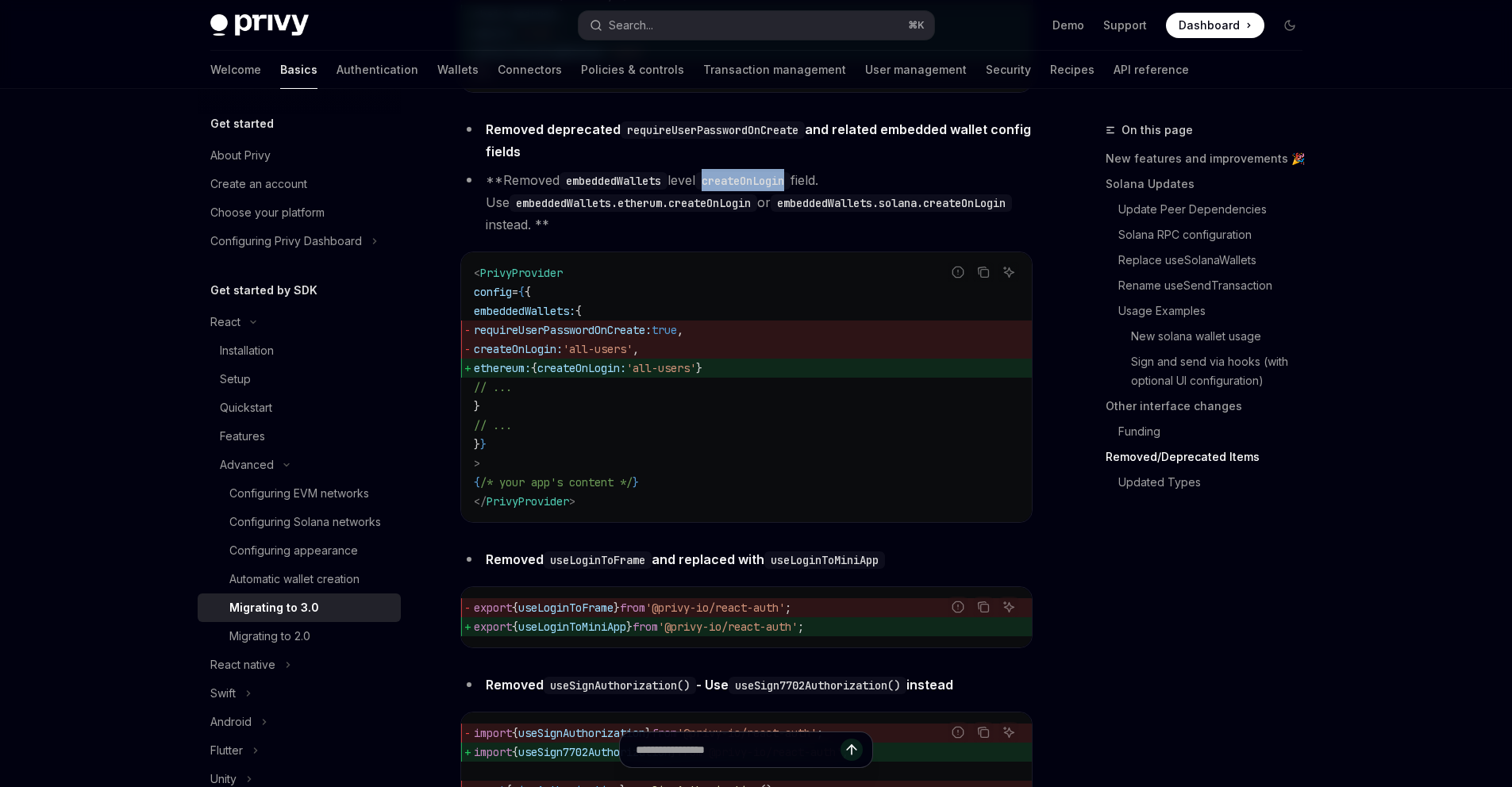
click at [765, 190] on code "createOnLogin" at bounding box center [743, 181] width 95 height 18
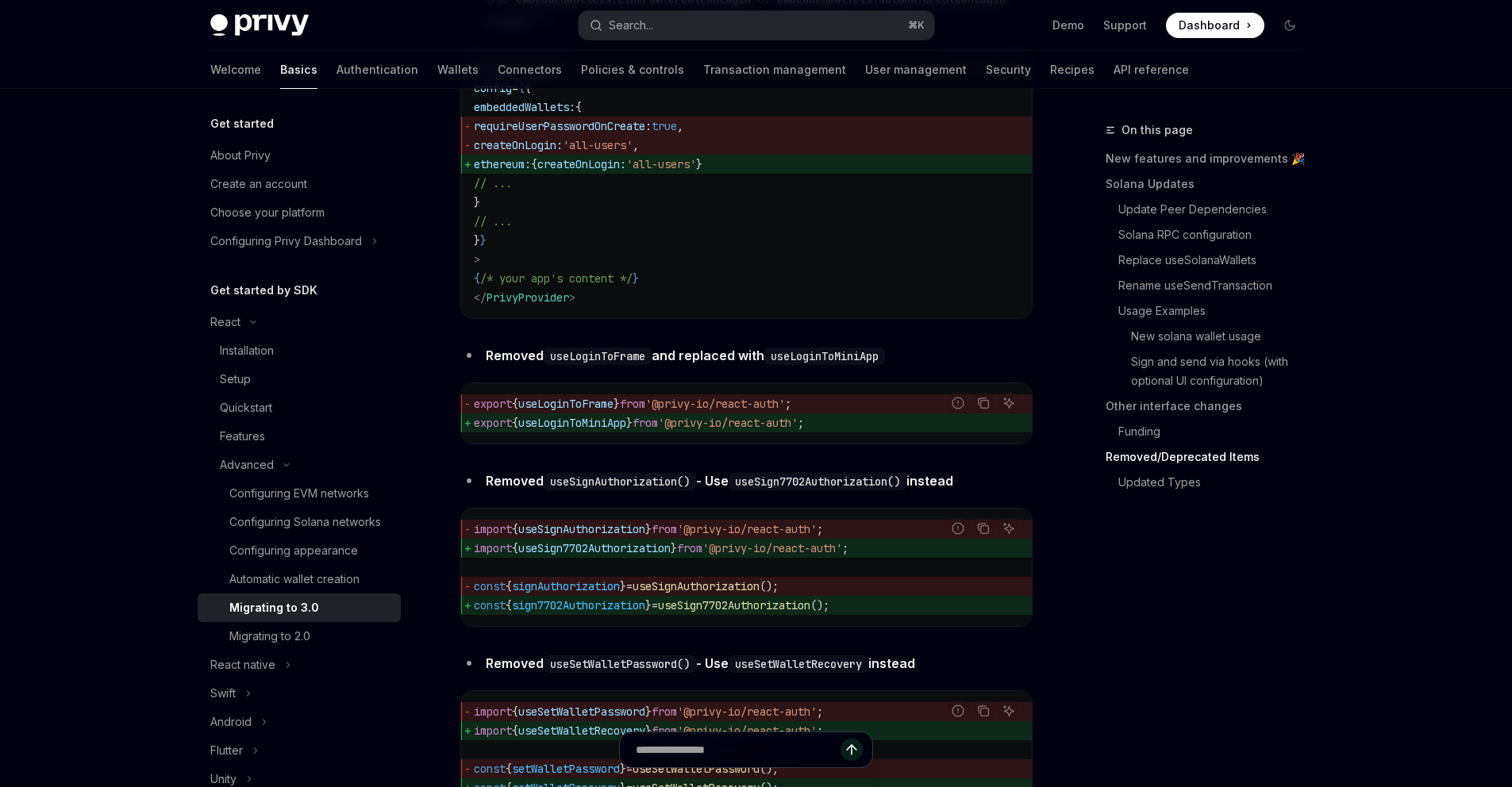
scroll to position [6516, 0]
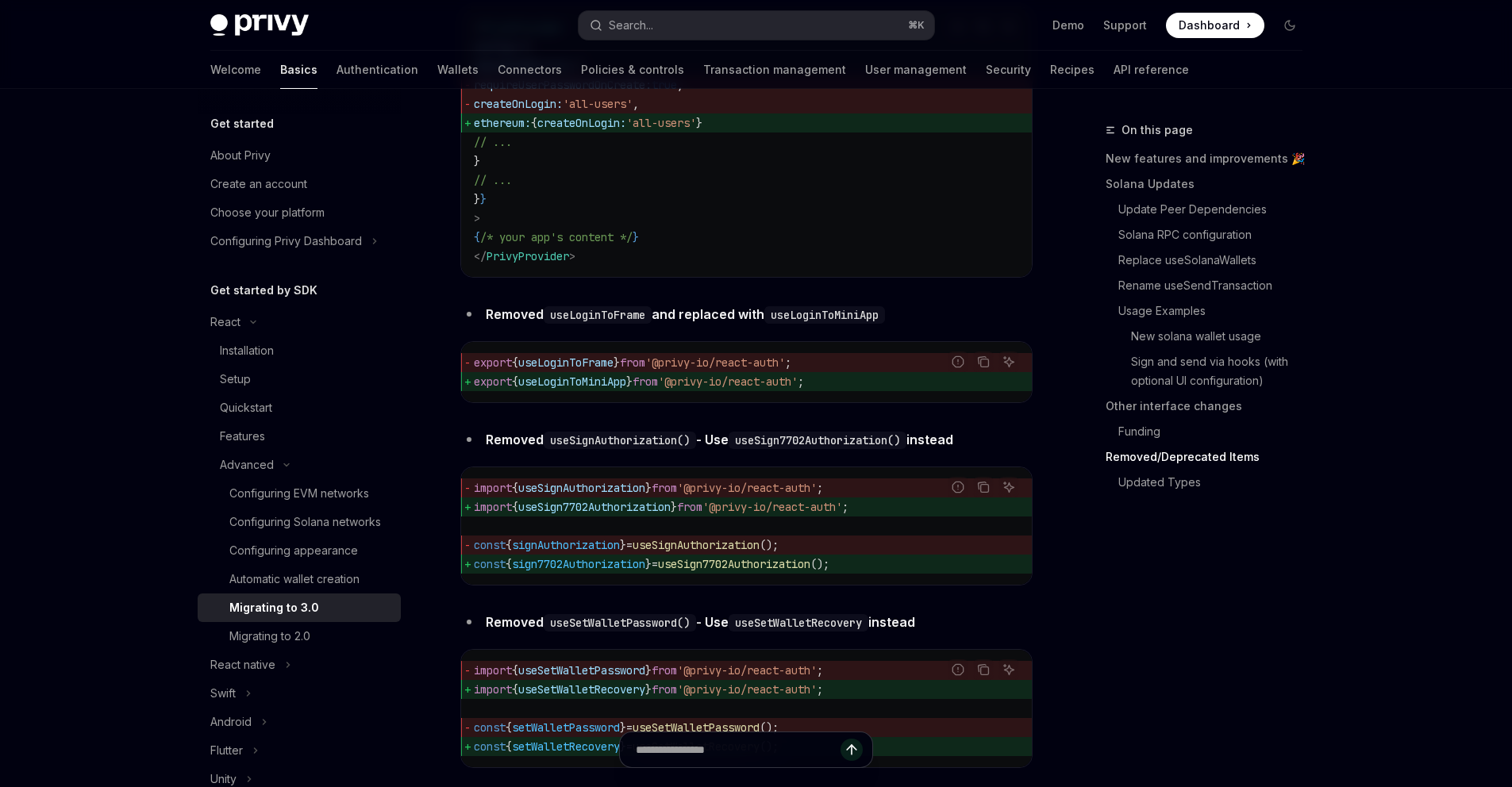
click at [577, 389] on span "useLoginToMiniApp" at bounding box center [572, 381] width 108 height 14
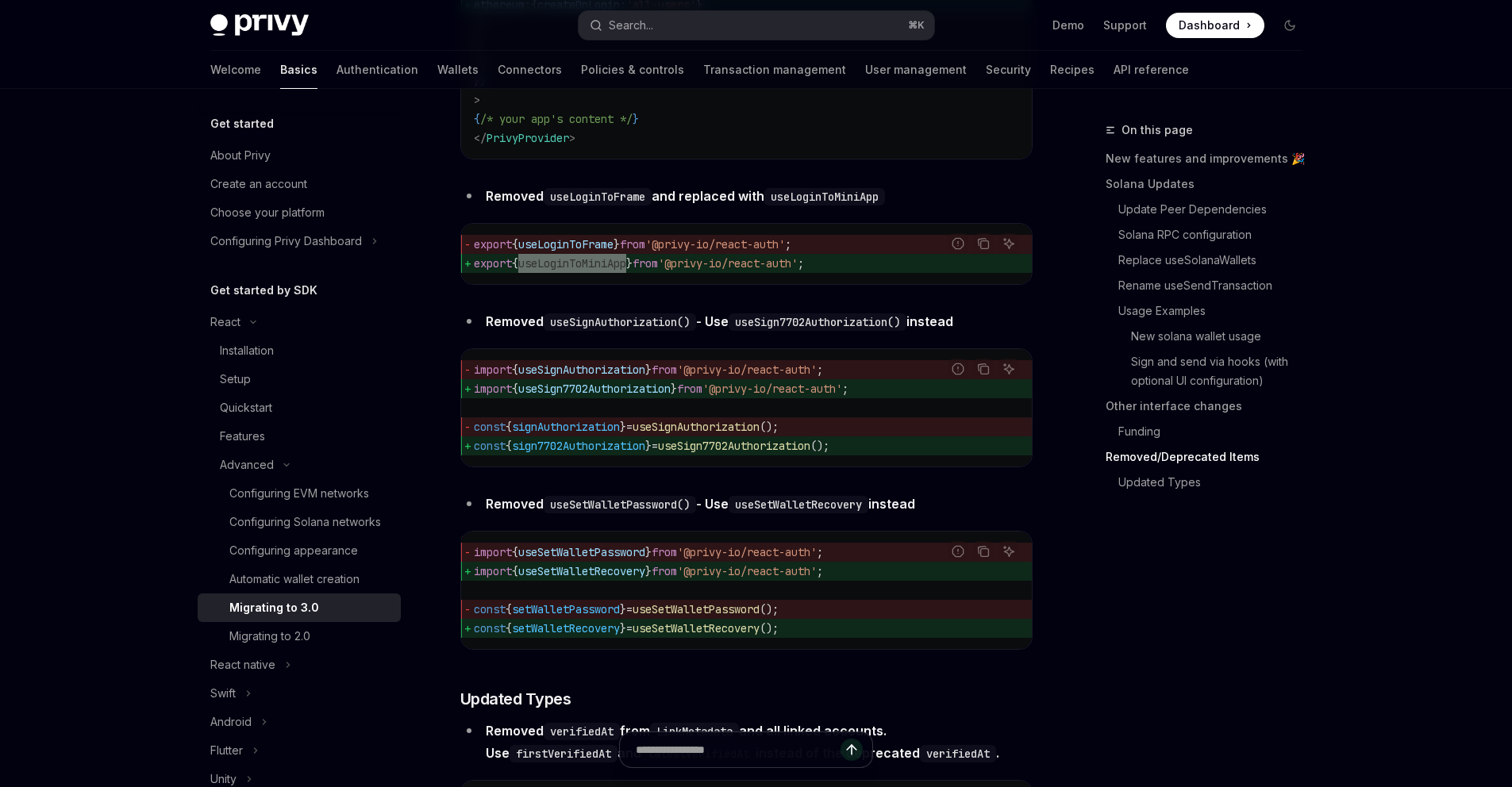
scroll to position [6697, 0]
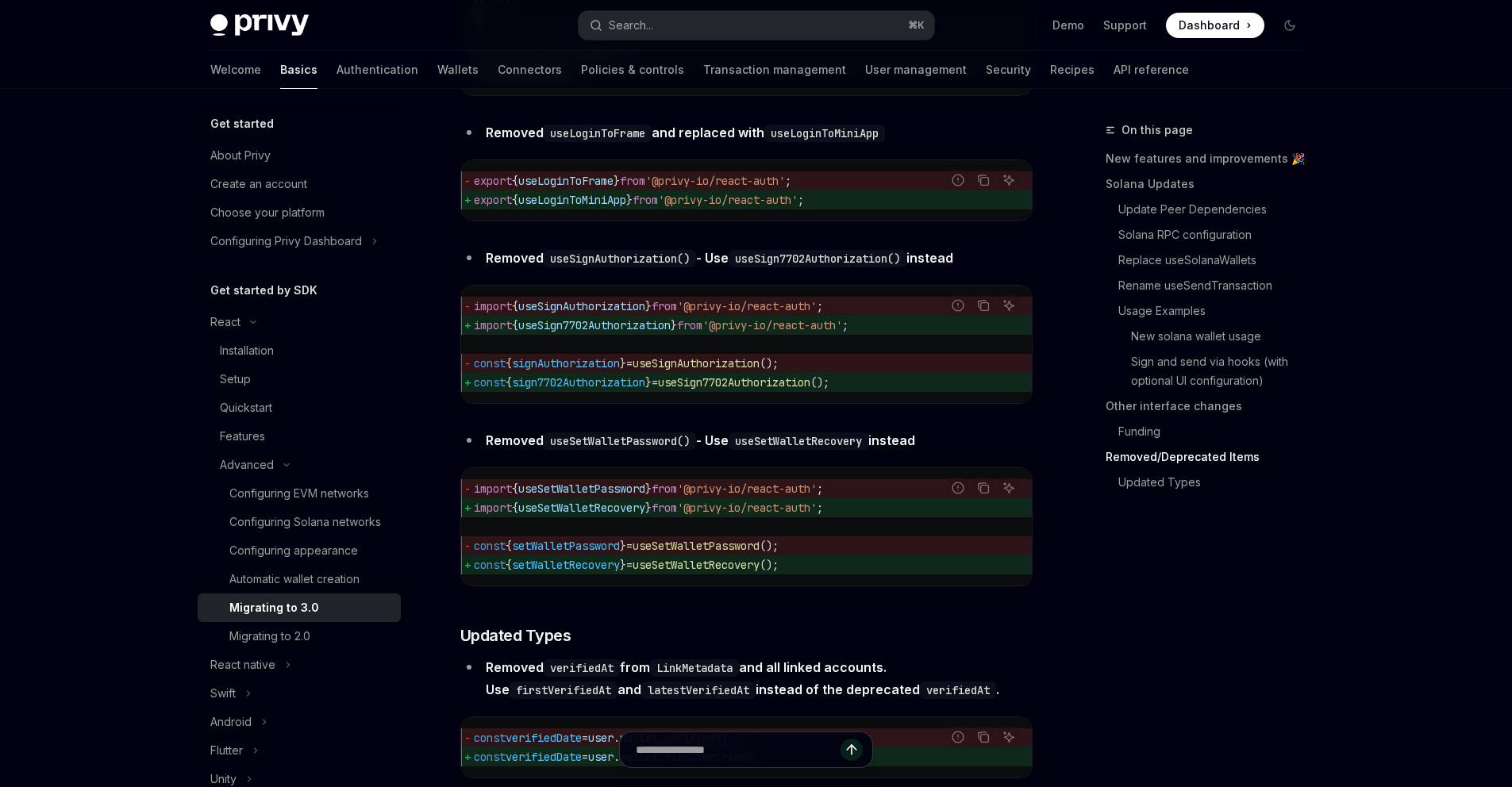
click at [619, 371] on span "signAuthorization" at bounding box center [565, 363] width 108 height 14
click at [719, 371] on span "useSignAuthorization" at bounding box center [696, 363] width 127 height 14
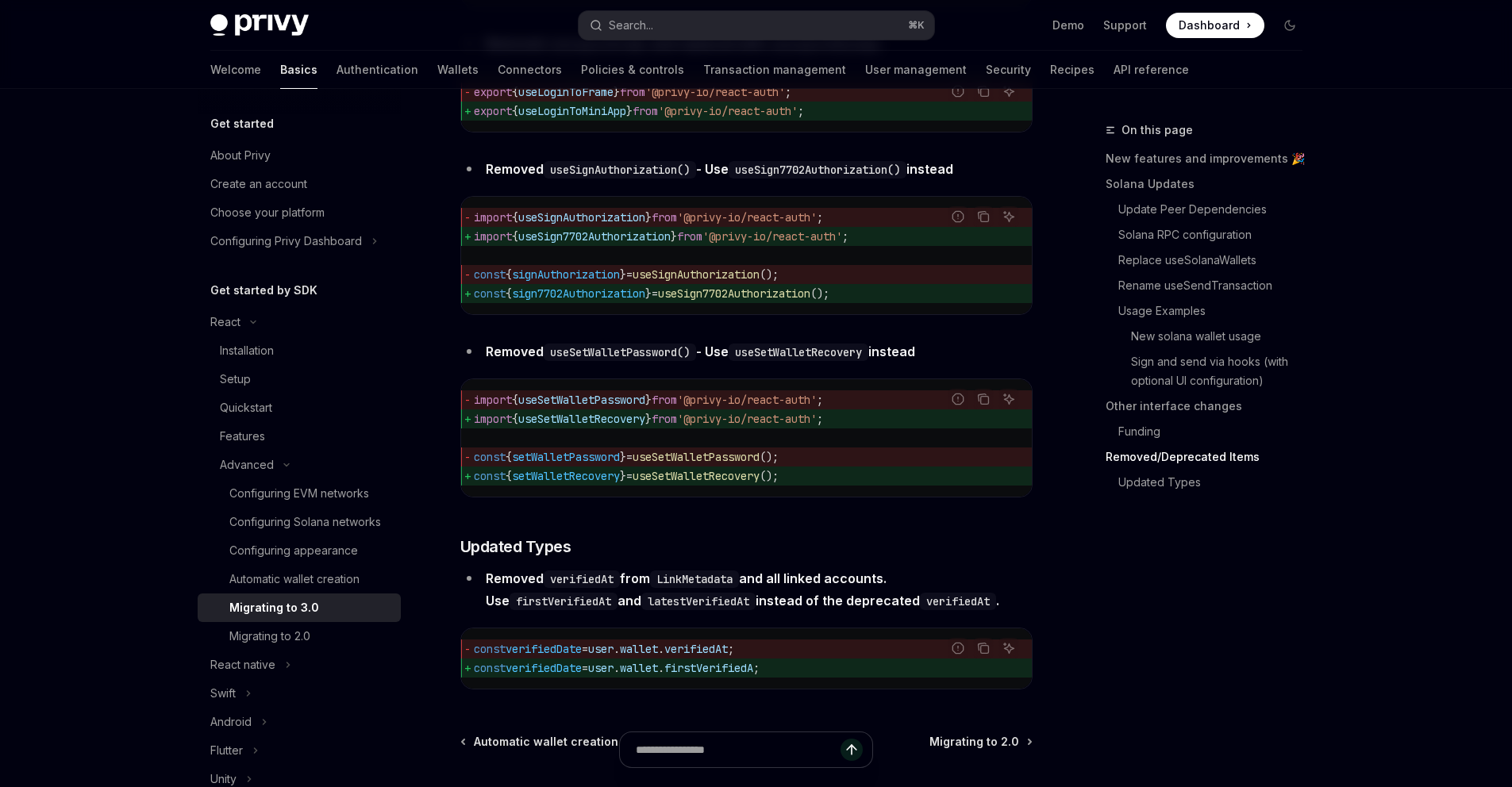
scroll to position [6817, 0]
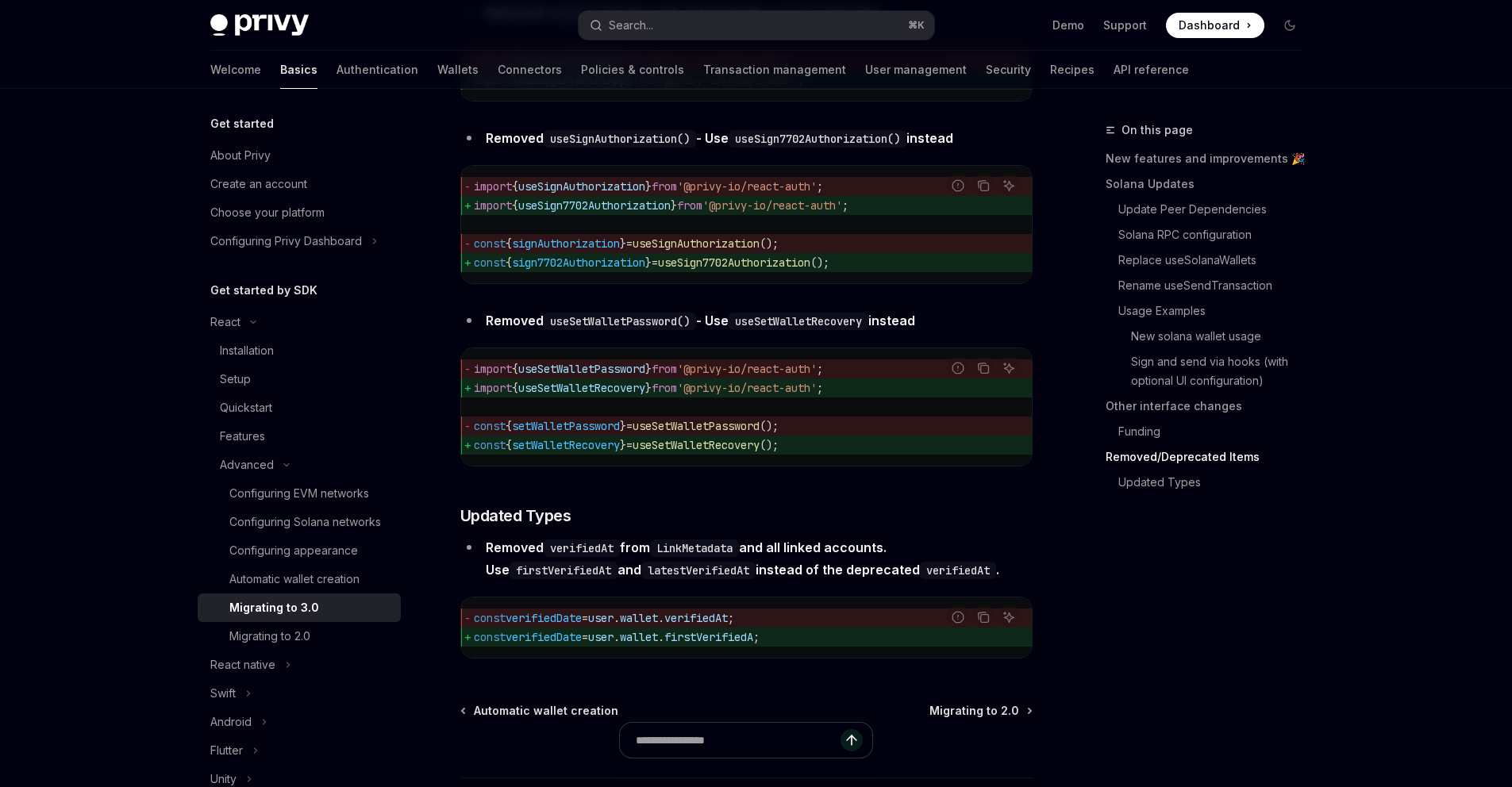
click at [611, 398] on span "import { useSetWalletRecovery } from '@privy-io/react-auth' ;" at bounding box center [746, 388] width 545 height 19
click at [624, 395] on span "useSetWalletRecovery" at bounding box center [582, 387] width 127 height 14
click at [651, 376] on span "}" at bounding box center [648, 369] width 7 height 14
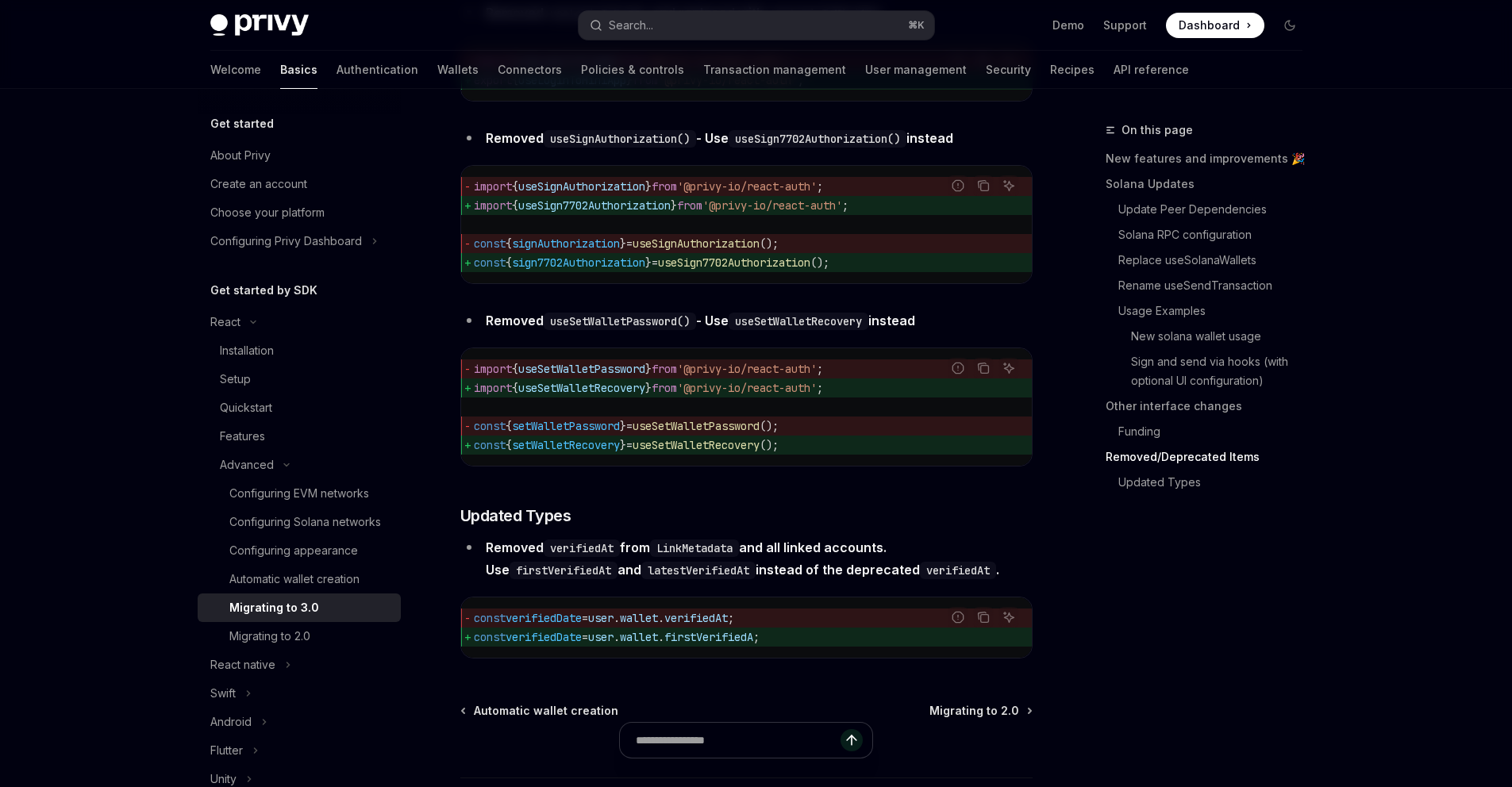
click at [651, 376] on span "}" at bounding box center [648, 369] width 7 height 14
drag, startPoint x: 611, startPoint y: 450, endPoint x: 656, endPoint y: 429, distance: 49.7
click at [646, 376] on span "useSetWalletPassword" at bounding box center [582, 369] width 127 height 14
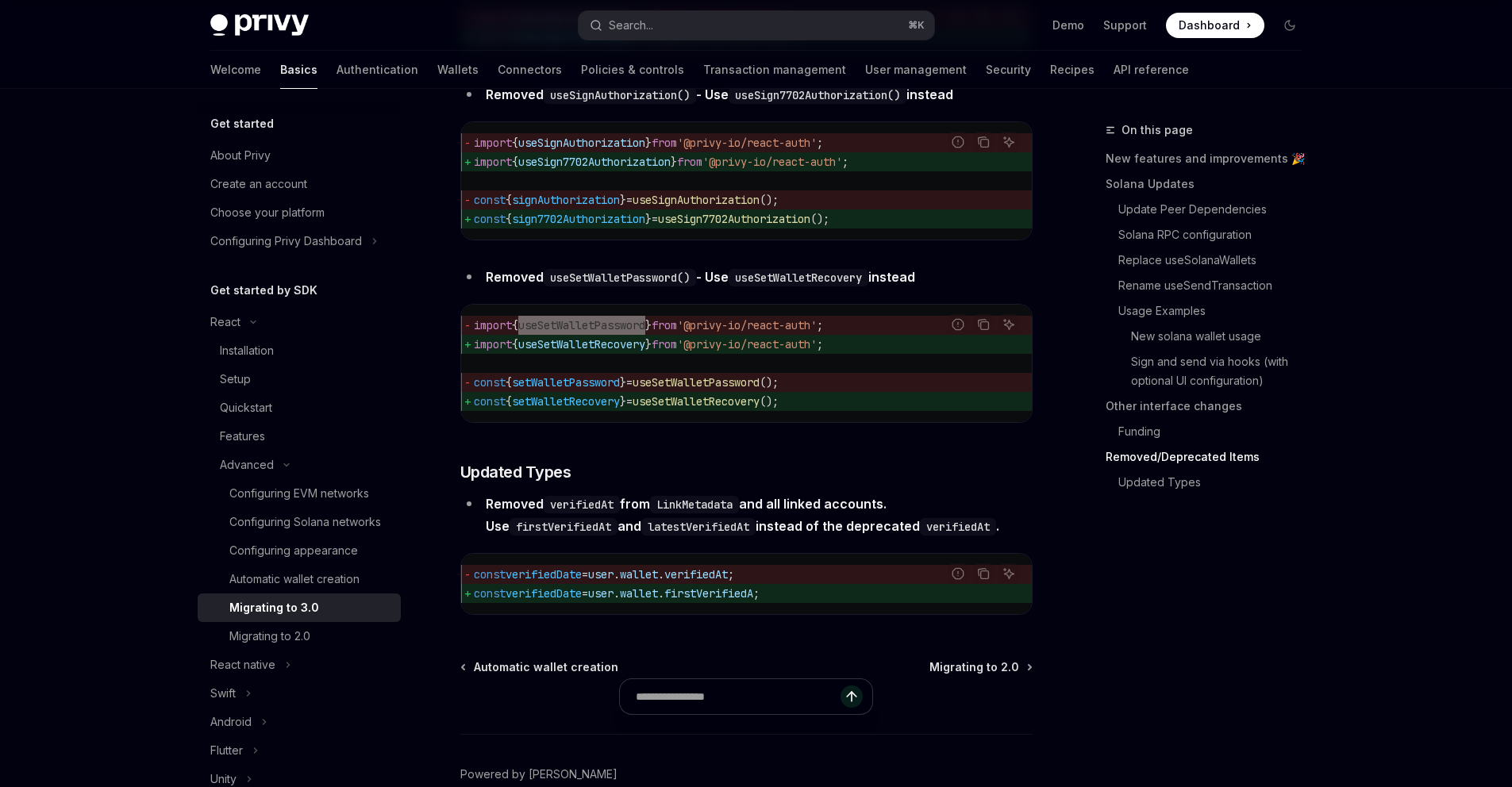
scroll to position [6862, 0]
click at [619, 389] on span "setWalletPassword" at bounding box center [565, 381] width 108 height 14
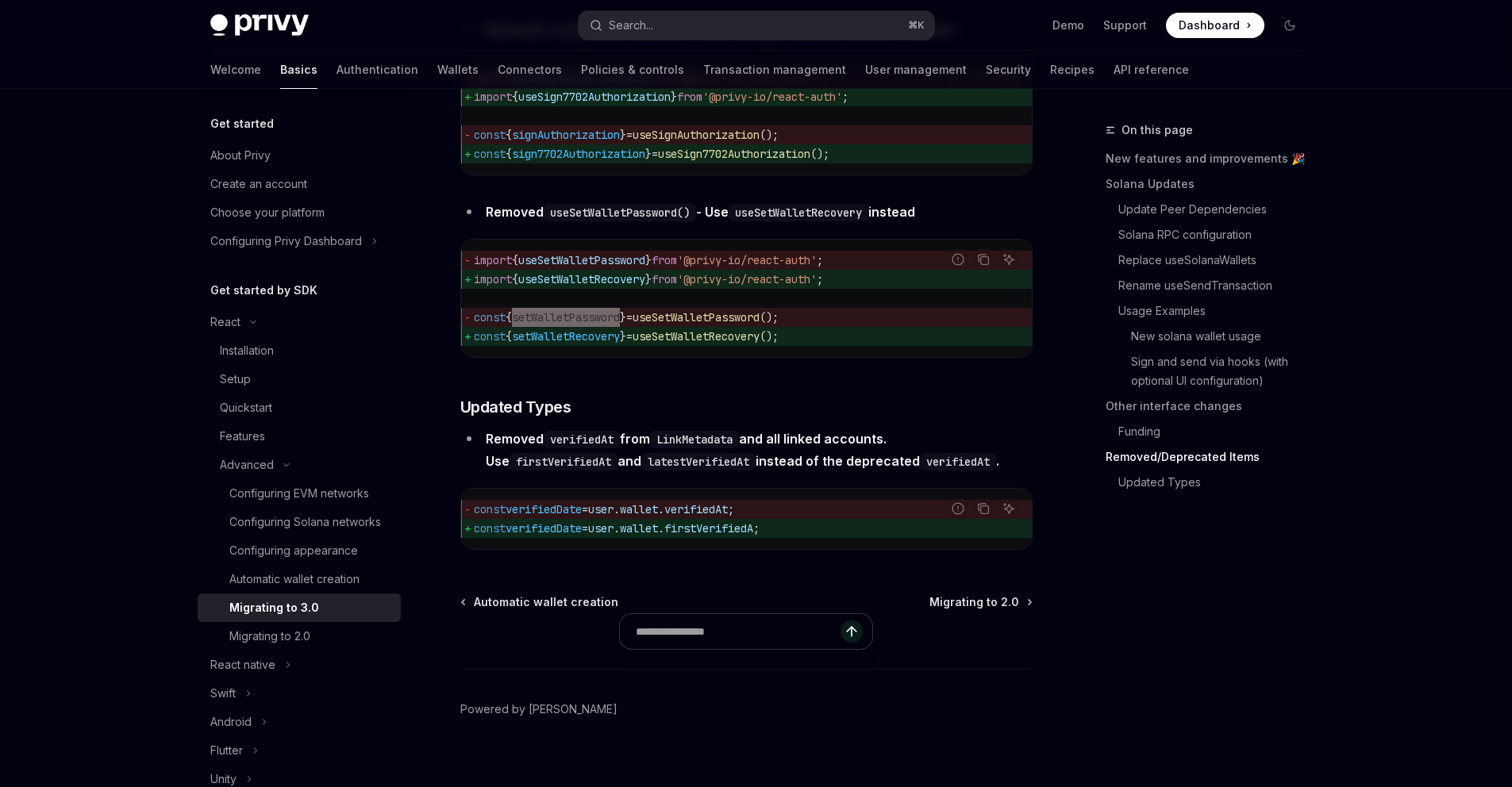
scroll to position [6955, 0]
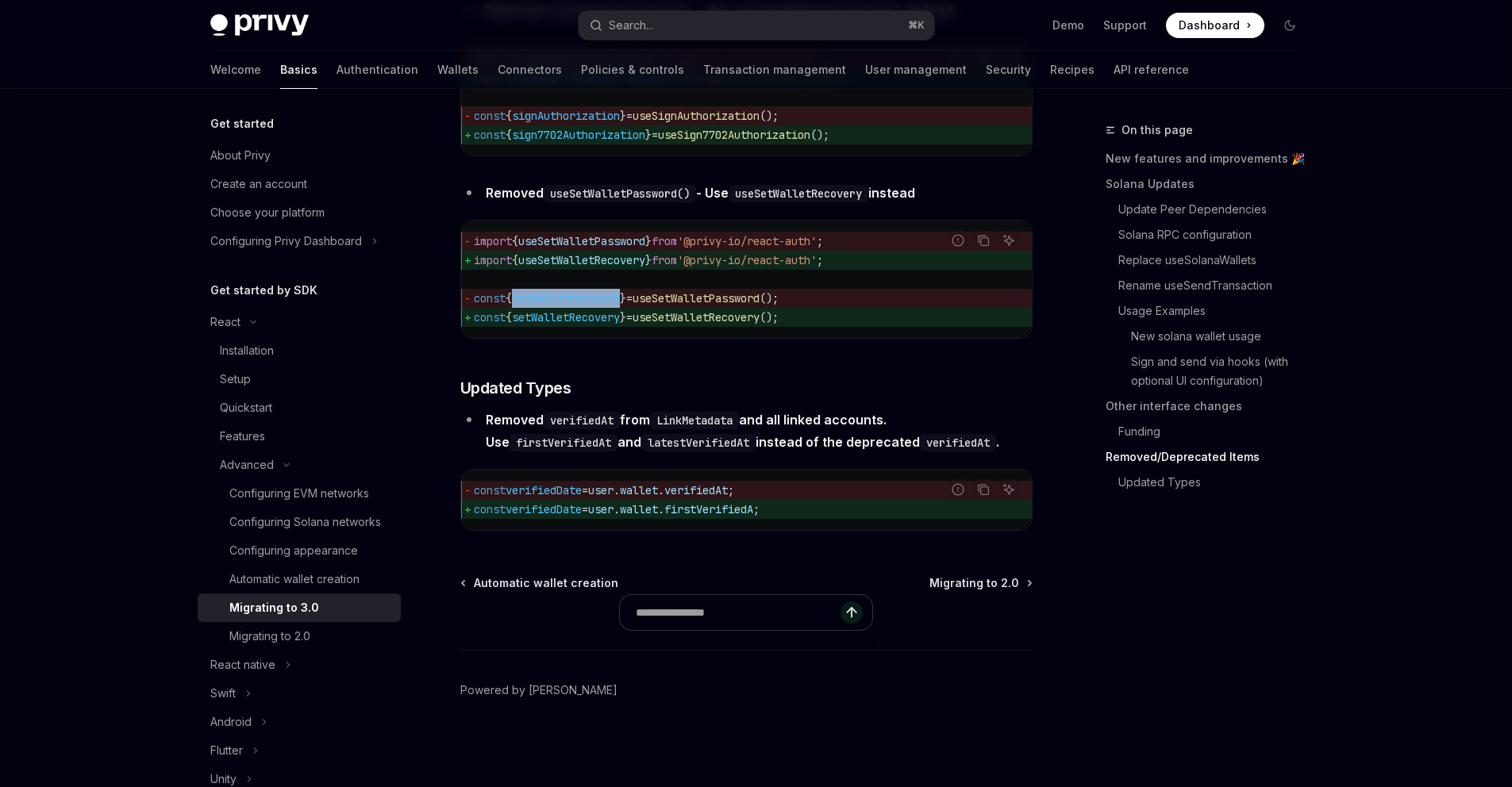
click at [614, 498] on span "user" at bounding box center [600, 490] width 25 height 14
click at [719, 498] on span "verifiedAt" at bounding box center [696, 490] width 64 height 14
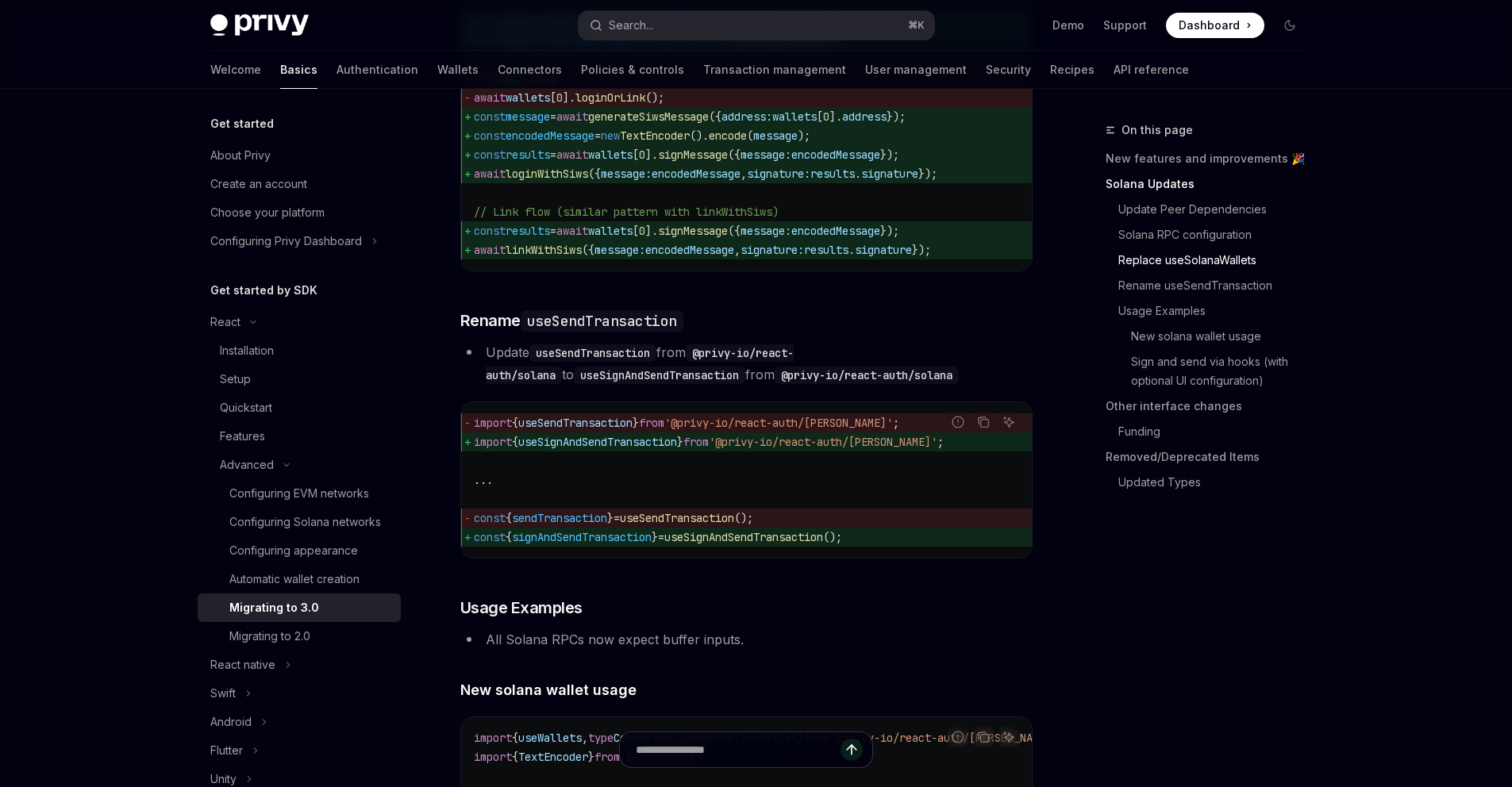
scroll to position [1312, 0]
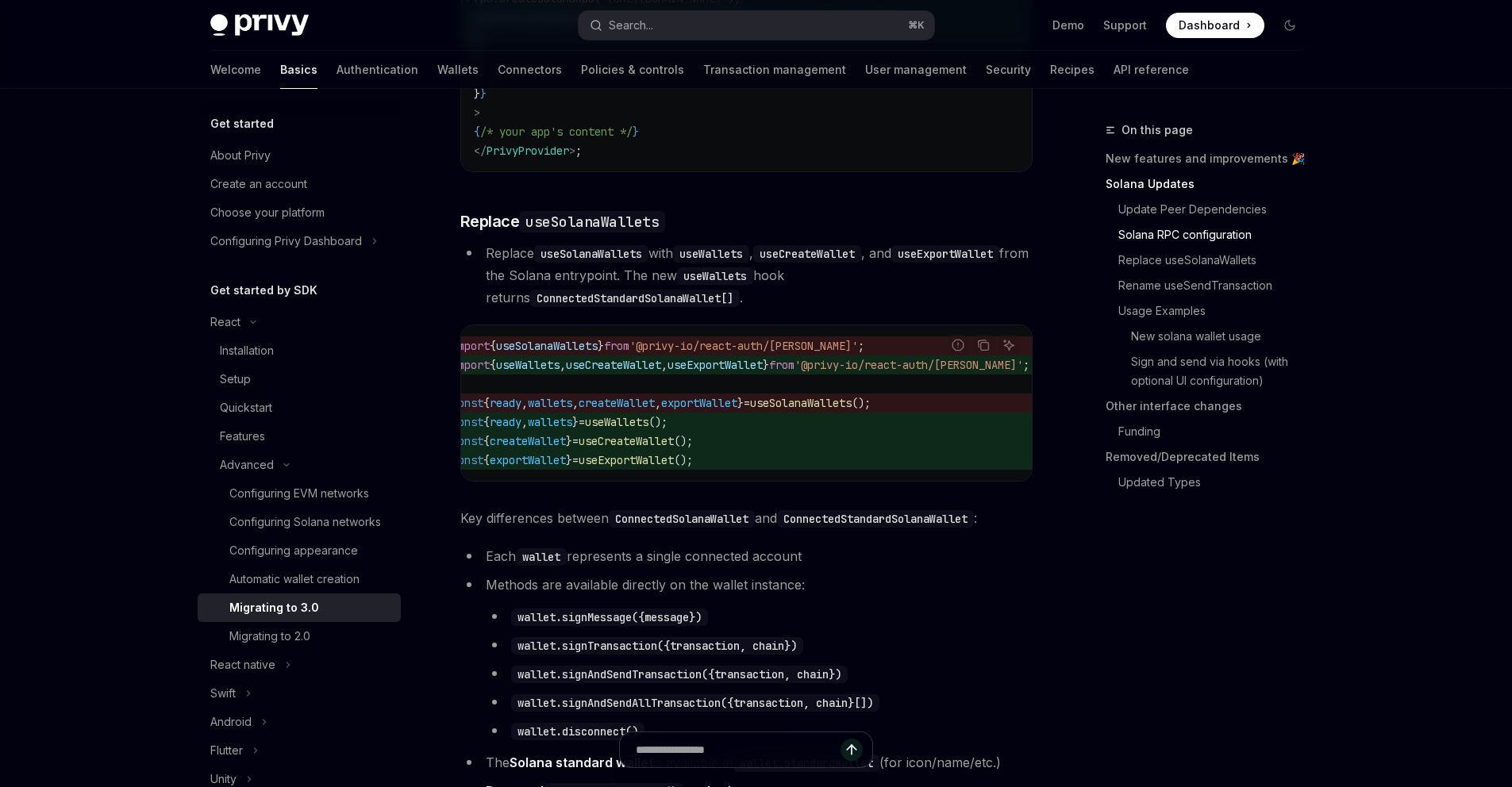
click at [686, 46] on div "Privy Docs home page Search... ⌘ K Demo Support Dashboard Dashboard Search..." at bounding box center [756, 25] width 1092 height 51
drag, startPoint x: 686, startPoint y: 46, endPoint x: 685, endPoint y: 33, distance: 13.0
click at [685, 33] on button "Search... ⌘ K" at bounding box center [756, 25] width 356 height 29
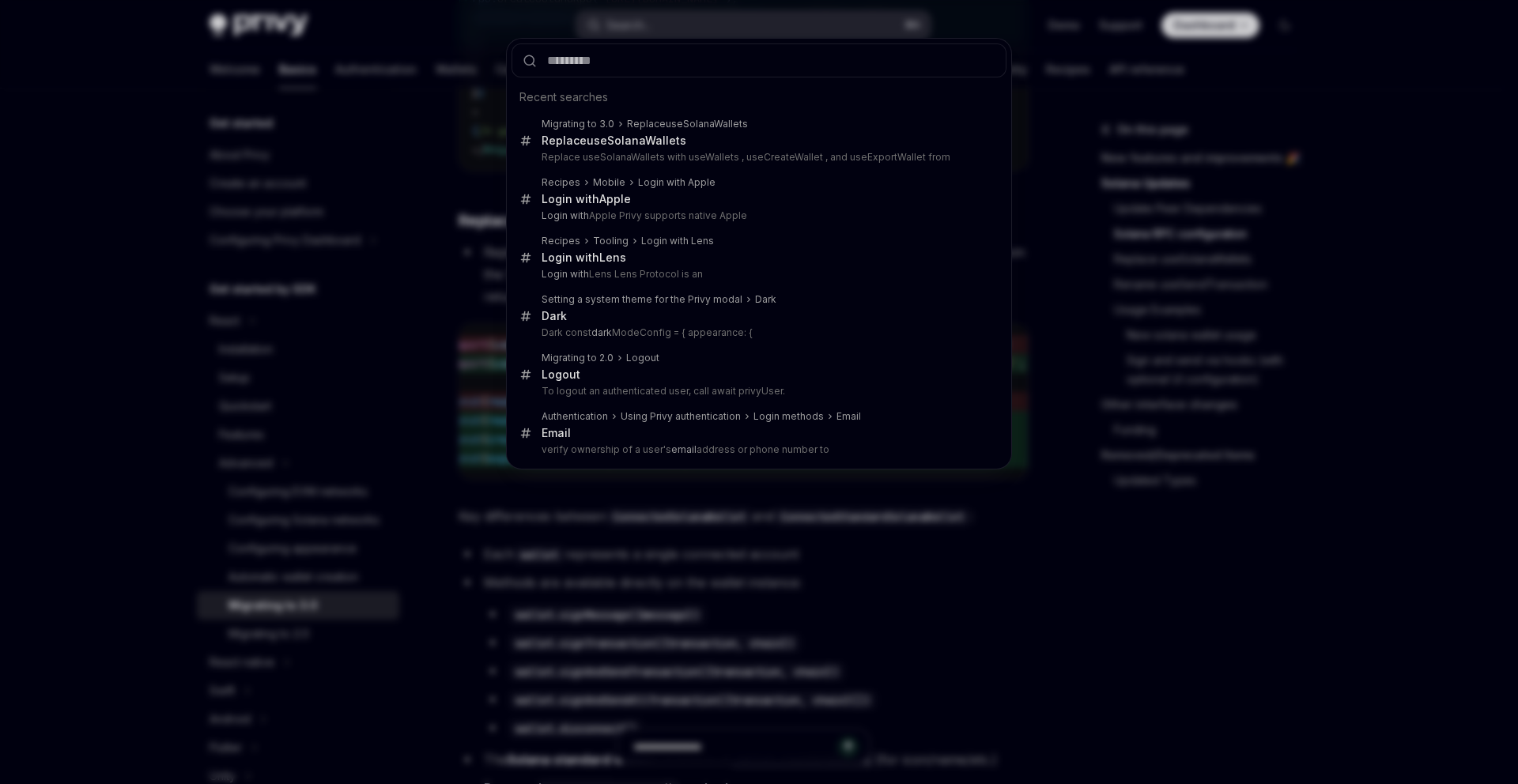
click at [686, 24] on div "Recent searches Migrating to 3.0 Replace useSolanaWallets Replace useSolanaWall…" at bounding box center [759, 392] width 1518 height 784
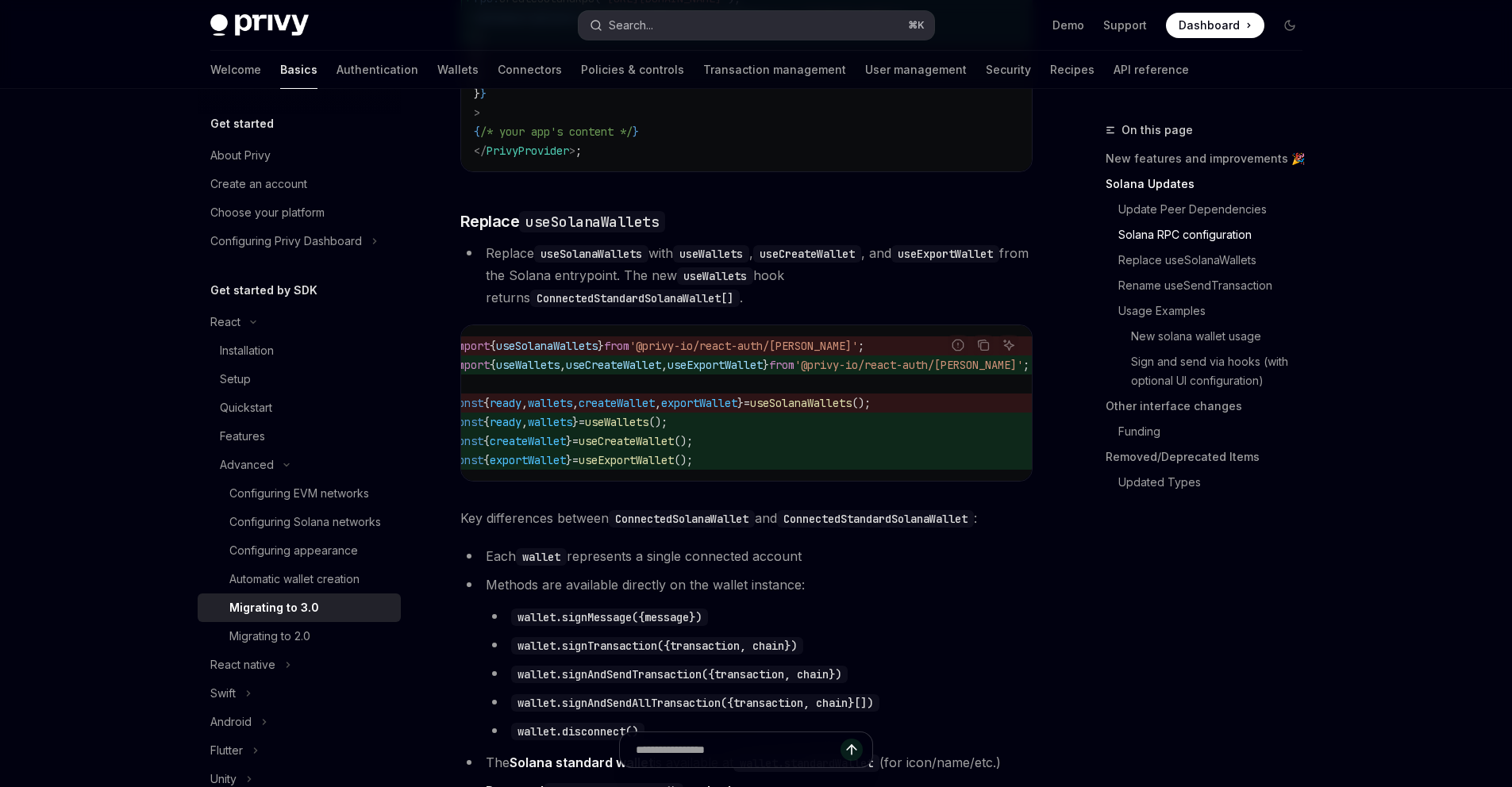
click at [682, 29] on button "Search... ⌘ K" at bounding box center [756, 25] width 356 height 29
click at [650, 29] on div "Search..." at bounding box center [631, 25] width 44 height 19
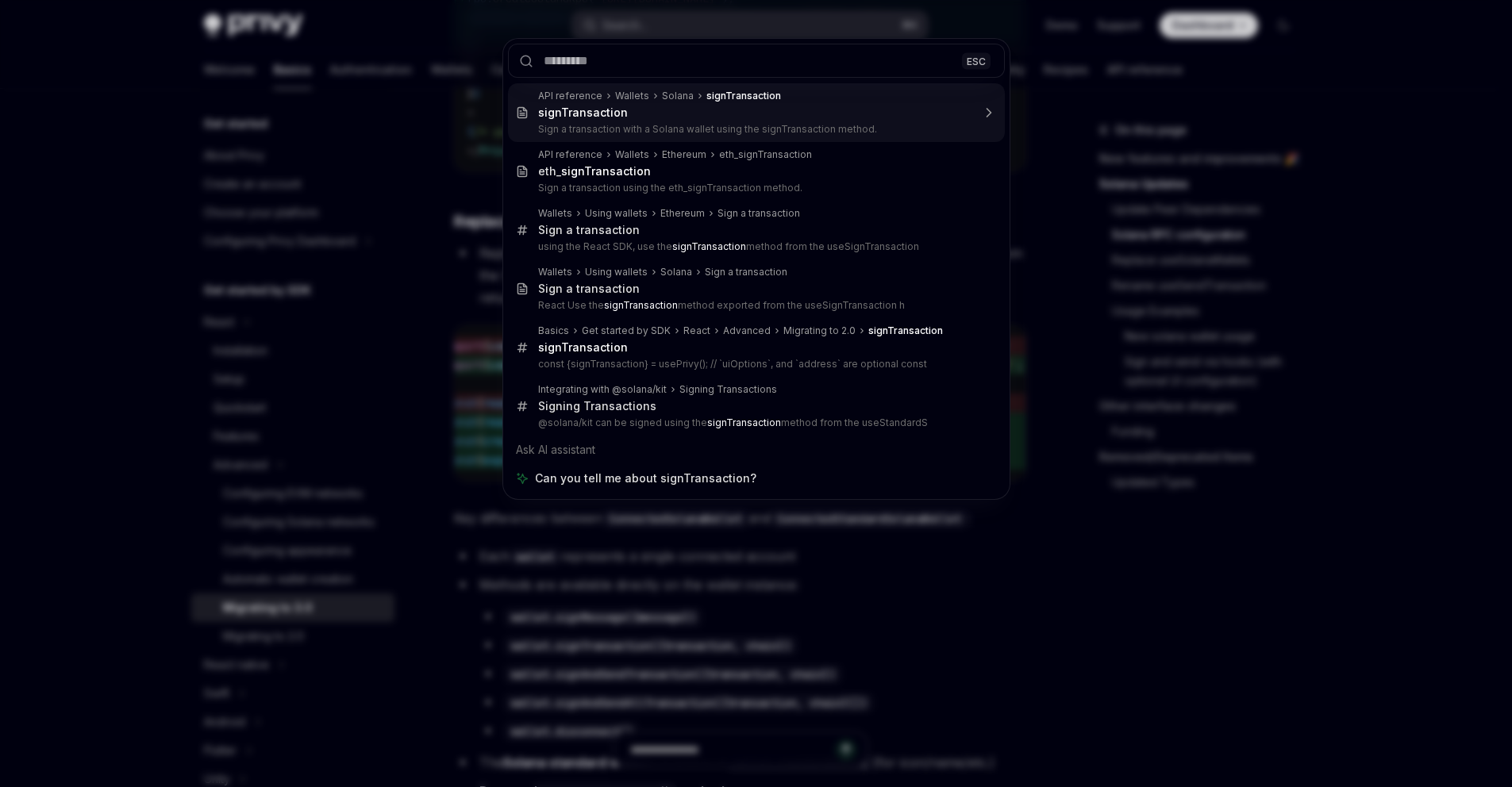
drag, startPoint x: 650, startPoint y: 29, endPoint x: 675, endPoint y: 129, distance: 103.1
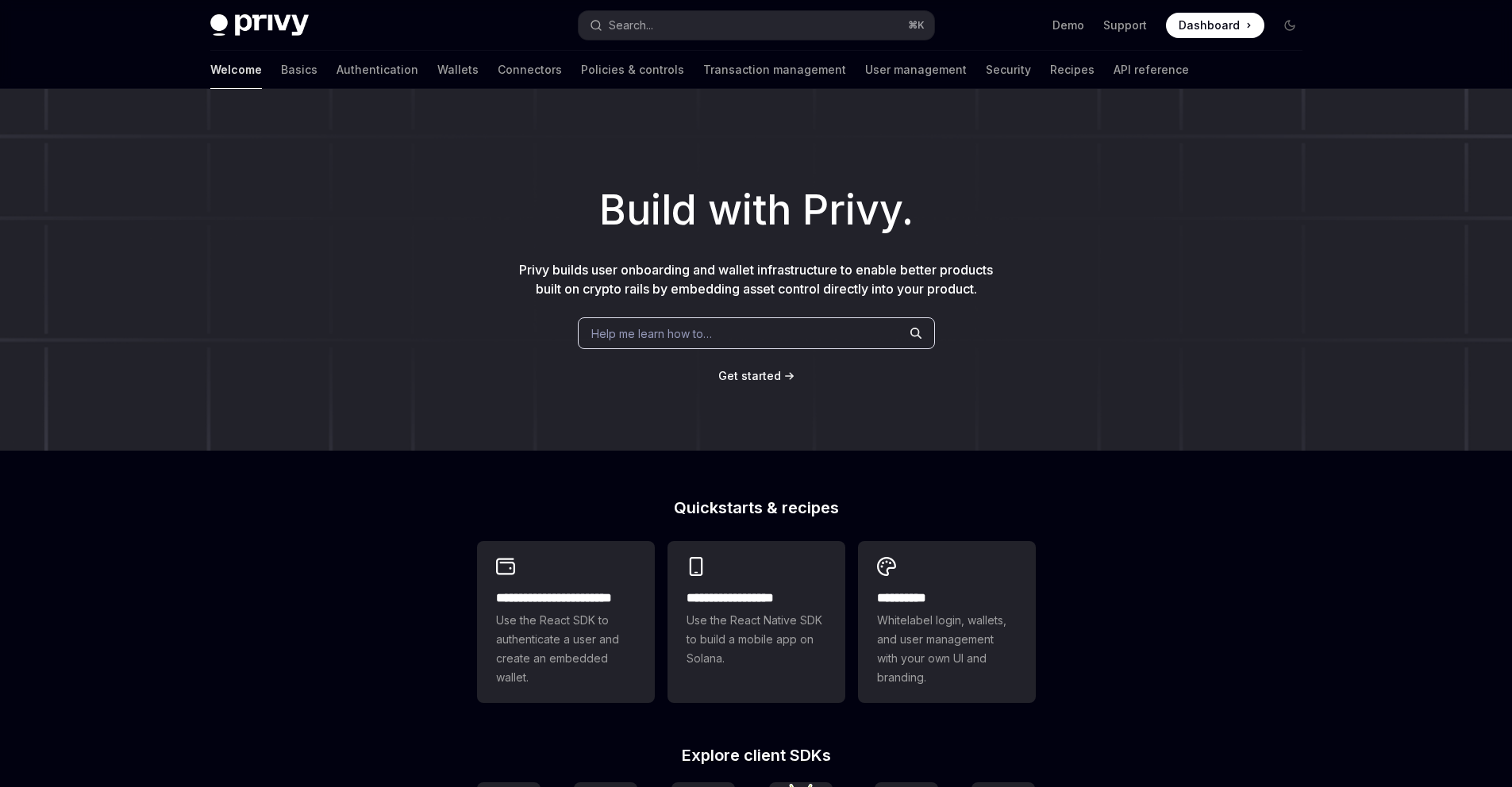
click at [817, 17] on button "Search... ⌘ K" at bounding box center [756, 25] width 356 height 29
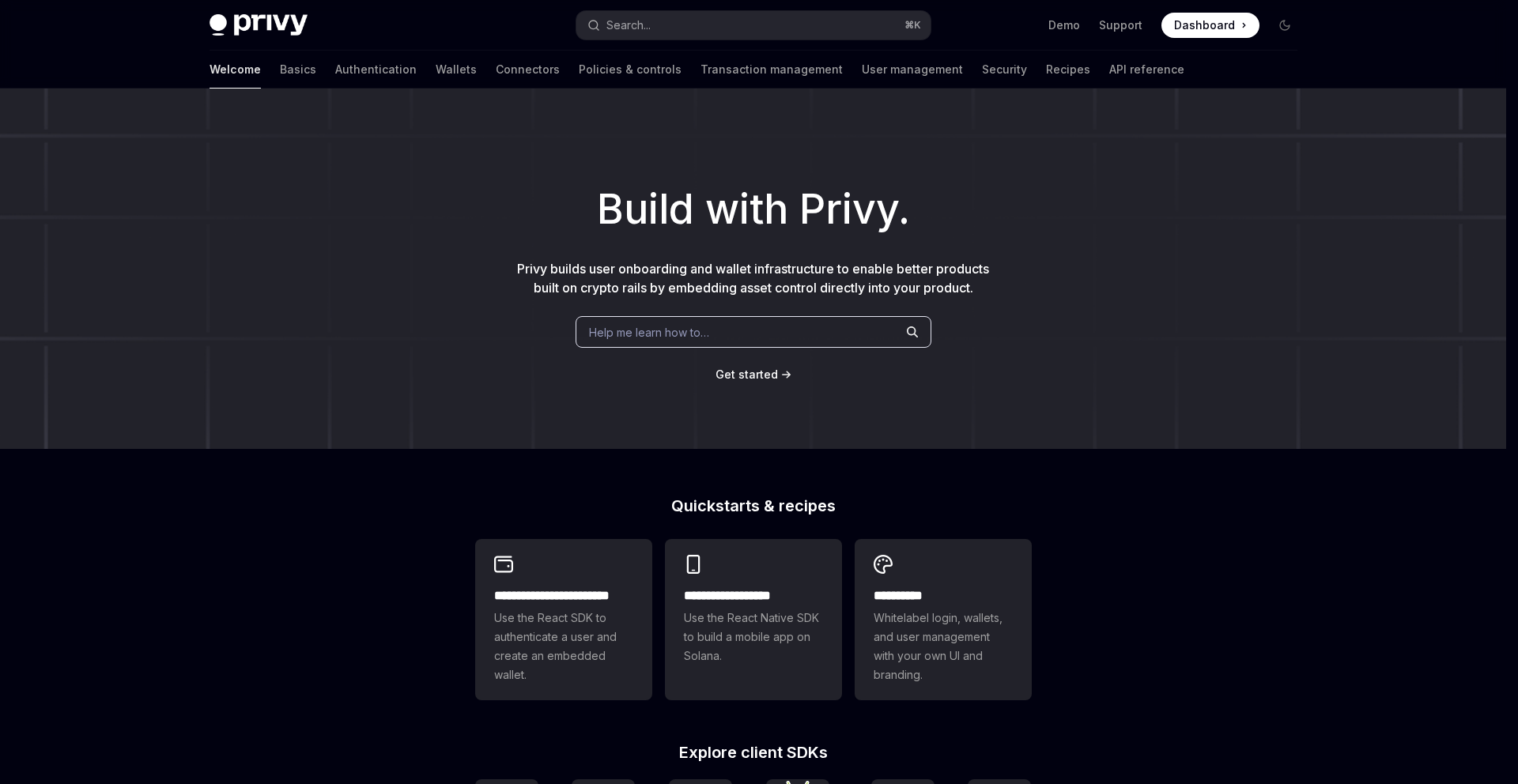
type input "**********"
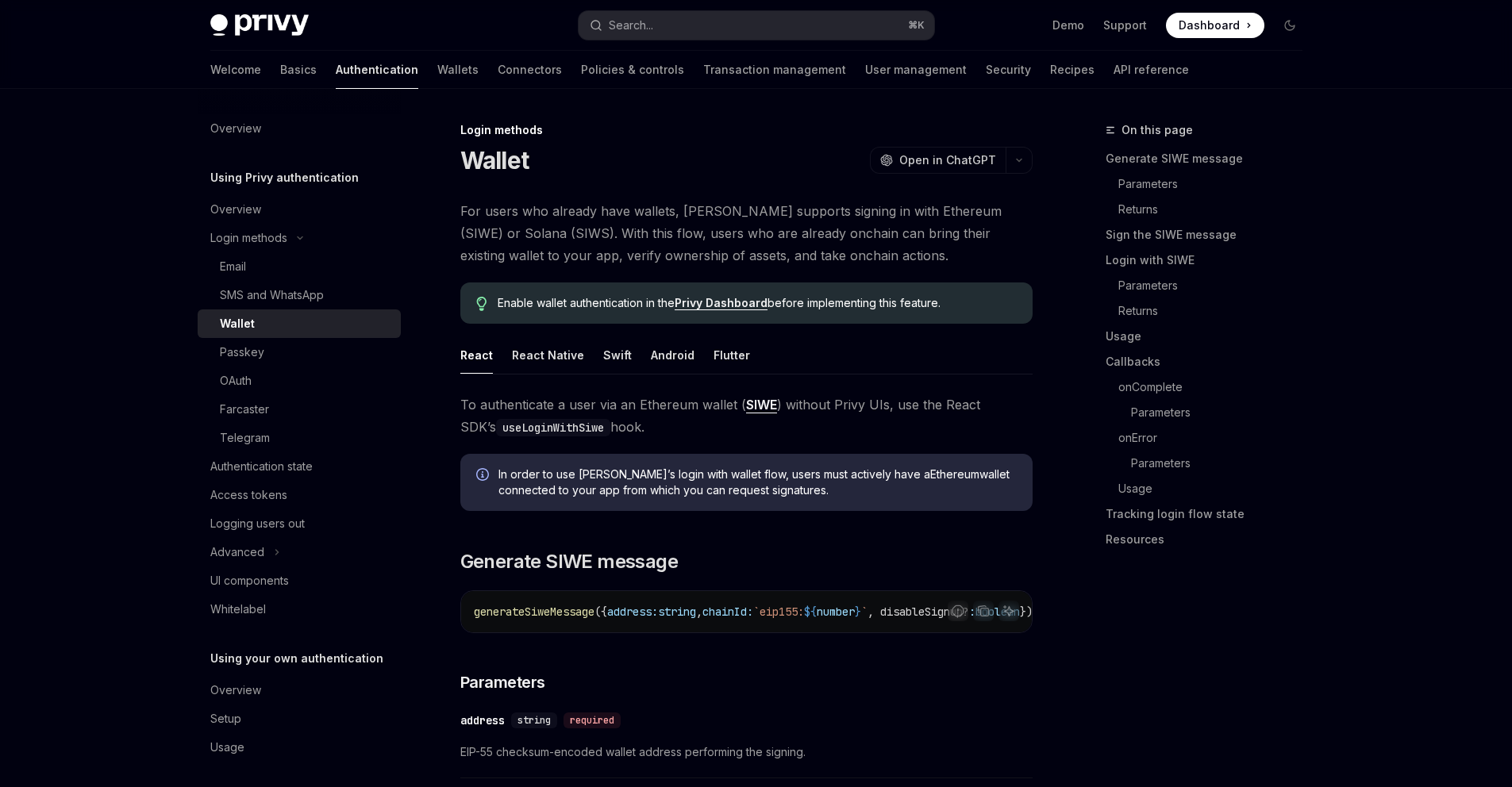
type textarea "*"
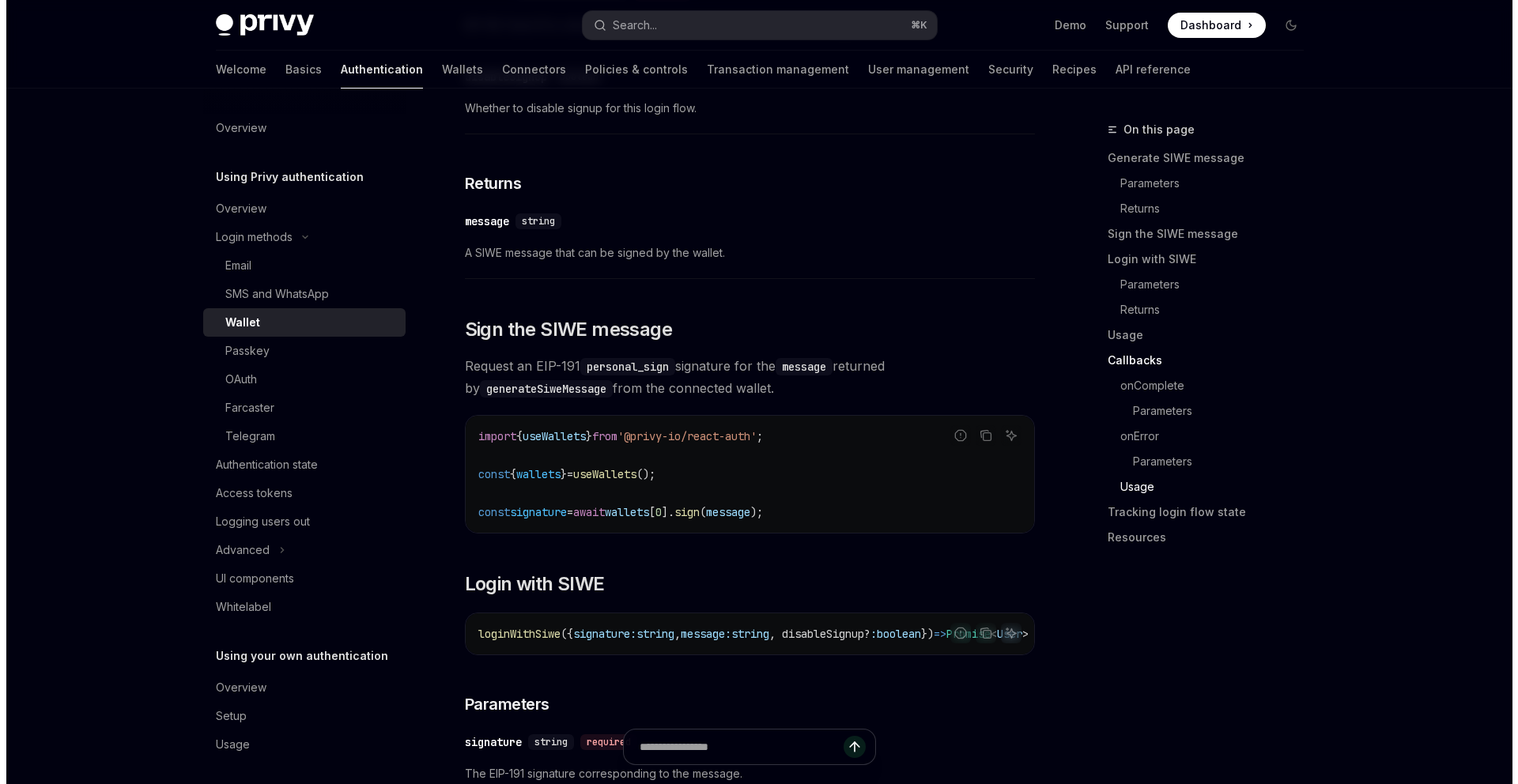
scroll to position [3803, 0]
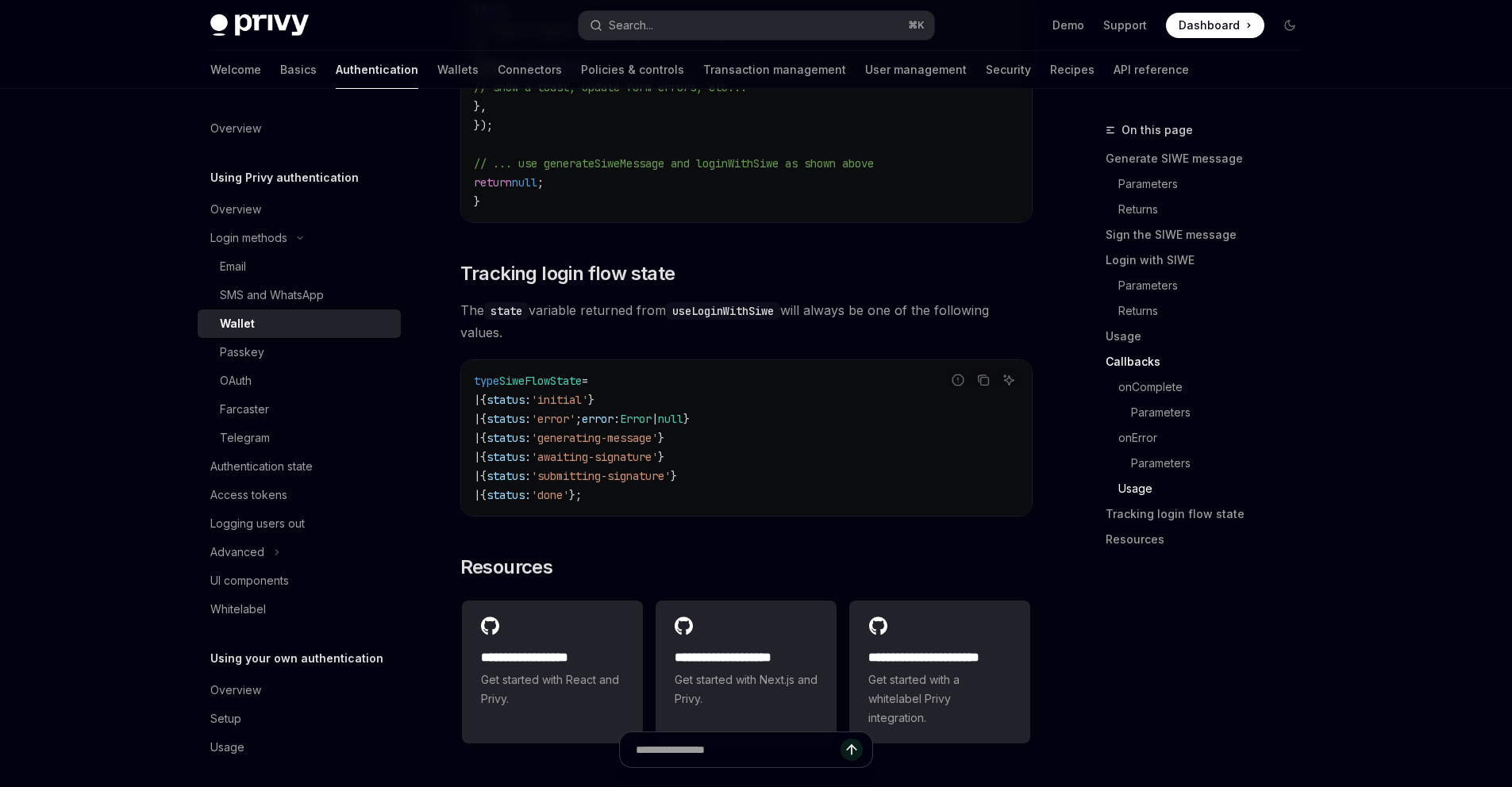
click at [809, 46] on div "Privy Docs home page Search... ⌘ K Demo Support Dashboard Dashboard Search..." at bounding box center [756, 25] width 1092 height 51
click at [814, 29] on button "Search... ⌘ K" at bounding box center [756, 25] width 356 height 29
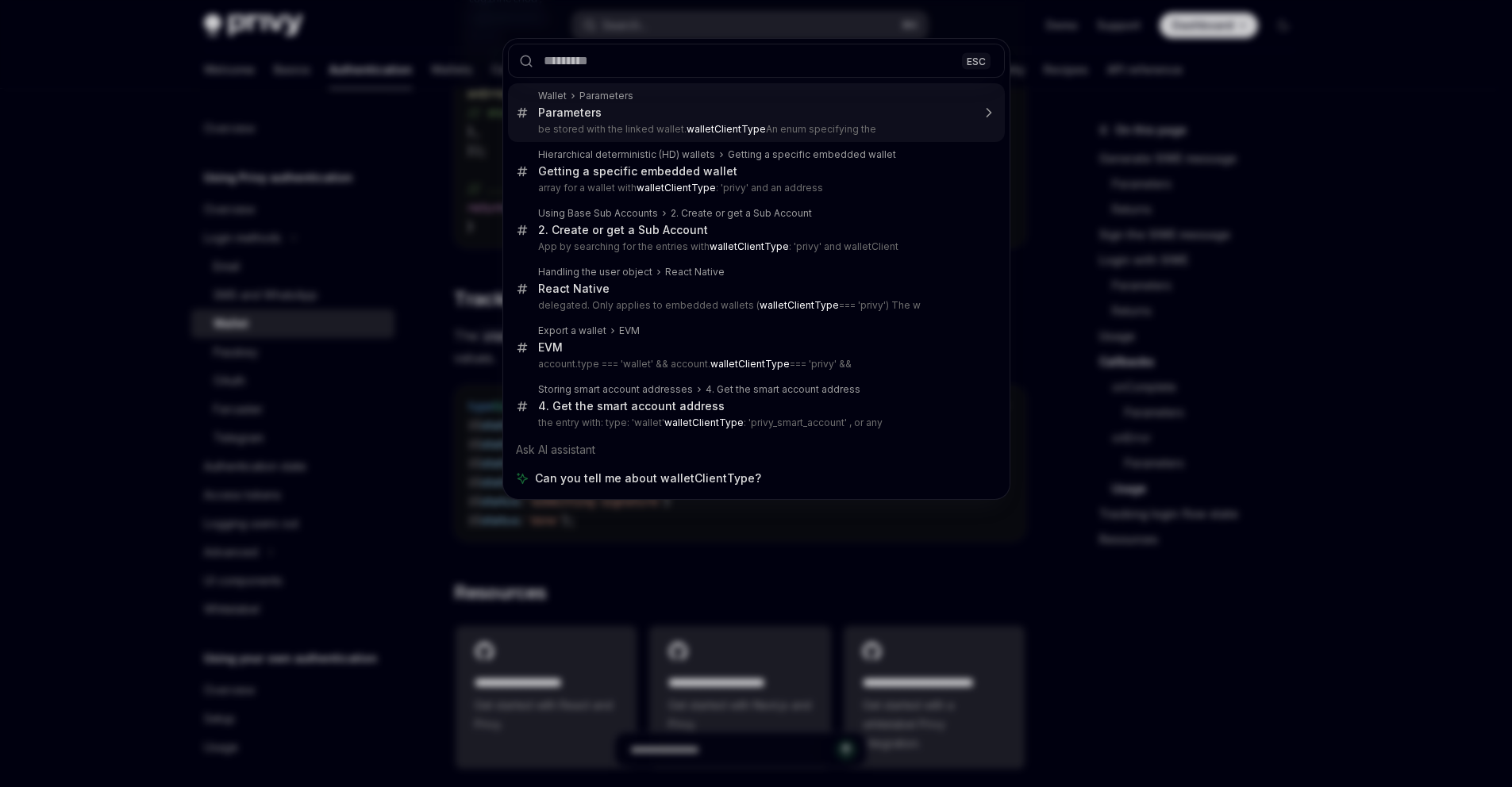
drag, startPoint x: 0, startPoint y: 0, endPoint x: 772, endPoint y: 123, distance: 781.7
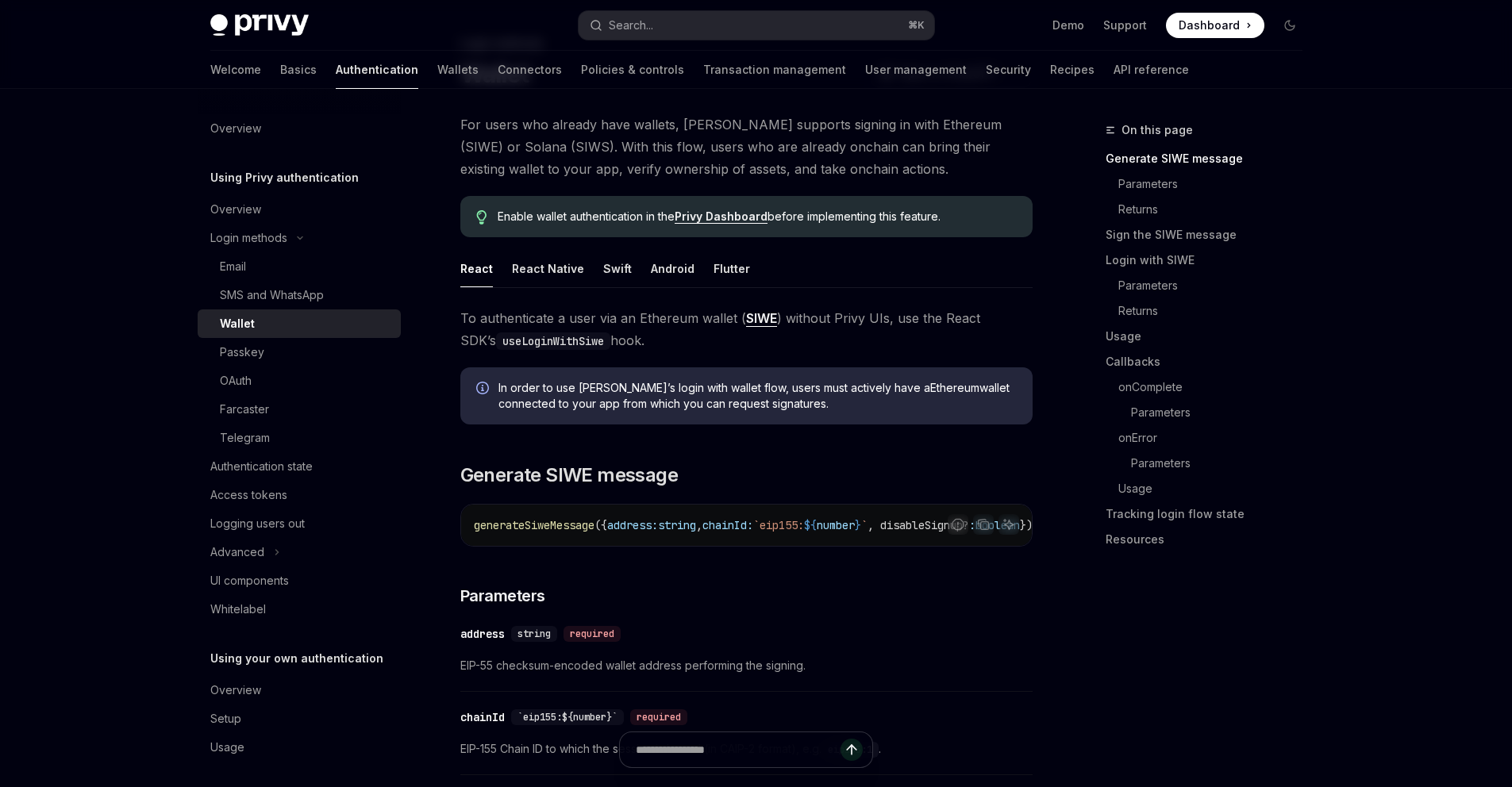
scroll to position [220, 0]
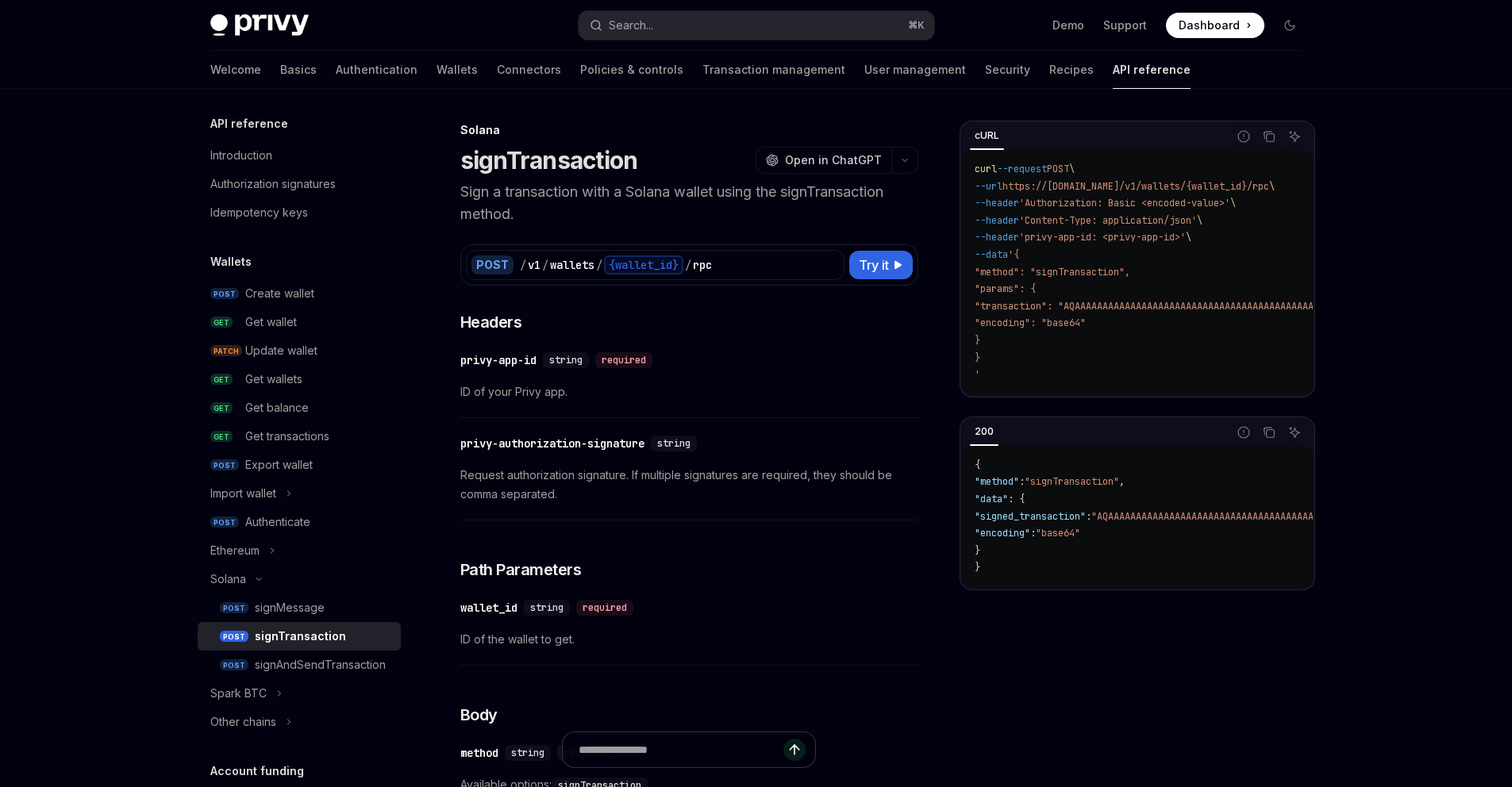
click at [740, 23] on button "Search... ⌘ K" at bounding box center [756, 25] width 356 height 29
type input "**********"
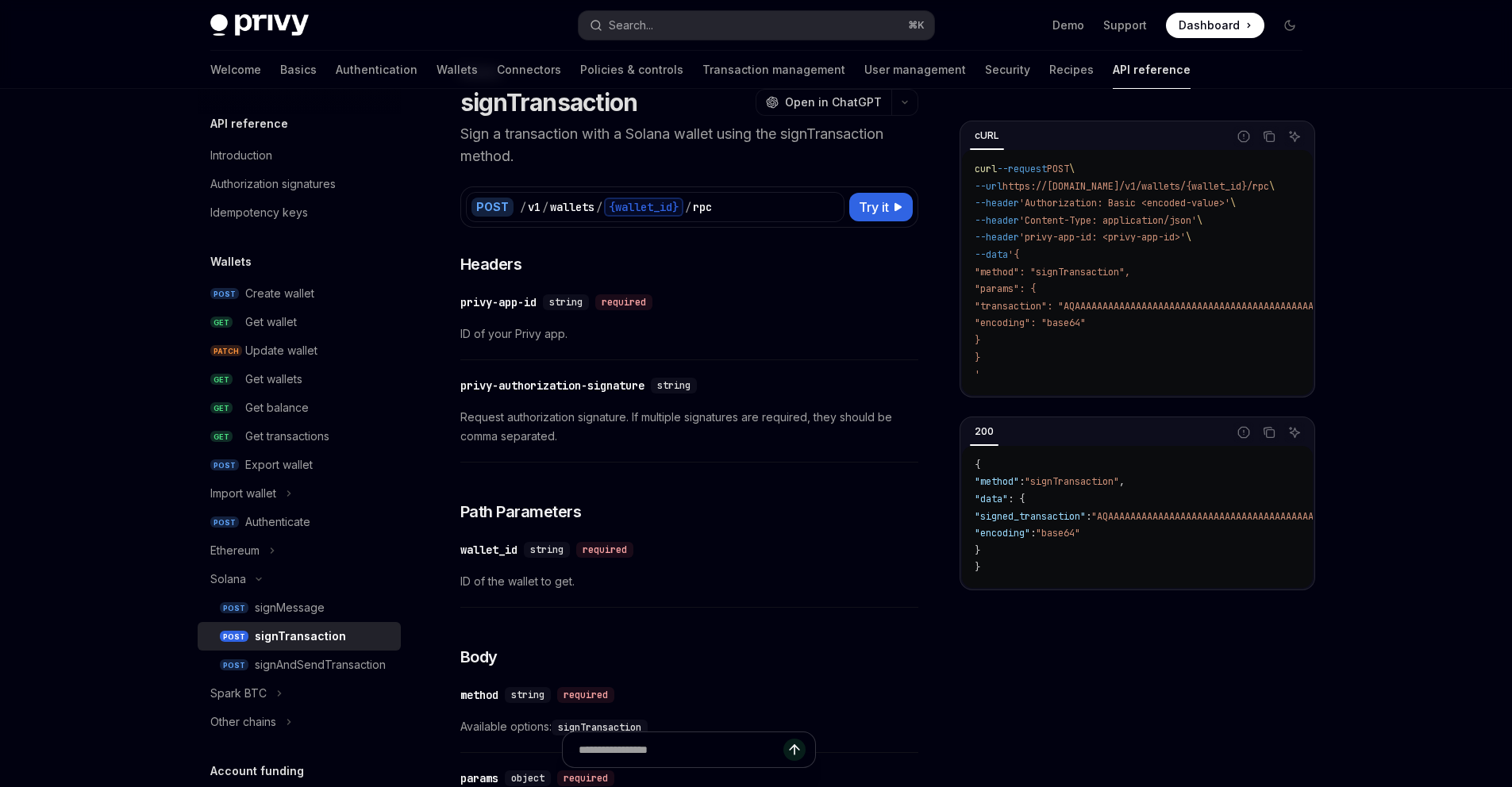
scroll to position [89, 0]
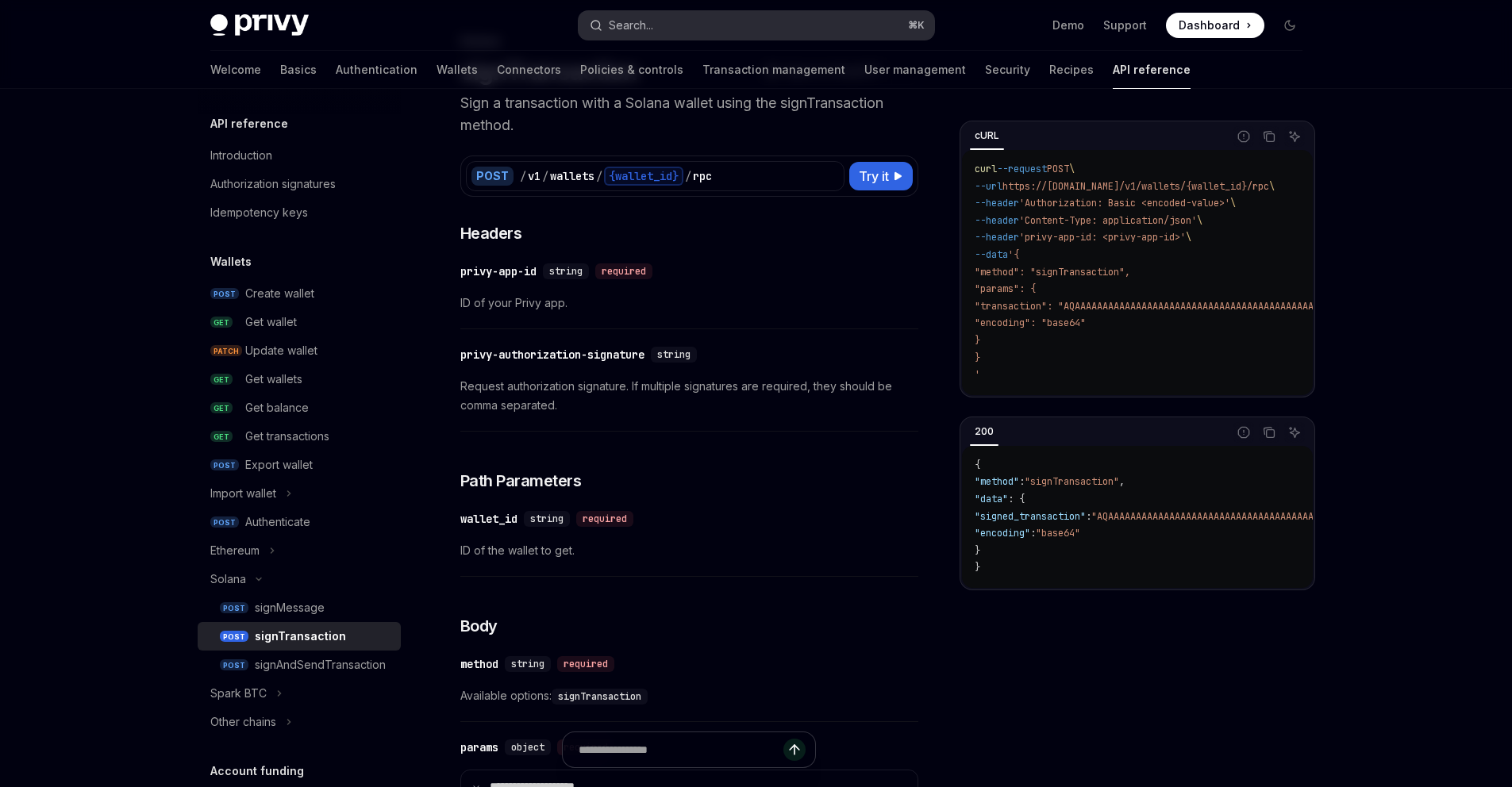
click at [623, 25] on div "Search..." at bounding box center [631, 25] width 44 height 19
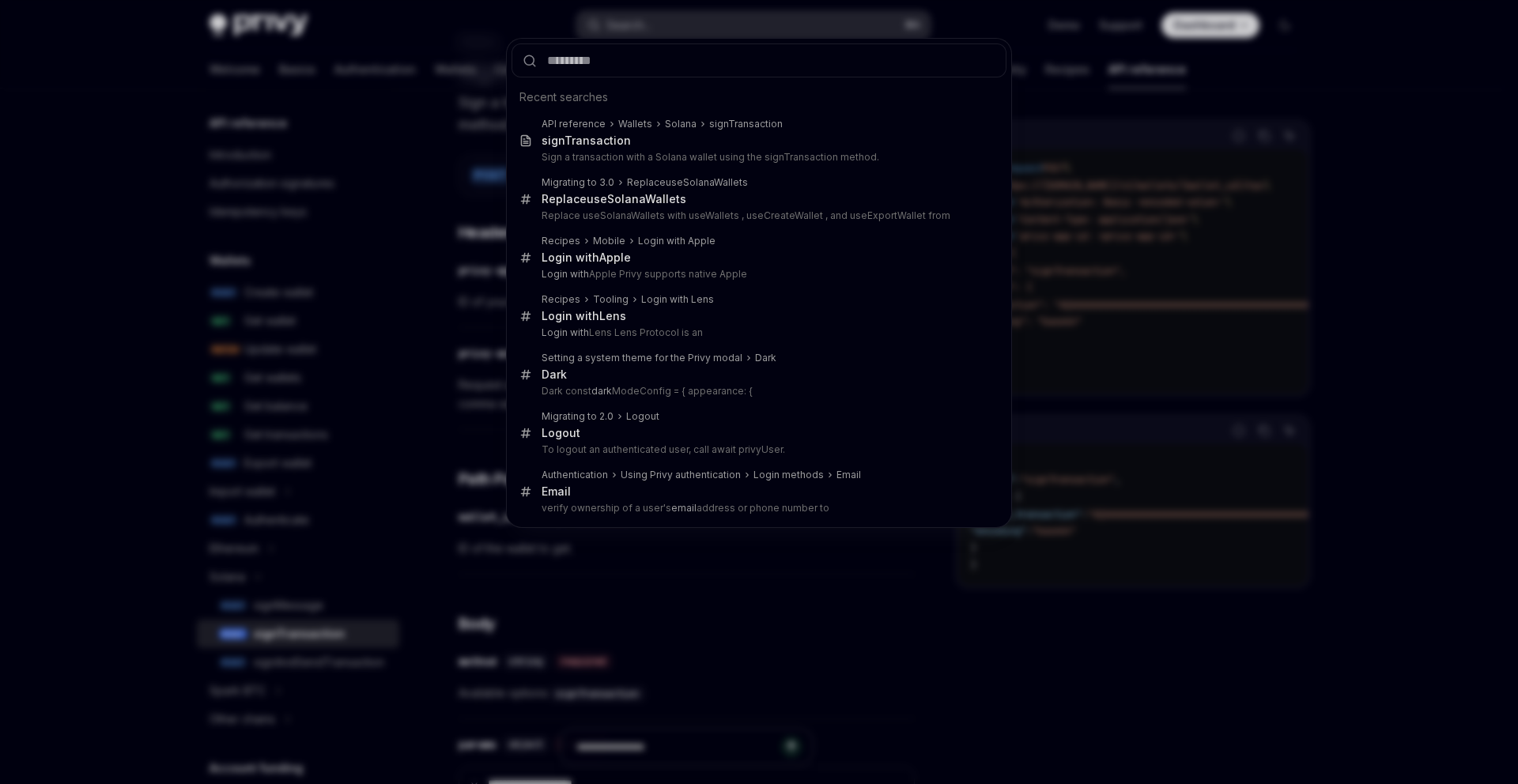
type input "**********"
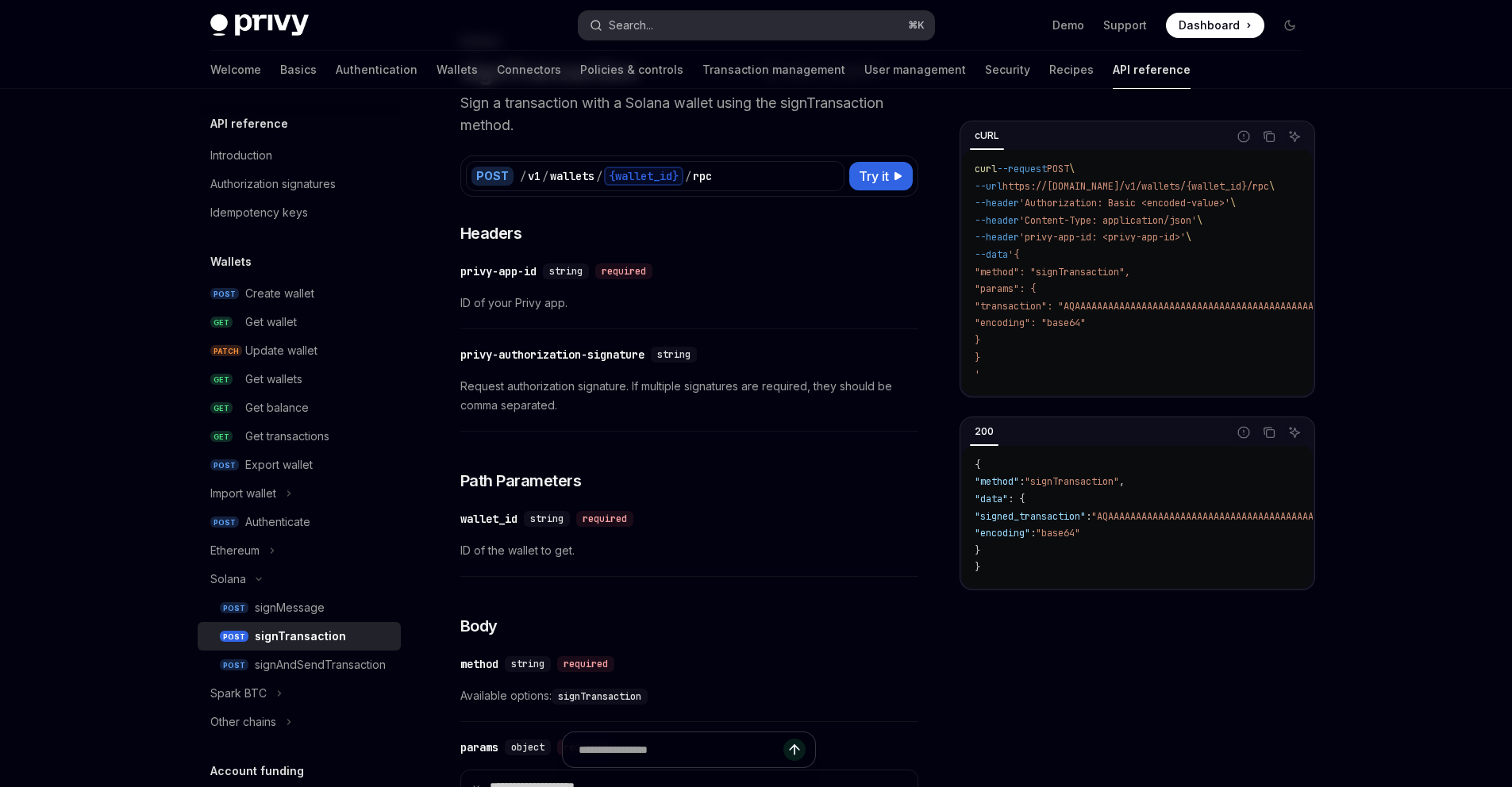
type textarea "*"
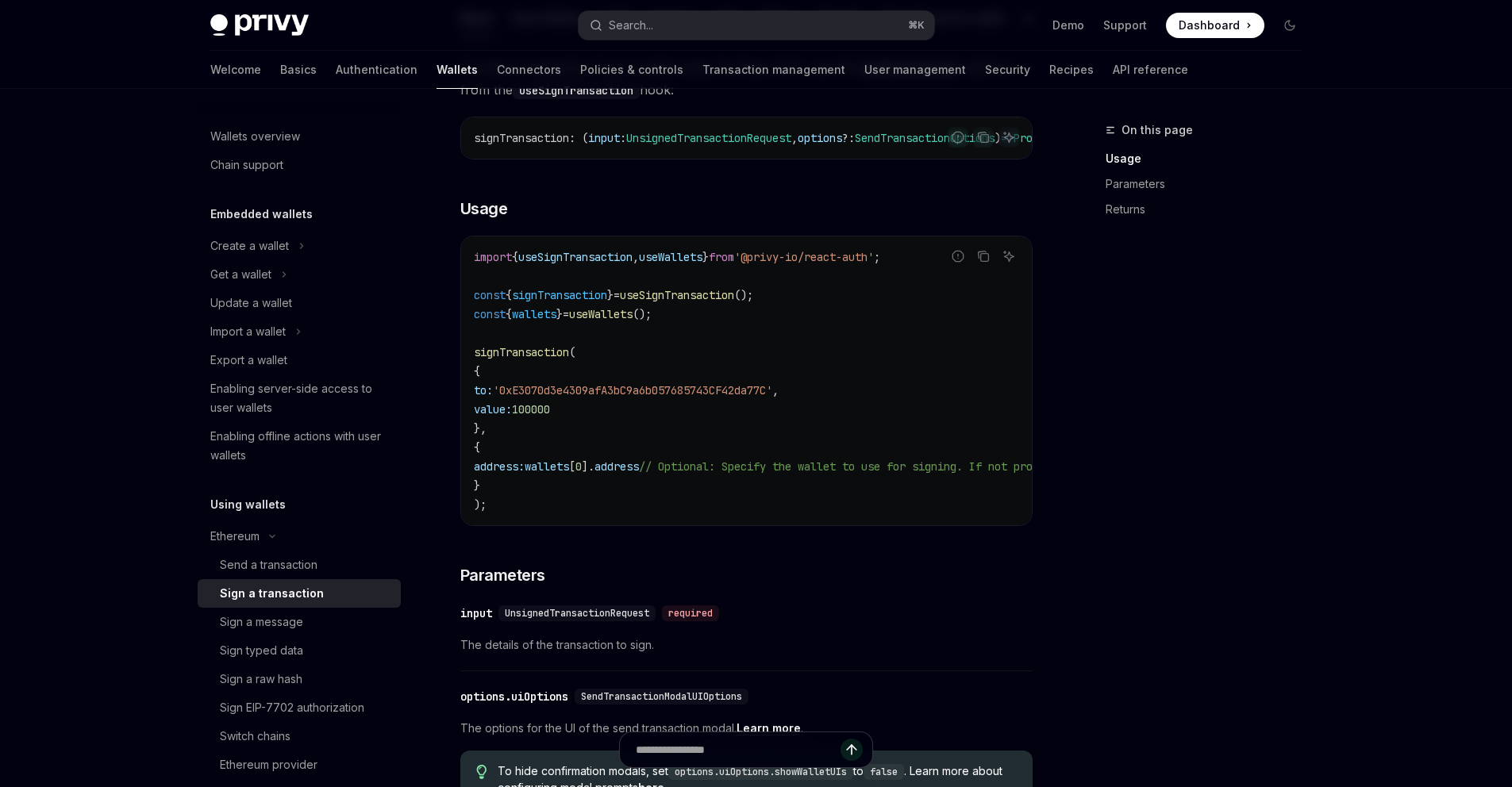
scroll to position [199, 0]
click at [535, 361] on span "signTransaction" at bounding box center [521, 354] width 95 height 14
copy span "signTransaction"
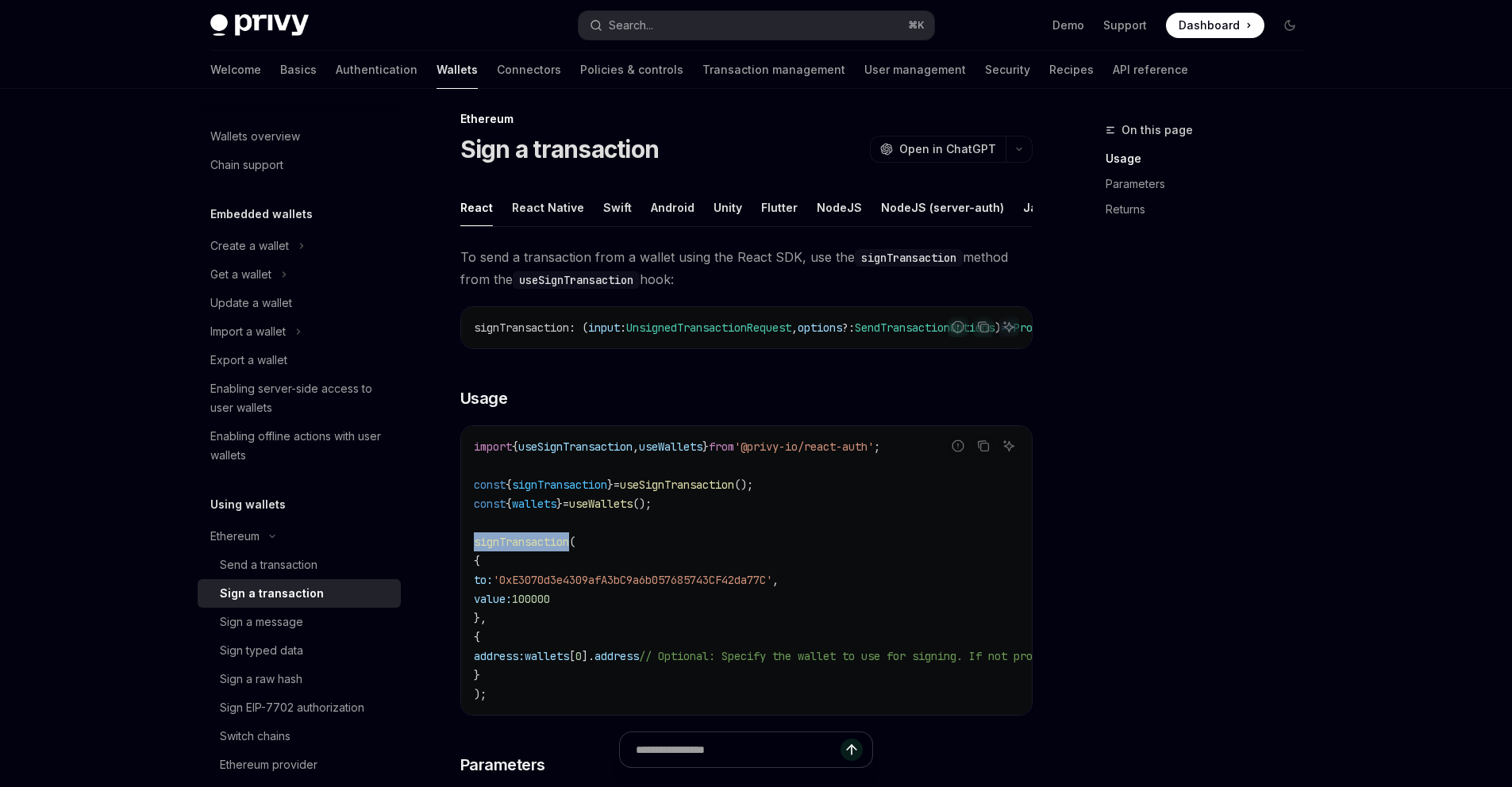
scroll to position [0, 0]
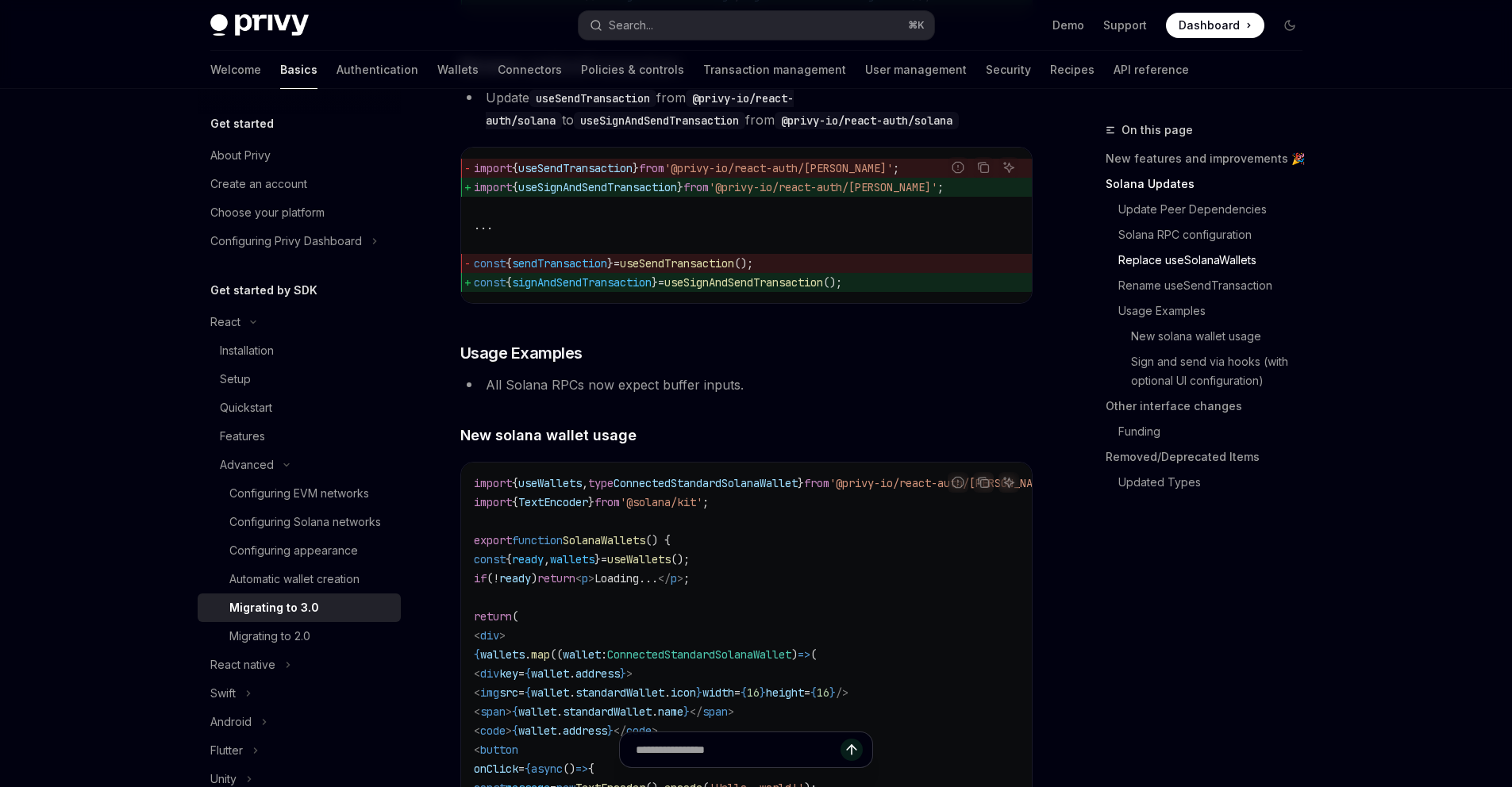
scroll to position [2387, 0]
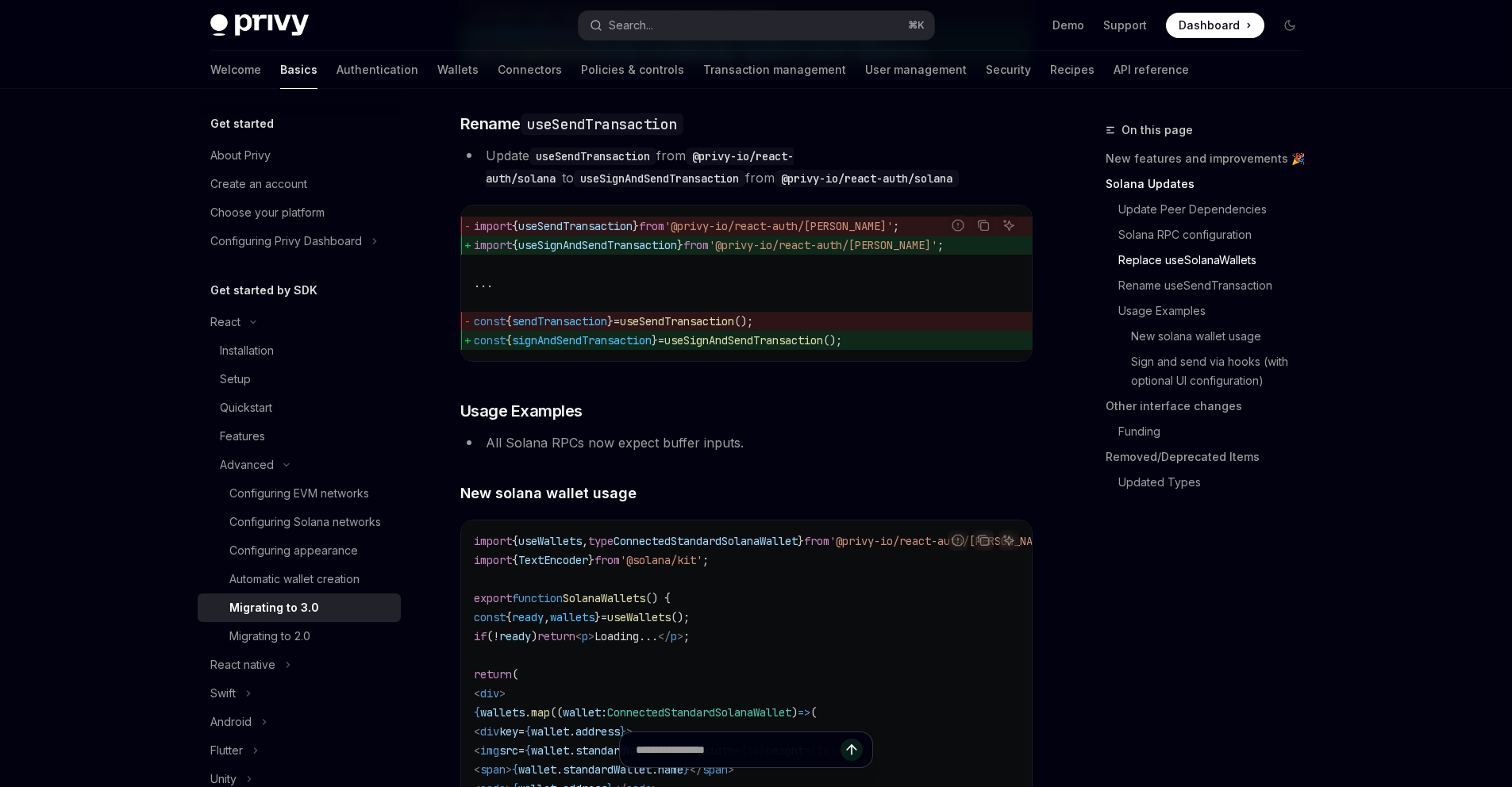
click at [715, 328] on span "useSendTransaction" at bounding box center [676, 321] width 114 height 14
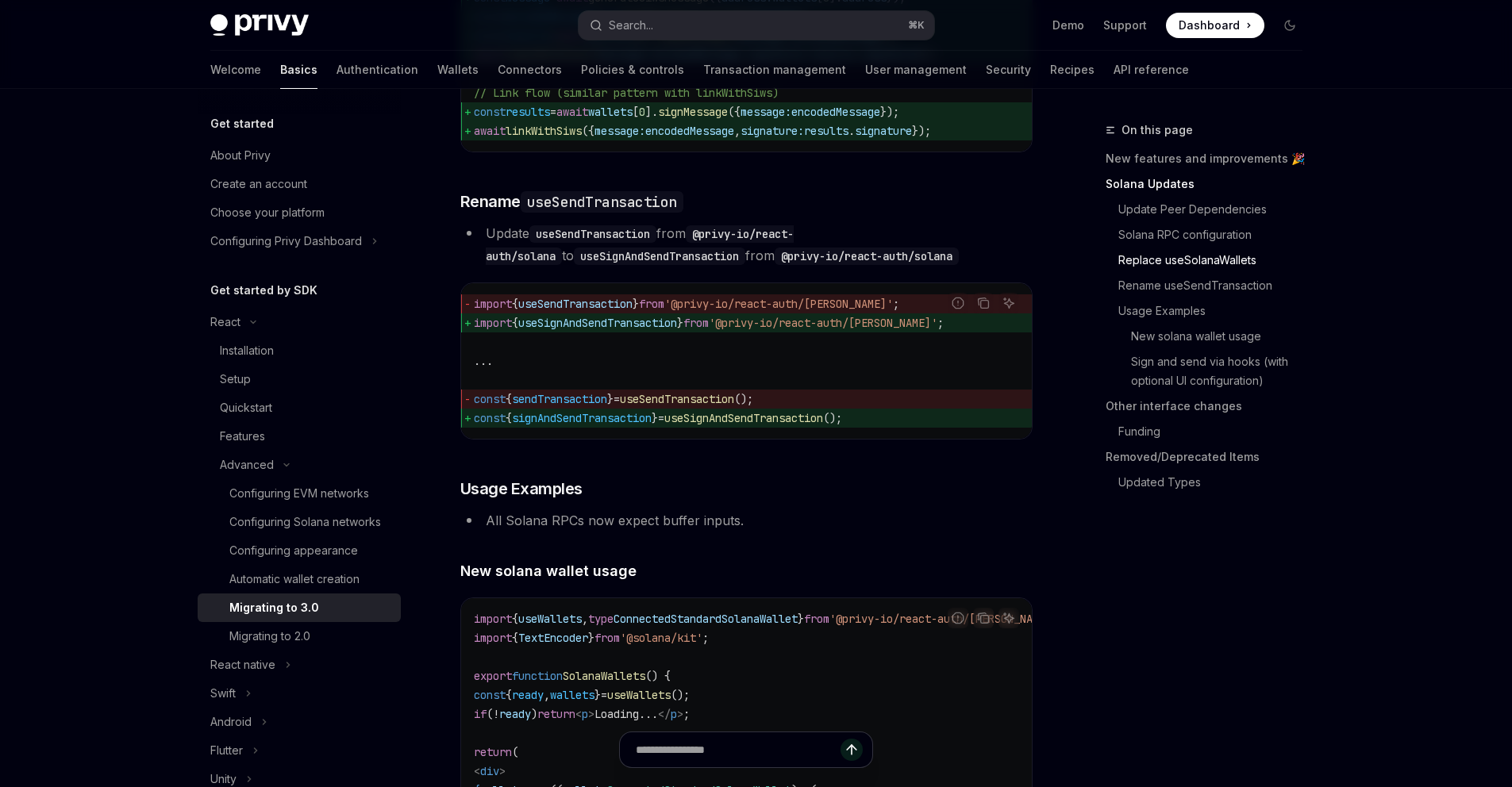
scroll to position [2308, 0]
click at [612, 313] on span "useSendTransaction" at bounding box center [575, 306] width 114 height 14
copy span "useSendTransaction"
click at [661, 332] on span "useSignAndSendTransaction" at bounding box center [598, 325] width 159 height 14
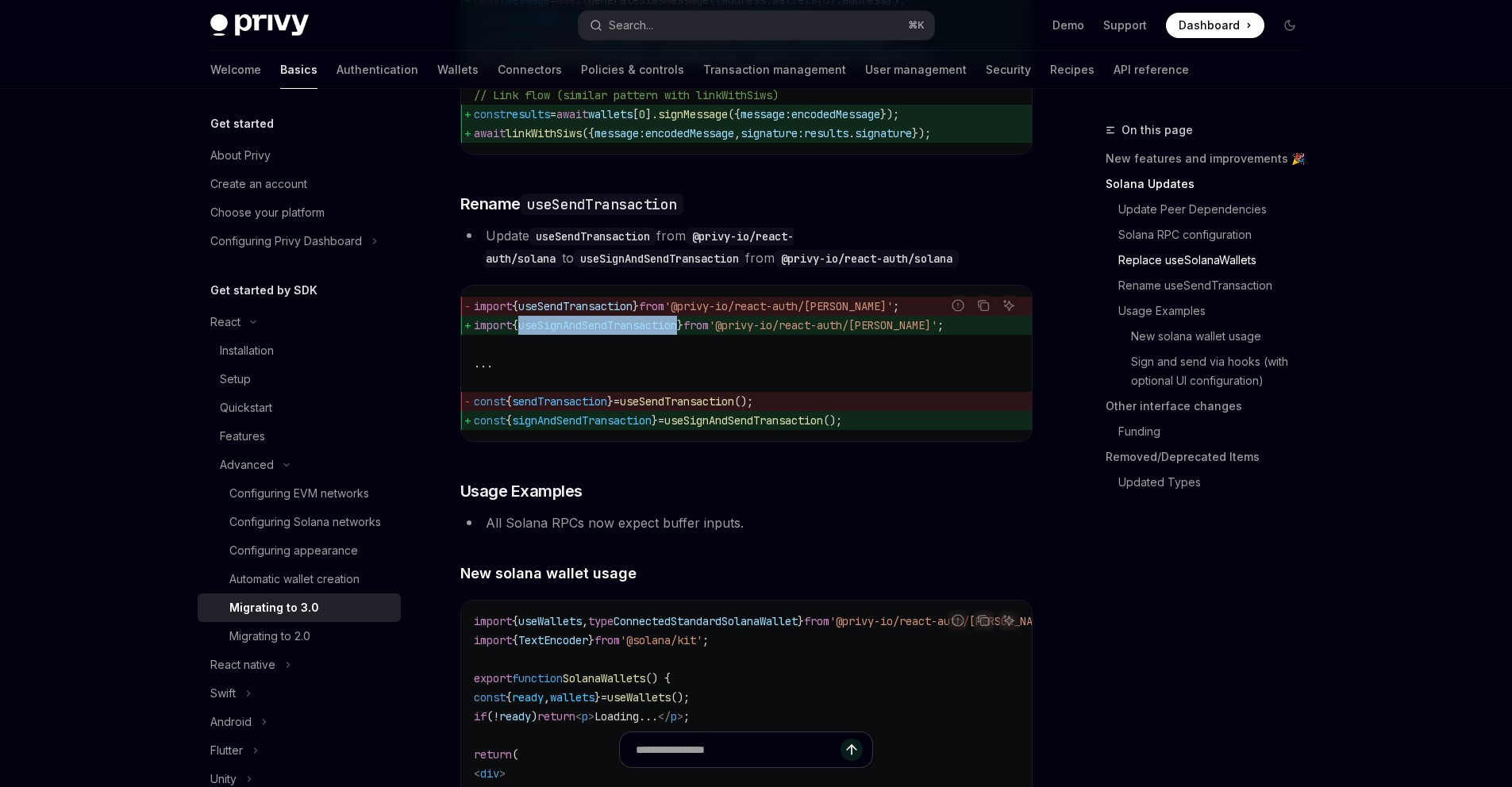
click at [661, 332] on span "useSignAndSendTransaction" at bounding box center [598, 325] width 159 height 14
click at [593, 313] on span "useSendTransaction" at bounding box center [575, 306] width 114 height 14
copy span "useSendTransaction"
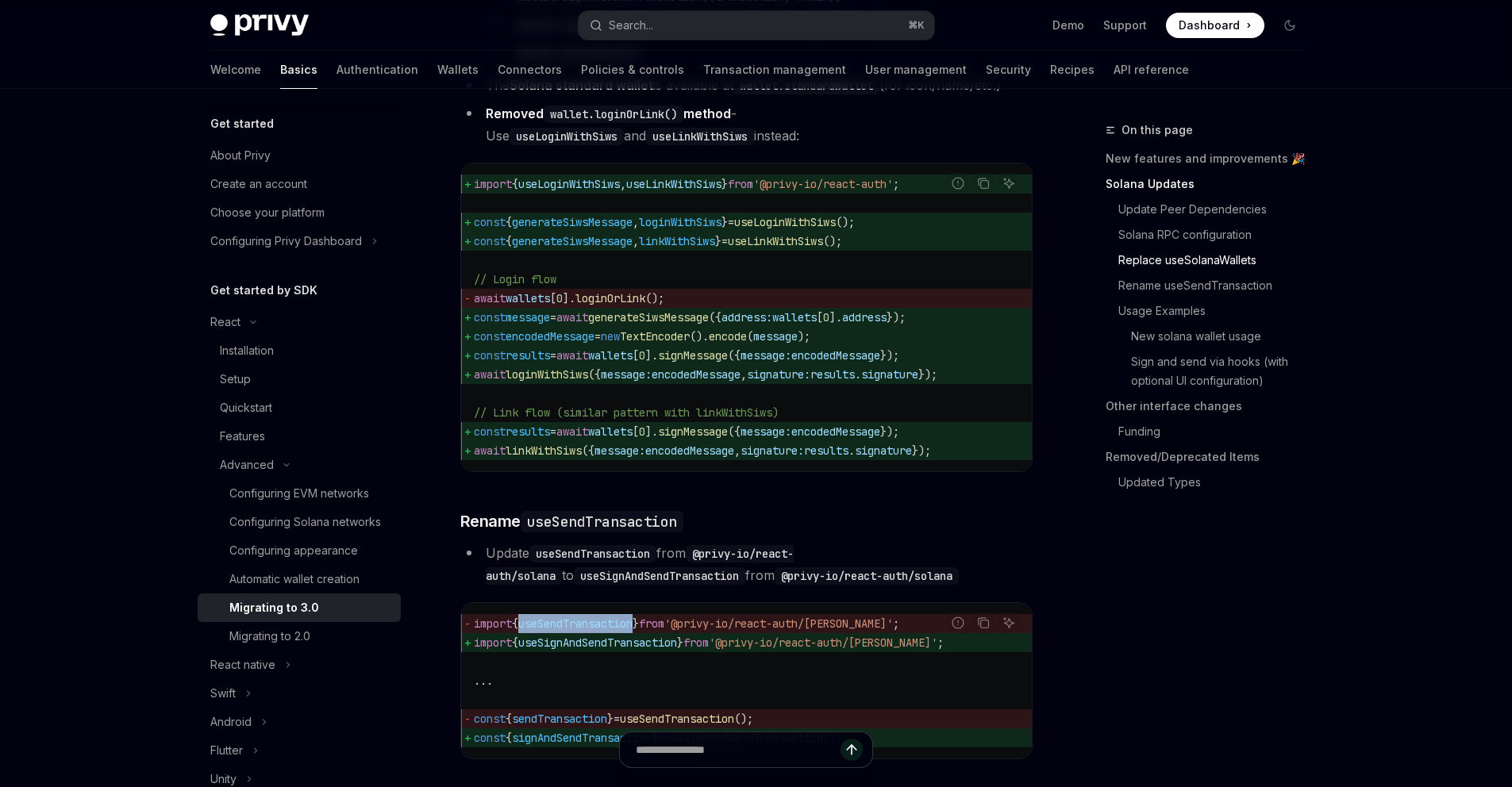
scroll to position [2118, 0]
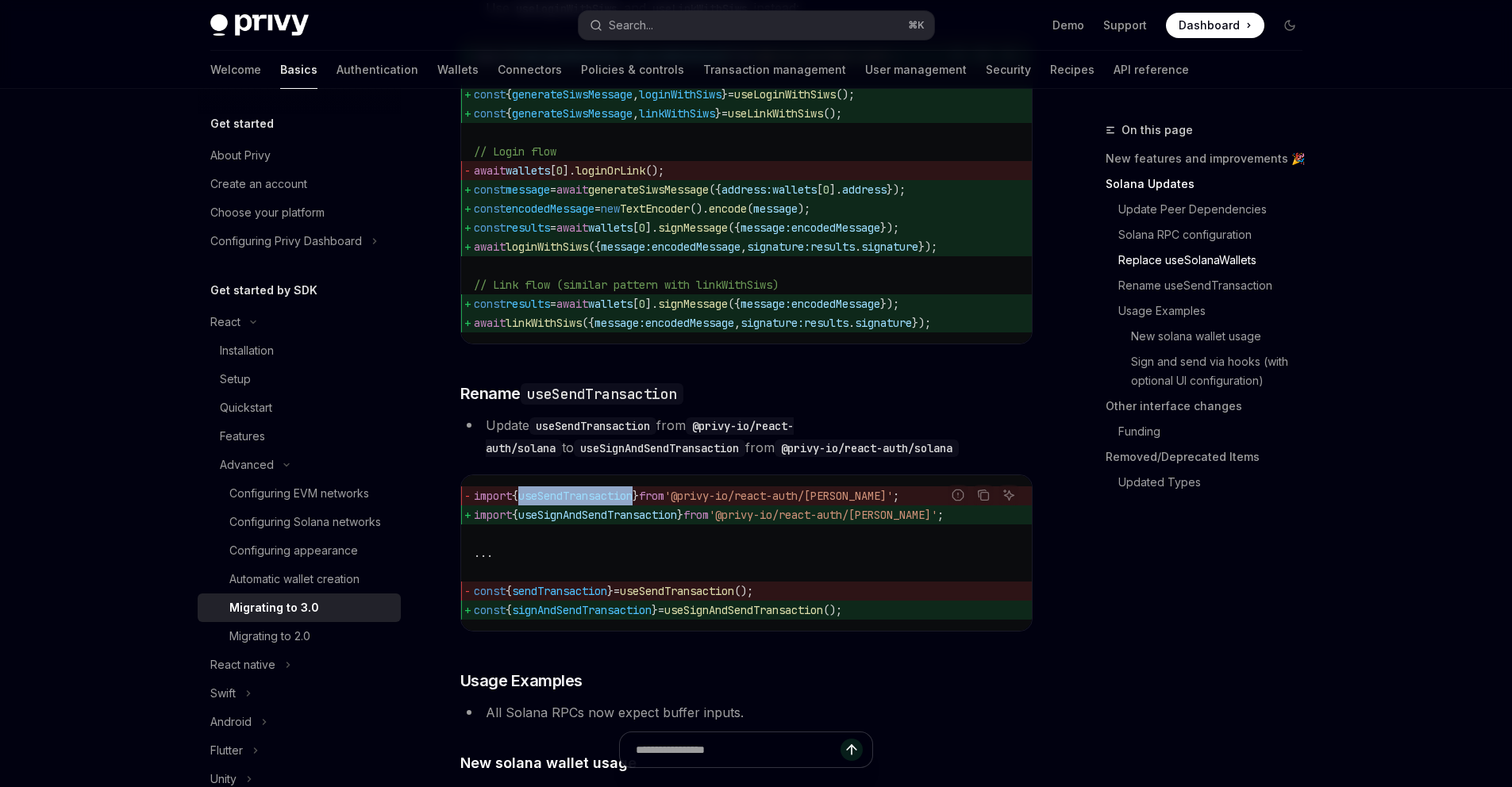
click at [619, 503] on span "useSendTransaction" at bounding box center [575, 495] width 114 height 14
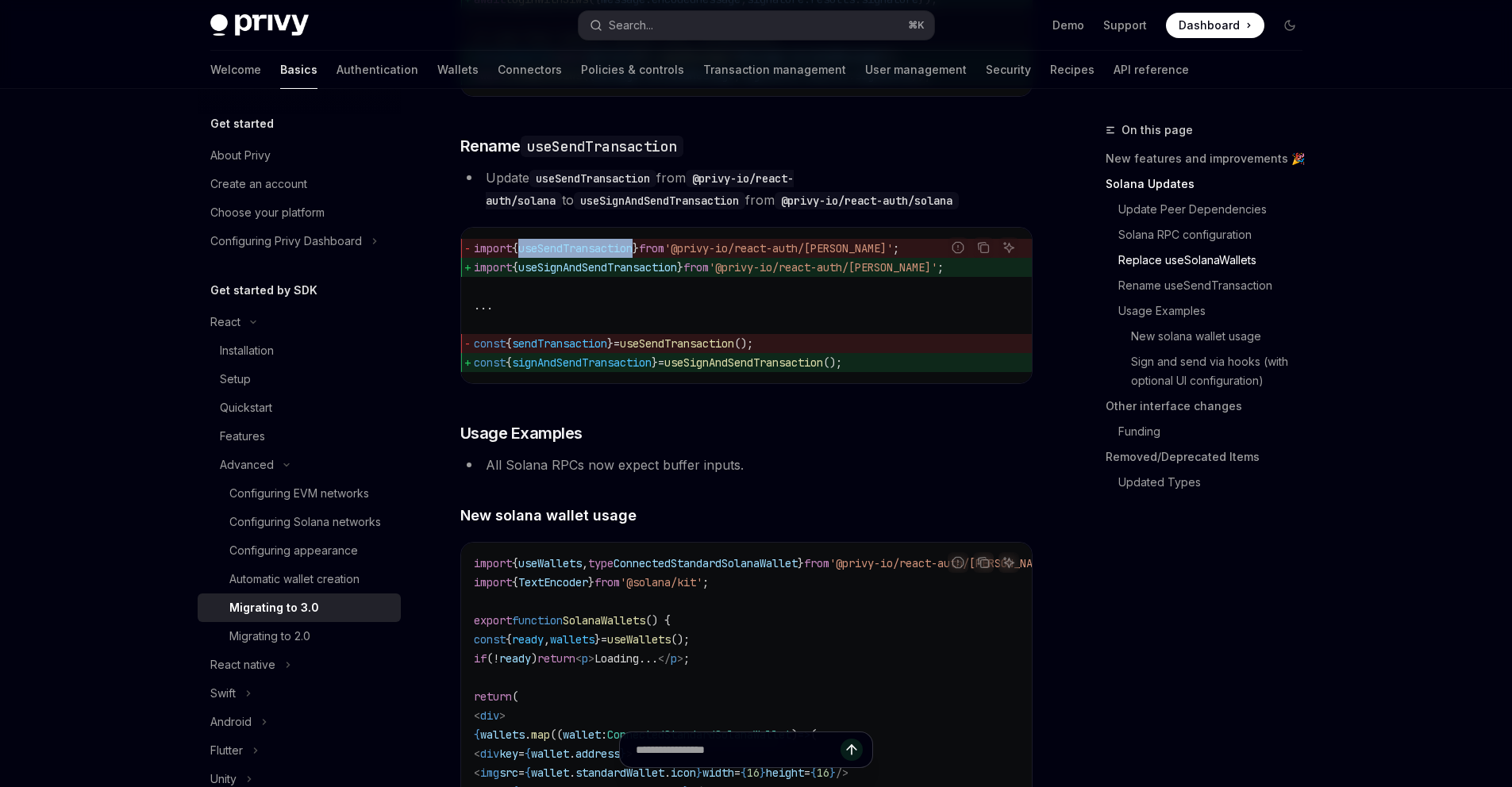
scroll to position [2368, 0]
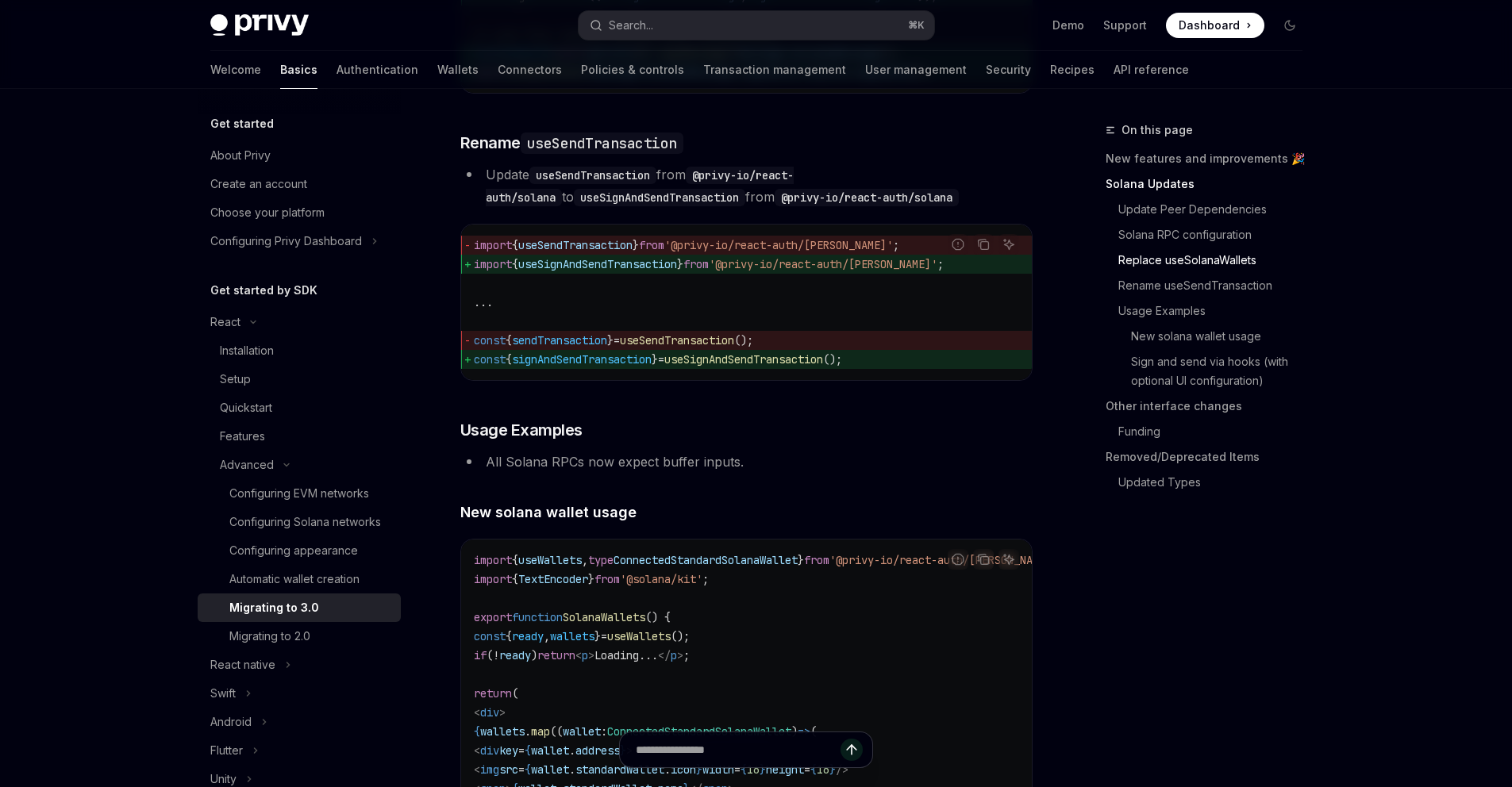
click at [584, 473] on li "All Solana RPCs now expect buffer inputs." at bounding box center [746, 462] width 572 height 22
click at [625, 473] on li "All Solana RPCs now expect buffer inputs." at bounding box center [746, 462] width 572 height 22
click at [688, 473] on li "All Solana RPCs now expect buffer inputs." at bounding box center [746, 462] width 572 height 22
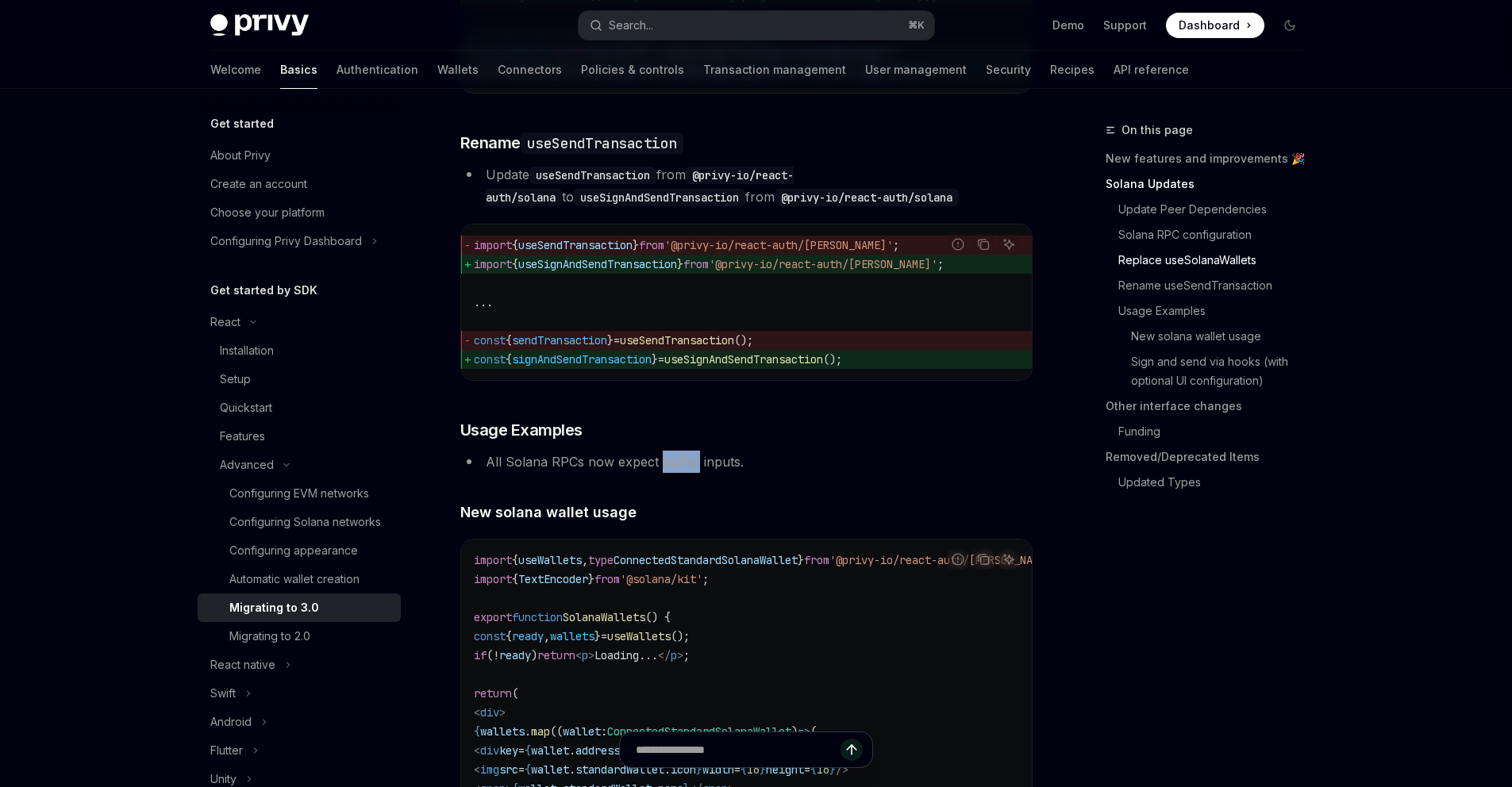
click at [688, 473] on li "All Solana RPCs now expect buffer inputs." at bounding box center [746, 462] width 572 height 22
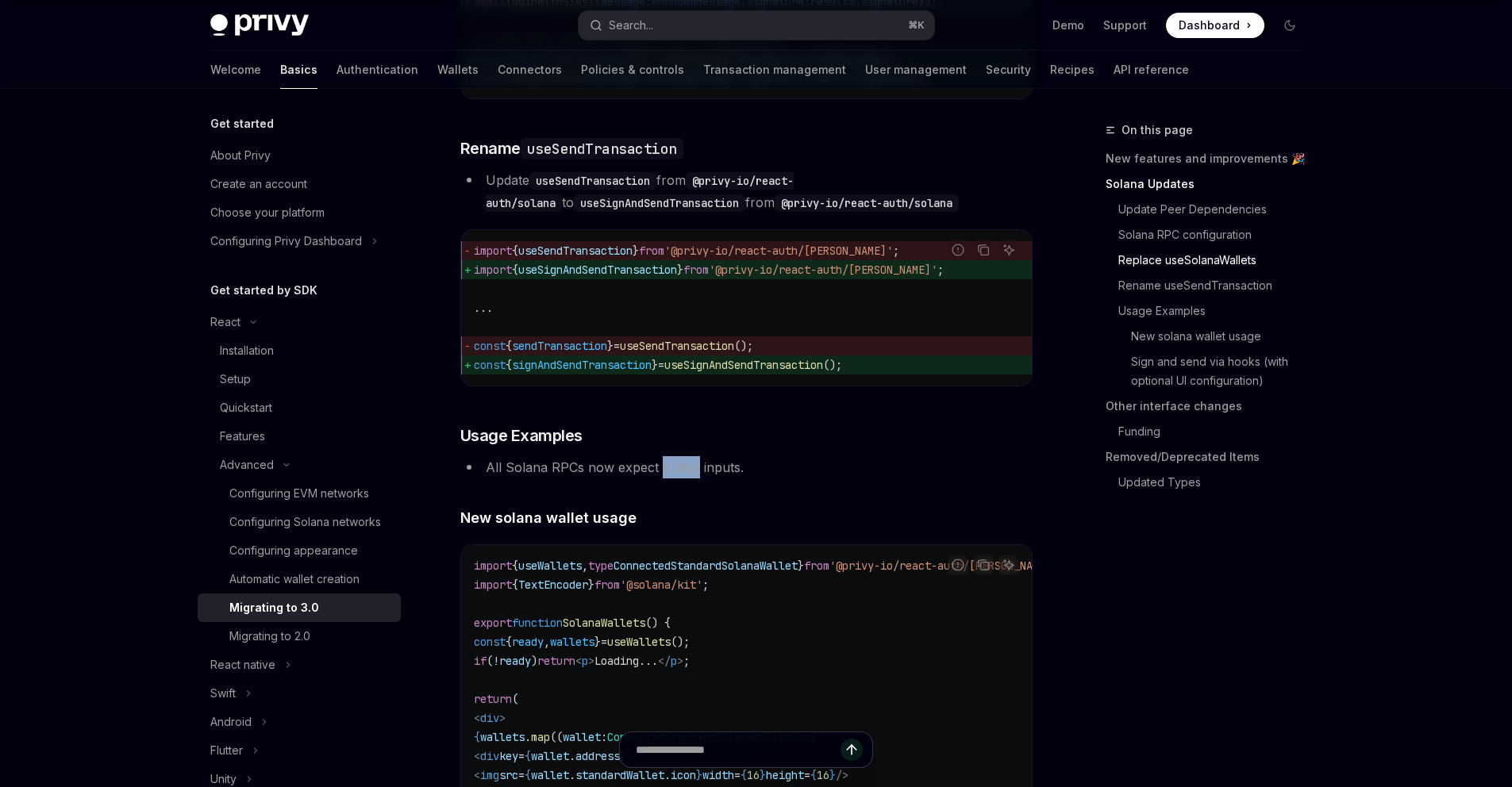
scroll to position [2359, 0]
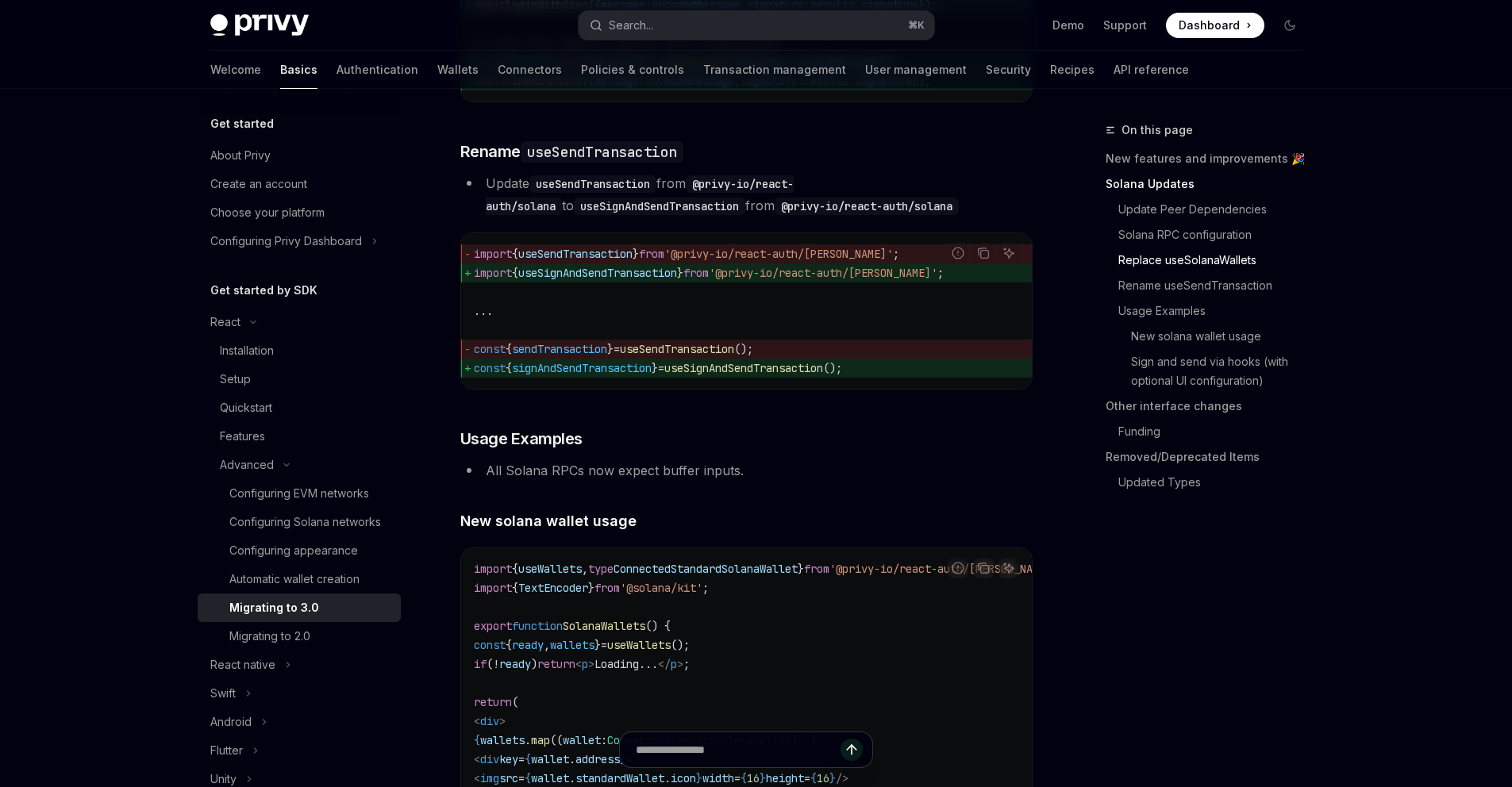
click at [797, 389] on div "import { useSendTransaction } from '@privy-io/react-auth/solana' ; import { use…" at bounding box center [747, 311] width 571 height 155
click at [798, 378] on span "const { signAndSendTransaction } = useSignAndSendTransaction ();" at bounding box center [746, 368] width 545 height 19
click at [800, 375] on span "useSignAndSendTransaction" at bounding box center [744, 368] width 159 height 14
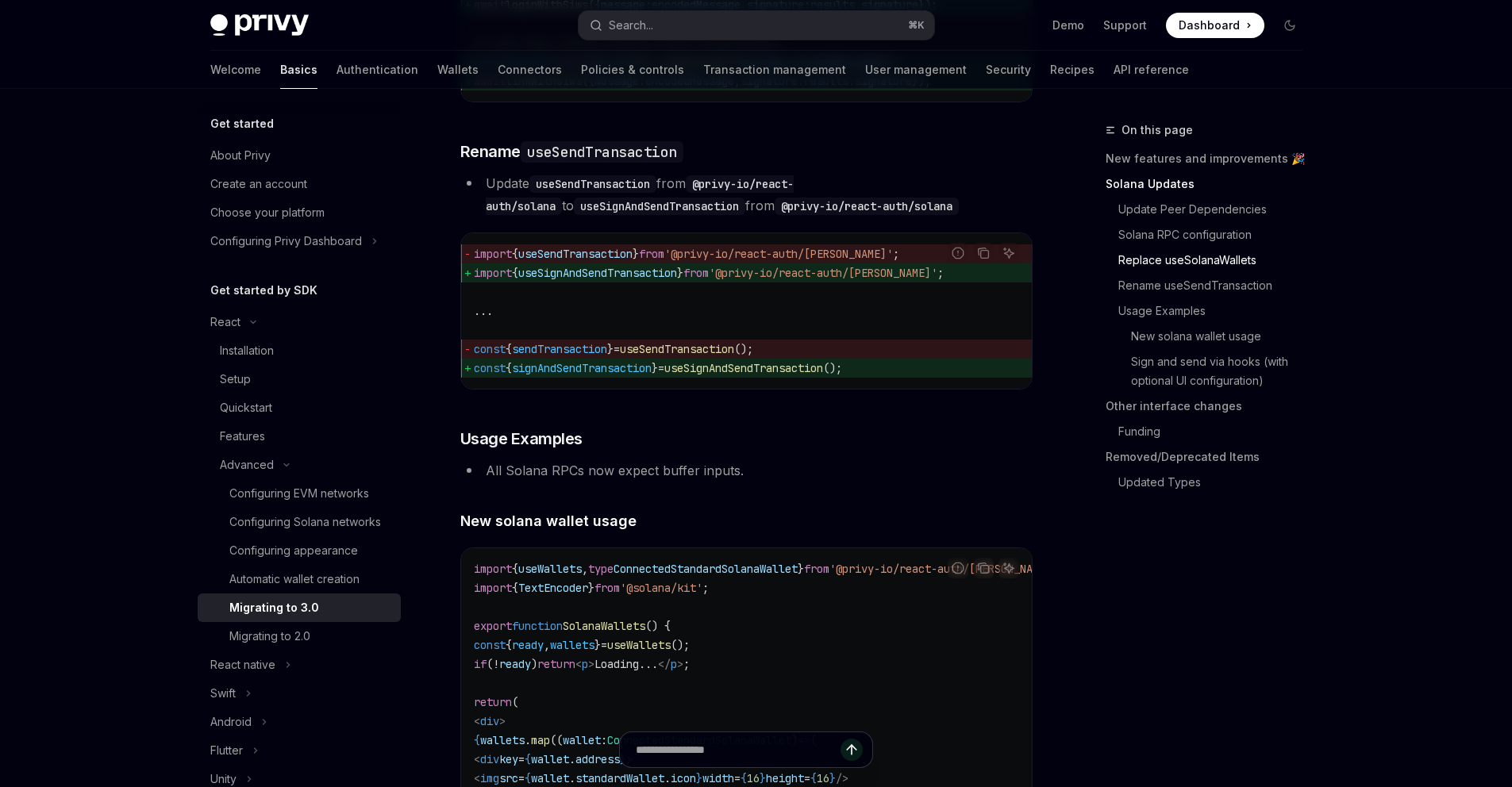
scroll to position [3282, 0]
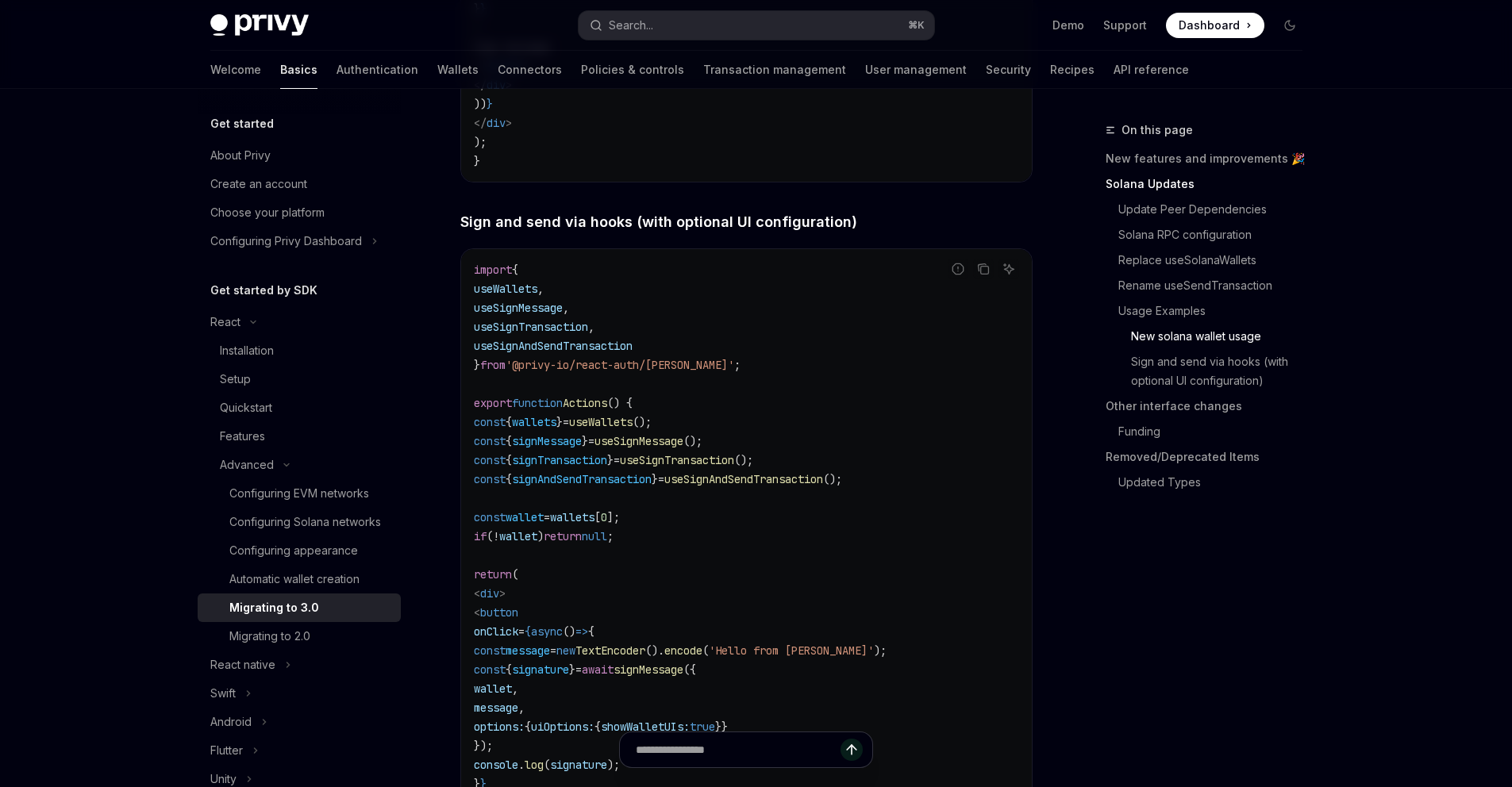
click at [734, 468] on span "useSignTransaction" at bounding box center [676, 459] width 114 height 14
copy span "useSignTransaction"
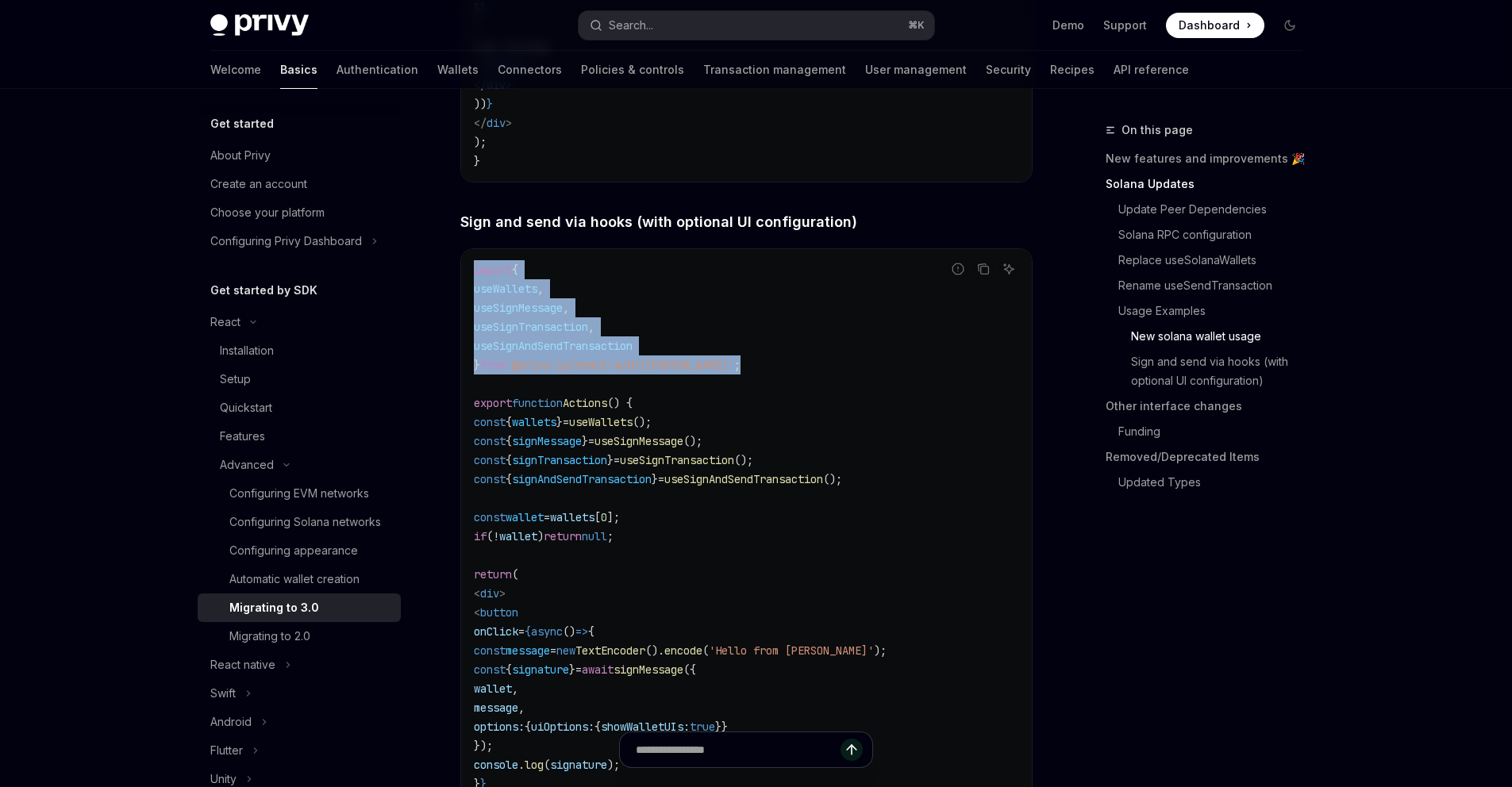
drag, startPoint x: 763, startPoint y: 415, endPoint x: 457, endPoint y: 317, distance: 321.3
click at [457, 317] on div "**********" at bounding box center [597, 645] width 876 height 7612
copy code "import { useWallets , useSignMessage , useSignTransaction , useSignAndSendTrans…"
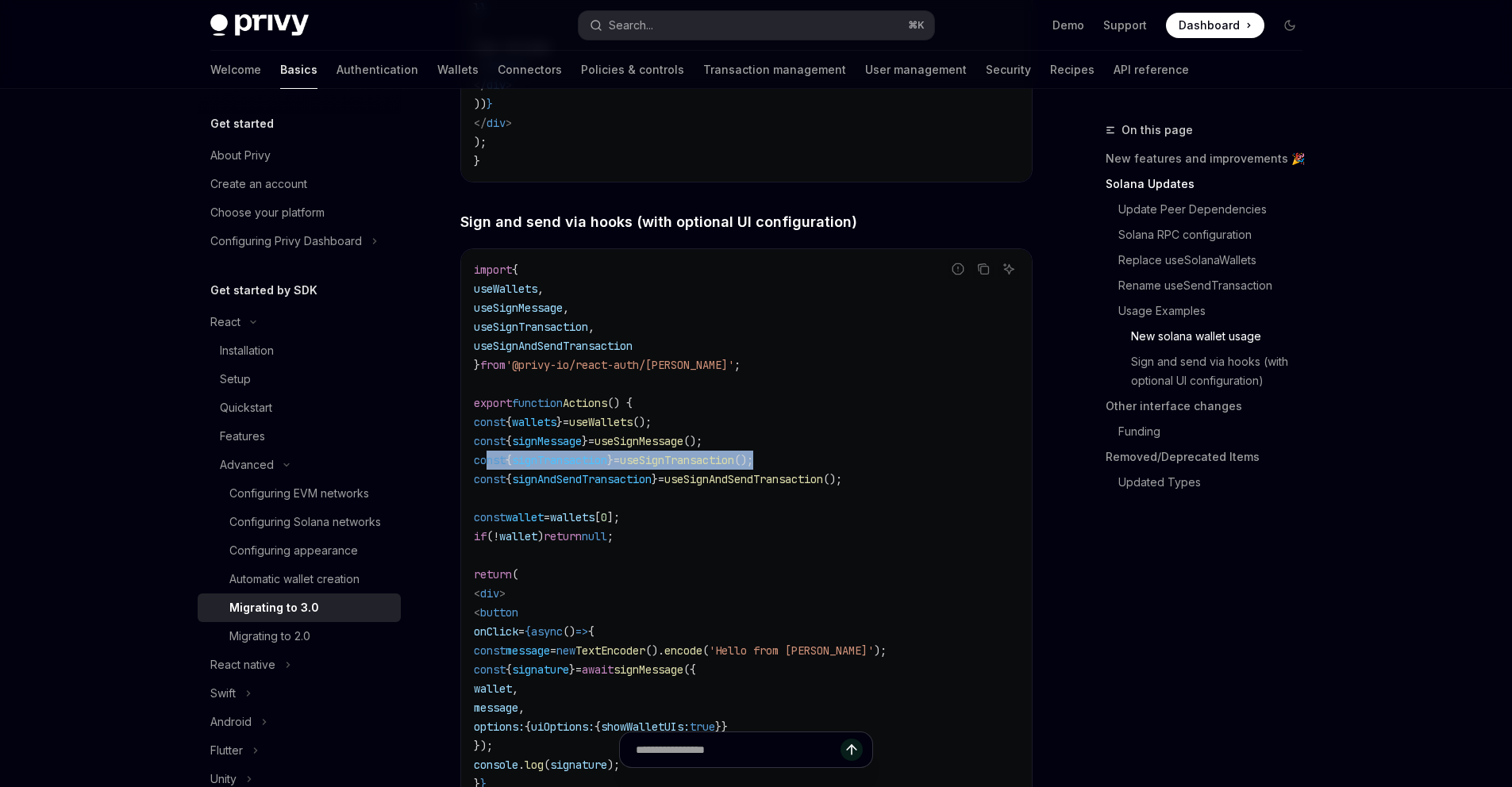
drag, startPoint x: 586, startPoint y: 509, endPoint x: 486, endPoint y: 510, distance: 100.0
copy span "const { signTransaction } = useSignTransaction ();"
click at [559, 334] on span "useSignTransaction" at bounding box center [531, 327] width 114 height 14
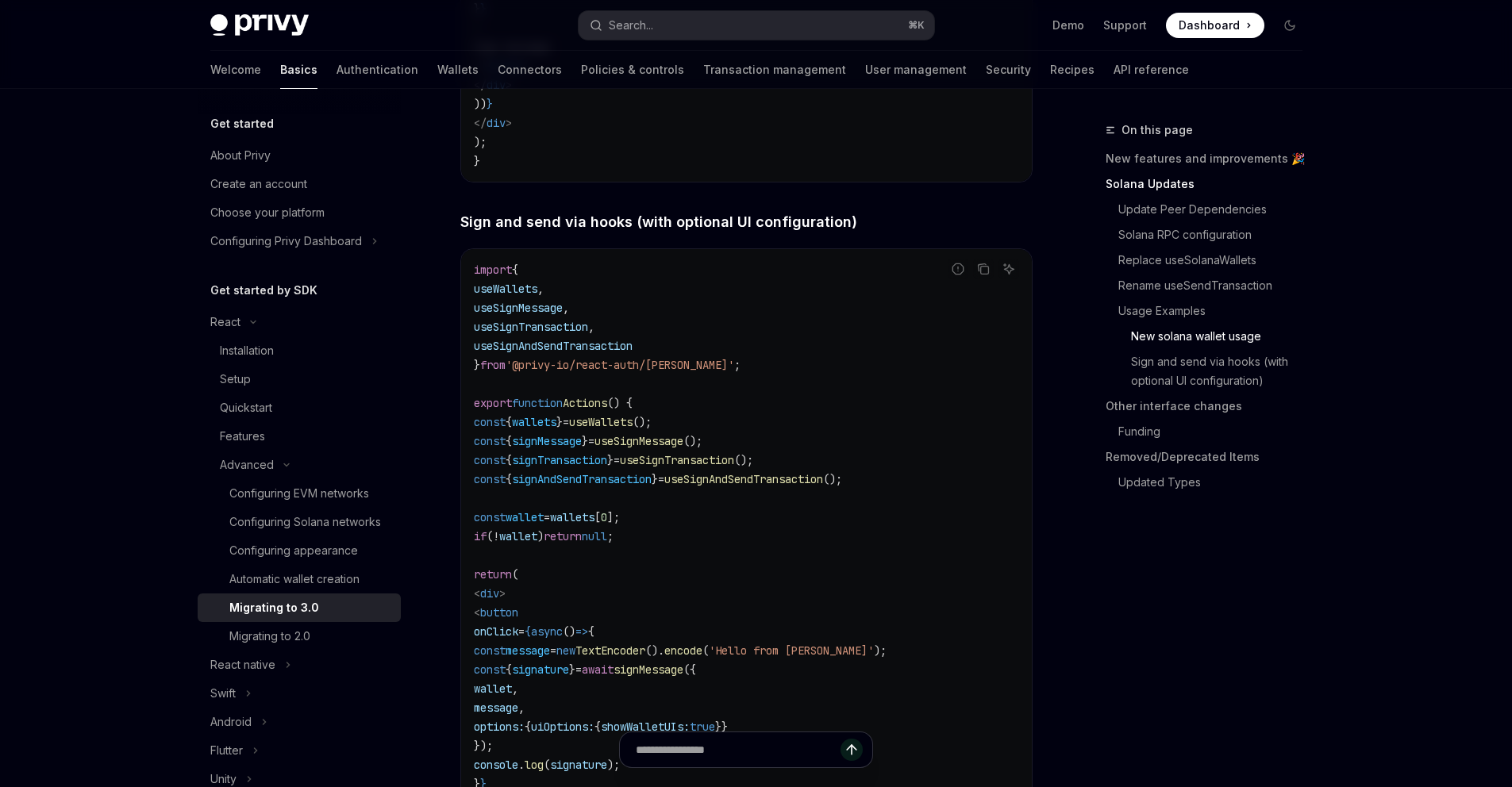
copy span "useSignTransaction"
click at [597, 468] on span "signTransaction" at bounding box center [560, 459] width 95 height 14
copy span "signTransaction"
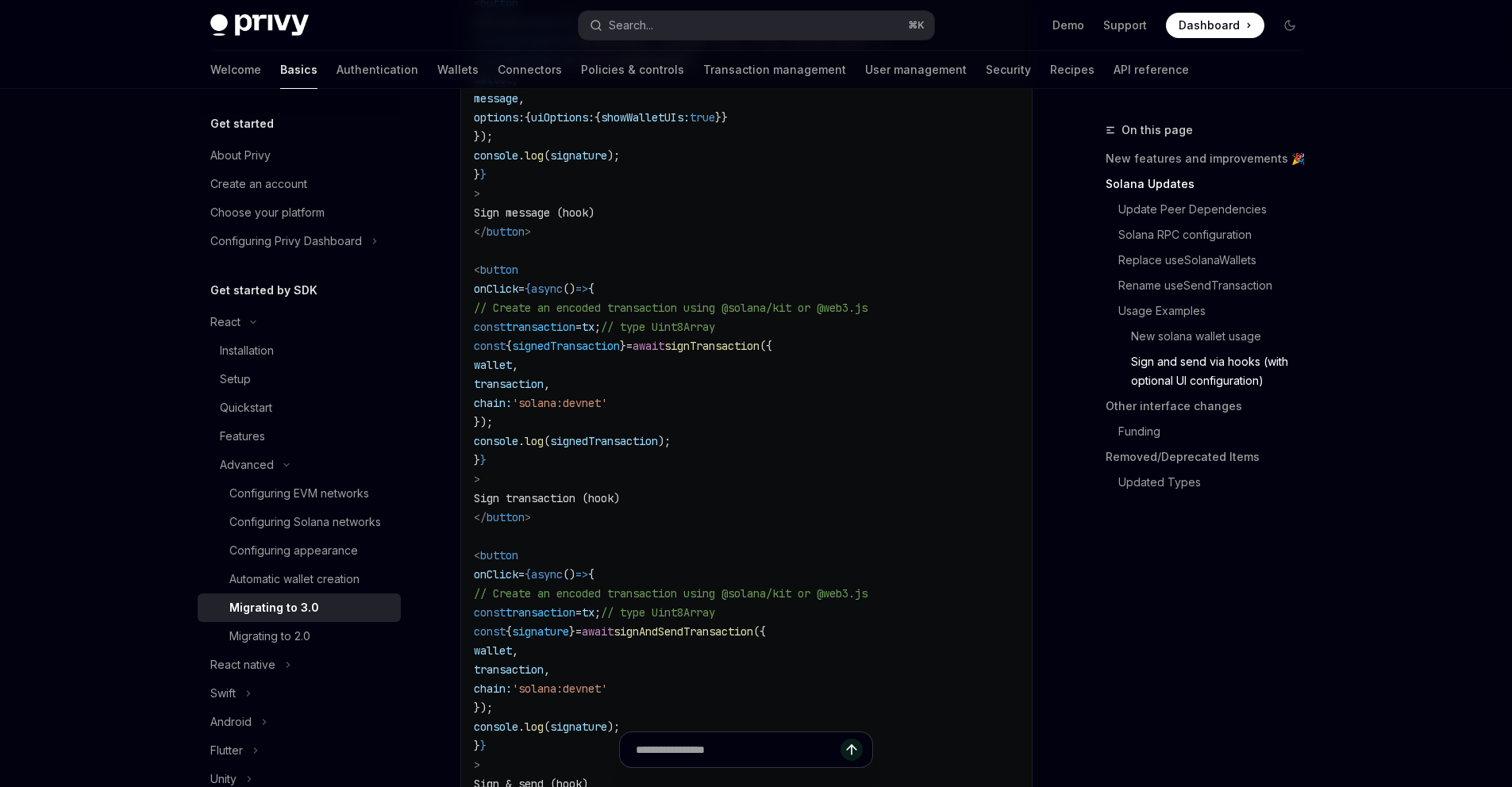
drag, startPoint x: 597, startPoint y: 507, endPoint x: 870, endPoint y: 389, distance: 297.4
click at [870, 389] on code "import { useWallets , useSignMessage , useSignTransaction , useSignAndSendTrans…" at bounding box center [746, 260] width 545 height 1219
copy code "{ wallet , transaction , chain: 'solana:devnet' }"
click at [544, 391] on span "transaction" at bounding box center [508, 384] width 70 height 14
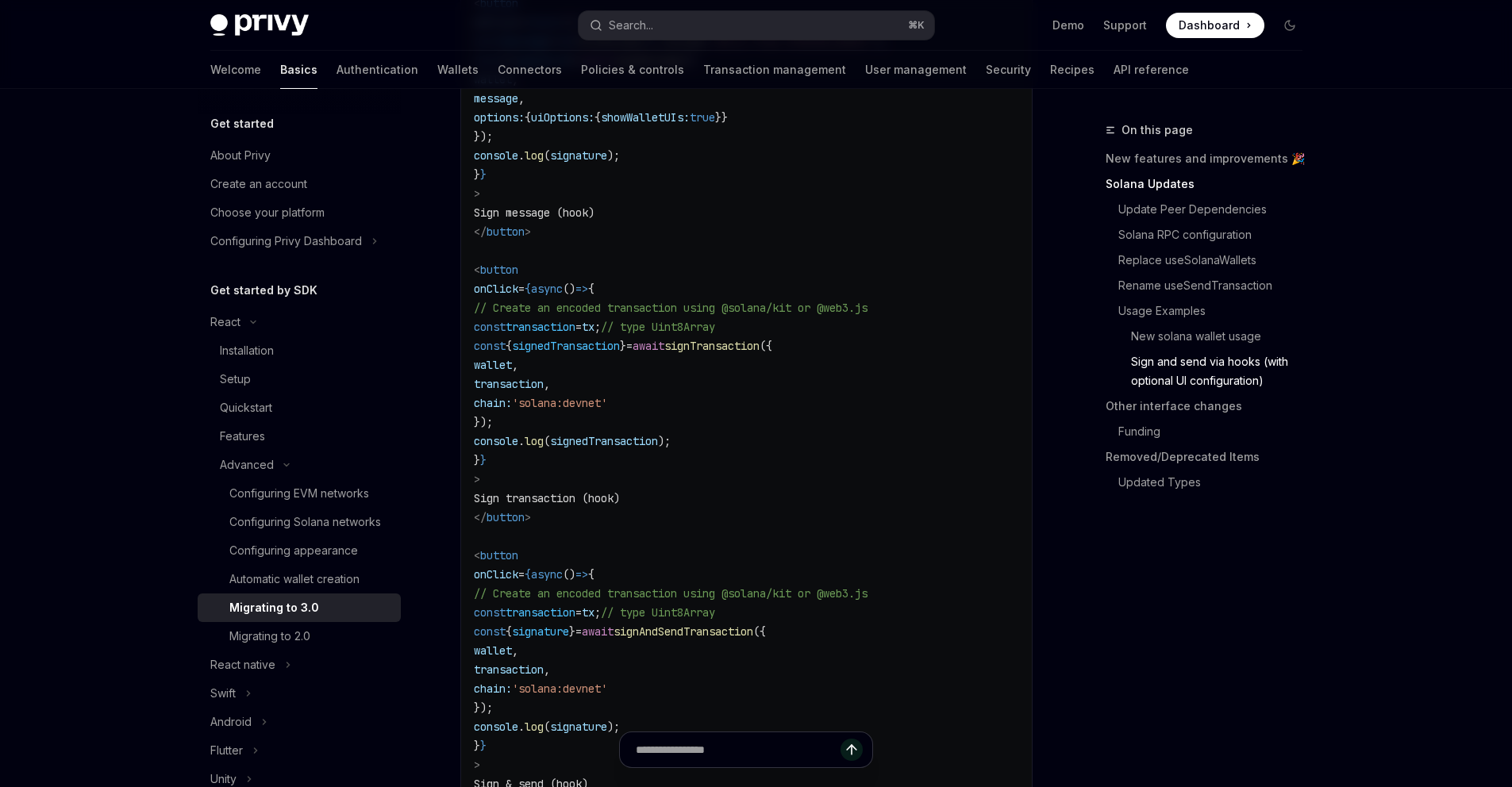
click at [544, 391] on span "transaction" at bounding box center [508, 384] width 70 height 14
click at [619, 353] on span "signedTransaction" at bounding box center [565, 345] width 108 height 14
click at [715, 334] on span "// type Uint8Array" at bounding box center [658, 327] width 114 height 14
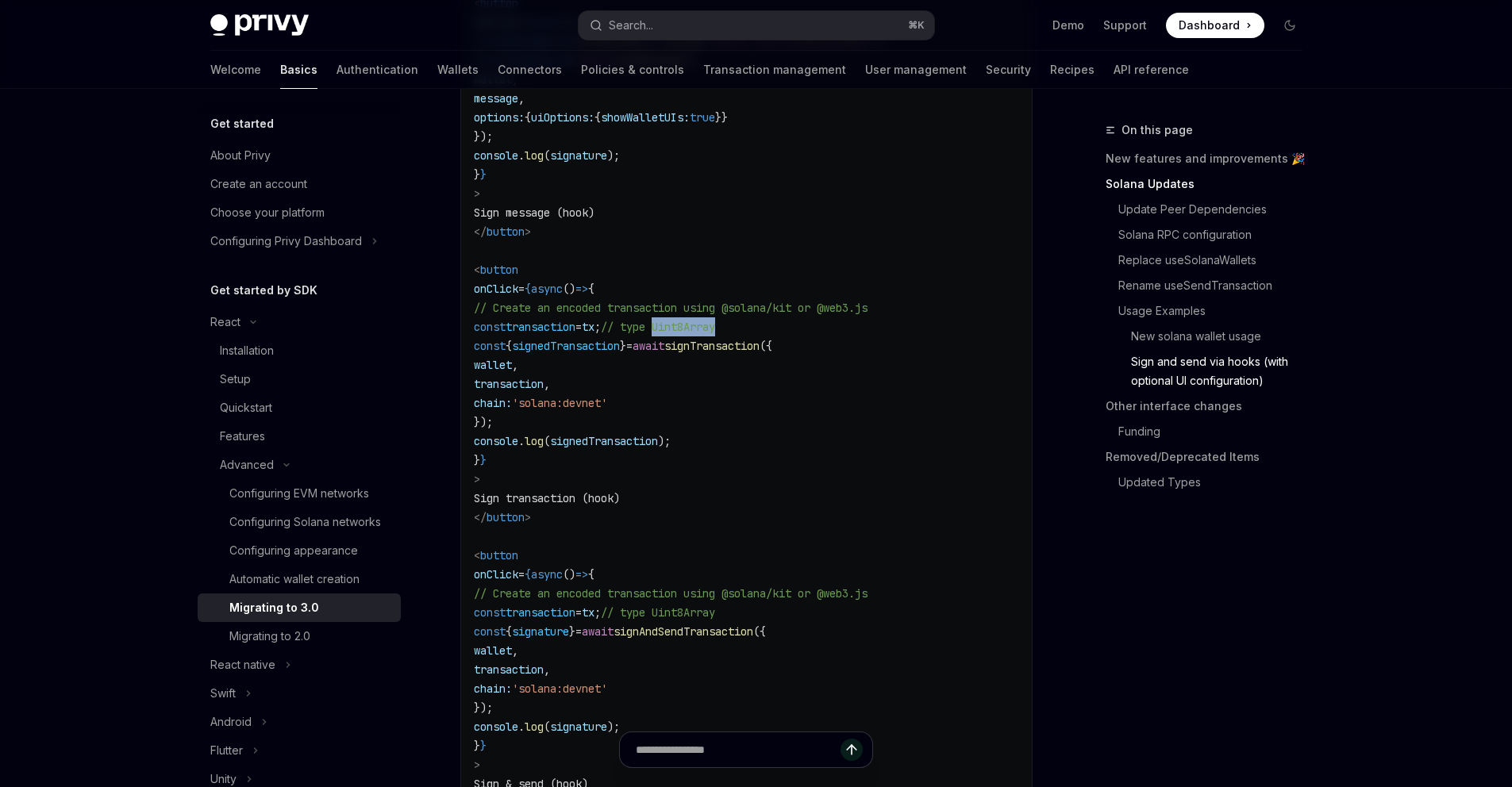
click at [715, 334] on span "// type Uint8Array" at bounding box center [658, 327] width 114 height 14
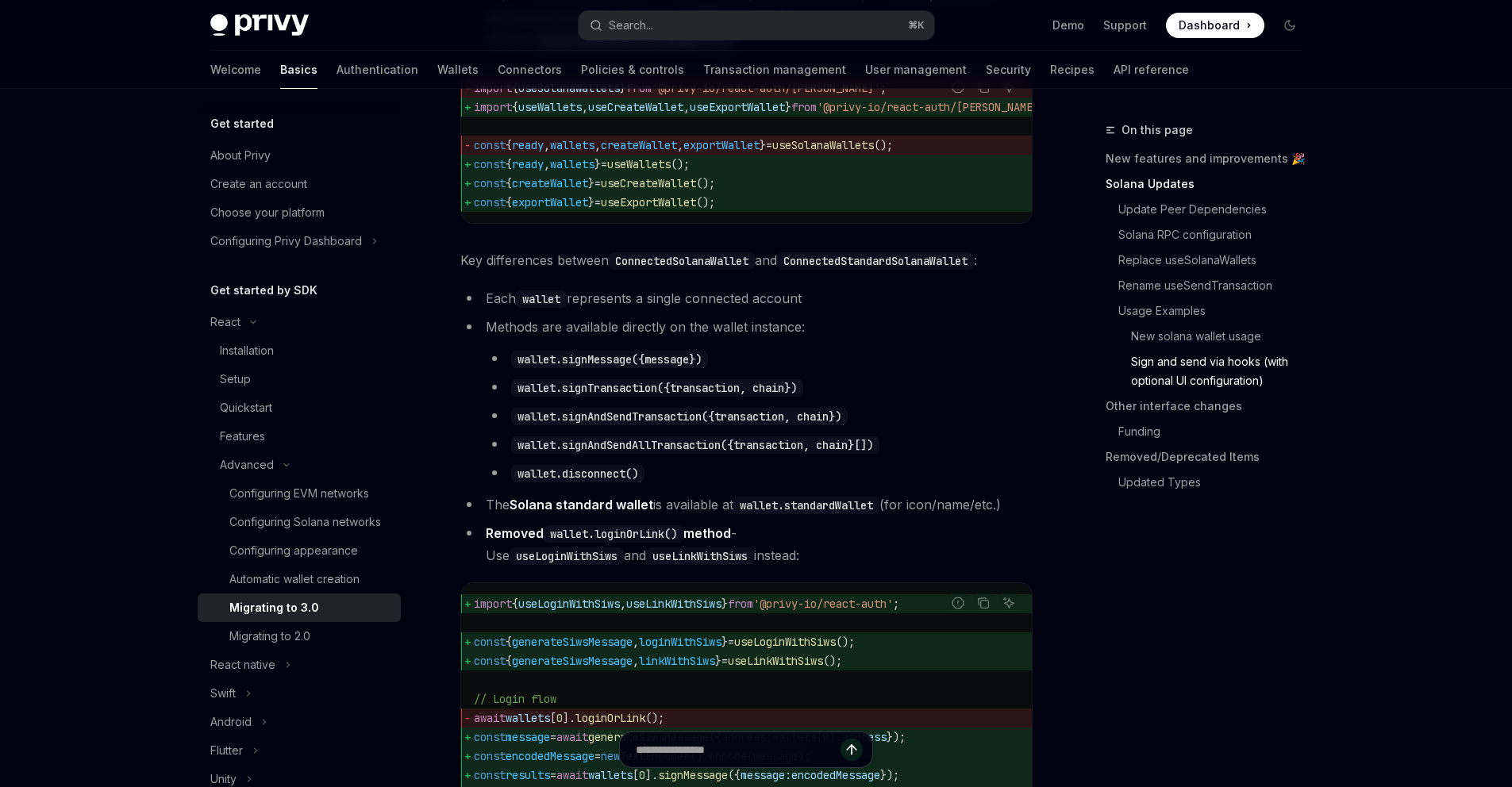
scroll to position [3606, 0]
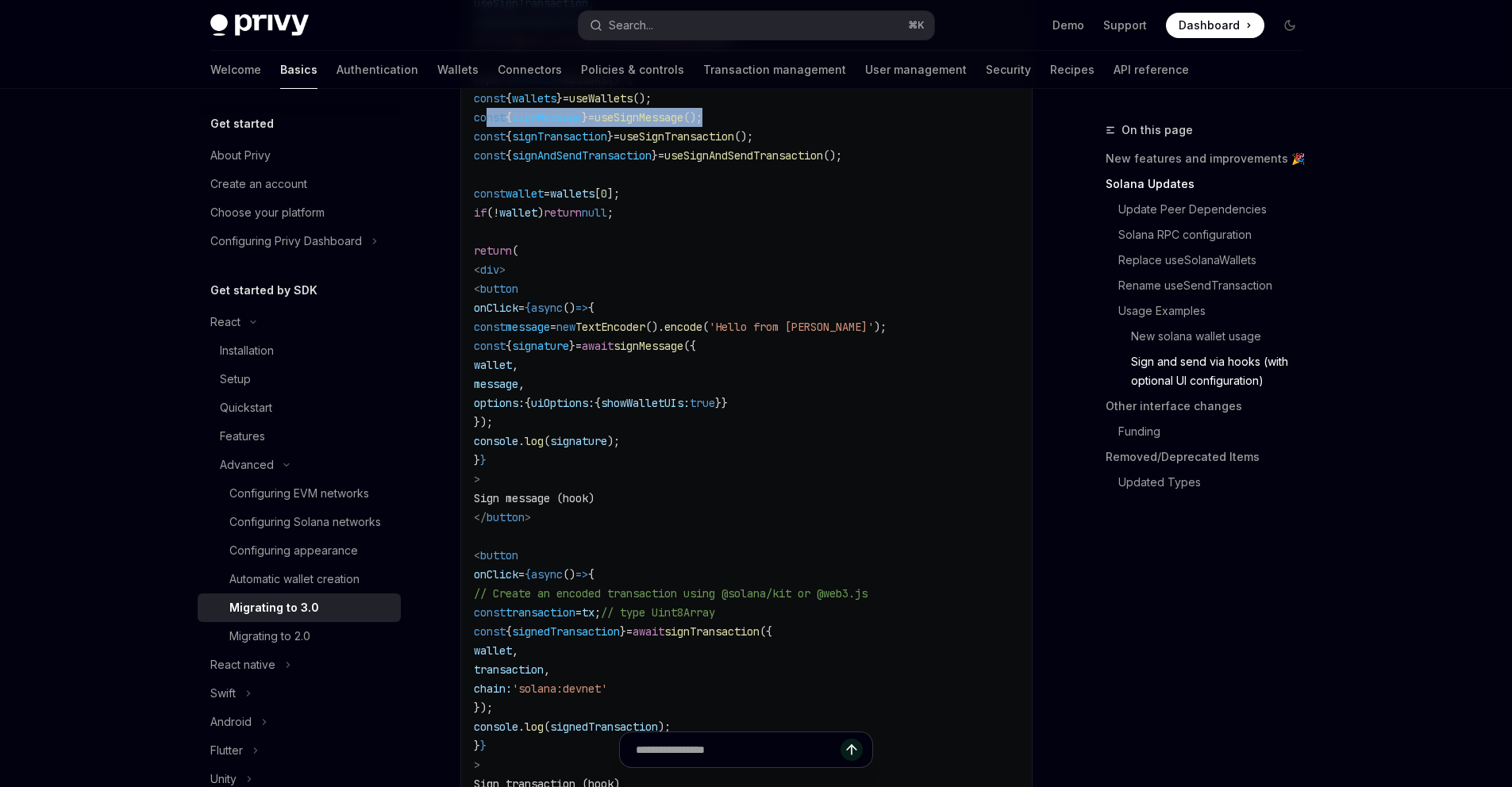
drag, startPoint x: 763, startPoint y: 170, endPoint x: 486, endPoint y: 170, distance: 277.0
click at [486, 170] on code "import { useWallets , useSignMessage , useSignTransaction , useSignAndSendTrans…" at bounding box center [746, 546] width 545 height 1219
copy span "const { signMessage } = useSignMessage ();"
